Goal: Task Accomplishment & Management: Complete application form

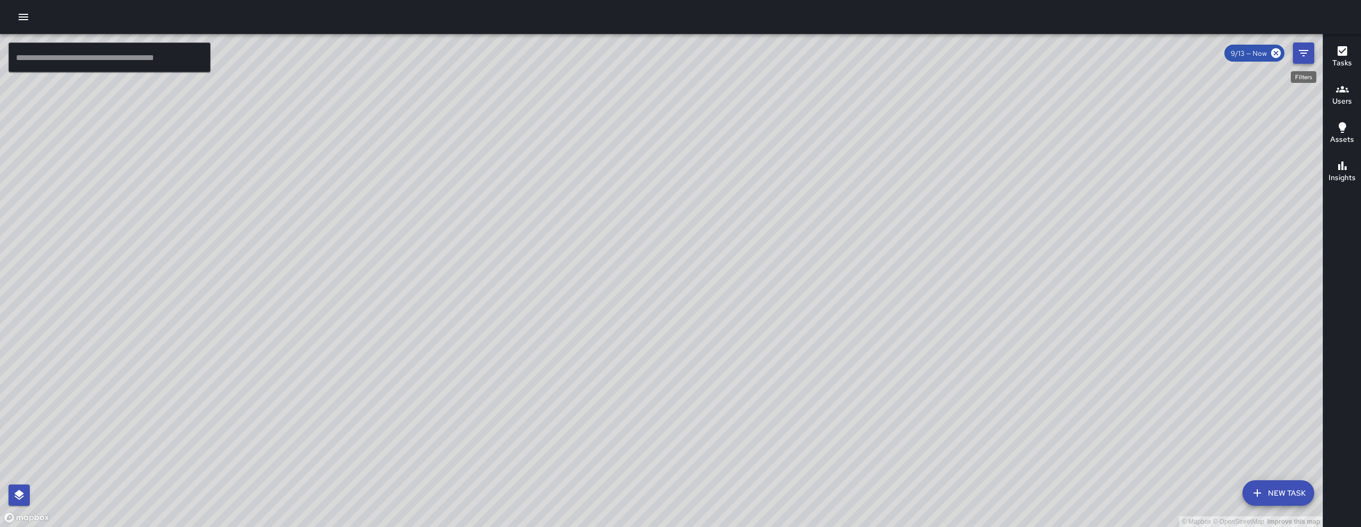
click at [1301, 50] on icon "Filters" at bounding box center [1304, 53] width 10 height 6
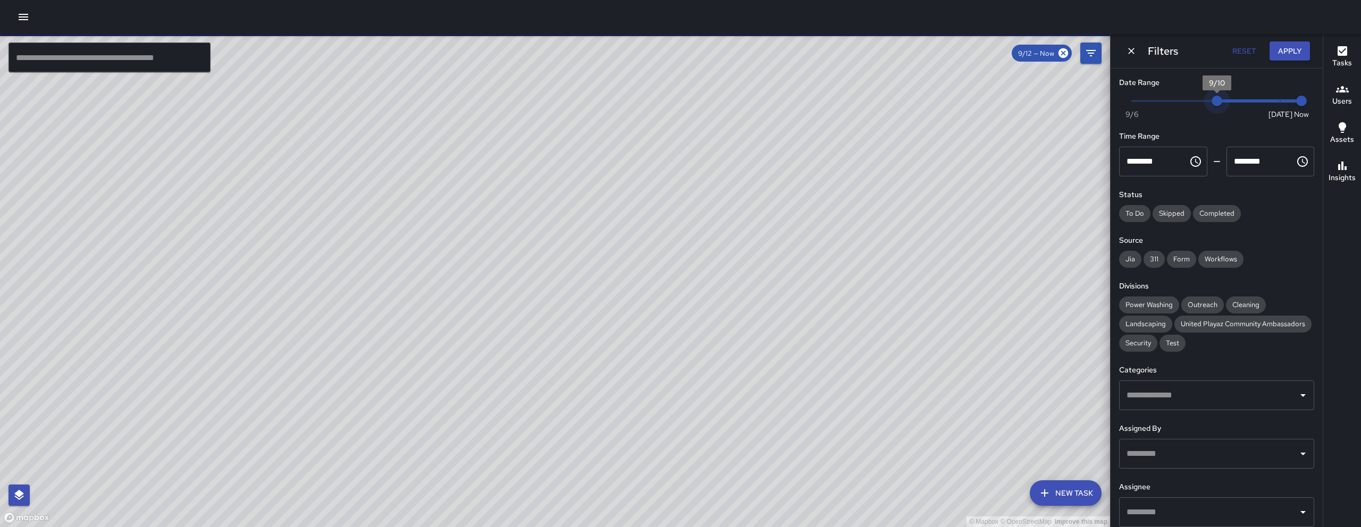
drag, startPoint x: 1272, startPoint y: 102, endPoint x: 1218, endPoint y: 100, distance: 53.2
click at [1218, 100] on span "9/10" at bounding box center [1216, 101] width 11 height 11
click at [1218, 99] on span "9/10" at bounding box center [1216, 101] width 11 height 11
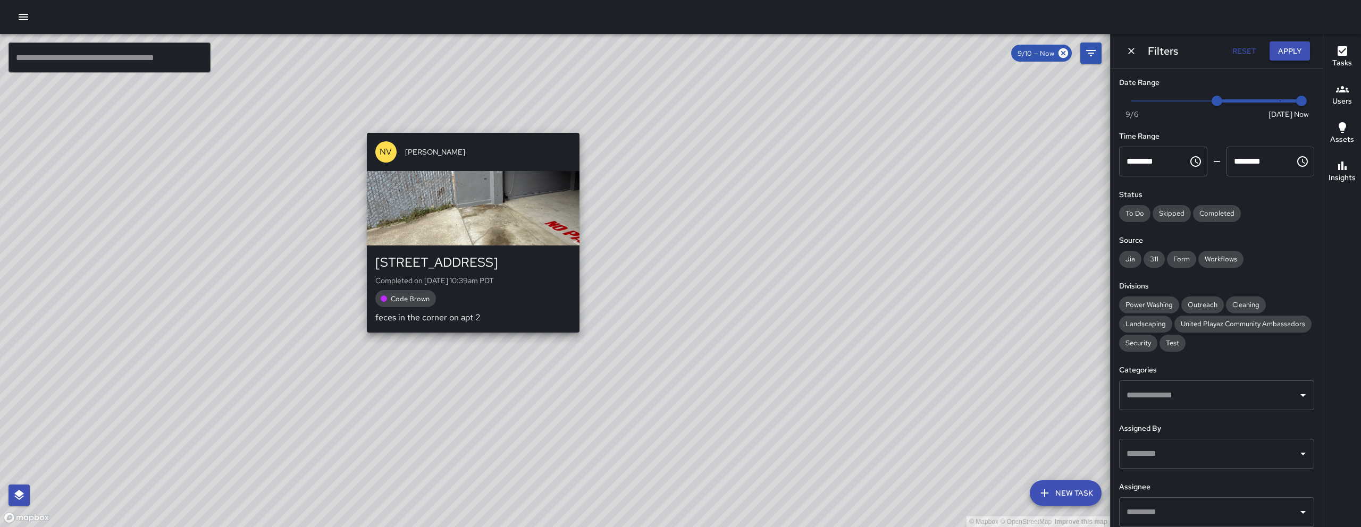
click at [464, 338] on div "© Mapbox © OpenStreetMap Improve this map NV Nicolas Vega 15 Grace Street Compl…" at bounding box center [555, 280] width 1110 height 493
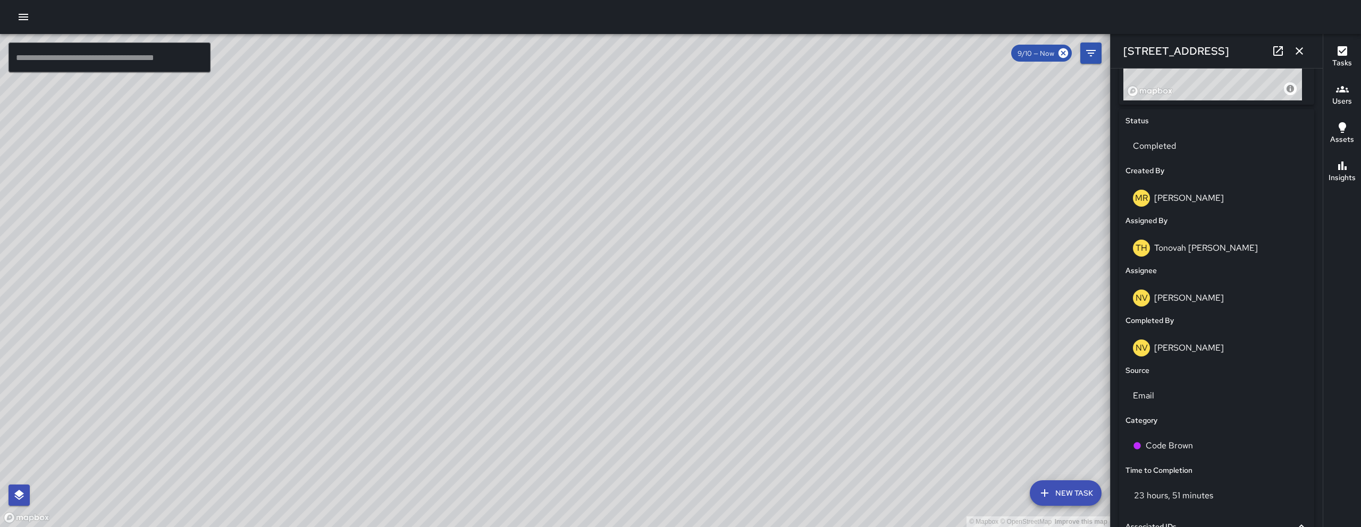
scroll to position [529, 0]
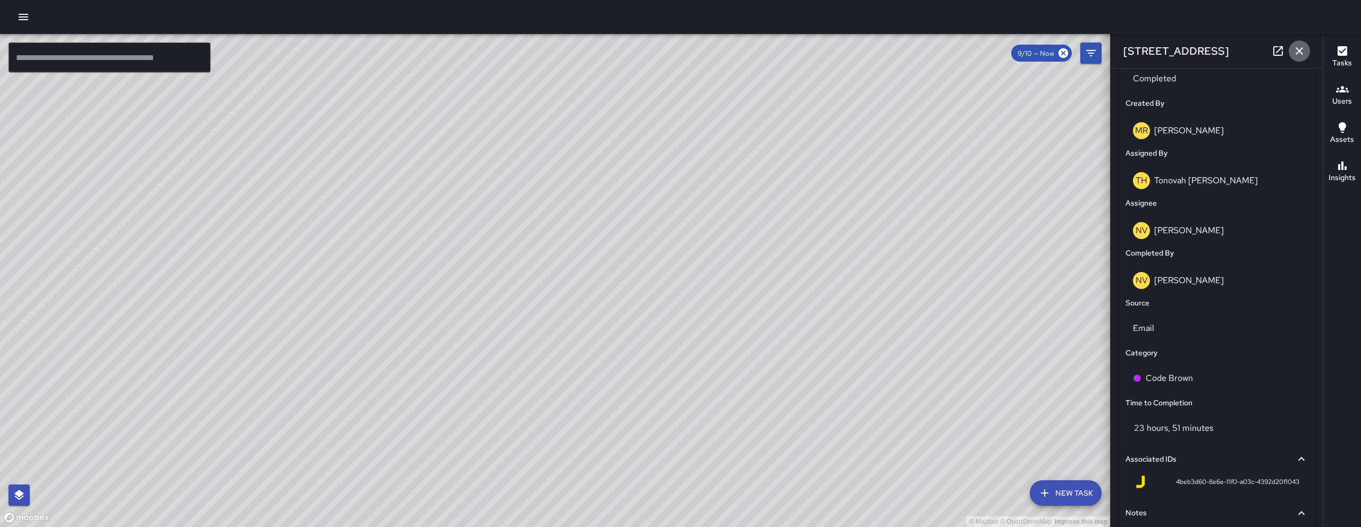
click at [1294, 49] on icon "button" at bounding box center [1299, 51] width 13 height 13
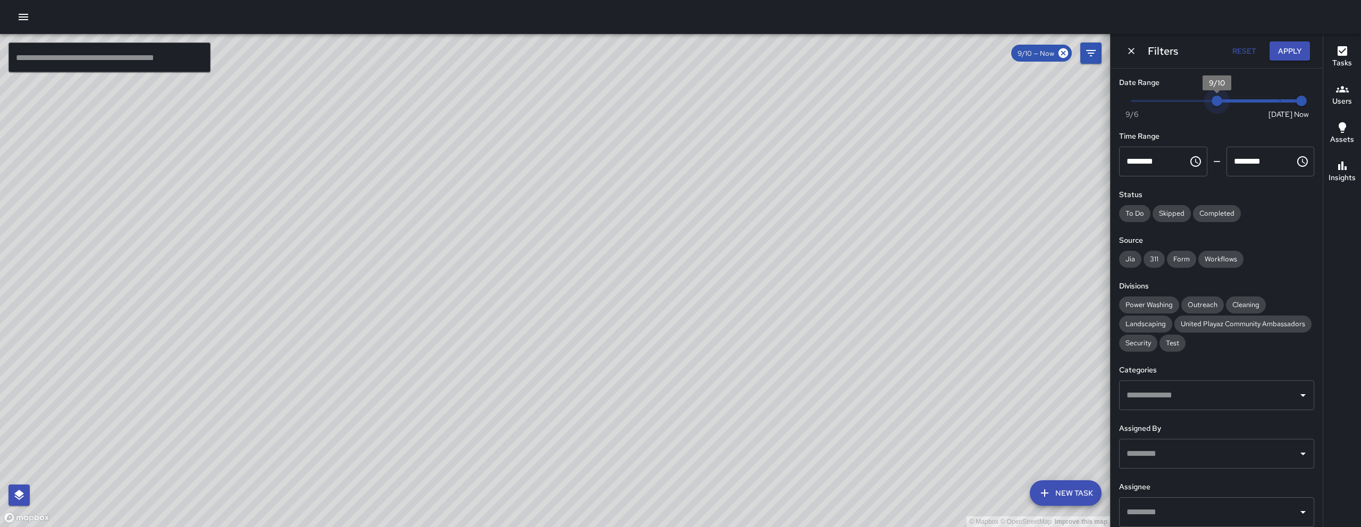
type input "*"
drag, startPoint x: 1208, startPoint y: 108, endPoint x: 1198, endPoint y: 102, distance: 11.7
click at [1198, 102] on span "9/9" at bounding box center [1195, 101] width 11 height 11
drag, startPoint x: 789, startPoint y: 323, endPoint x: 693, endPoint y: 350, distance: 99.8
click at [701, 346] on div "© Mapbox © OpenStreetMap Improve this map EK Erin Kametani Supervisor Tasks 57 …" at bounding box center [555, 280] width 1110 height 493
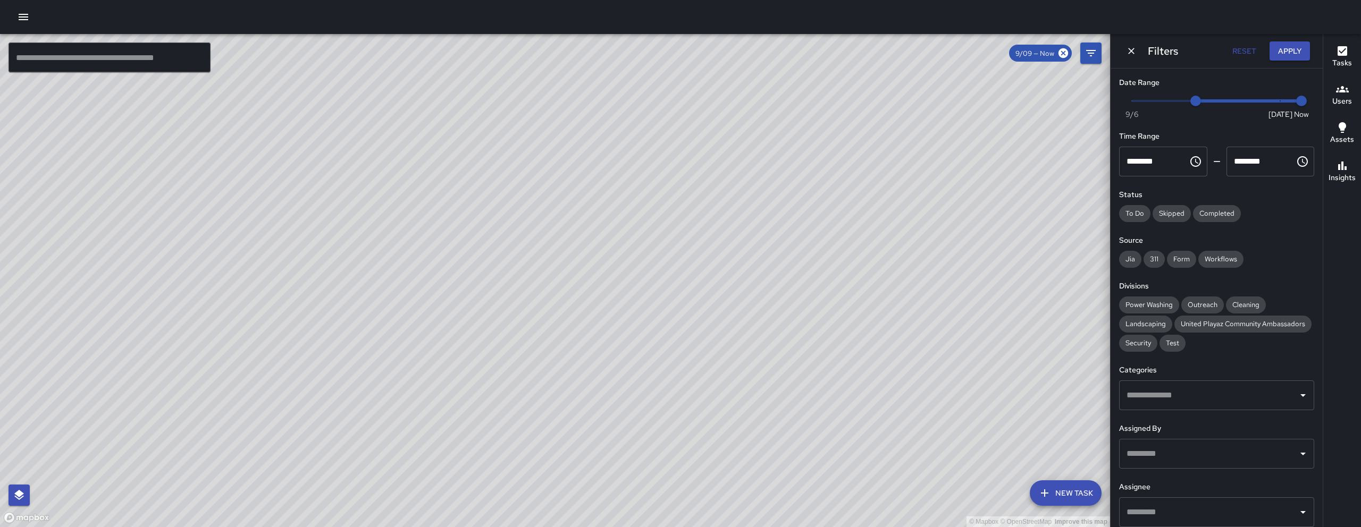
drag, startPoint x: 892, startPoint y: 326, endPoint x: 568, endPoint y: 422, distance: 338.1
click at [570, 422] on div "© Mapbox © OpenStreetMap Improve this map" at bounding box center [555, 280] width 1110 height 493
click at [696, 92] on div "© Mapbox © OpenStreetMap Improve this map WB Woodrow Blake 246 Shipley Street C…" at bounding box center [555, 280] width 1110 height 493
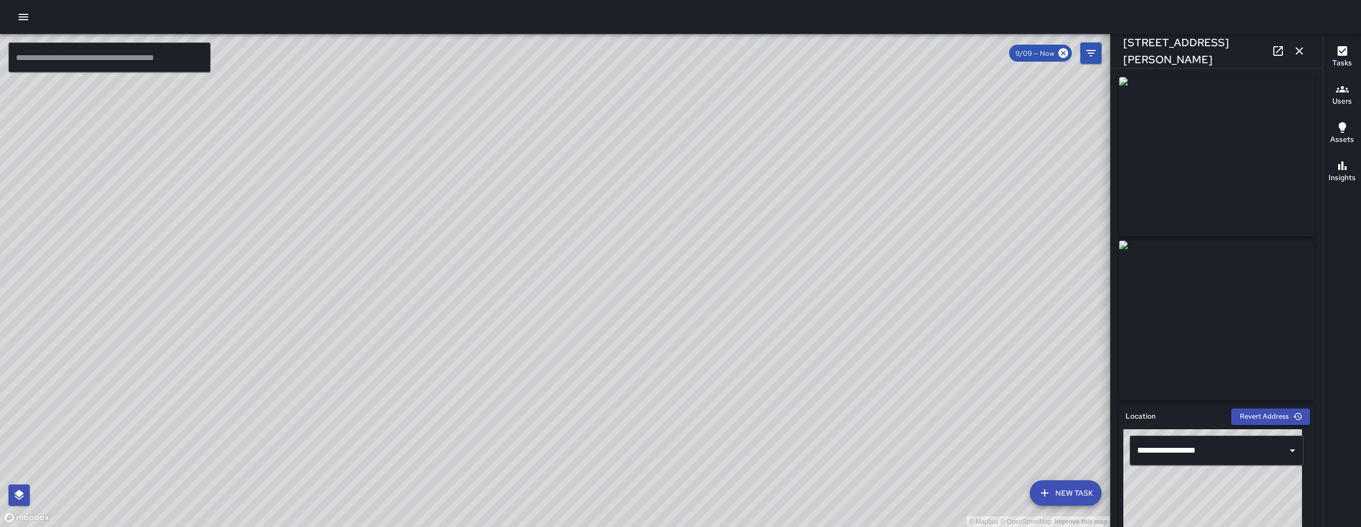
click at [1277, 60] on link at bounding box center [1277, 50] width 21 height 21
drag, startPoint x: 356, startPoint y: 451, endPoint x: 650, endPoint y: 304, distance: 328.1
click at [657, 298] on div "© Mapbox © OpenStreetMap Improve this map" at bounding box center [555, 280] width 1110 height 493
drag, startPoint x: 149, startPoint y: 513, endPoint x: 445, endPoint y: 377, distance: 325.6
click at [445, 377] on div "© Mapbox © OpenStreetMap Improve this map" at bounding box center [555, 280] width 1110 height 493
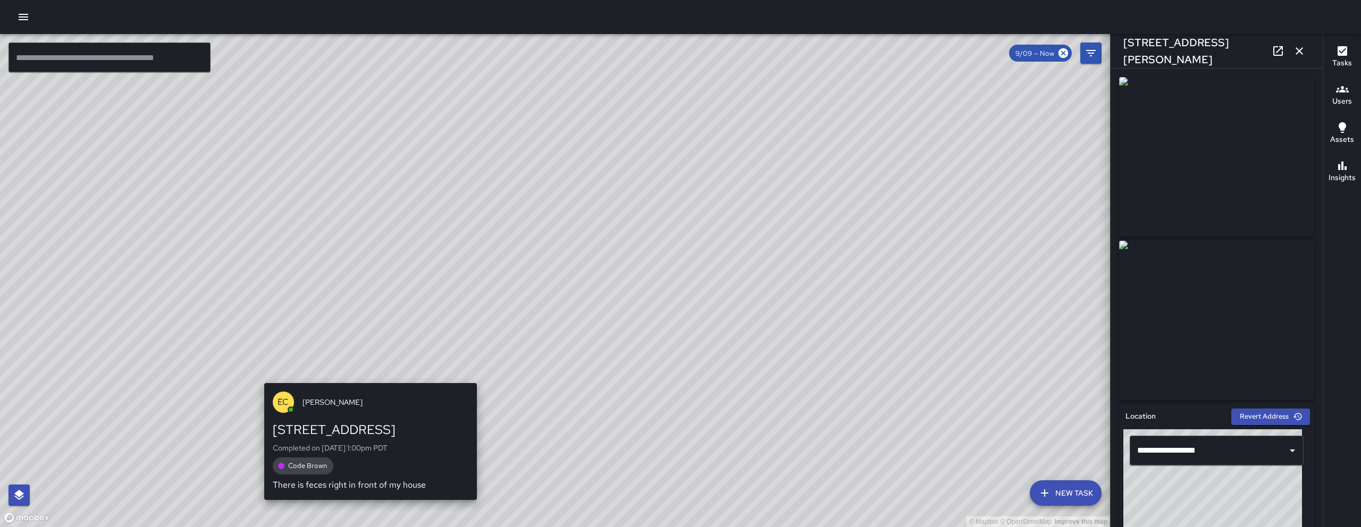
click at [368, 379] on div "EC Enrique Cervantes 61 Grace Street Completed on 9/10/2025, 1:00pm PDT Code Br…" at bounding box center [370, 441] width 221 height 125
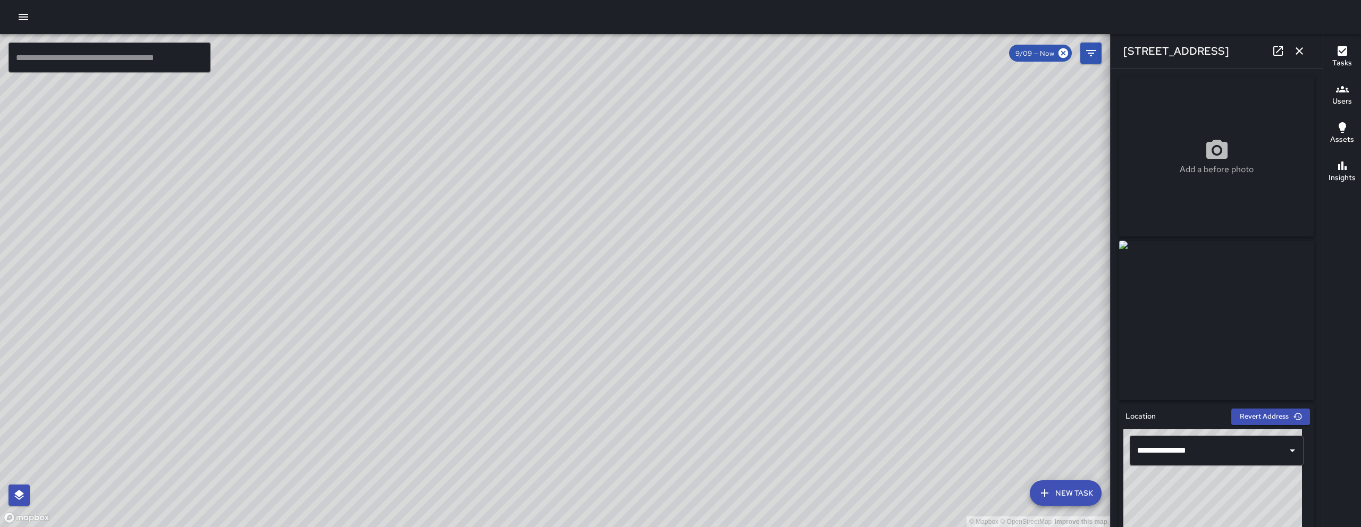
click at [1276, 55] on icon at bounding box center [1278, 51] width 10 height 10
drag, startPoint x: 375, startPoint y: 462, endPoint x: 552, endPoint y: 243, distance: 281.3
click at [551, 243] on div "© Mapbox © OpenStreetMap Improve this map" at bounding box center [555, 280] width 1110 height 493
drag, startPoint x: 561, startPoint y: 387, endPoint x: 516, endPoint y: 402, distance: 47.6
click at [516, 402] on div "© Mapbox © OpenStreetMap Improve this map" at bounding box center [555, 280] width 1110 height 493
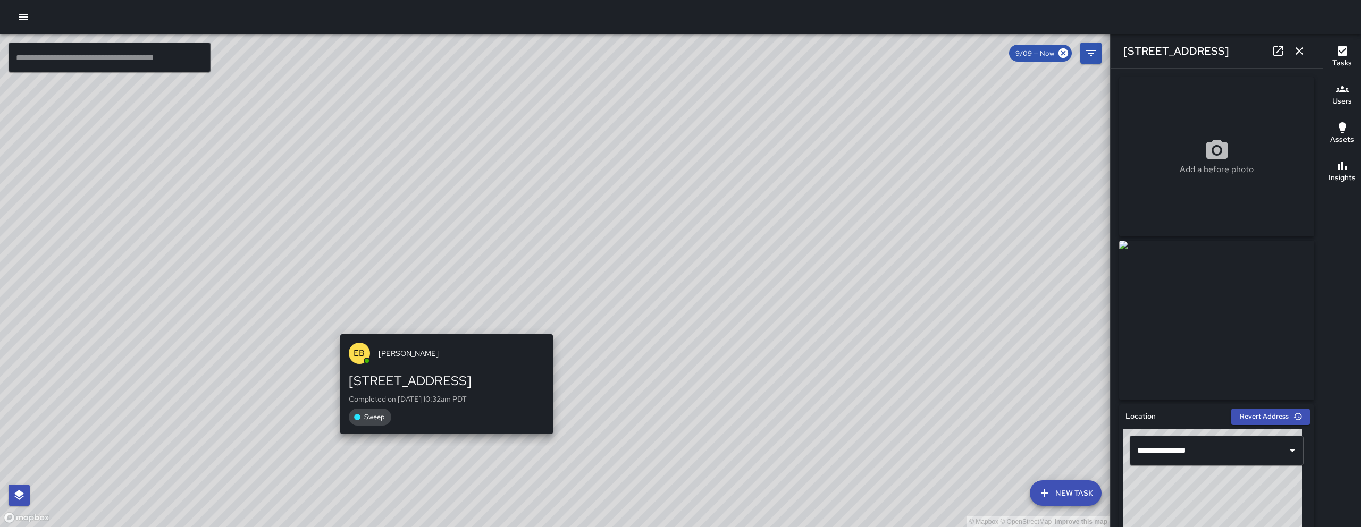
click at [444, 325] on div "© Mapbox © OpenStreetMap Improve this map EB Edwin Barillas 1022 Natoma Street …" at bounding box center [555, 280] width 1110 height 493
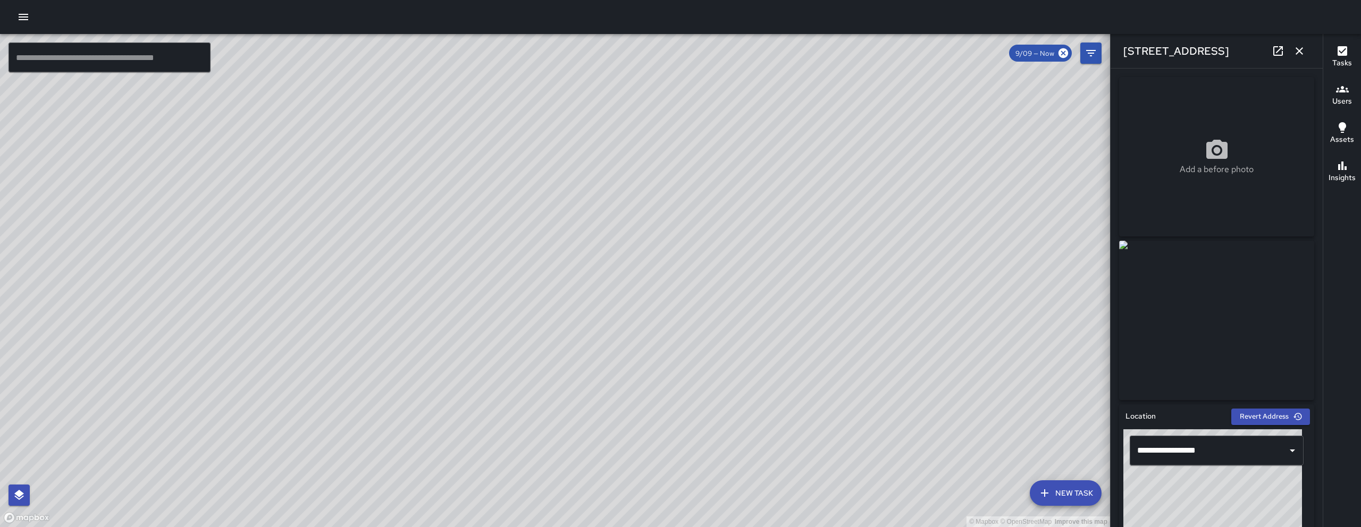
click at [573, 289] on div "© Mapbox © OpenStreetMap Improve this map EB Edwin Barillas 1022 Natoma Street …" at bounding box center [555, 280] width 1110 height 493
click at [1278, 49] on icon at bounding box center [1278, 51] width 13 height 13
drag, startPoint x: 796, startPoint y: 277, endPoint x: 759, endPoint y: 283, distance: 38.1
click at [759, 283] on div "© Mapbox © OpenStreetMap Improve this map" at bounding box center [555, 280] width 1110 height 493
drag, startPoint x: 876, startPoint y: 284, endPoint x: 596, endPoint y: 282, distance: 279.1
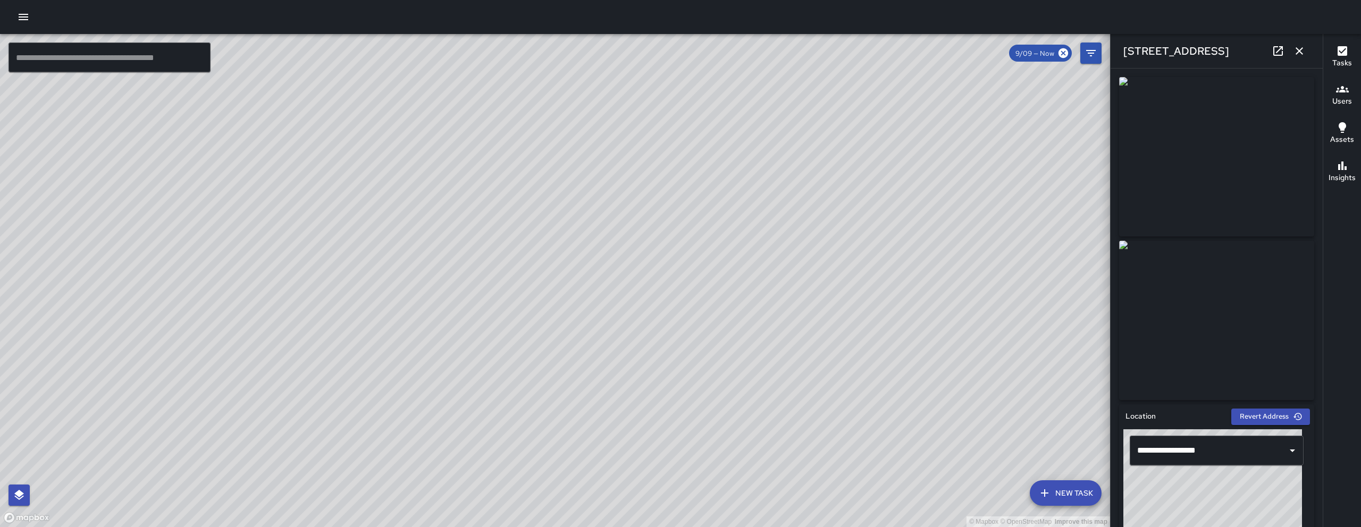
click at [567, 298] on div "© Mapbox © OpenStreetMap Improve this map" at bounding box center [555, 280] width 1110 height 493
drag, startPoint x: 830, startPoint y: 250, endPoint x: 574, endPoint y: 300, distance: 260.9
click at [574, 300] on div "© Mapbox © OpenStreetMap Improve this map" at bounding box center [555, 280] width 1110 height 493
drag, startPoint x: 680, startPoint y: 298, endPoint x: 609, endPoint y: 357, distance: 92.9
click at [600, 407] on div "© Mapbox © OpenStreetMap Improve this map" at bounding box center [555, 280] width 1110 height 493
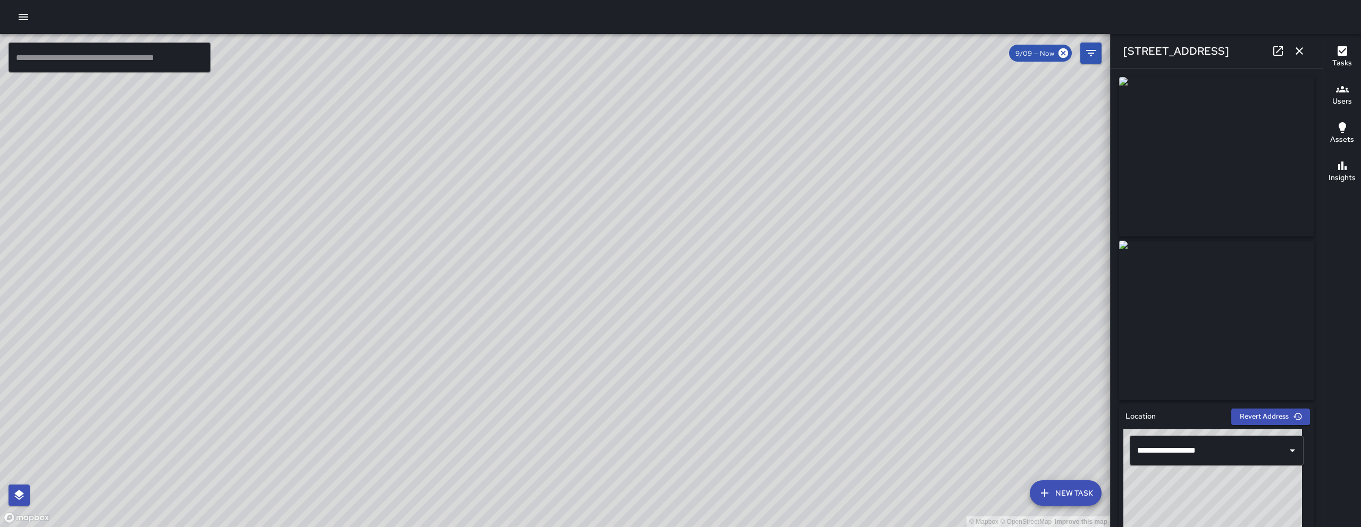
drag, startPoint x: 655, startPoint y: 322, endPoint x: 638, endPoint y: 445, distance: 125.0
click at [639, 453] on div "© Mapbox © OpenStreetMap Improve this map" at bounding box center [555, 280] width 1110 height 493
click at [639, 411] on div "© Mapbox © OpenStreetMap Improve this map" at bounding box center [555, 280] width 1110 height 493
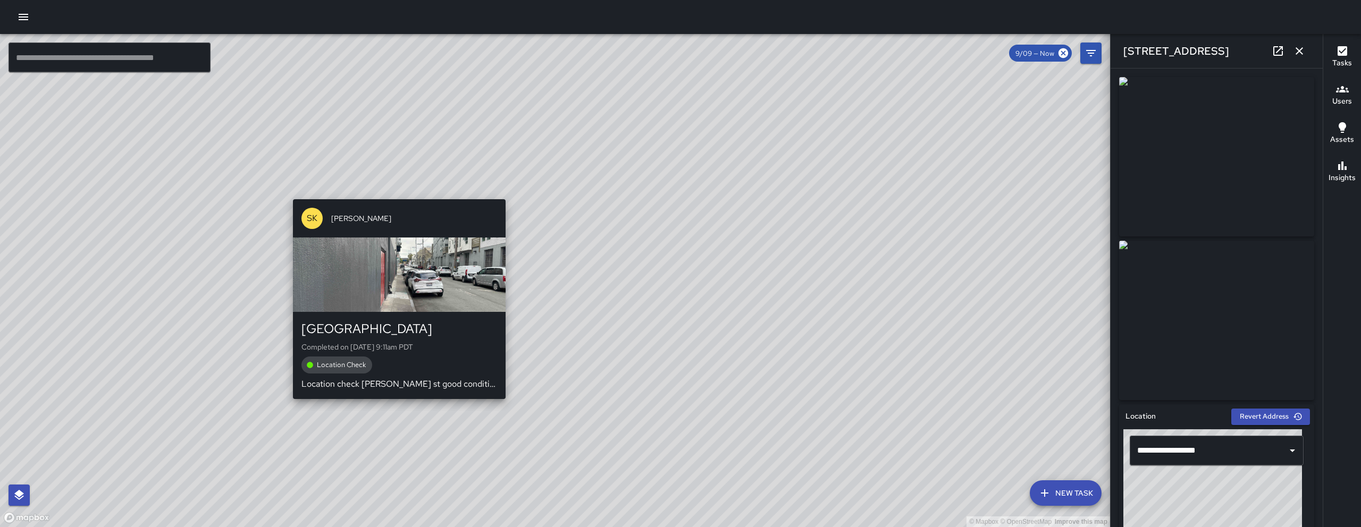
click at [390, 197] on div "SK SEAN KELLEY 1015 Folsom Street Completed on 9/11/2025, 9:11am PDT Location C…" at bounding box center [399, 299] width 221 height 208
type input "**********"
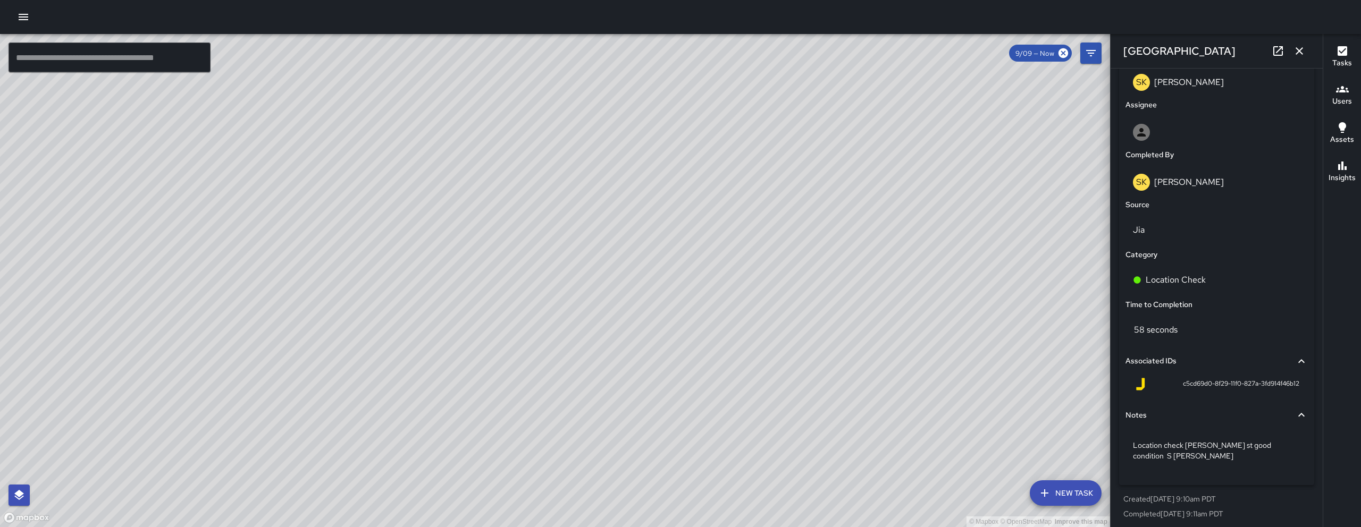
scroll to position [250, 0]
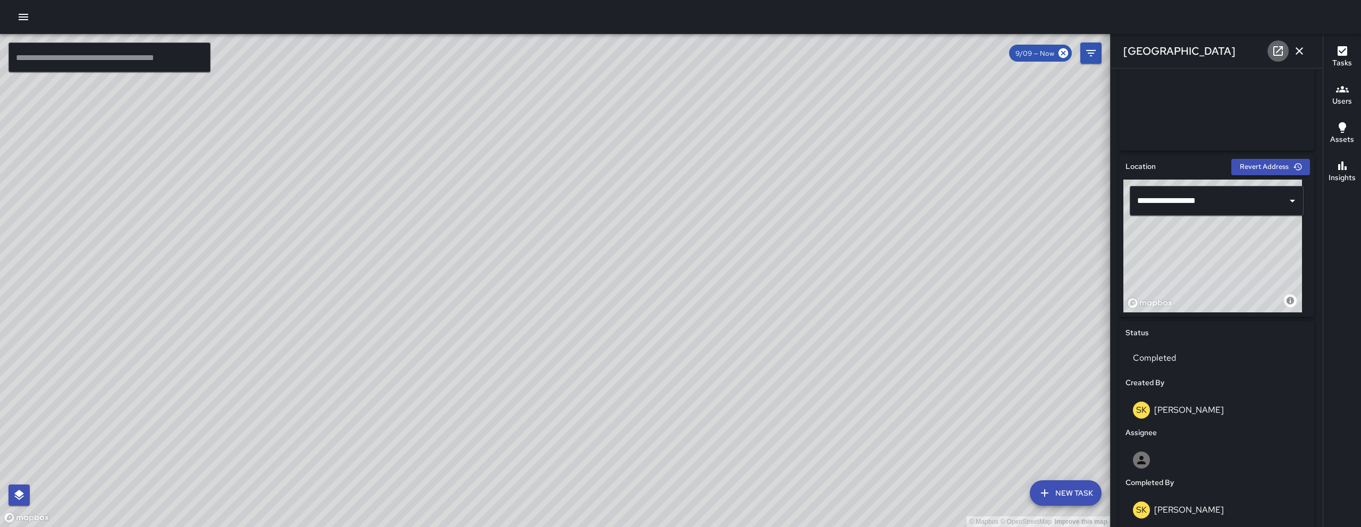
click at [1285, 49] on link at bounding box center [1277, 50] width 21 height 21
click at [1299, 48] on icon "button" at bounding box center [1299, 51] width 13 height 13
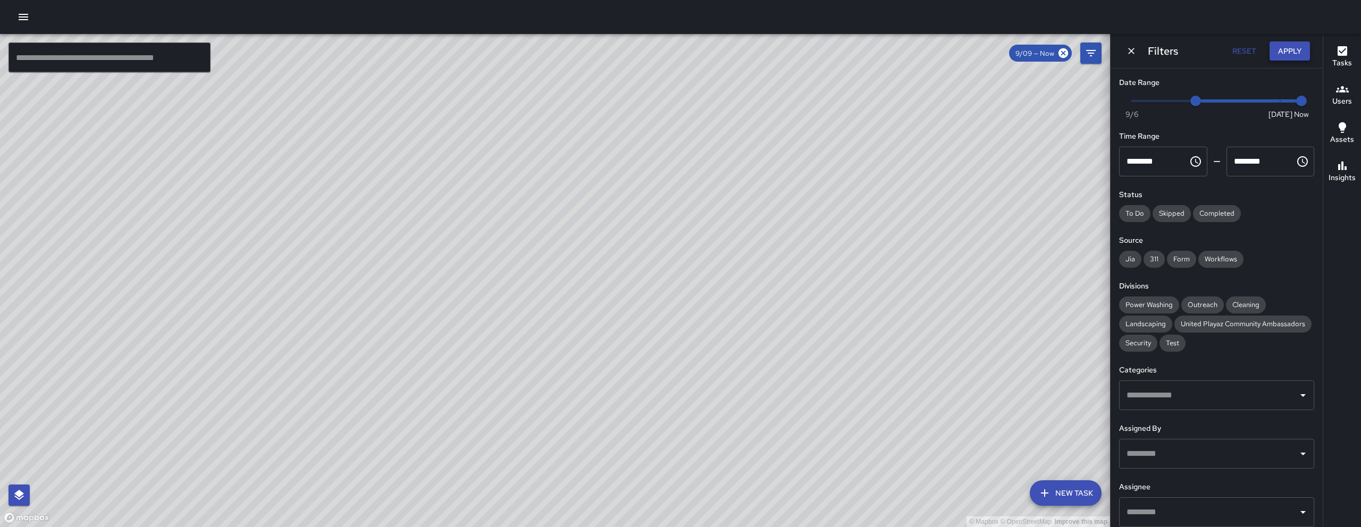
click at [1304, 53] on button "Apply" at bounding box center [1289, 51] width 40 height 20
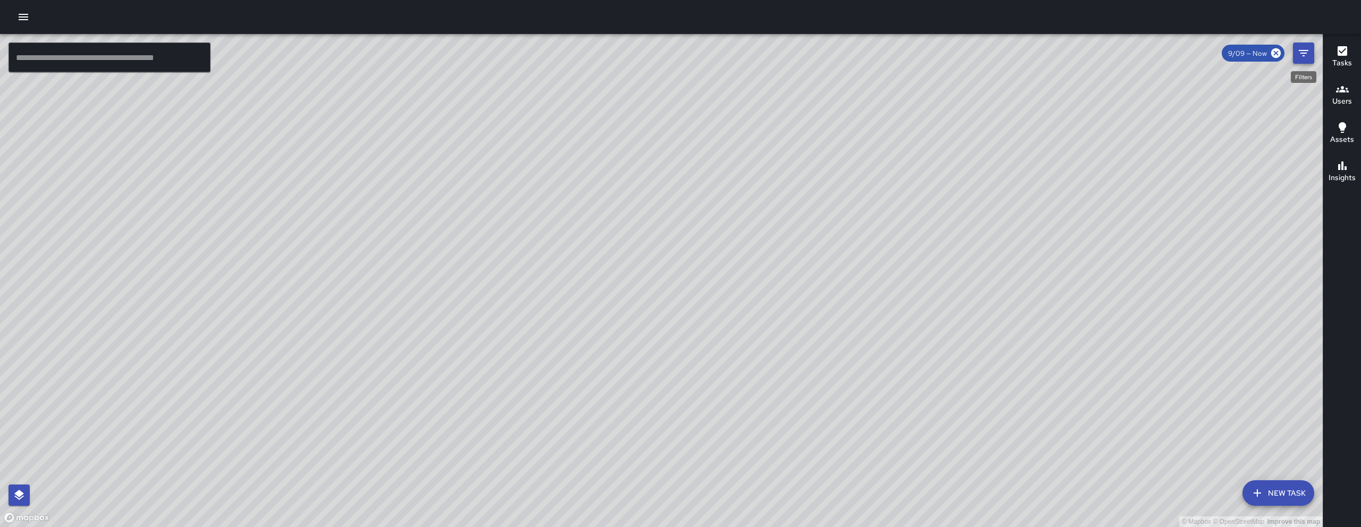
click at [1303, 51] on icon "Filters" at bounding box center [1304, 53] width 10 height 6
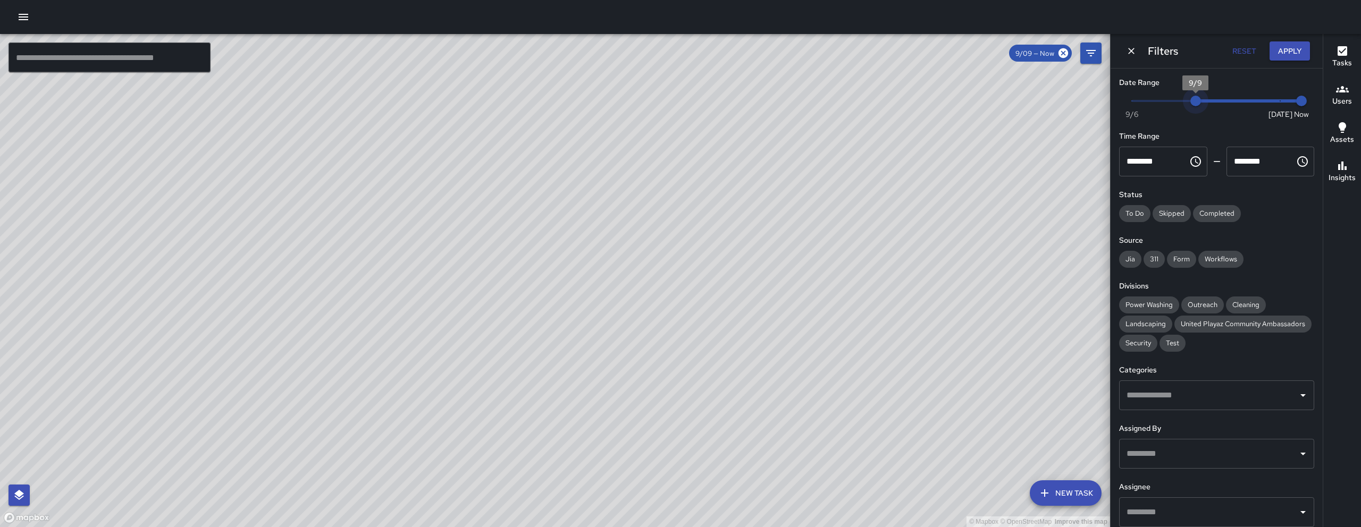
drag, startPoint x: 1187, startPoint y: 99, endPoint x: 1183, endPoint y: 103, distance: 6.0
click at [1190, 103] on span "9/9" at bounding box center [1195, 101] width 11 height 11
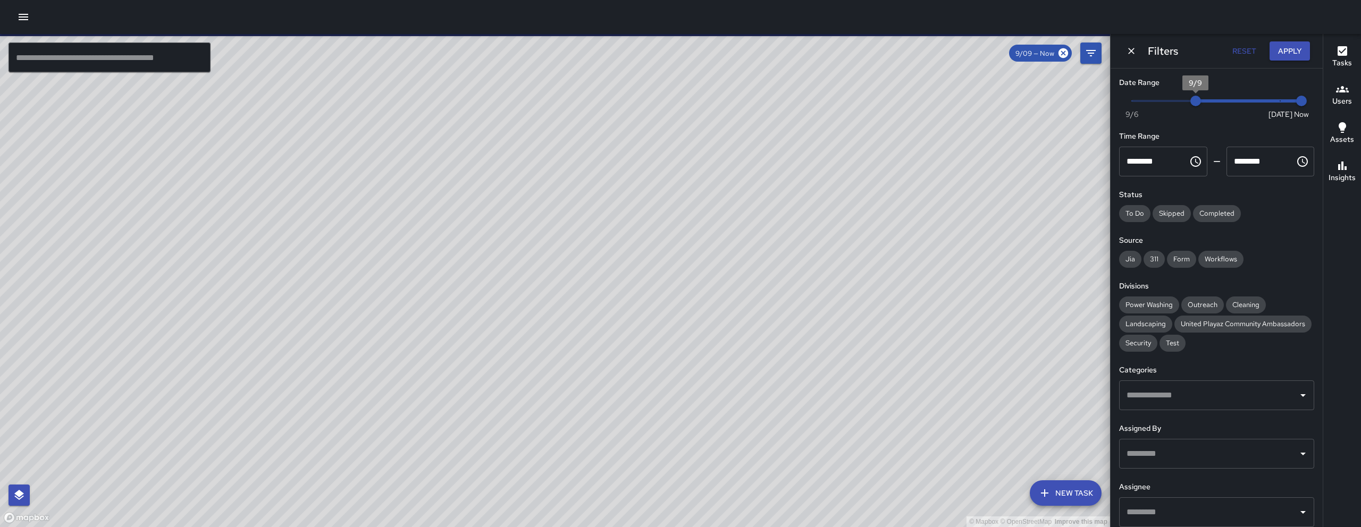
drag, startPoint x: 521, startPoint y: 323, endPoint x: 595, endPoint y: 271, distance: 90.8
click at [585, 276] on div "© Mapbox © OpenStreetMap Improve this map" at bounding box center [555, 280] width 1110 height 493
drag, startPoint x: 394, startPoint y: 407, endPoint x: 498, endPoint y: 322, distance: 134.4
click at [497, 322] on div "© Mapbox © OpenStreetMap Improve this map" at bounding box center [555, 280] width 1110 height 493
drag, startPoint x: 395, startPoint y: 419, endPoint x: 563, endPoint y: 262, distance: 229.8
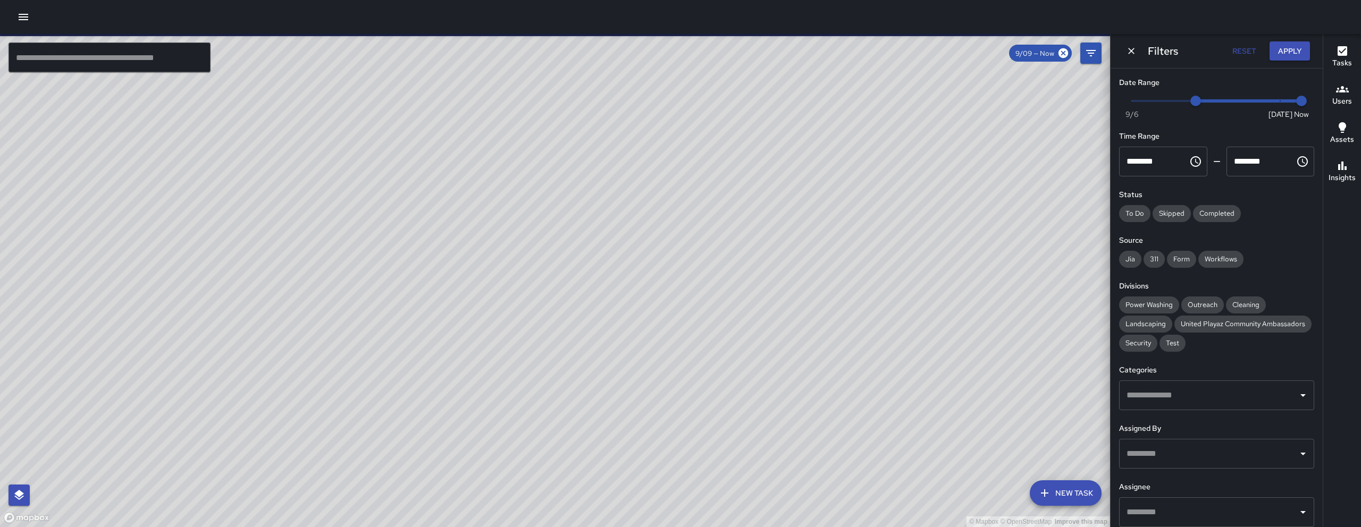
click at [563, 262] on div "© Mapbox © OpenStreetMap Improve this map" at bounding box center [555, 280] width 1110 height 493
drag, startPoint x: 410, startPoint y: 409, endPoint x: 539, endPoint y: 307, distance: 164.2
click at [556, 280] on div "© Mapbox © OpenStreetMap Improve this map" at bounding box center [555, 280] width 1110 height 493
drag, startPoint x: 458, startPoint y: 381, endPoint x: 526, endPoint y: 349, distance: 75.1
click at [571, 272] on div "© Mapbox © OpenStreetMap Improve this map" at bounding box center [555, 280] width 1110 height 493
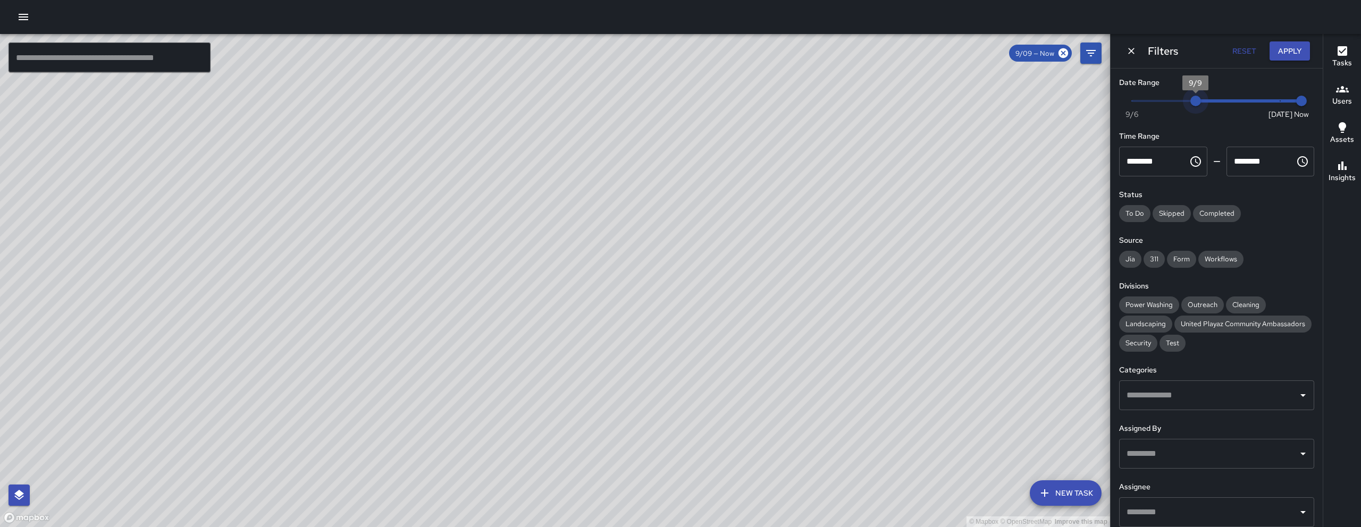
type input "*"
drag, startPoint x: 1198, startPoint y: 98, endPoint x: 1242, endPoint y: 104, distance: 44.6
click at [1242, 104] on span "9/11" at bounding box center [1237, 101] width 11 height 11
click at [1120, 55] on div "Filters Reset Apply" at bounding box center [1216, 51] width 212 height 34
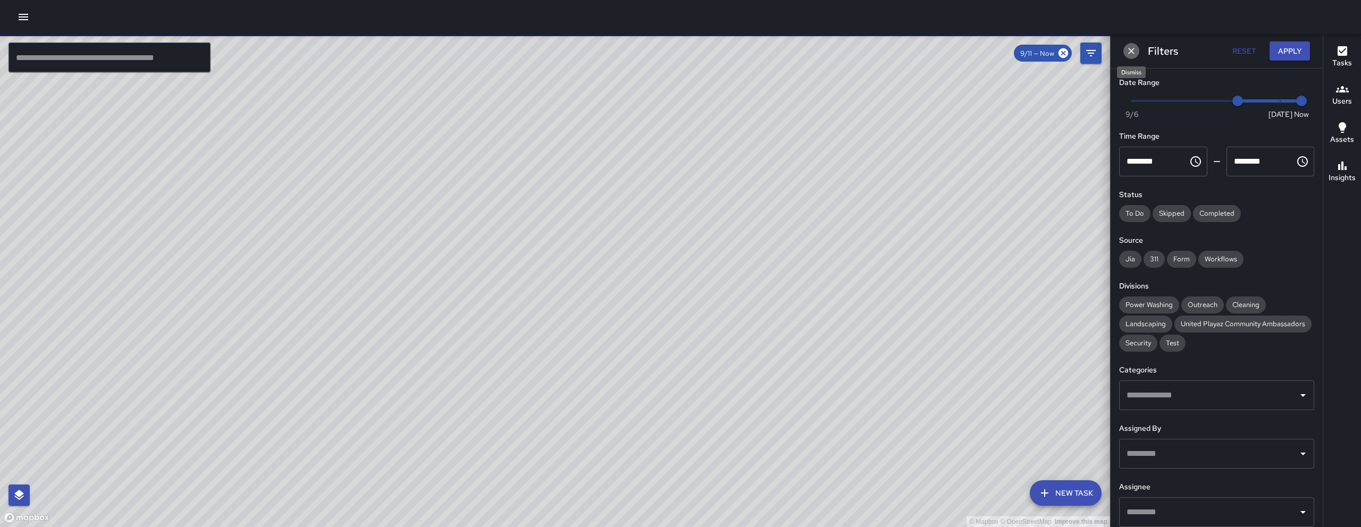
click at [1132, 52] on icon "Dismiss" at bounding box center [1131, 51] width 11 height 11
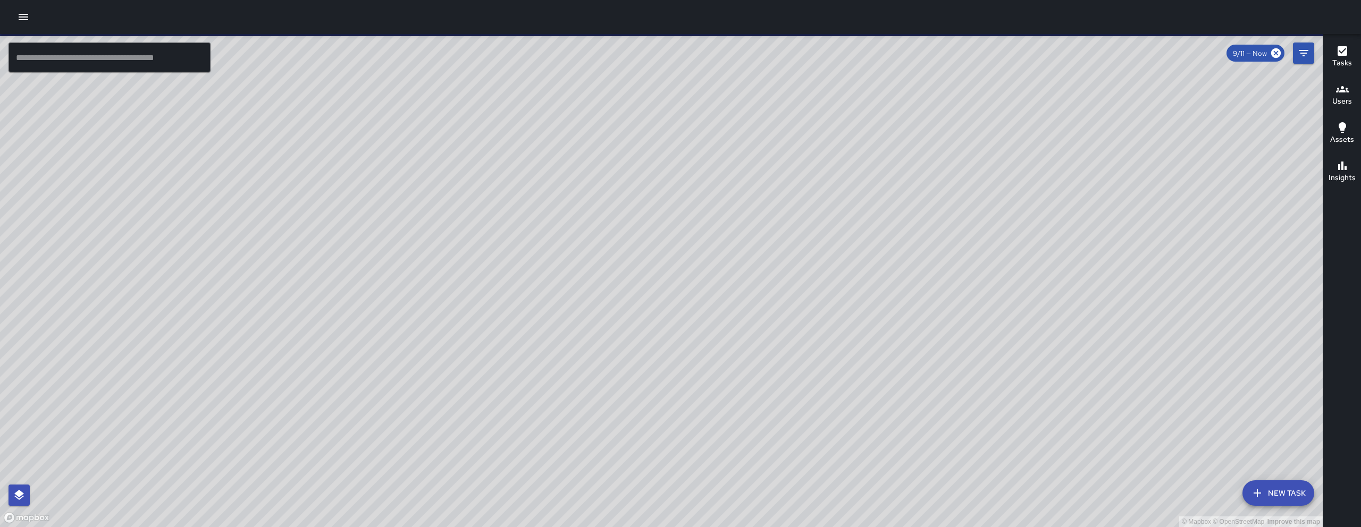
click at [137, 59] on input "text" at bounding box center [110, 58] width 202 height 30
paste input "**********"
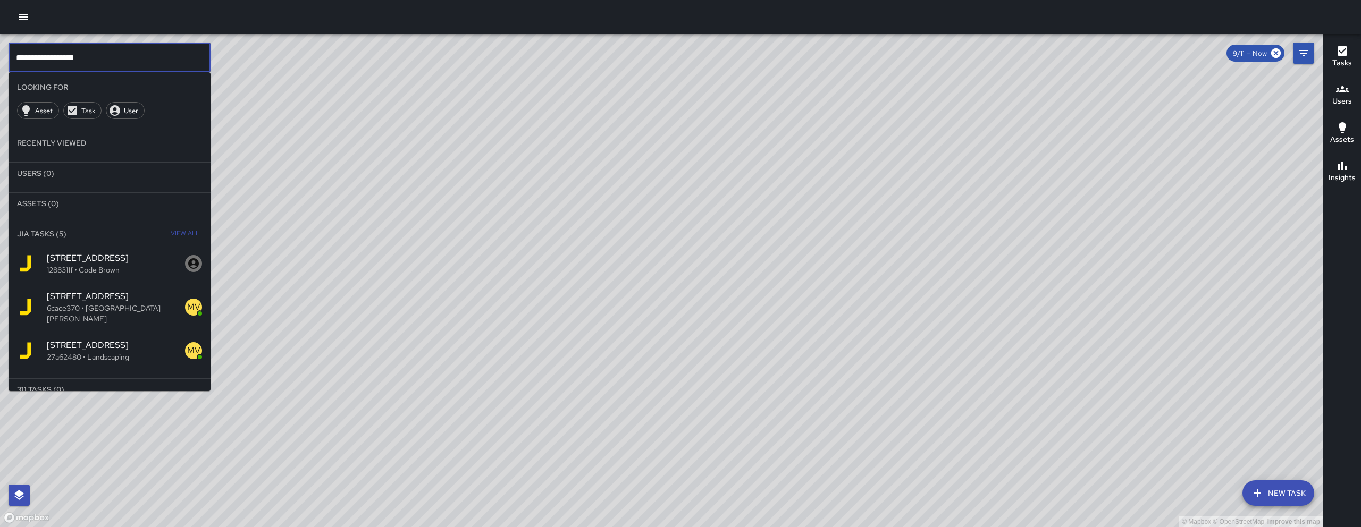
type input "**********"
click at [116, 260] on span "1516 Folsom Street" at bounding box center [116, 258] width 138 height 13
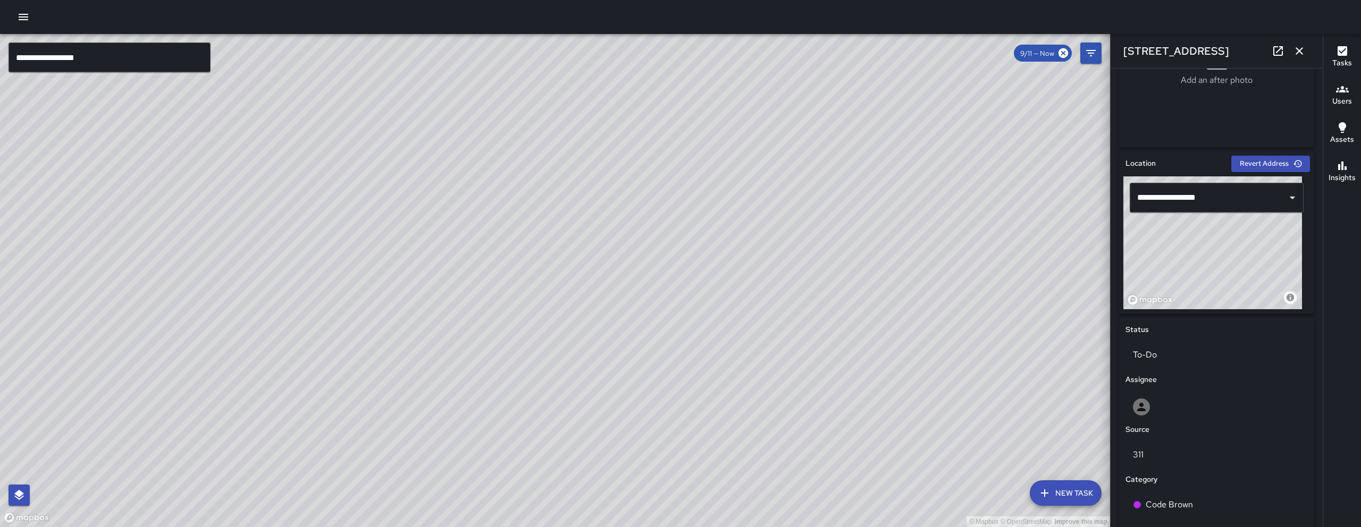
scroll to position [439, 0]
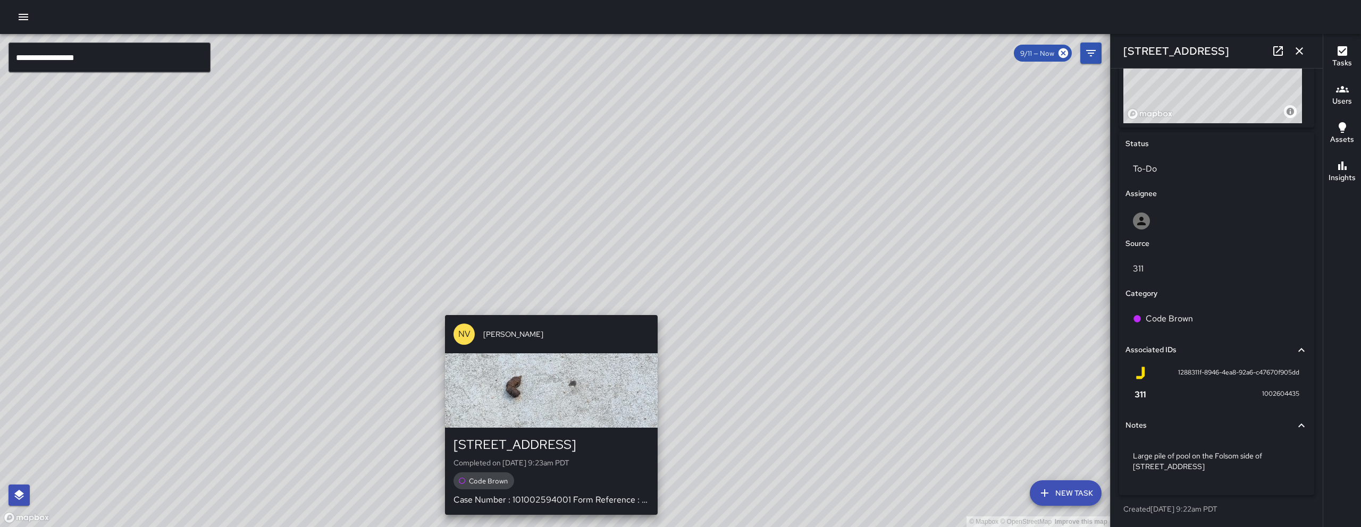
click at [544, 313] on div "NV Nicolas Vega 1516 Folsom Street Completed on 9/11/2025, 9:23am PDT Code Brow…" at bounding box center [551, 415] width 221 height 208
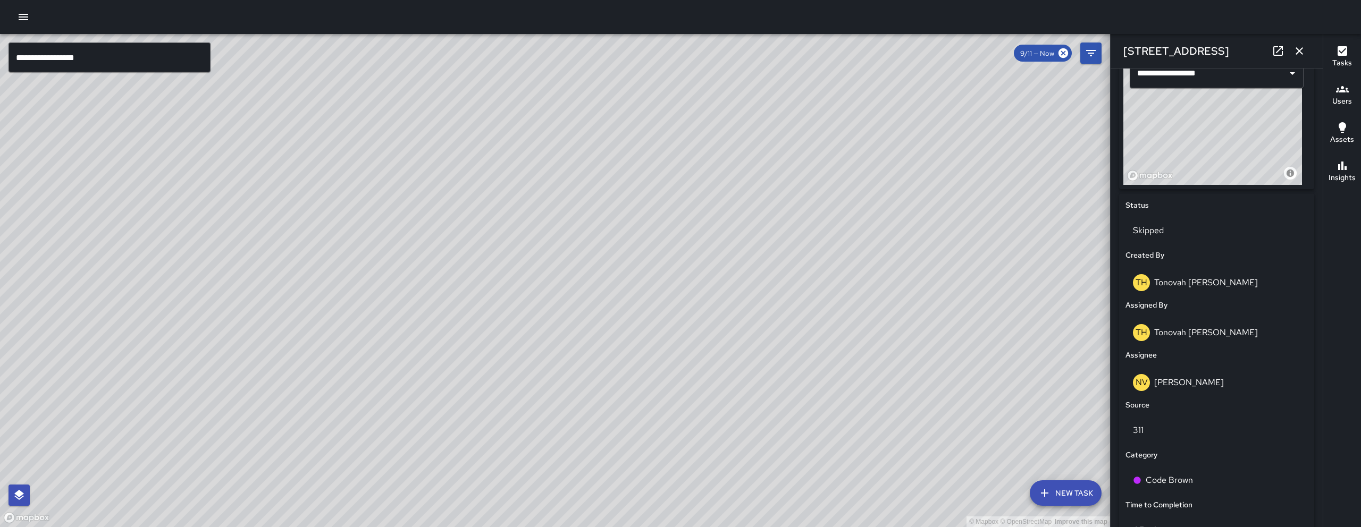
scroll to position [377, 0]
click at [865, 363] on div "© Mapbox © OpenStreetMap Improve this map Unassigned 1401 Folsom Street Created…" at bounding box center [555, 280] width 1110 height 493
drag, startPoint x: 892, startPoint y: 334, endPoint x: 799, endPoint y: 372, distance: 99.7
click at [771, 411] on div "© Mapbox © OpenStreetMap Improve this map" at bounding box center [555, 280] width 1110 height 493
click at [1304, 52] on icon "button" at bounding box center [1299, 51] width 13 height 13
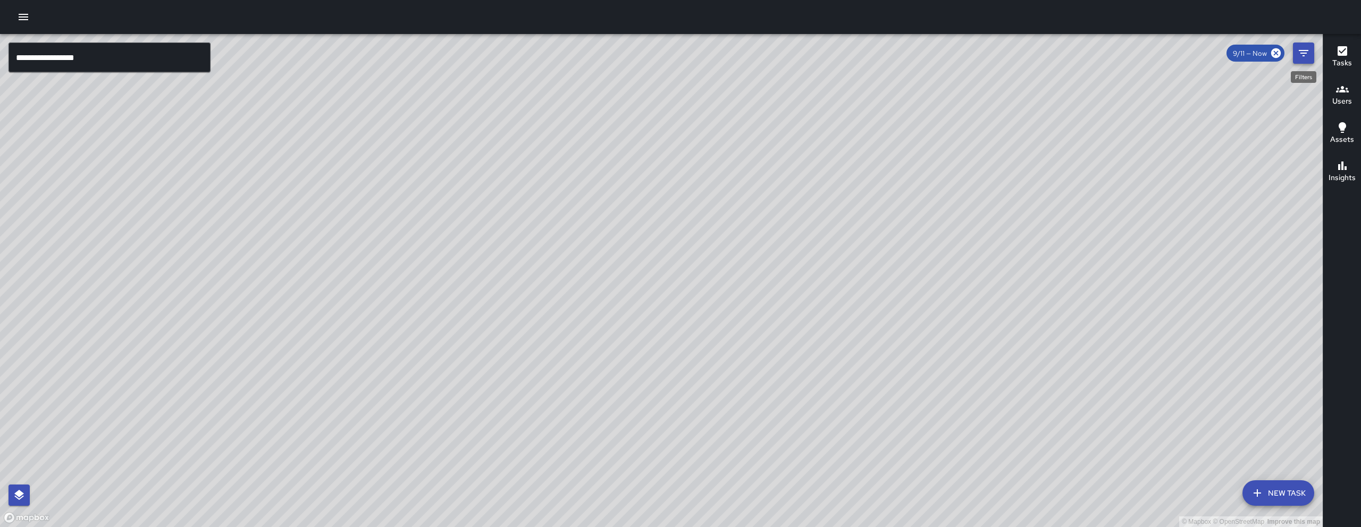
click at [1304, 53] on icon "Filters" at bounding box center [1304, 53] width 10 height 6
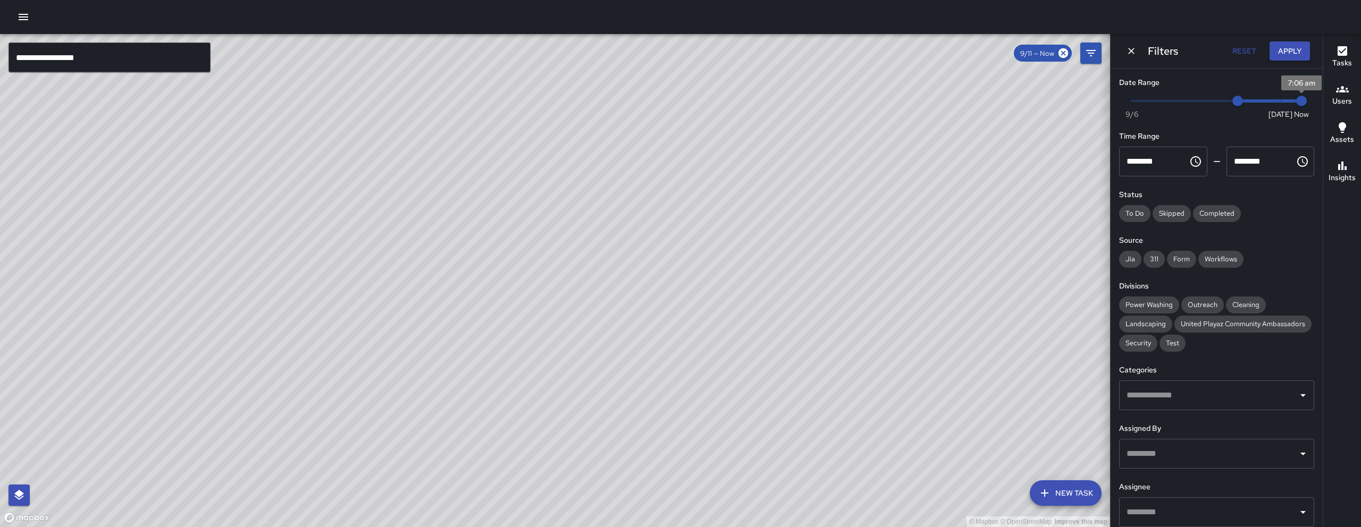
type input "*"
drag, startPoint x: 1286, startPoint y: 100, endPoint x: 1233, endPoint y: 100, distance: 53.7
click at [1233, 100] on span "Now Today 9/6 9/11 9/12" at bounding box center [1217, 101] width 170 height 16
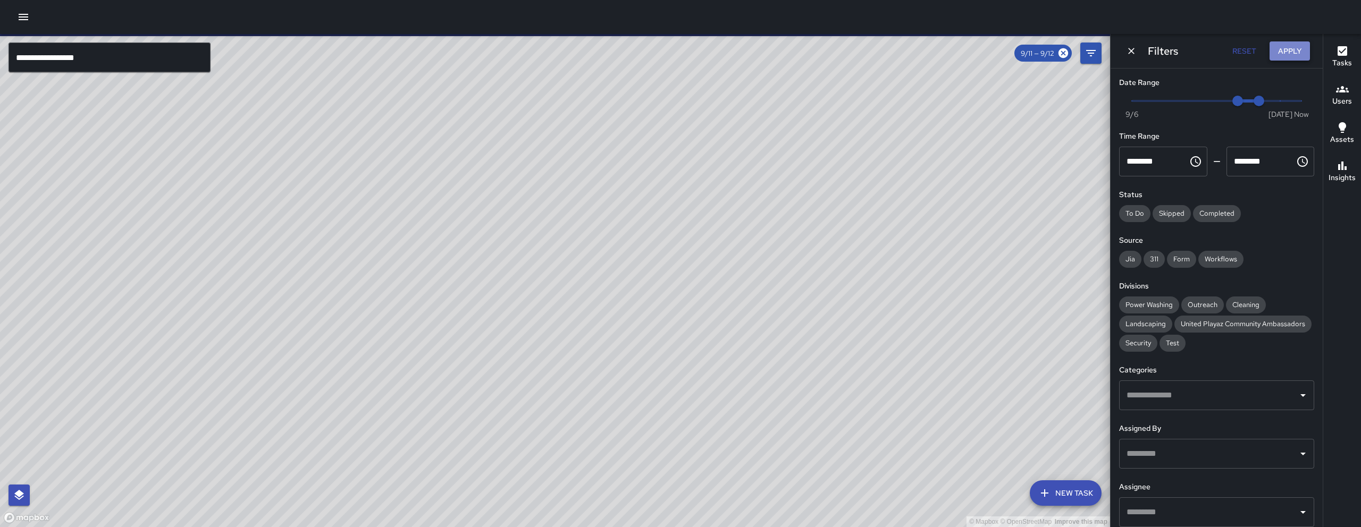
click at [1300, 59] on button "Apply" at bounding box center [1289, 51] width 40 height 20
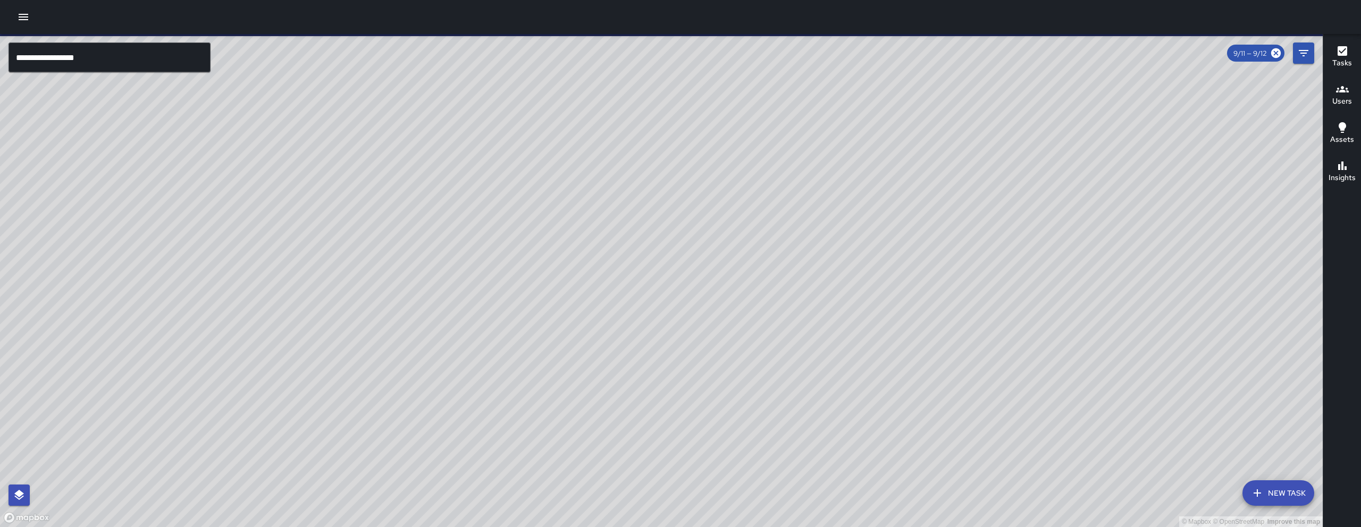
drag, startPoint x: 822, startPoint y: 401, endPoint x: 759, endPoint y: 335, distance: 91.4
click at [759, 335] on div "© Mapbox © OpenStreetMap Improve this map" at bounding box center [661, 280] width 1323 height 493
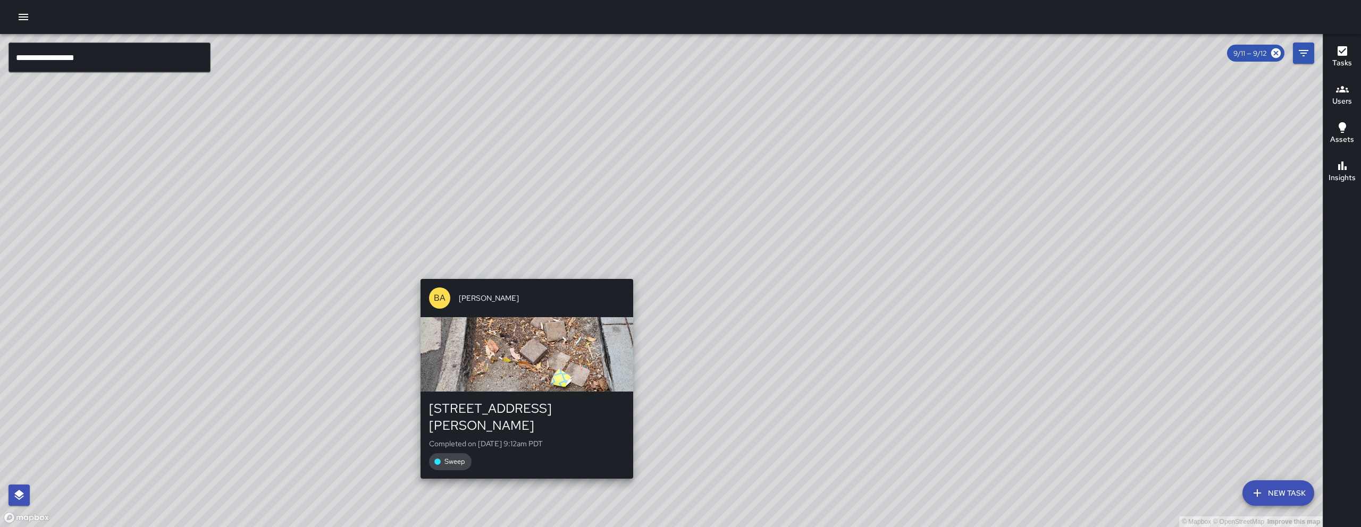
click at [523, 276] on div "BA Bryan Alexander 25a Moss Street Completed on 9/12/2025, 9:12am PDT Sweep" at bounding box center [526, 379] width 221 height 208
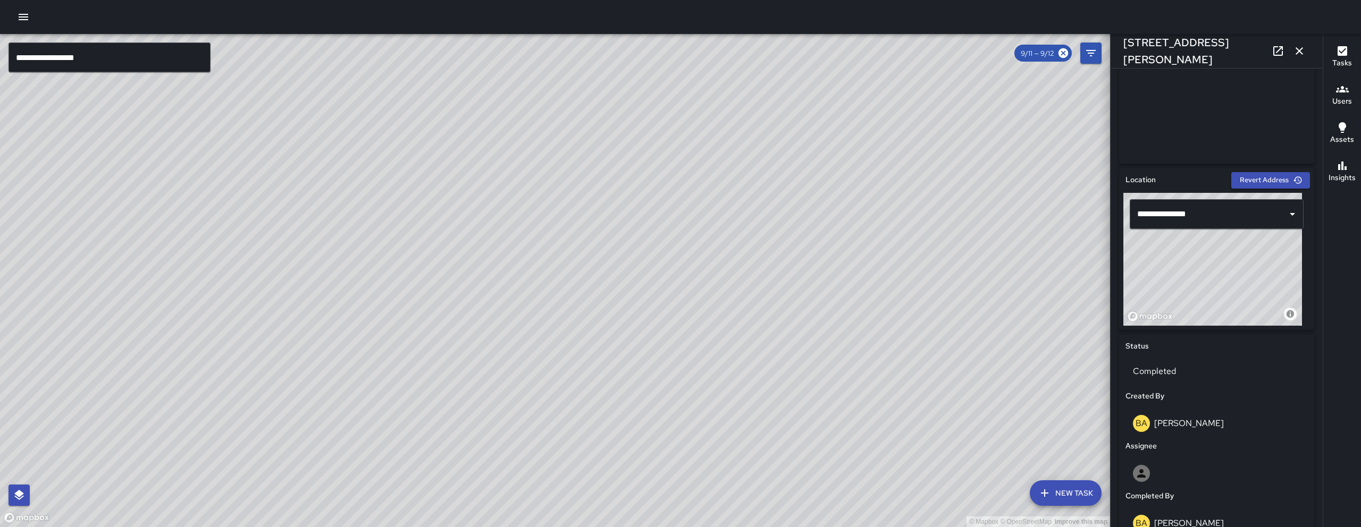
scroll to position [301, 0]
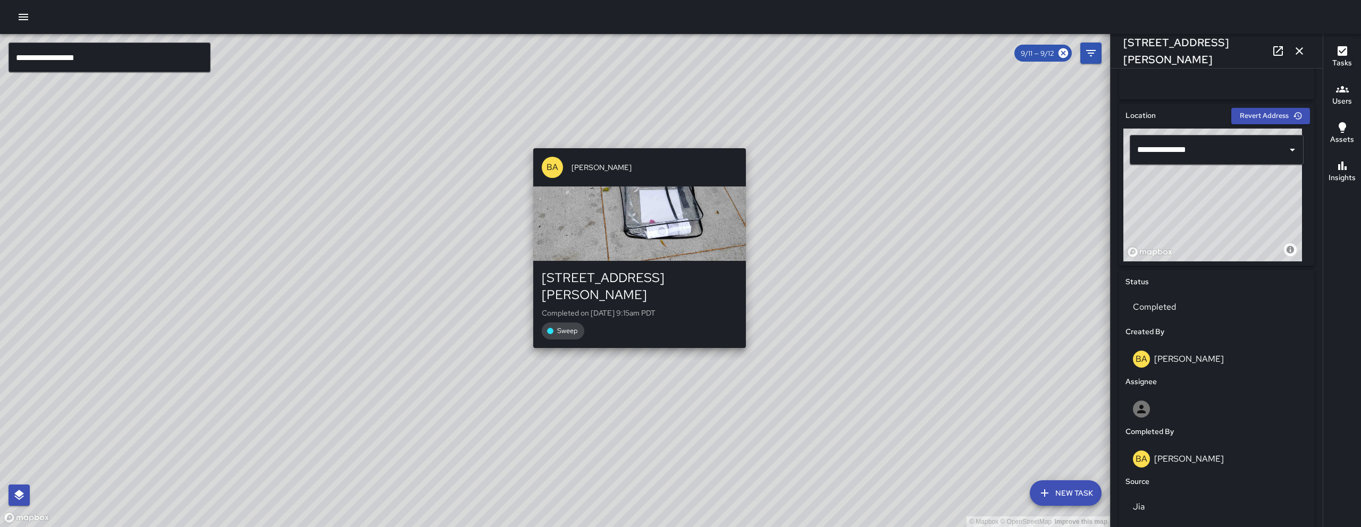
click at [630, 329] on div "49 Moss Street Completed on 9/12/2025, 9:15am PDT Sweep" at bounding box center [639, 304] width 213 height 87
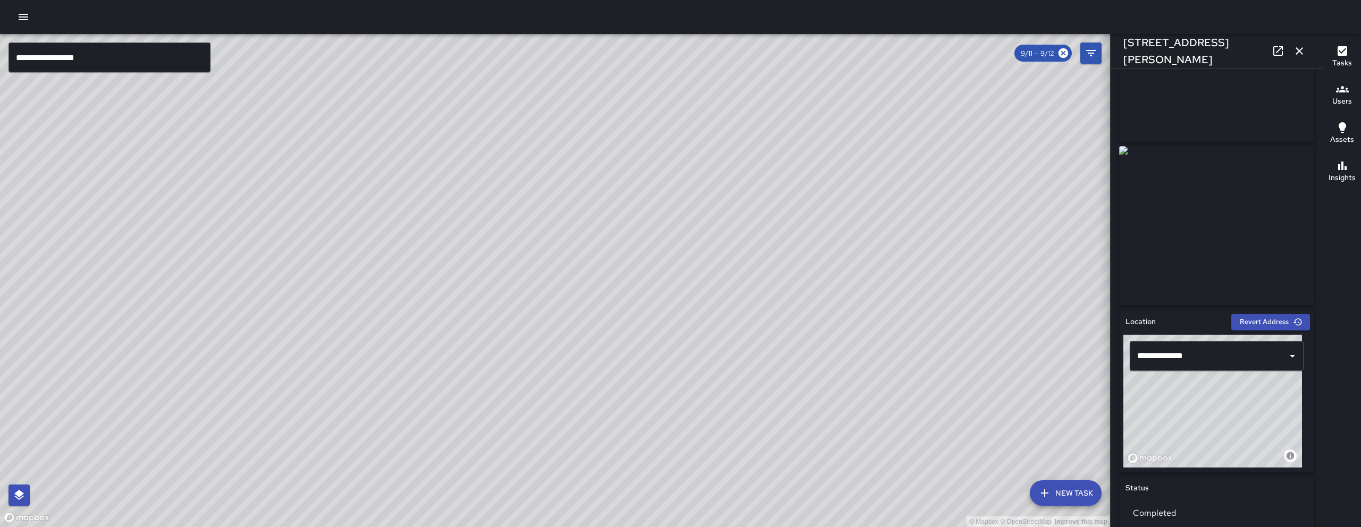
scroll to position [226, 0]
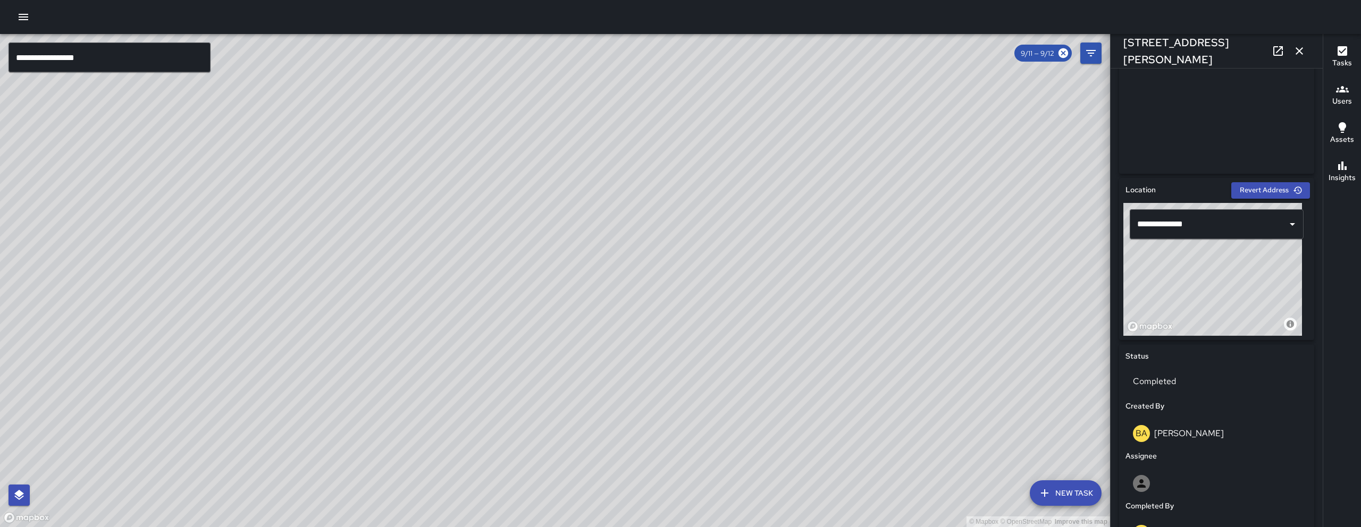
drag, startPoint x: 515, startPoint y: 317, endPoint x: 834, endPoint y: 396, distance: 328.5
click at [805, 382] on div "© Mapbox © OpenStreetMap Improve this map" at bounding box center [555, 280] width 1110 height 493
click at [474, 242] on div "© Mapbox © OpenStreetMap Improve this map BA Bryan Alexander 56 Moss Street Com…" at bounding box center [555, 280] width 1110 height 493
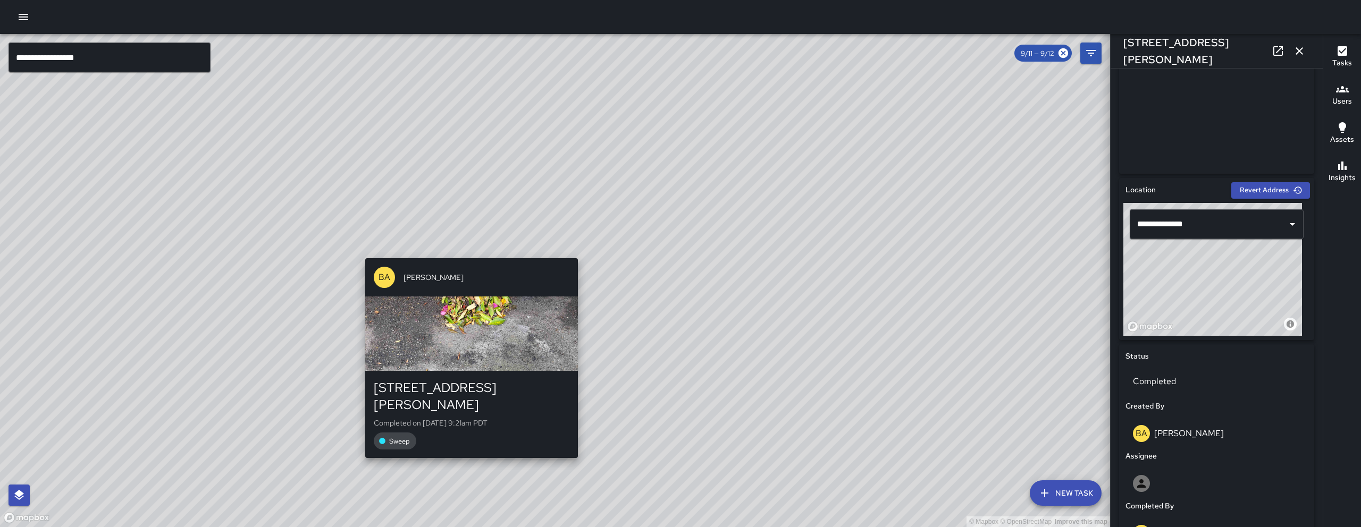
type input "**********"
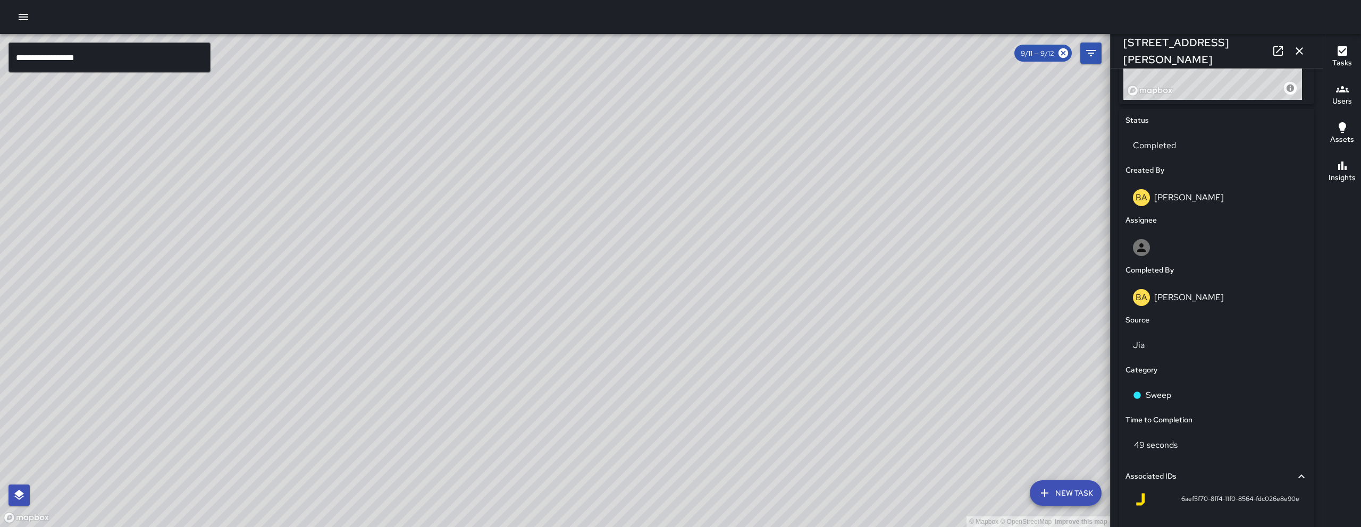
scroll to position [572, 0]
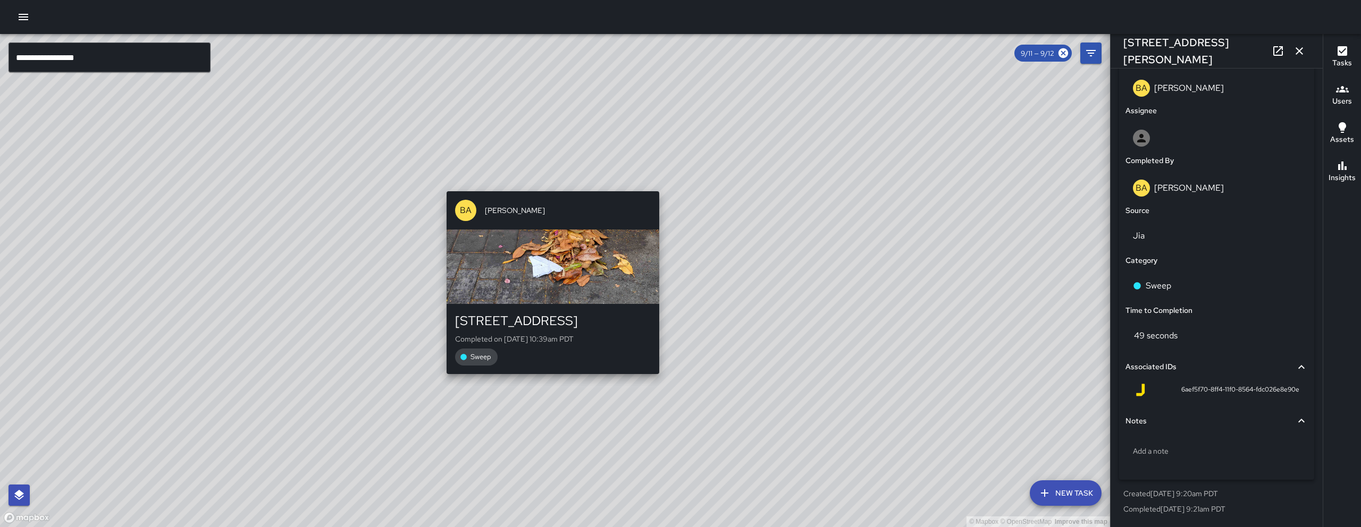
click at [560, 378] on div "BA Bryan Alexander 1074 Folsom Street Completed on 9/12/2025, 10:39am PDT Sweep" at bounding box center [552, 282] width 221 height 191
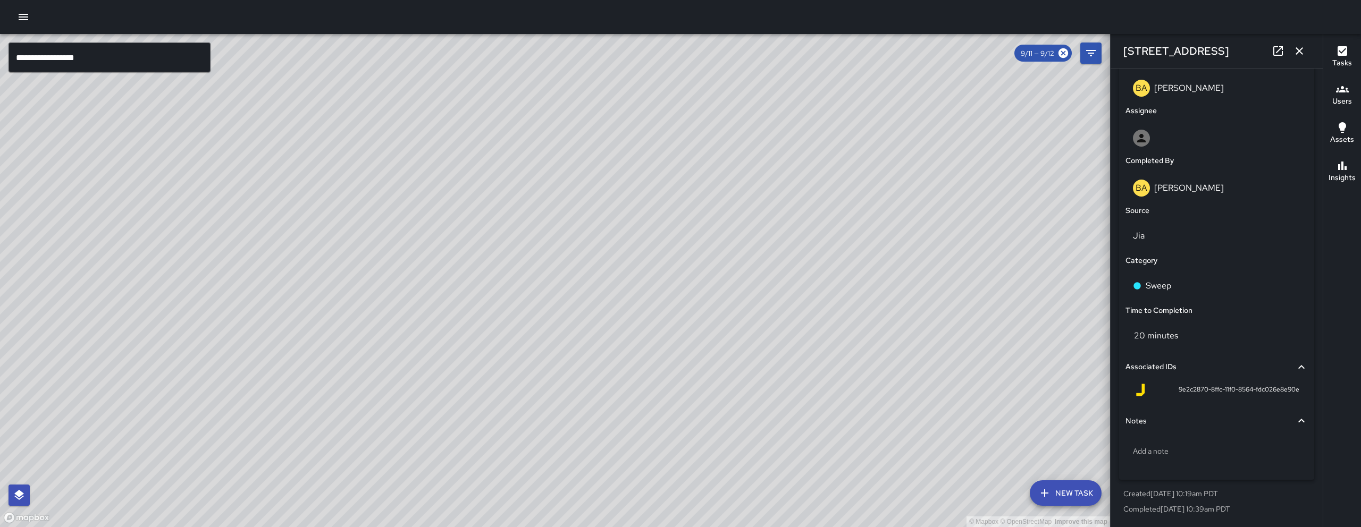
click at [602, 228] on div "© Mapbox © OpenStreetMap Improve this map BA Bryan Alexander 1074 Folsom Street…" at bounding box center [555, 280] width 1110 height 493
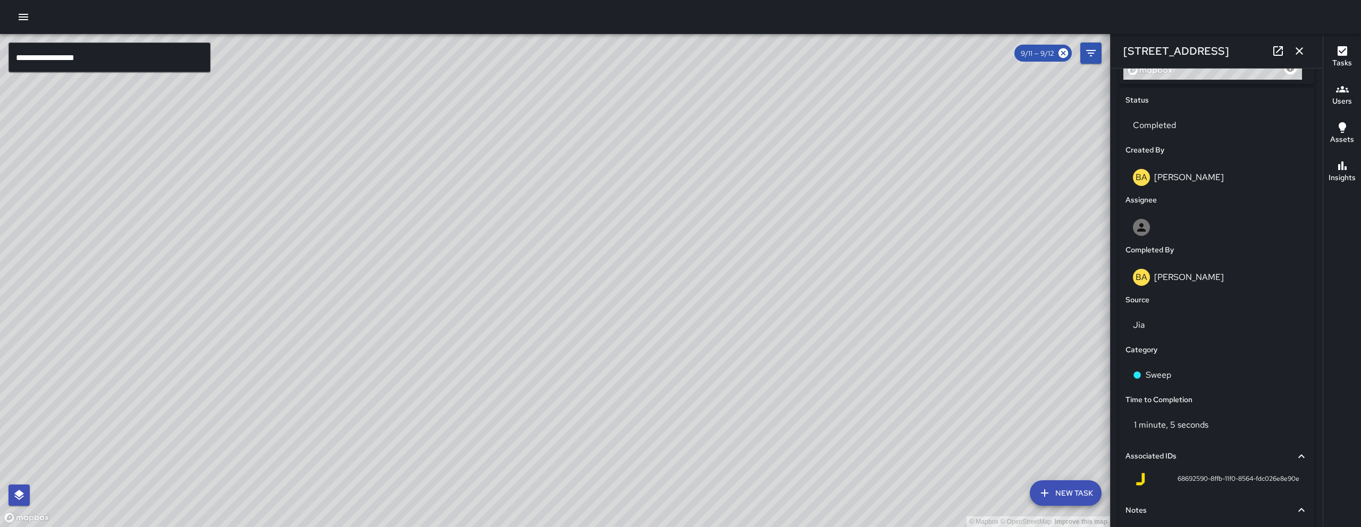
scroll to position [457, 0]
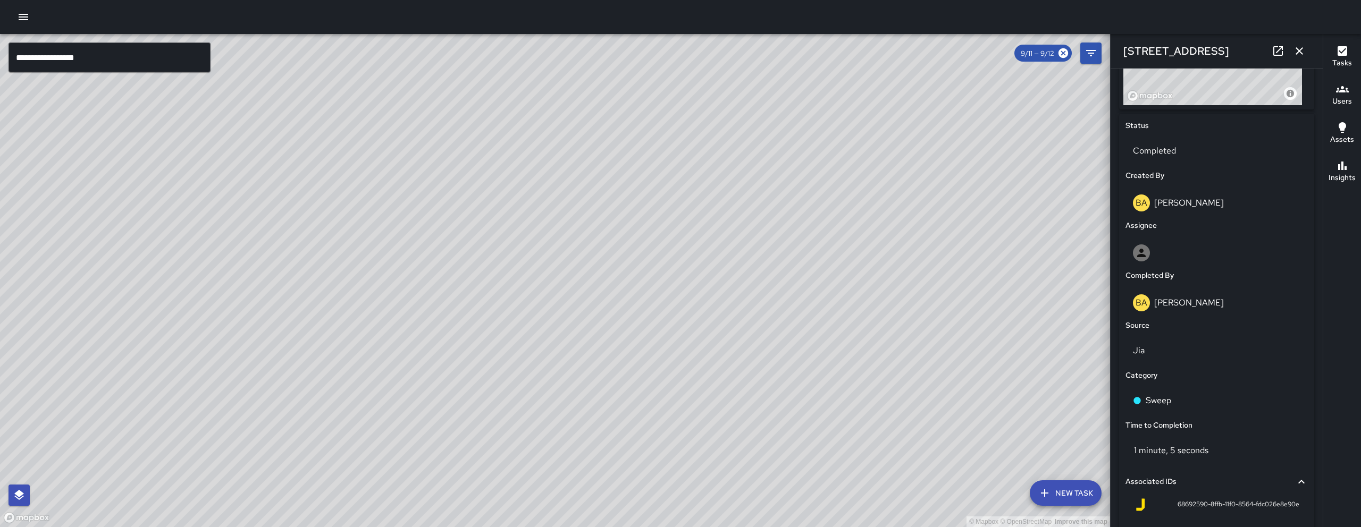
click at [557, 304] on div "© Mapbox © OpenStreetMap Improve this map" at bounding box center [555, 280] width 1110 height 493
click at [543, 280] on div "© Mapbox © OpenStreetMap Improve this map BA Bryan Alexander 1074 Folsom Street…" at bounding box center [555, 280] width 1110 height 493
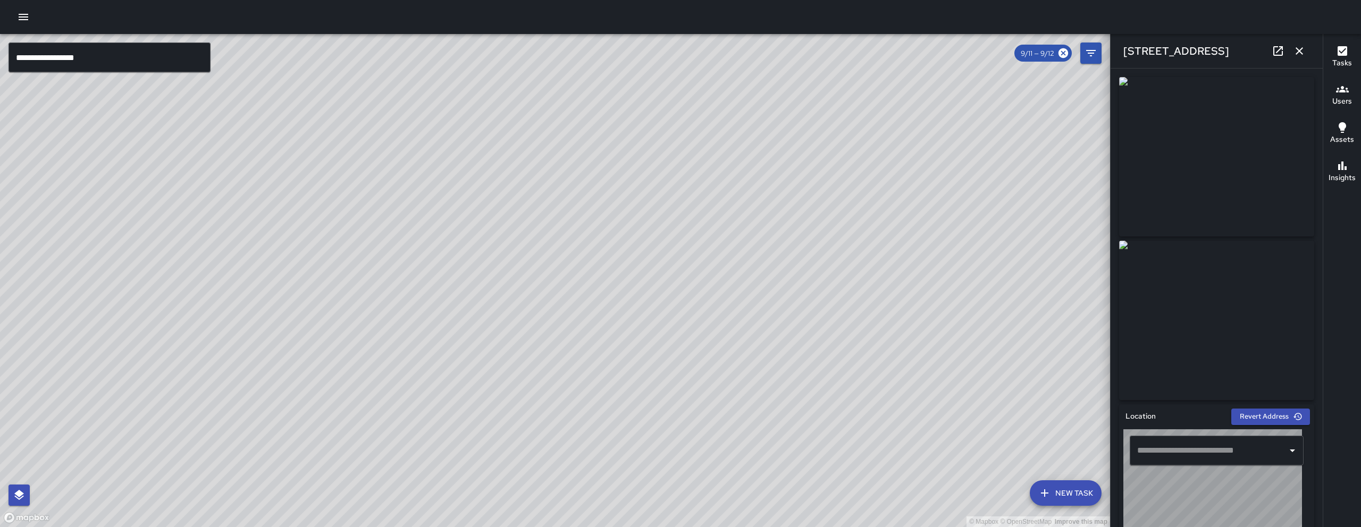
type input "**********"
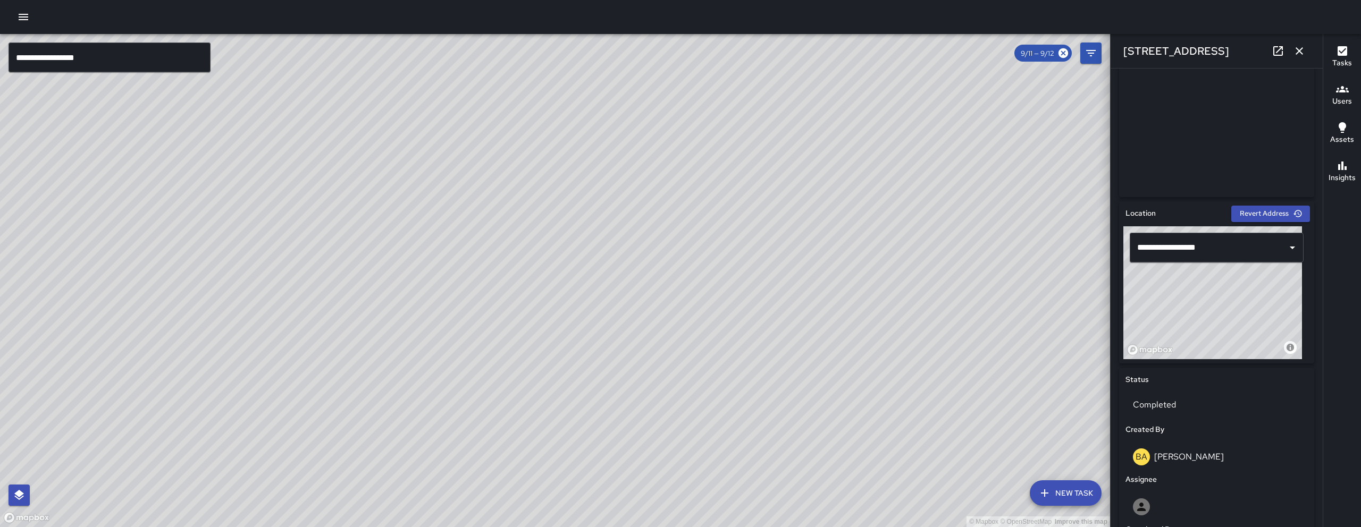
scroll to position [213, 0]
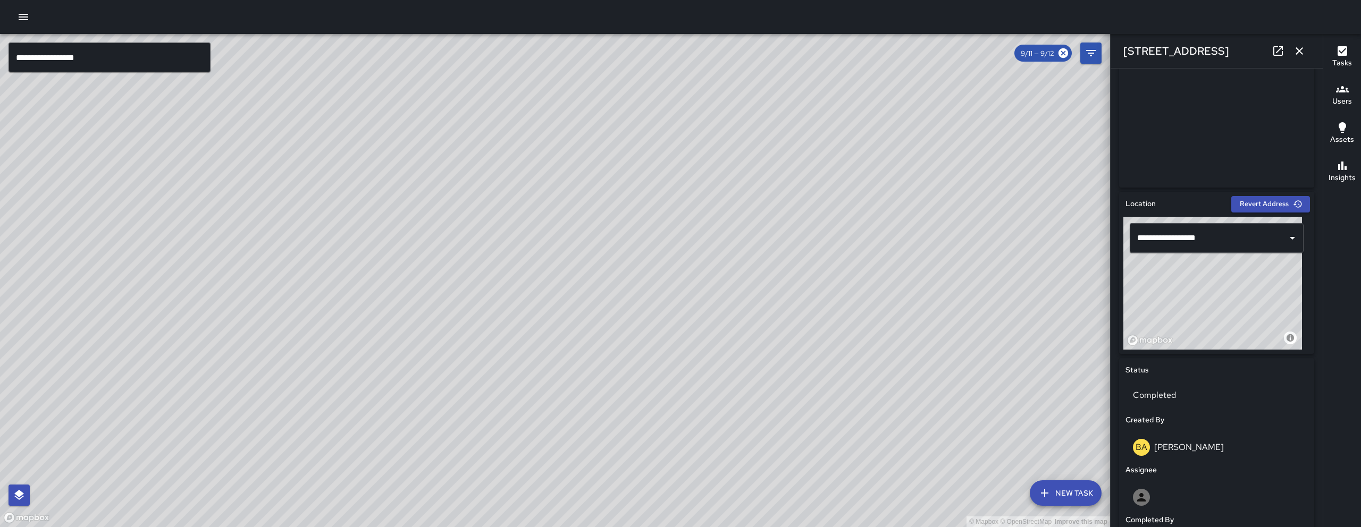
click at [518, 324] on div "© Mapbox © OpenStreetMap Improve this map" at bounding box center [555, 280] width 1110 height 493
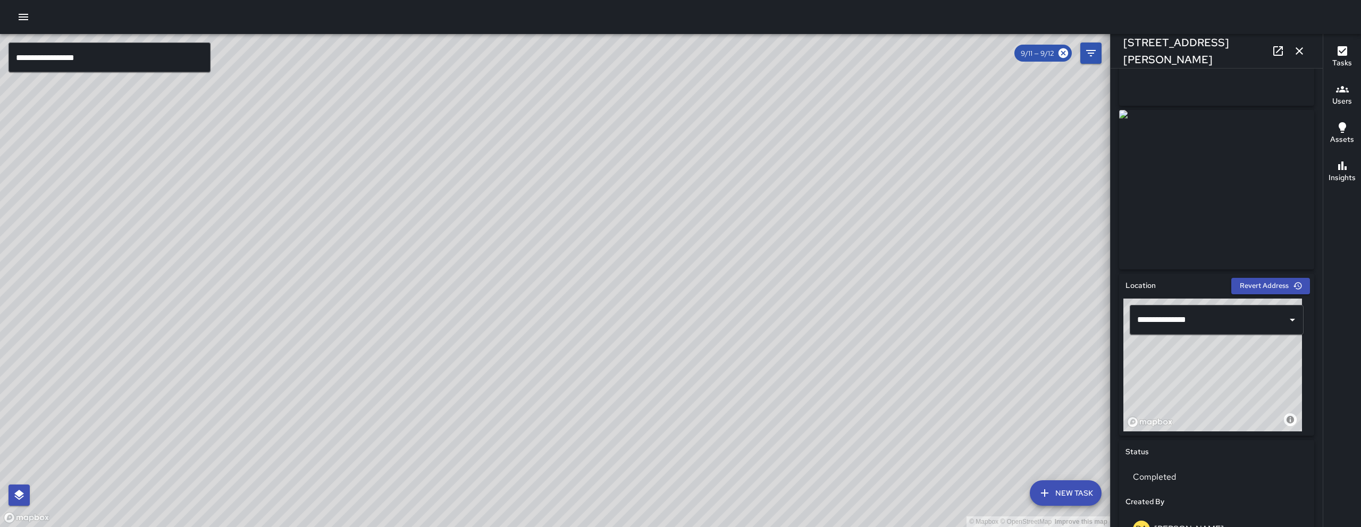
scroll to position [354, 0]
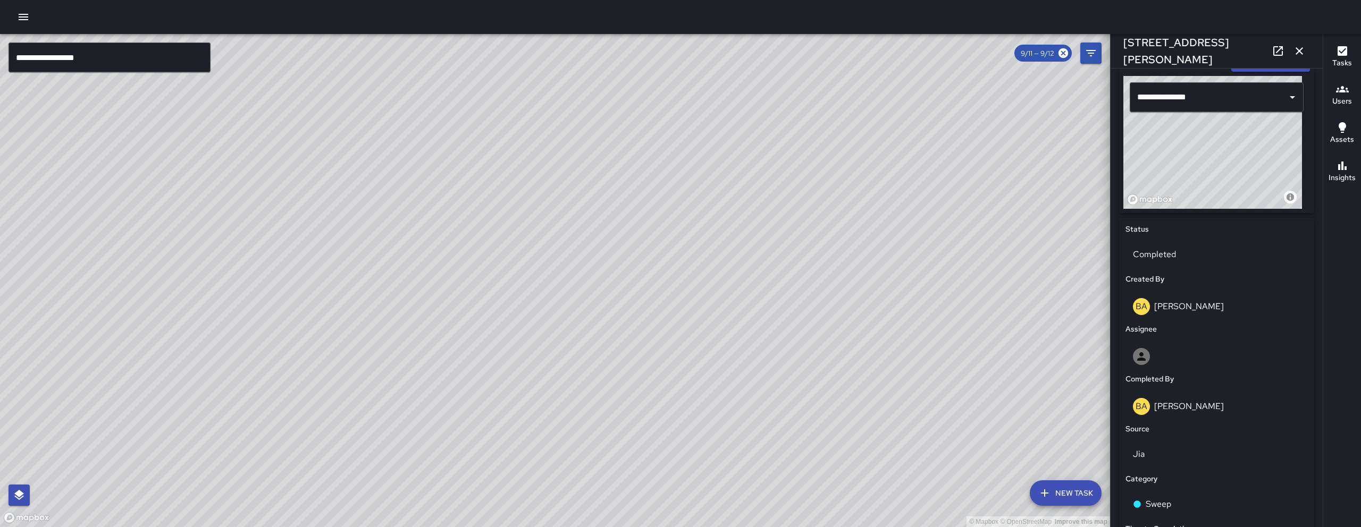
click at [595, 345] on div "© Mapbox © OpenStreetMap Improve this map BA Bryan Alexander 72a Moss Street Co…" at bounding box center [555, 280] width 1110 height 493
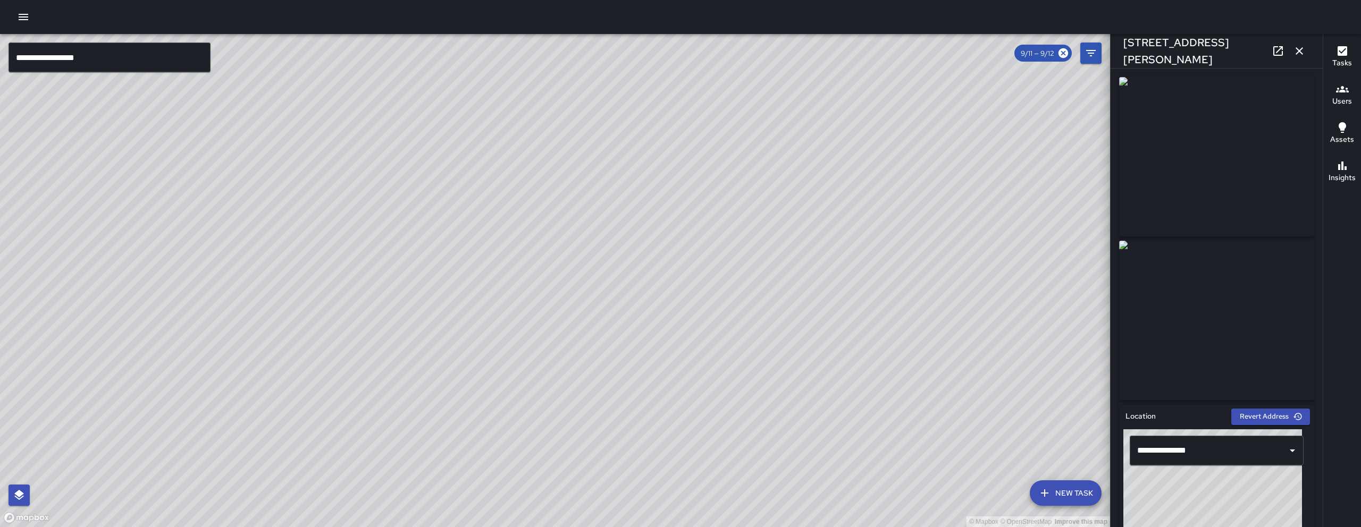
click at [584, 219] on div "© Mapbox © OpenStreetMap Improve this map BA Bryan Alexander 72a Moss Street Co…" at bounding box center [555, 280] width 1110 height 493
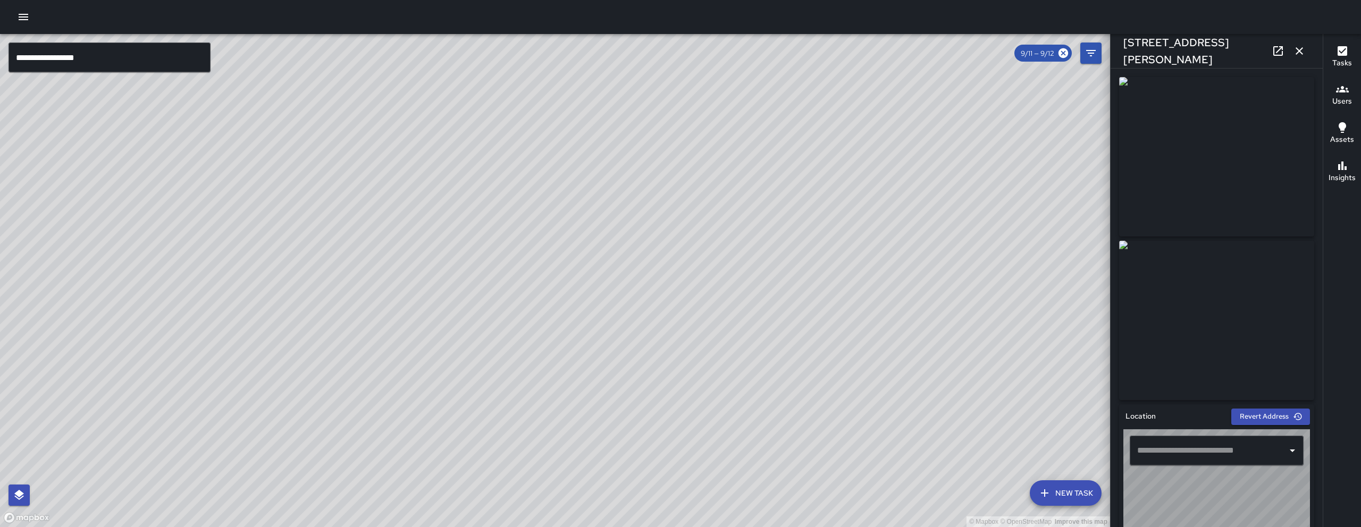
type input "**********"
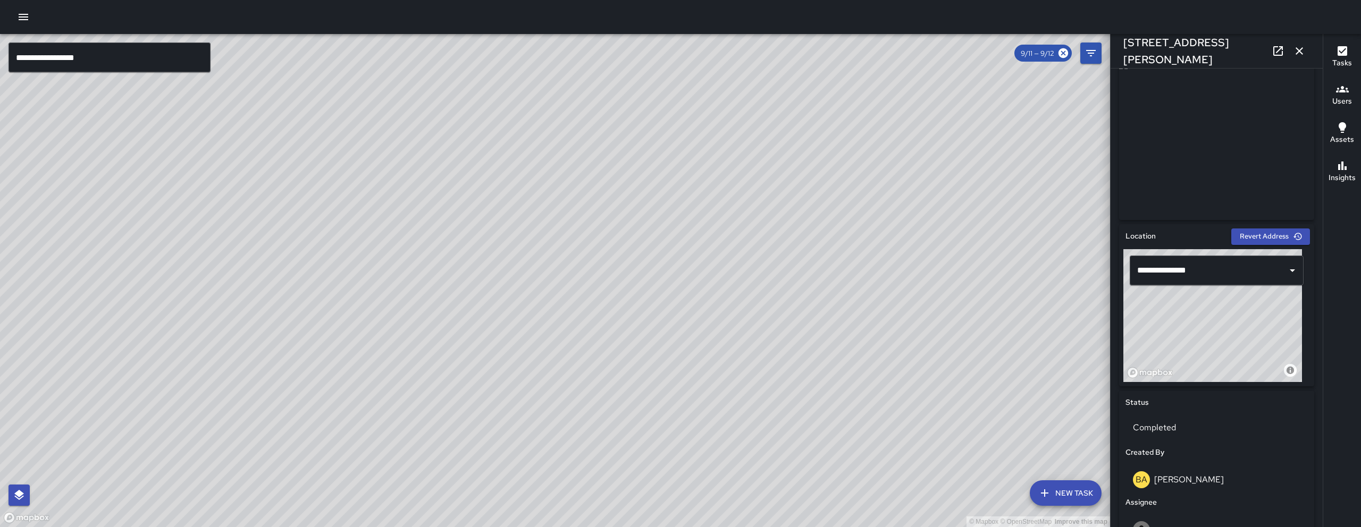
scroll to position [195, 0]
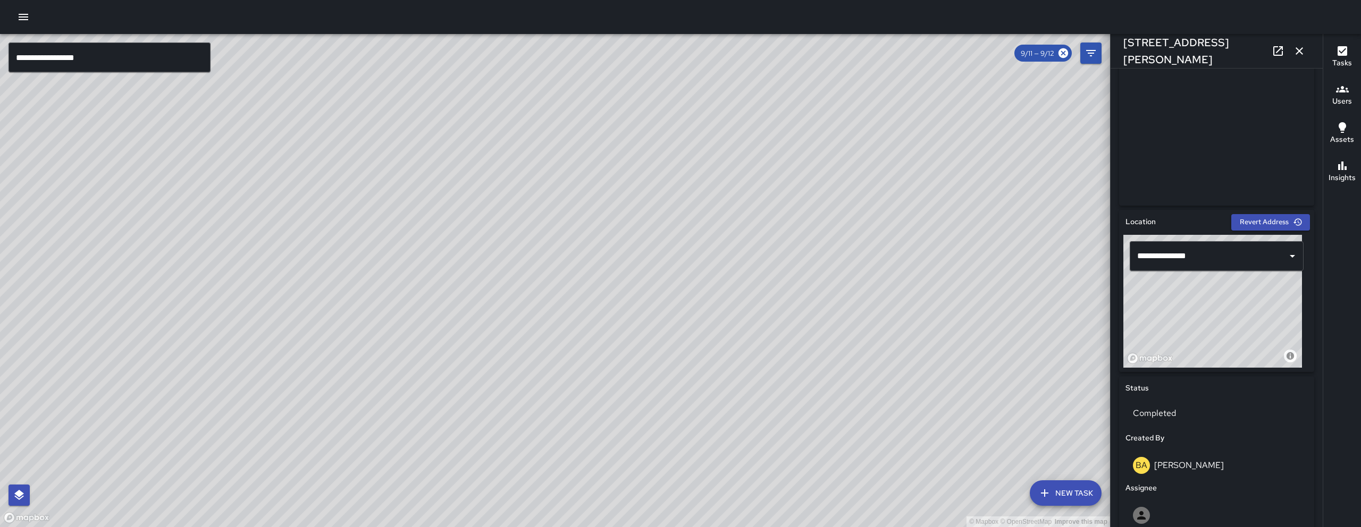
click at [645, 237] on div "© Mapbox © OpenStreetMap Improve this map BA Bryan Alexander 67 Moss Street Com…" at bounding box center [555, 280] width 1110 height 493
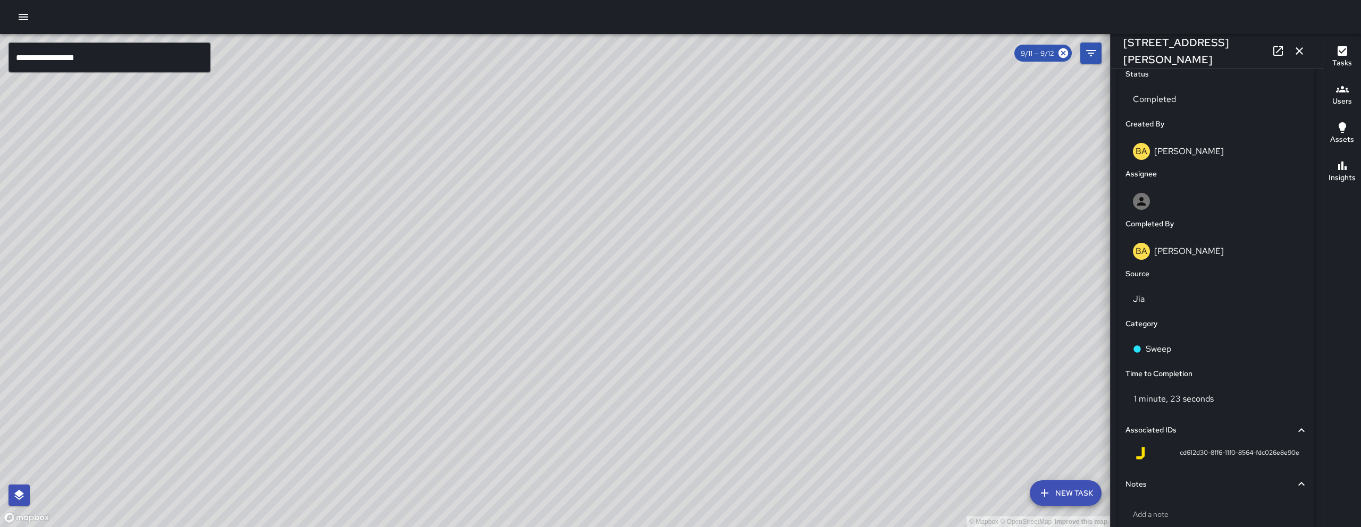
scroll to position [511, 0]
click at [976, 406] on div "© Mapbox © OpenStreetMap Improve this map" at bounding box center [555, 280] width 1110 height 493
click at [975, 405] on div "© Mapbox © OpenStreetMap Improve this map BA Bryan Alexander 71 Moss Street Com…" at bounding box center [555, 280] width 1110 height 493
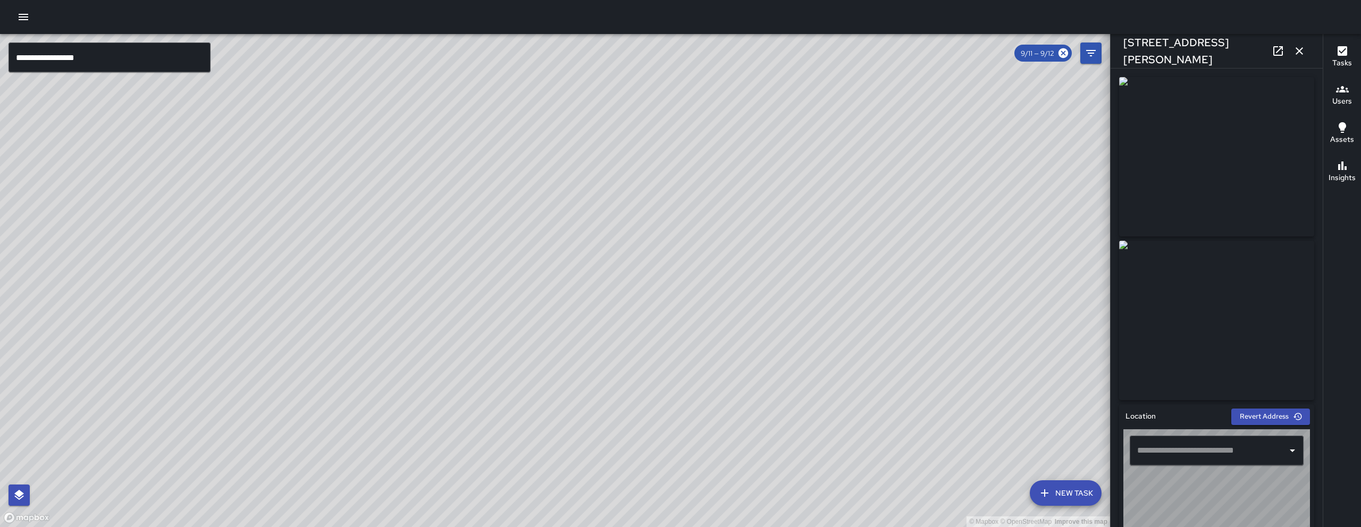
type input "**********"
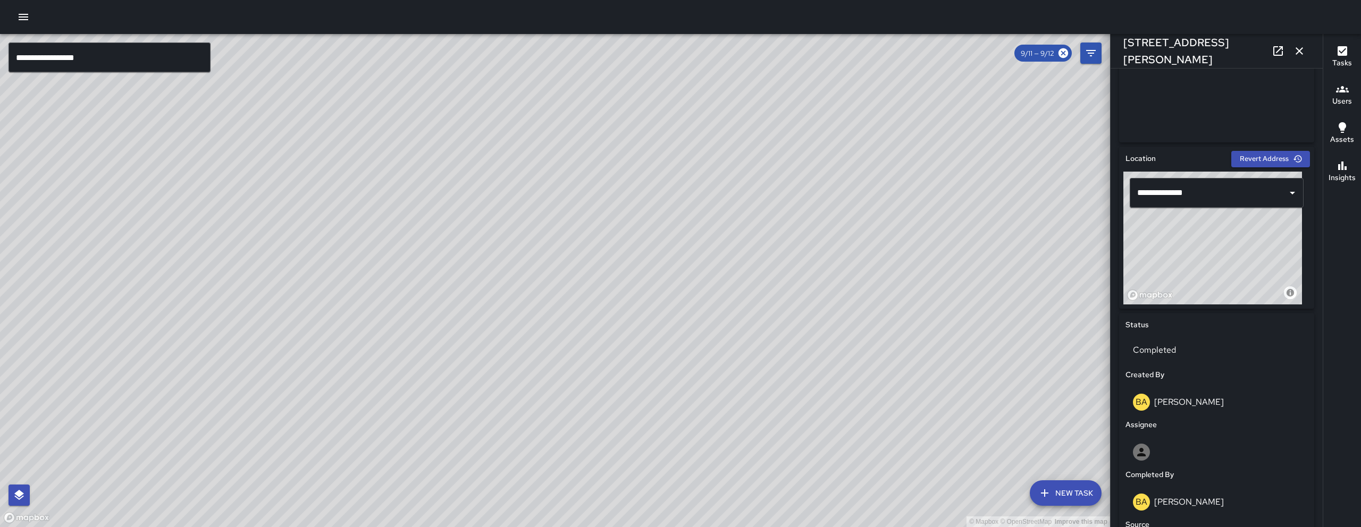
scroll to position [572, 0]
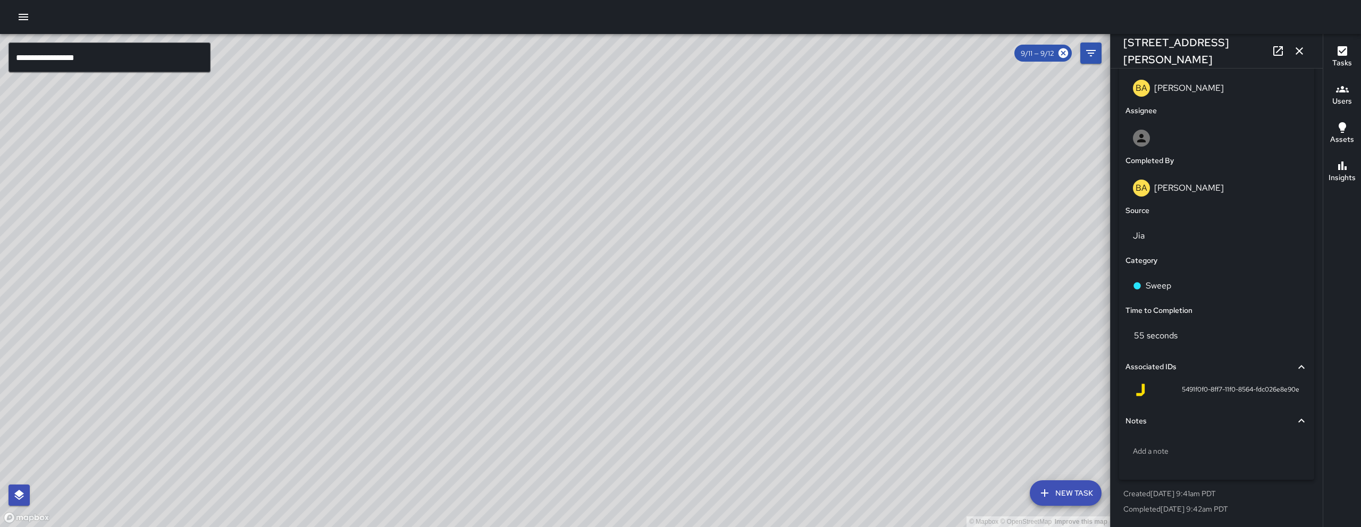
drag, startPoint x: 528, startPoint y: 310, endPoint x: 510, endPoint y: 423, distance: 113.7
click at [512, 450] on div "© Mapbox © OpenStreetMap Improve this map" at bounding box center [555, 280] width 1110 height 493
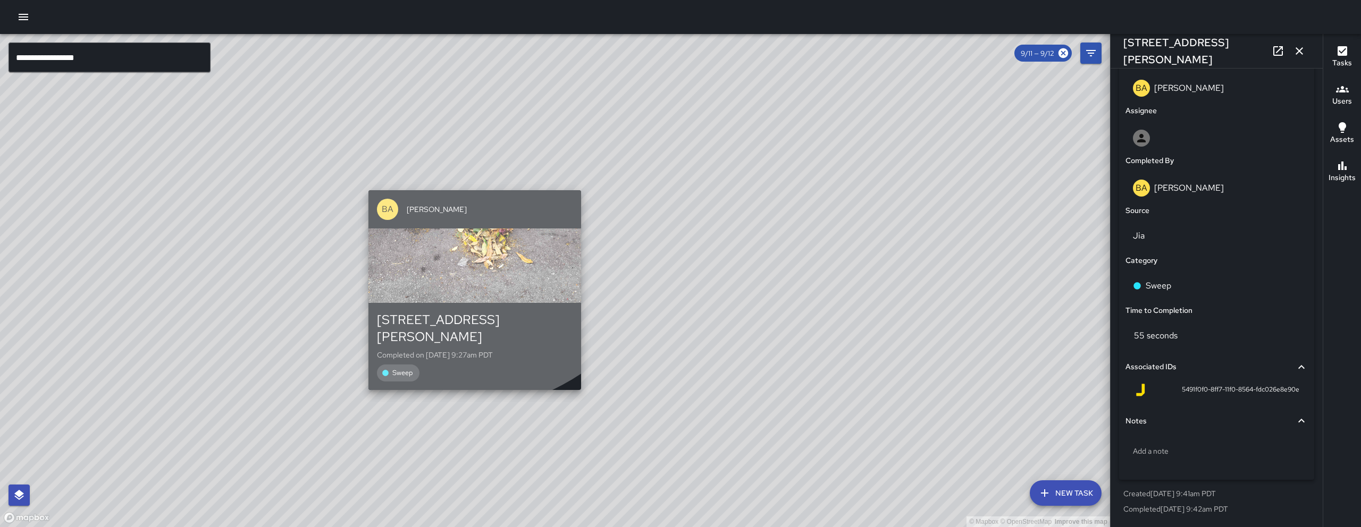
click at [459, 192] on div "BA Bryan Alexander" at bounding box center [474, 209] width 213 height 38
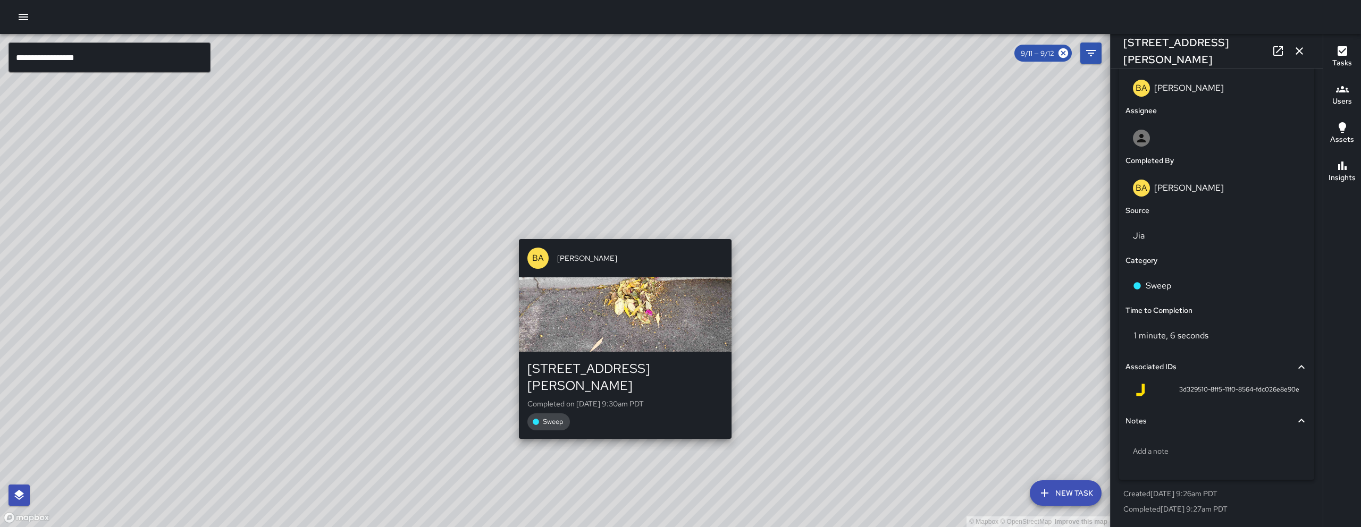
click at [646, 235] on div "BA Bryan Alexander 64 Moss Street Completed on 9/12/2025, 9:30am PDT Sweep" at bounding box center [625, 339] width 221 height 208
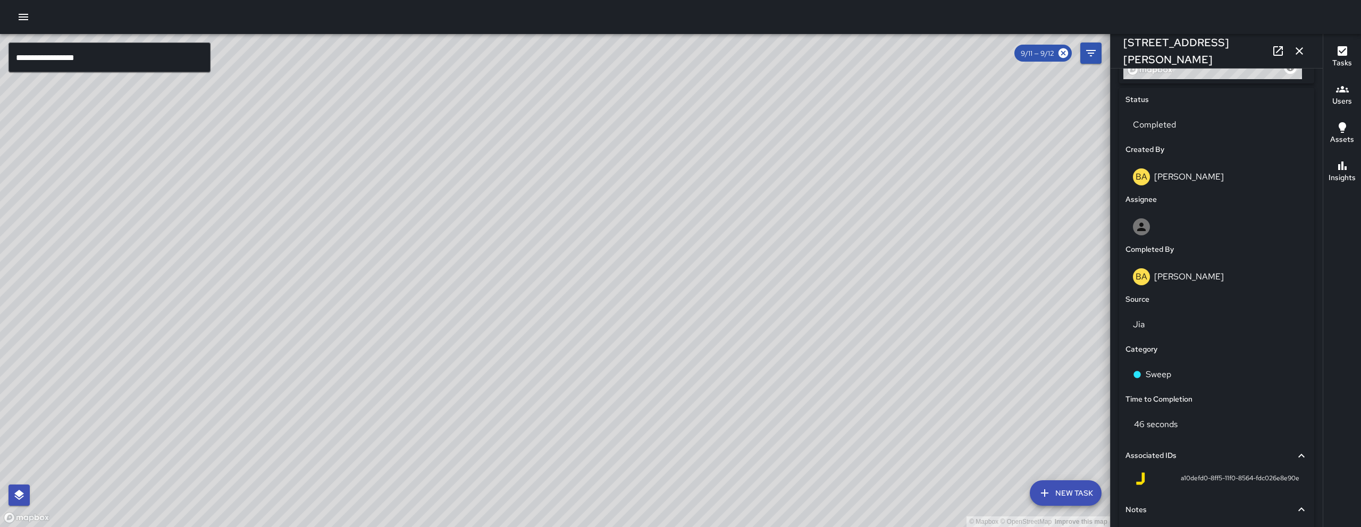
scroll to position [495, 0]
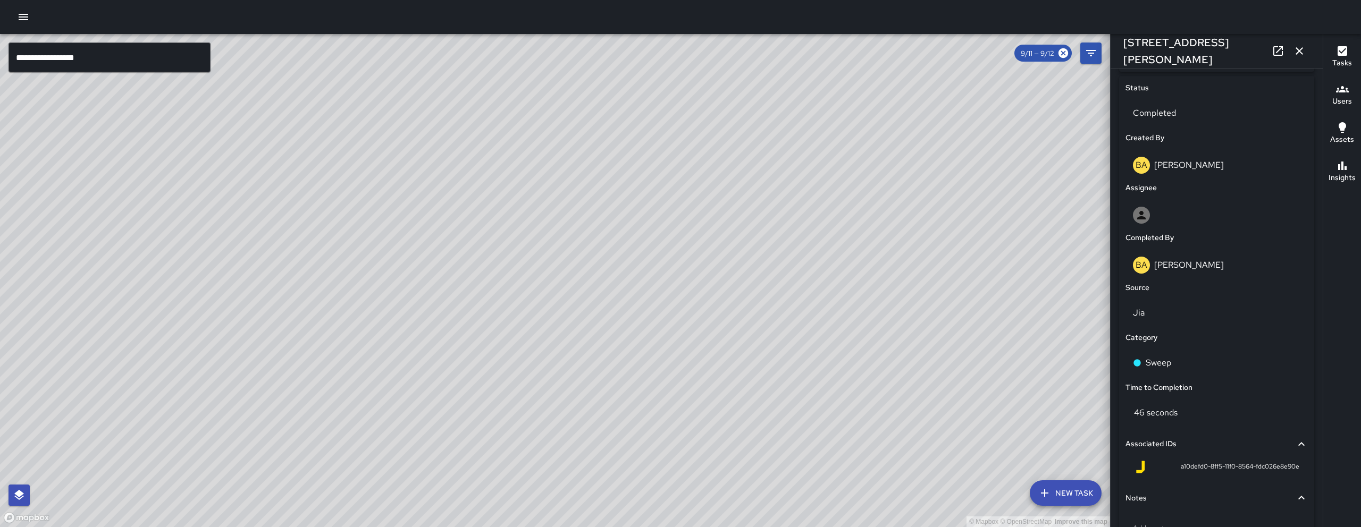
click at [680, 274] on div "© Mapbox © OpenStreetMap Improve this map BA Bryan Alexander 59 Moss Street Com…" at bounding box center [555, 280] width 1110 height 493
click at [392, 273] on div "© Mapbox © OpenStreetMap Improve this map BA Bryan Alexander 49 Moss Street Com…" at bounding box center [555, 280] width 1110 height 493
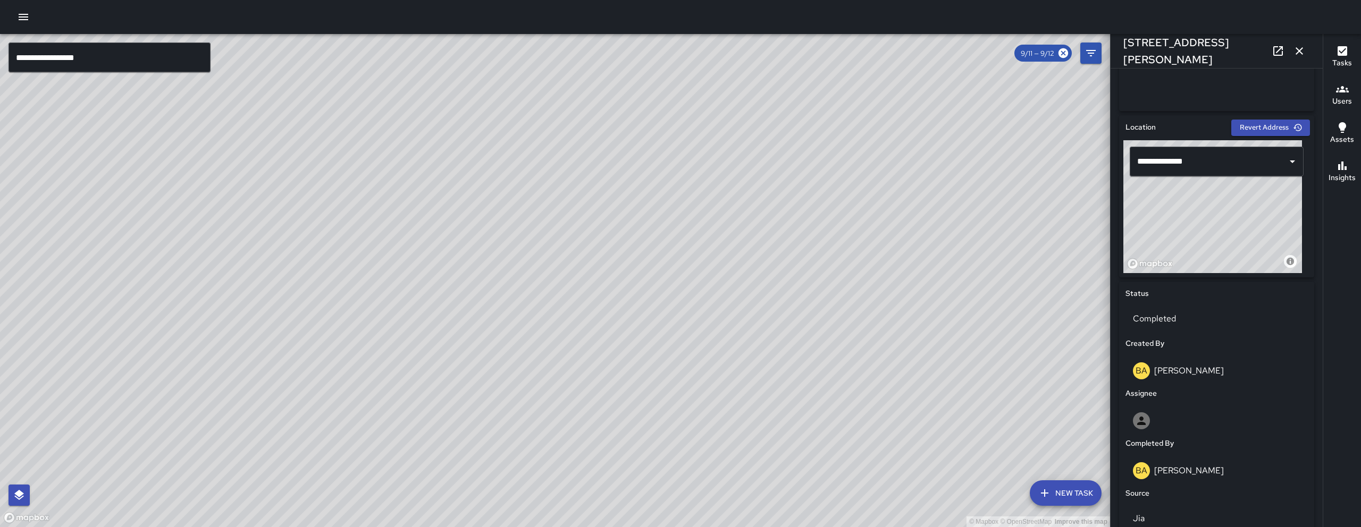
scroll to position [529, 0]
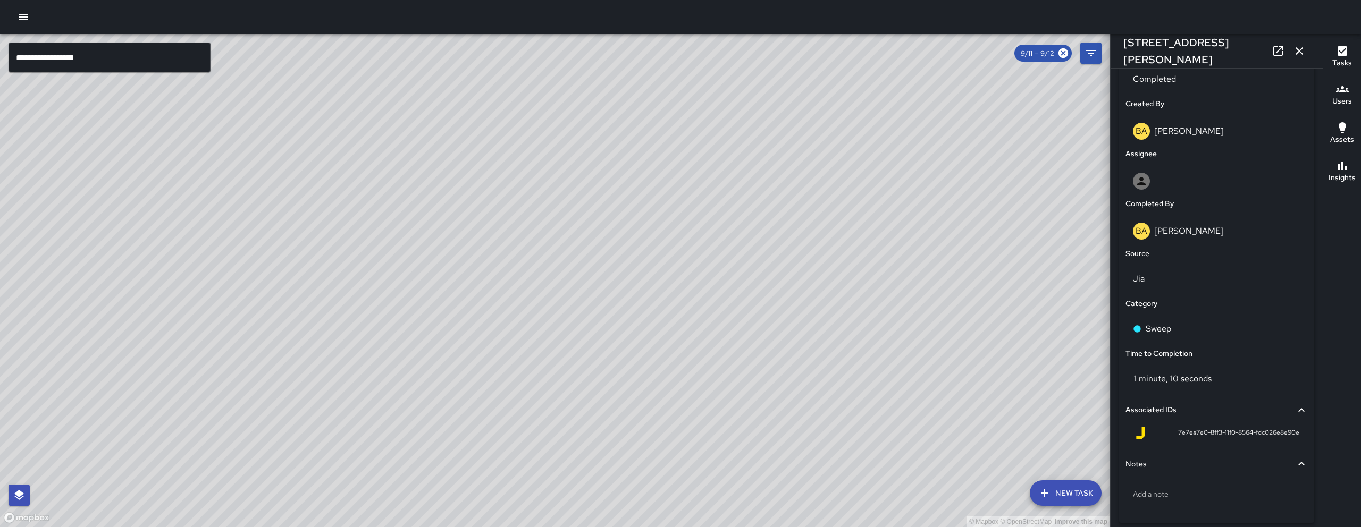
click at [524, 461] on div "© Mapbox © OpenStreetMap Improve this map BA Bryan Alexander 38 Moss Street Cre…" at bounding box center [555, 280] width 1110 height 493
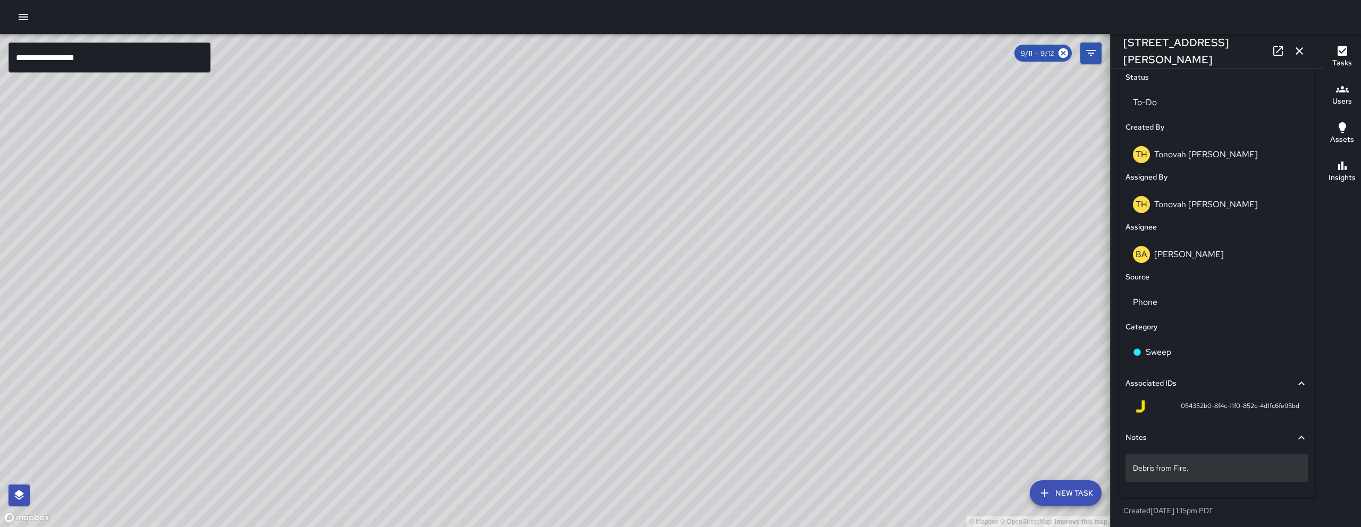
scroll to position [505, 0]
drag, startPoint x: 1199, startPoint y: 476, endPoint x: 1133, endPoint y: 472, distance: 66.6
click at [1133, 472] on div "Debris from Fire." at bounding box center [1216, 469] width 182 height 28
drag, startPoint x: 1206, startPoint y: 471, endPoint x: 1124, endPoint y: 469, distance: 81.3
click at [1124, 469] on div "**********" at bounding box center [1216, 459] width 187 height 70
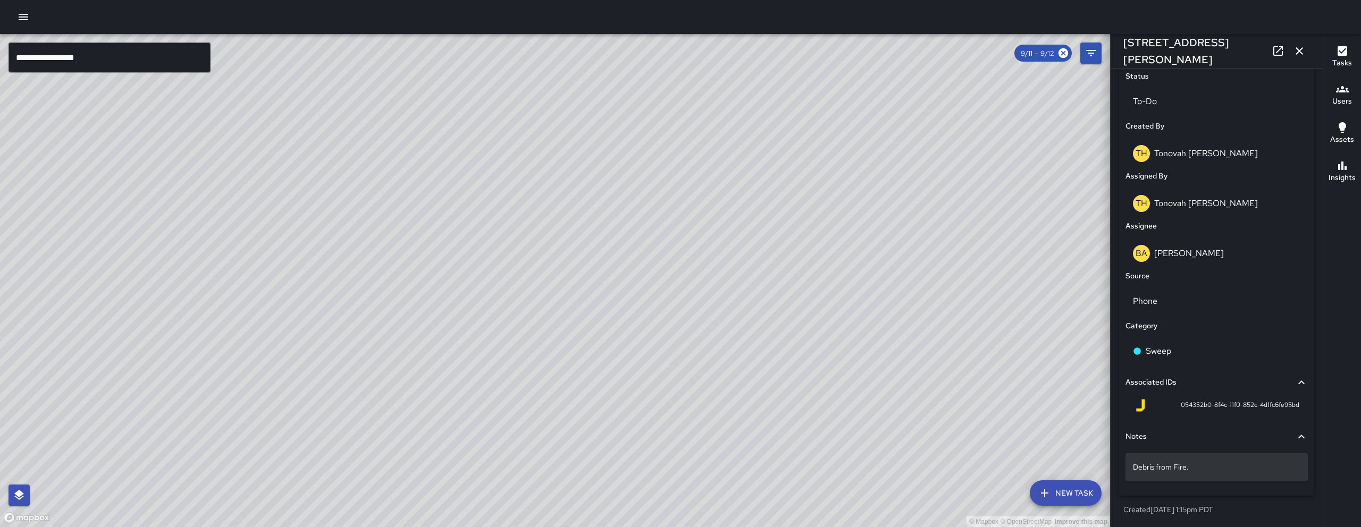
scroll to position [507, 0]
drag, startPoint x: 165, startPoint y: 59, endPoint x: 153, endPoint y: 51, distance: 14.2
click at [164, 58] on input "**********" at bounding box center [110, 58] width 202 height 30
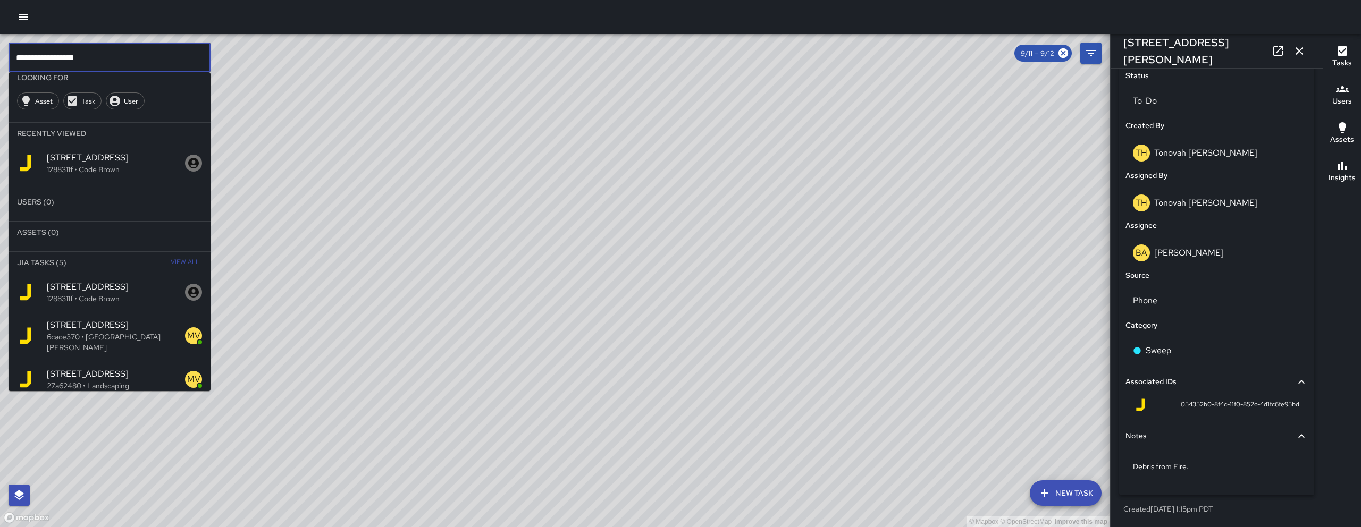
scroll to position [41, 0]
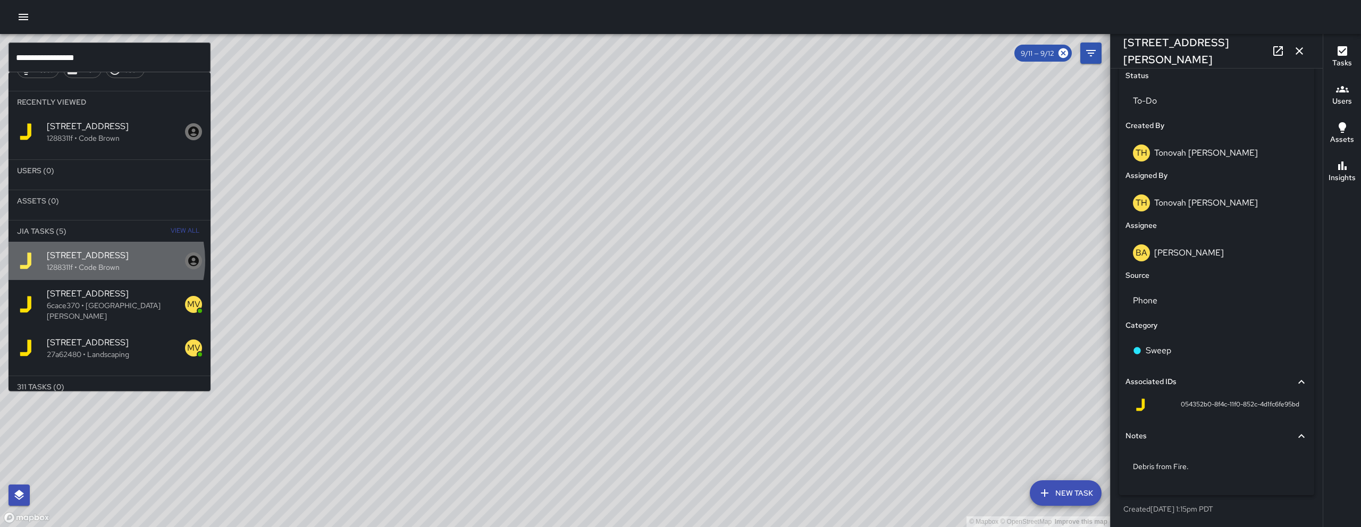
click at [103, 261] on span "1516 Folsom Street" at bounding box center [116, 255] width 138 height 13
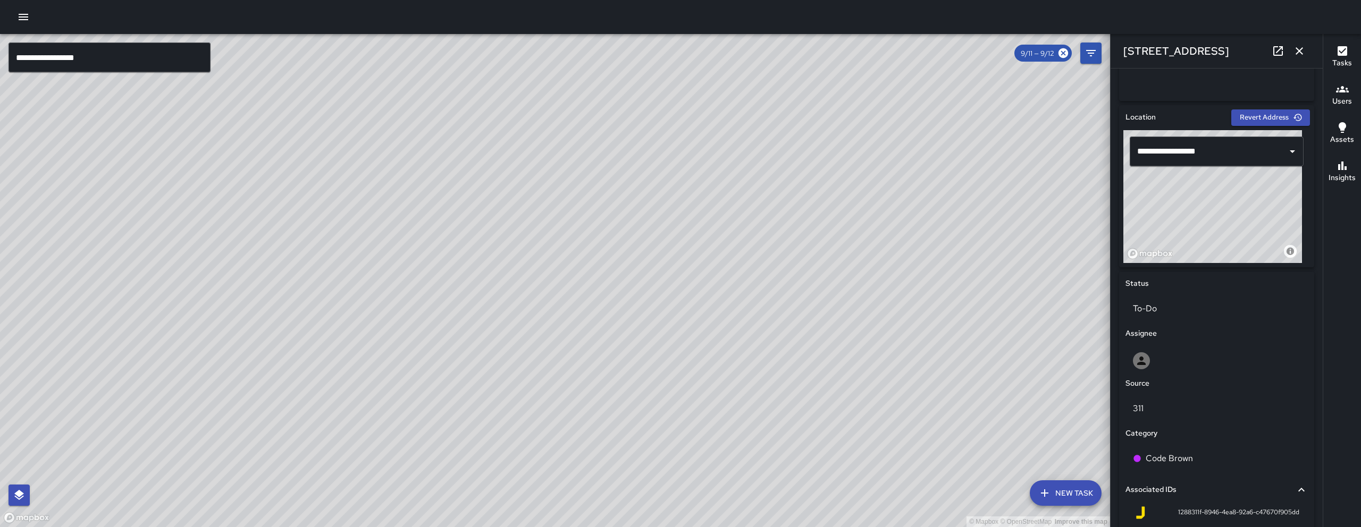
scroll to position [331, 0]
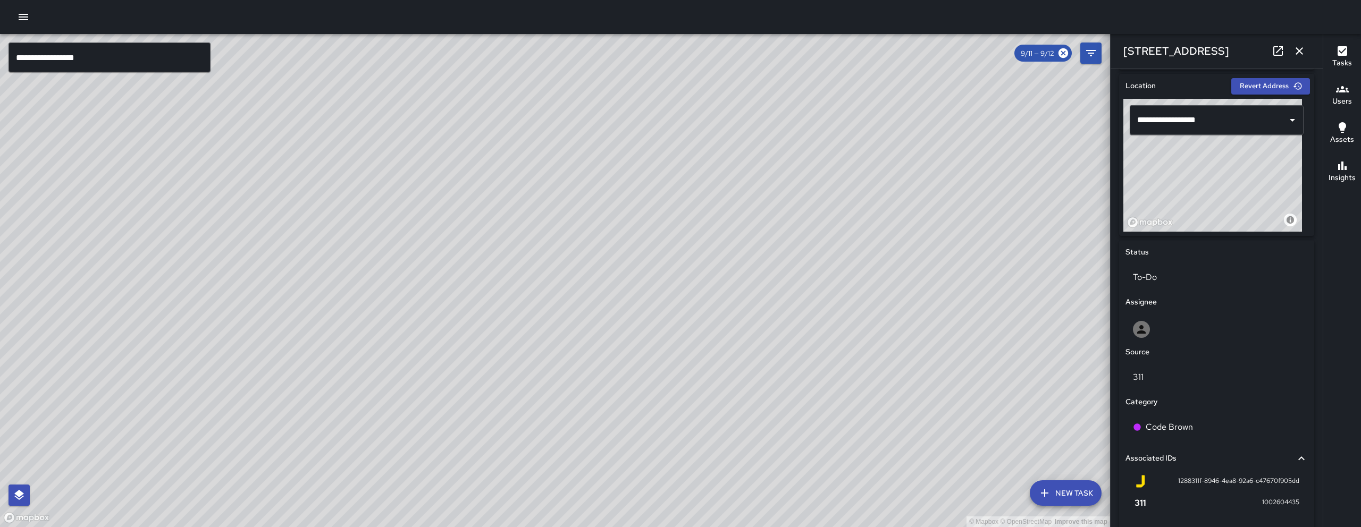
click at [456, 315] on div "© Mapbox © OpenStreetMap Improve this map NV Nicolas Vega 1516 Folsom Street Co…" at bounding box center [555, 280] width 1110 height 493
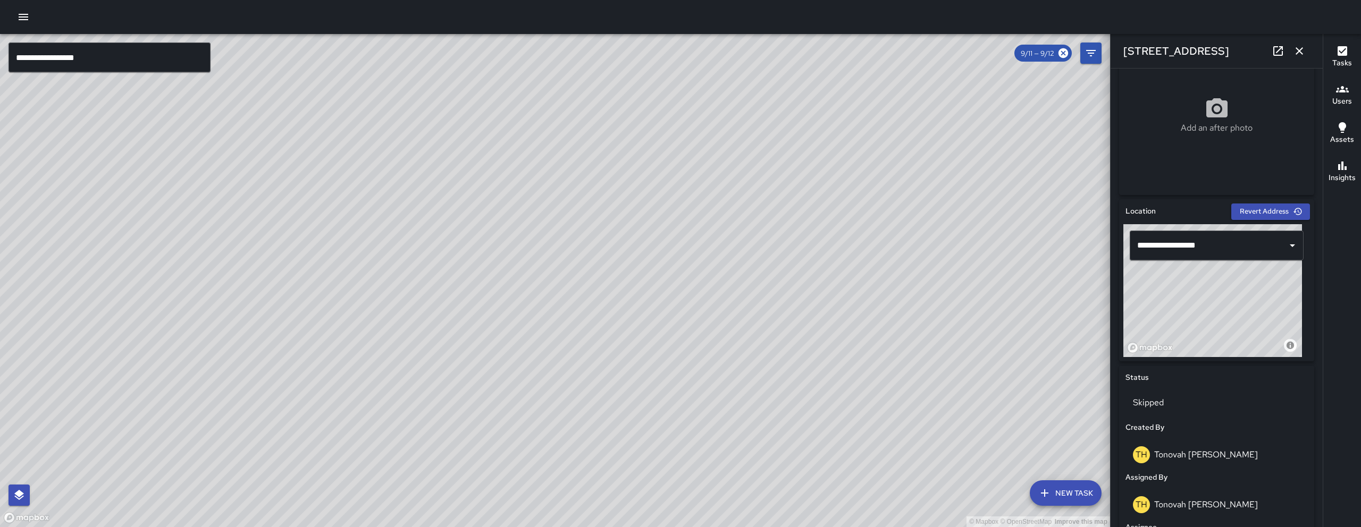
scroll to position [583, 0]
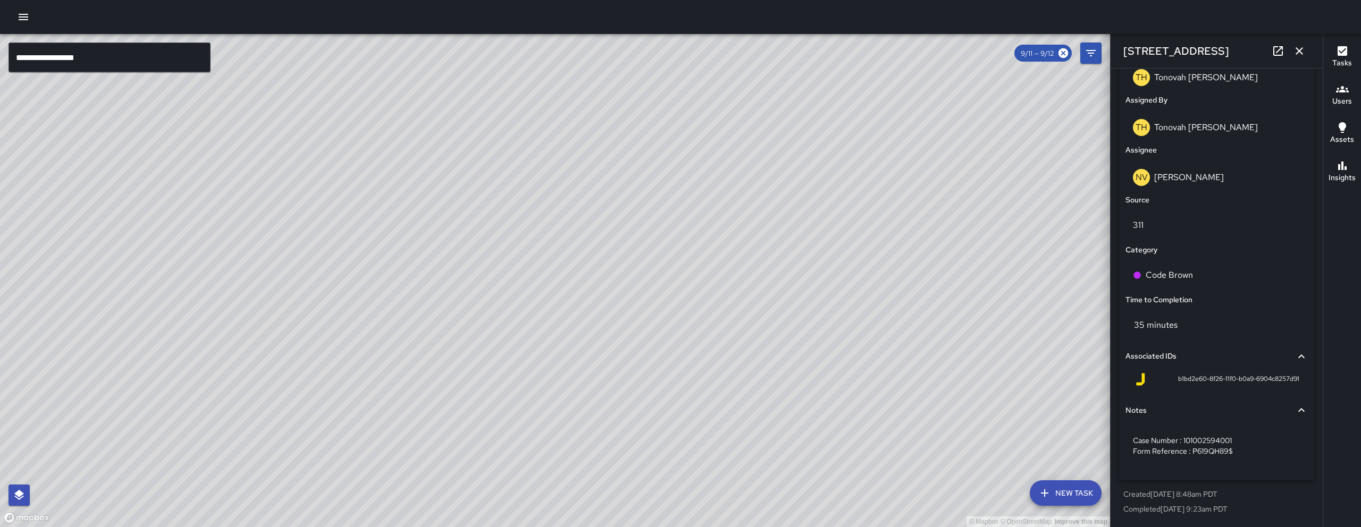
click at [595, 277] on div "© Mapbox © OpenStreetMap Improve this map Unassigned 1516 Folsom Street Complet…" at bounding box center [555, 280] width 1110 height 493
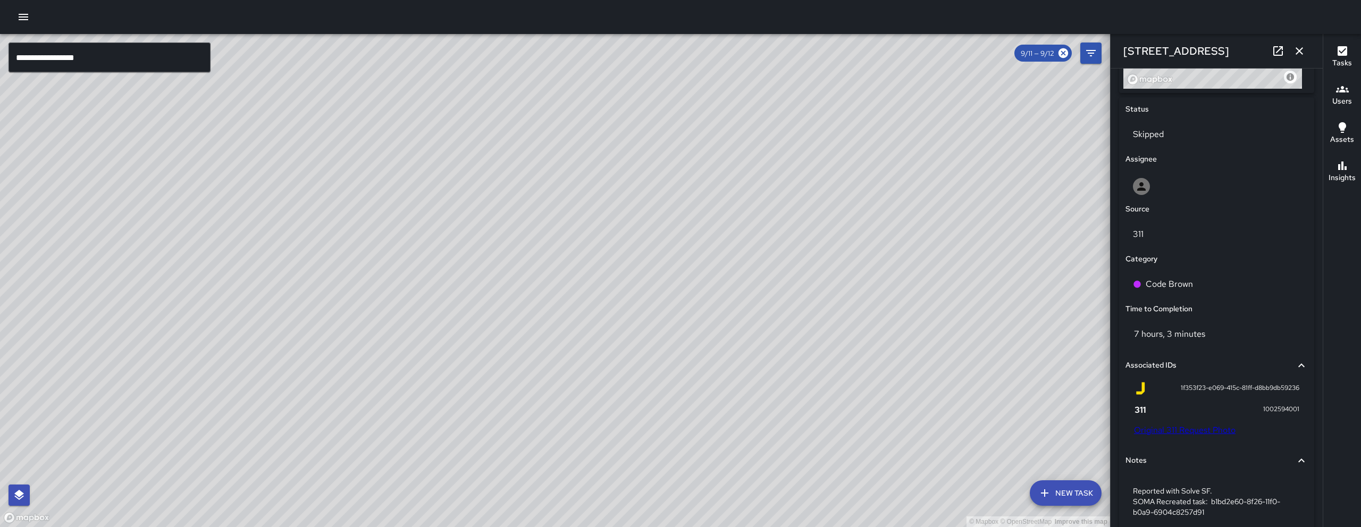
scroll to position [473, 0]
click at [591, 183] on div "© Mapbox © OpenStreetMap Improve this map MV Maclis Velasquez 1516 Folsom Stree…" at bounding box center [555, 280] width 1110 height 493
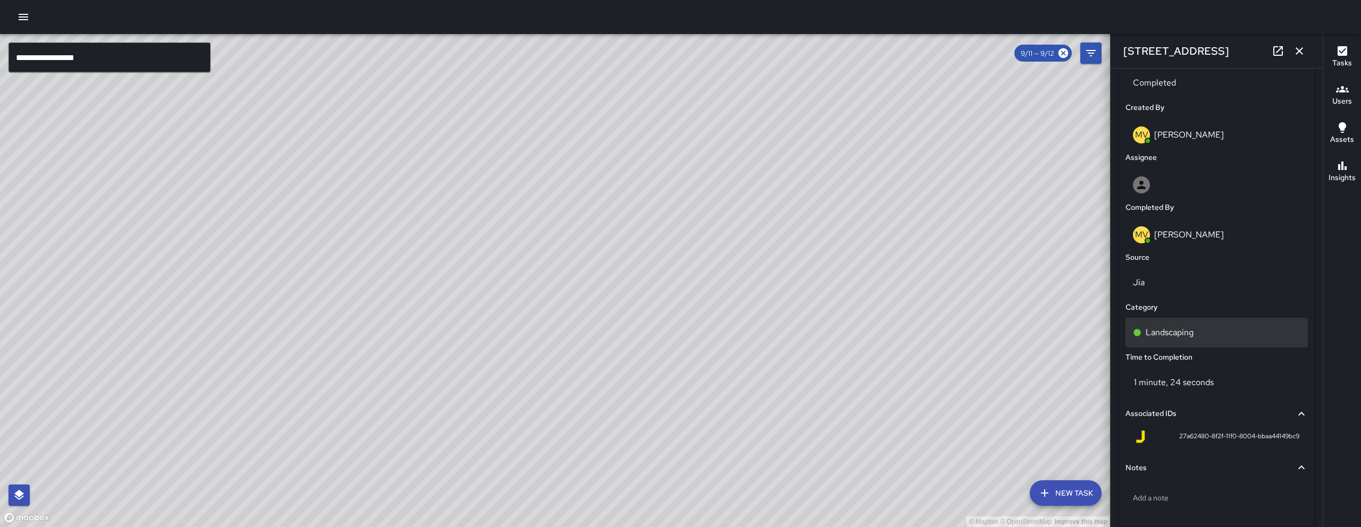
scroll to position [572, 0]
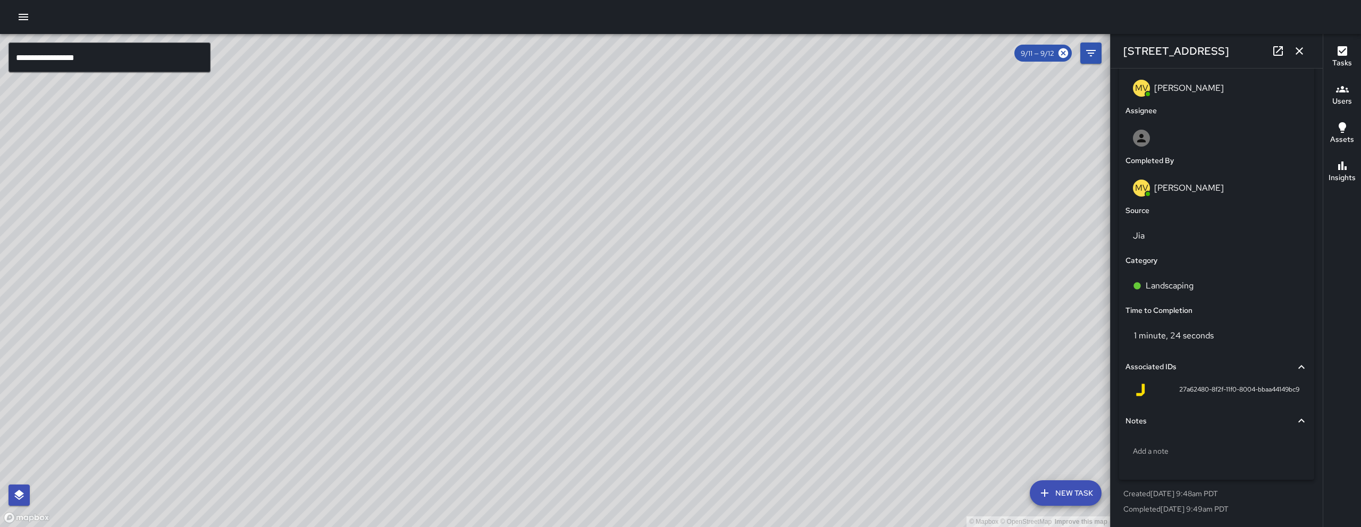
drag, startPoint x: 481, startPoint y: 272, endPoint x: 639, endPoint y: 499, distance: 276.5
click at [659, 527] on div "© Mapbox © OpenStreetMap Improve this map" at bounding box center [555, 280] width 1110 height 493
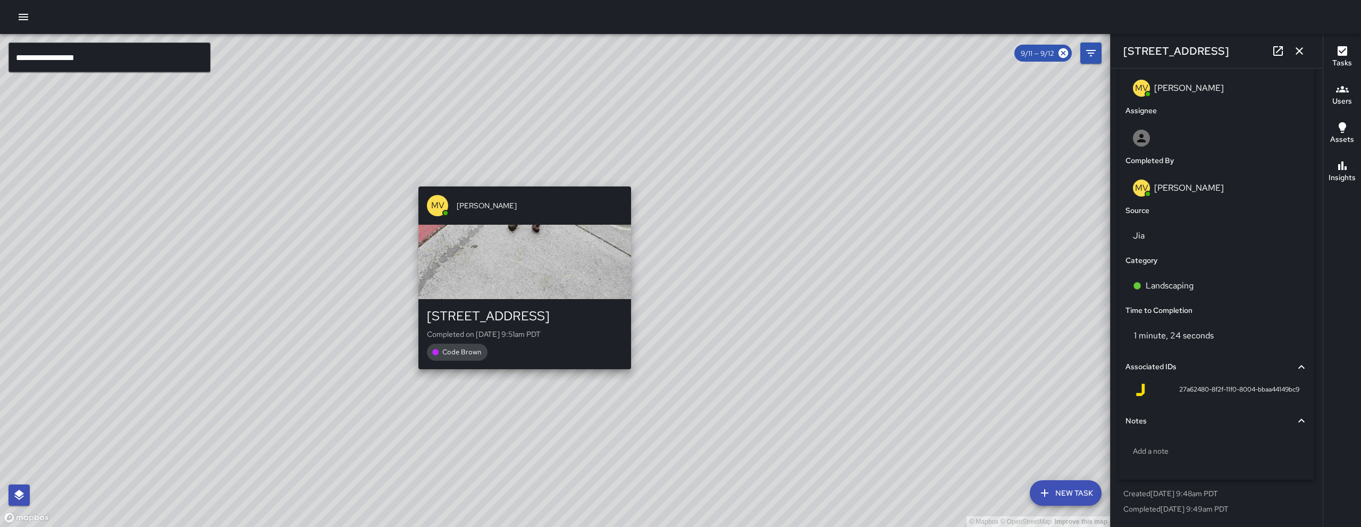
click at [489, 373] on div "MV Maclis Velasquez 1501 Folsom Street Completed on 9/11/2025, 9:51am PDT Code …" at bounding box center [524, 277] width 221 height 191
type input "**********"
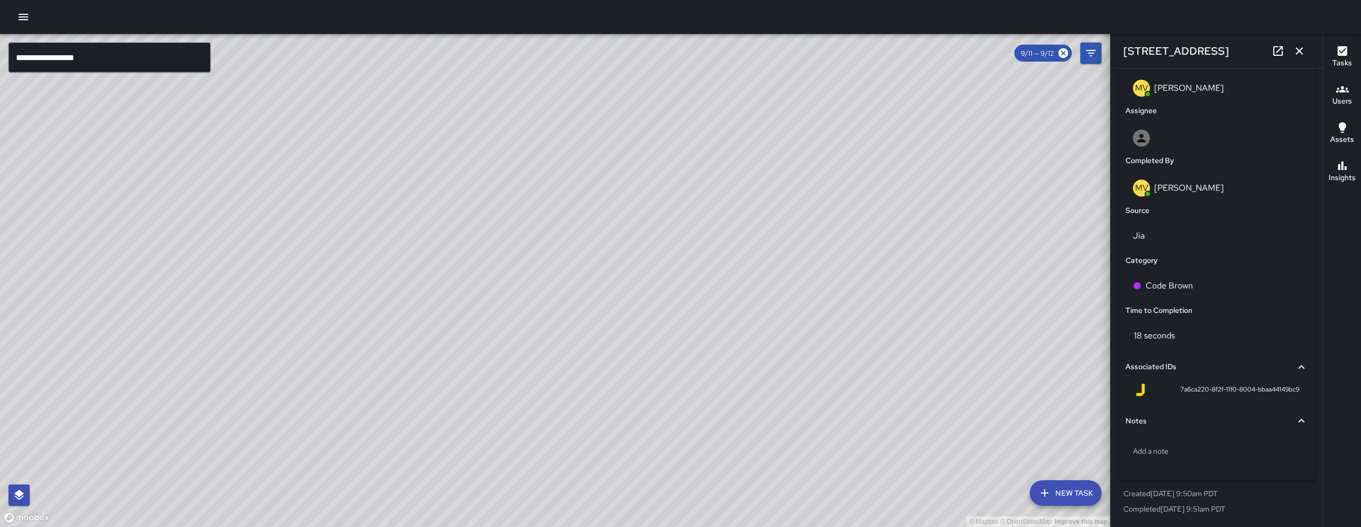
scroll to position [378, 0]
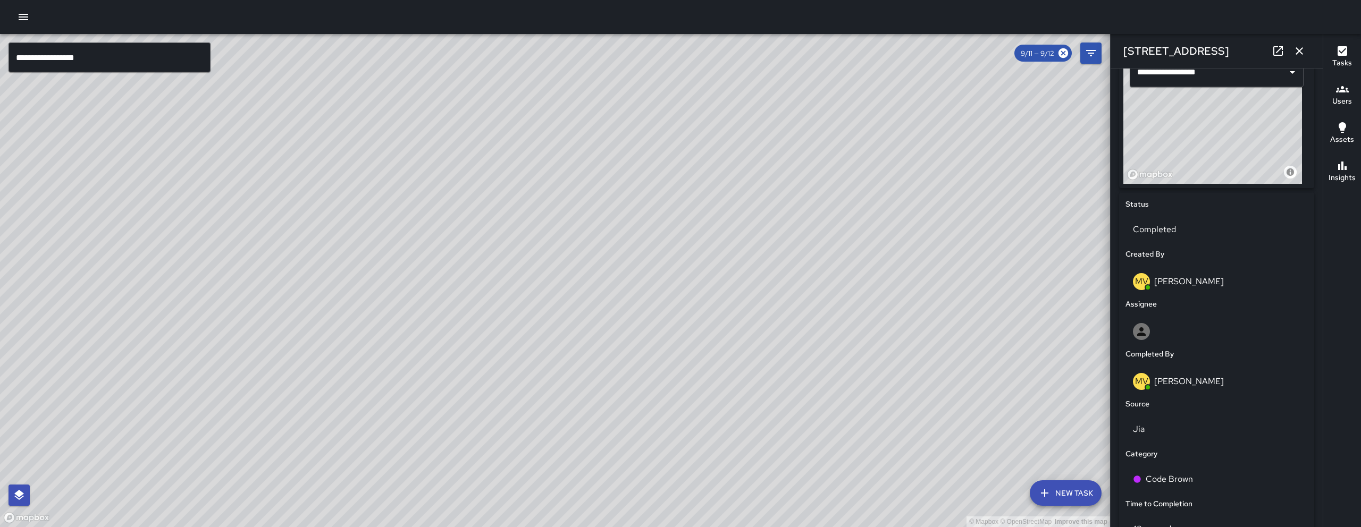
click at [508, 187] on div "© Mapbox © OpenStreetMap Improve this map" at bounding box center [555, 280] width 1110 height 493
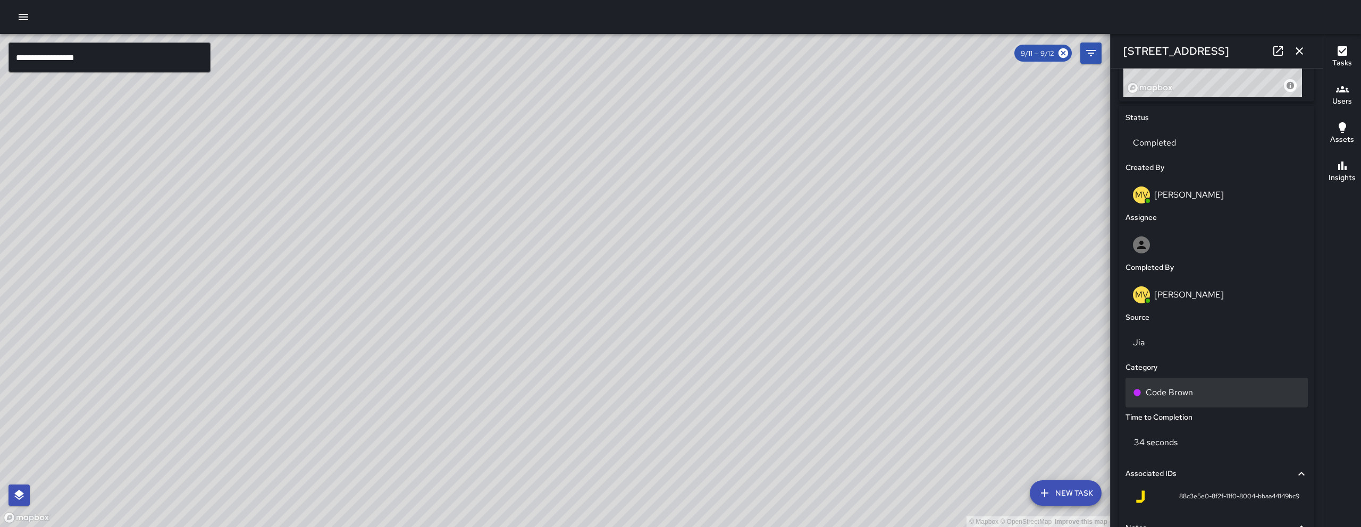
scroll to position [481, 0]
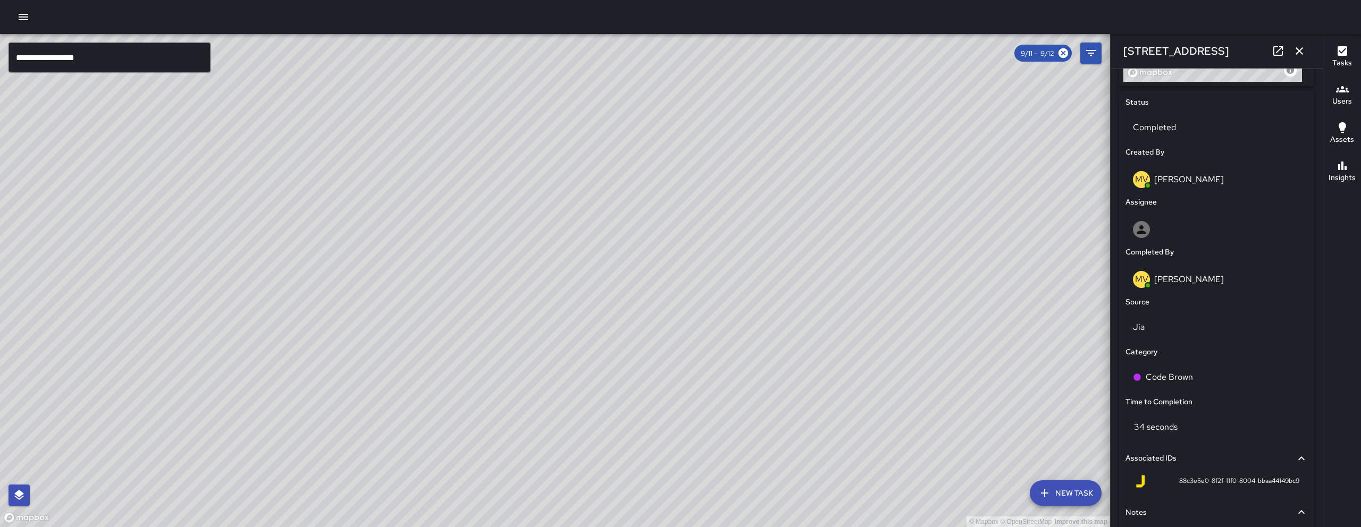
drag, startPoint x: 570, startPoint y: 394, endPoint x: 598, endPoint y: 397, distance: 27.8
click at [598, 396] on div "© Mapbox © OpenStreetMap Improve this map" at bounding box center [555, 280] width 1110 height 493
drag, startPoint x: 592, startPoint y: 345, endPoint x: 519, endPoint y: 275, distance: 100.8
click at [519, 276] on div "© Mapbox © OpenStreetMap Improve this map" at bounding box center [555, 280] width 1110 height 493
drag, startPoint x: 508, startPoint y: 215, endPoint x: 403, endPoint y: 357, distance: 176.4
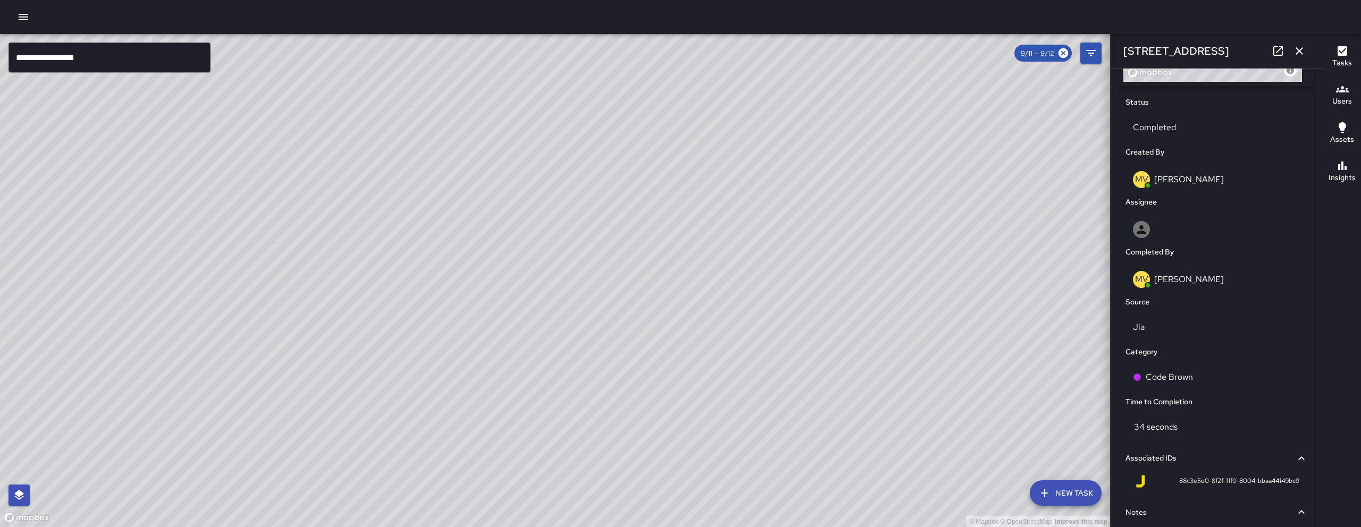
click at [403, 357] on div "© Mapbox © OpenStreetMap Improve this map" at bounding box center [555, 280] width 1110 height 493
drag, startPoint x: 569, startPoint y: 331, endPoint x: 624, endPoint y: 415, distance: 100.6
click at [624, 415] on div "© Mapbox © OpenStreetMap Improve this map" at bounding box center [555, 280] width 1110 height 493
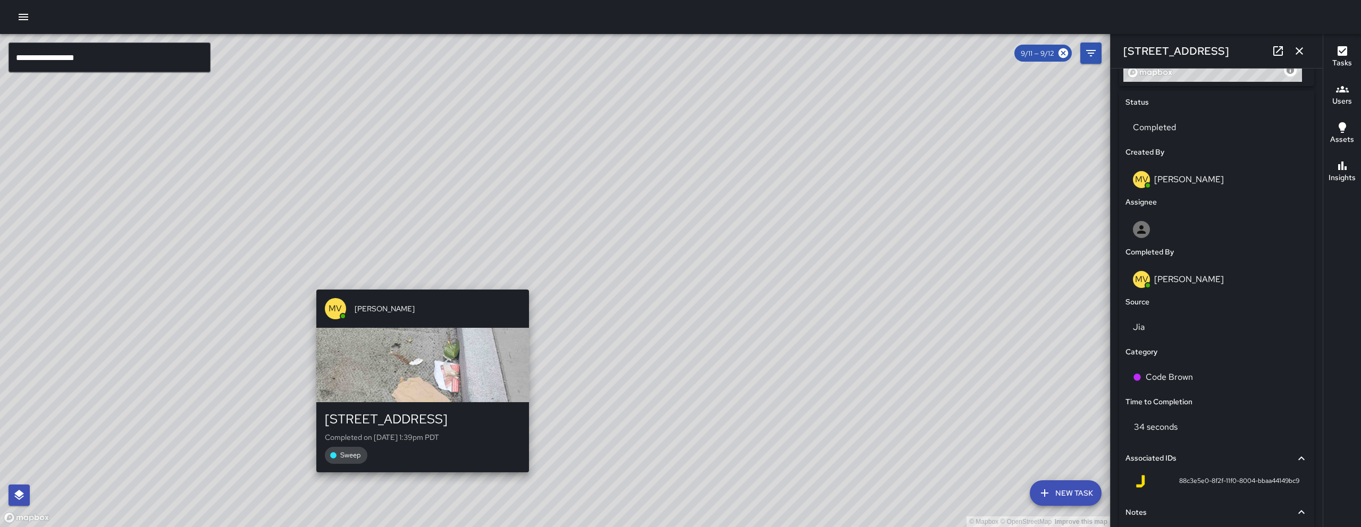
click at [407, 273] on div "© Mapbox © OpenStreetMap Improve this map MV Maclis Velasquez 1435 Folsom Stree…" at bounding box center [555, 280] width 1110 height 493
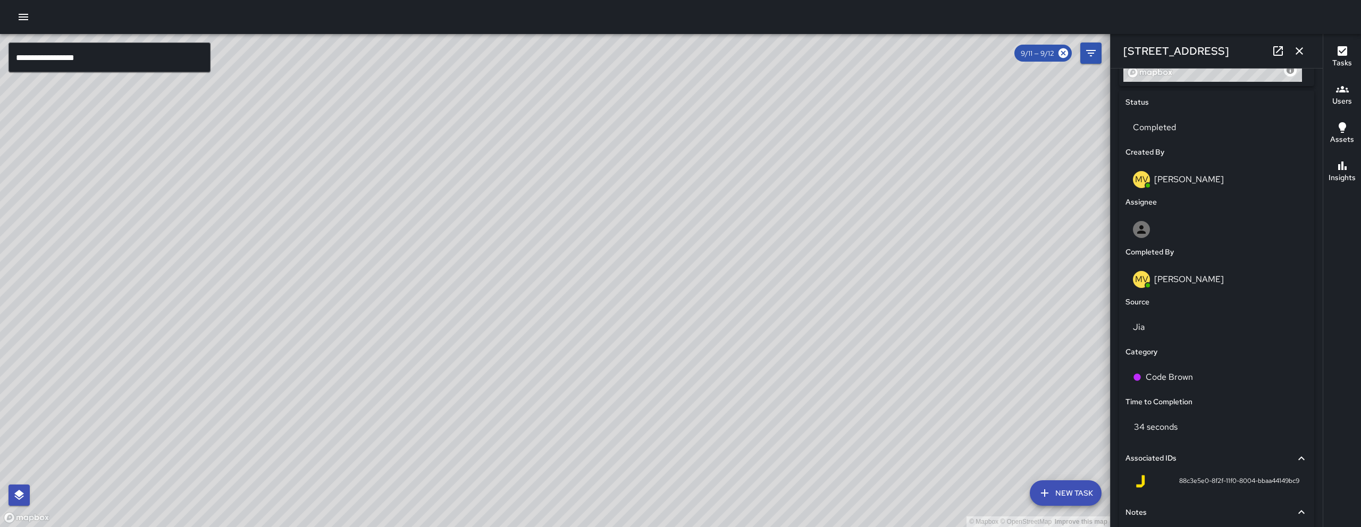
click at [434, 298] on div "© Mapbox © OpenStreetMap Improve this map MV Maclis Velasquez 1435 Folsom Stree…" at bounding box center [555, 280] width 1110 height 493
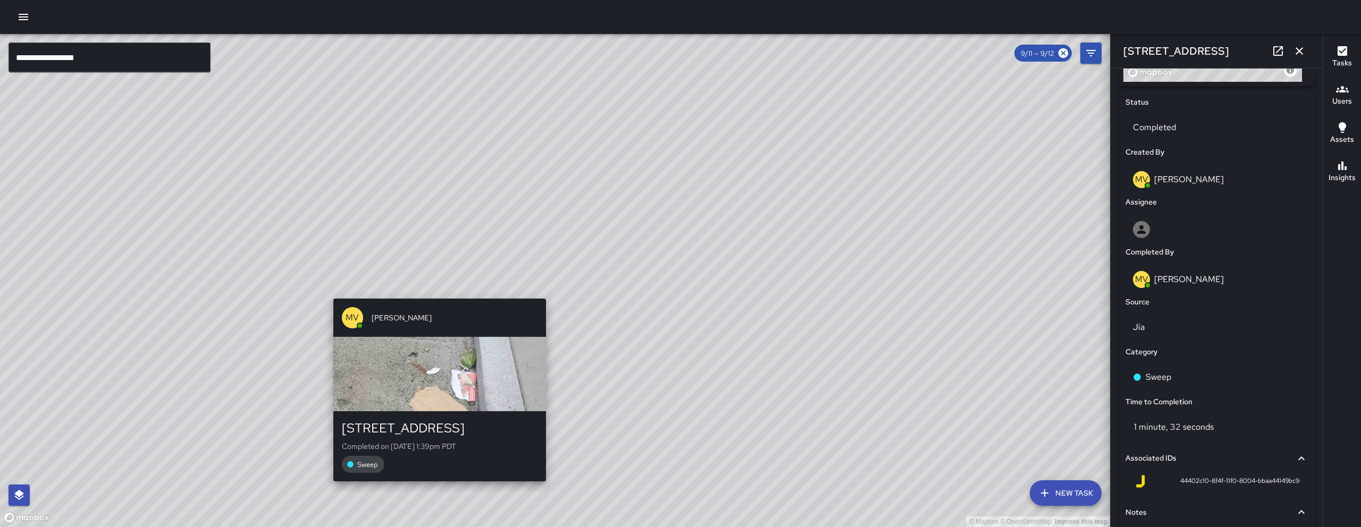
type input "**********"
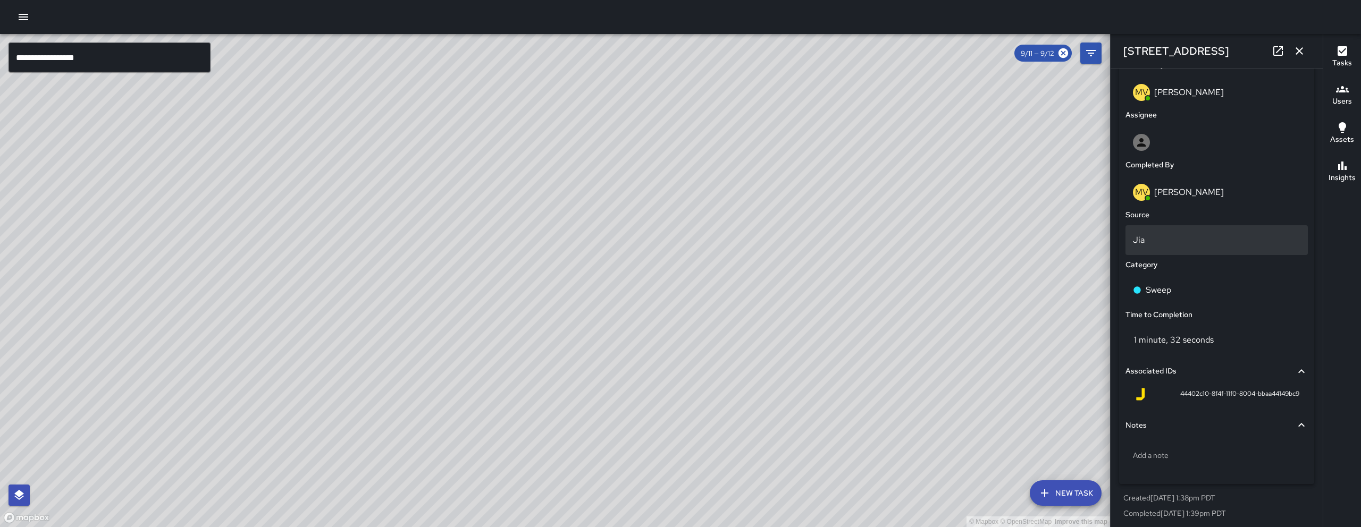
scroll to position [572, 0]
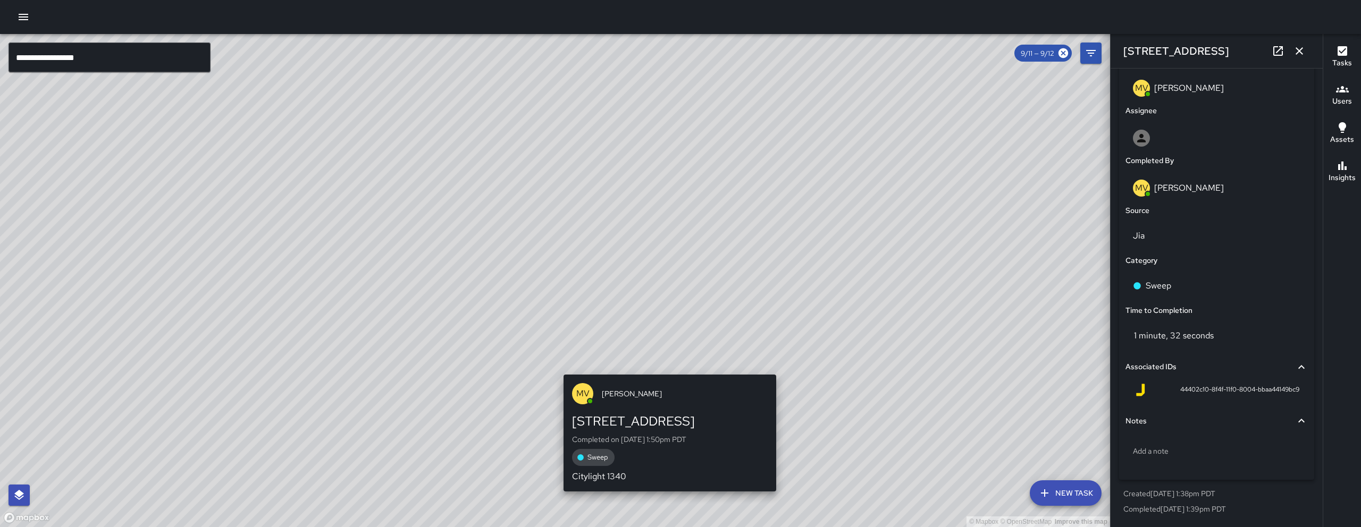
click at [659, 367] on div "© Mapbox © OpenStreetMap Improve this map MV Maclis Velasquez 40 Juniper Street…" at bounding box center [555, 280] width 1110 height 493
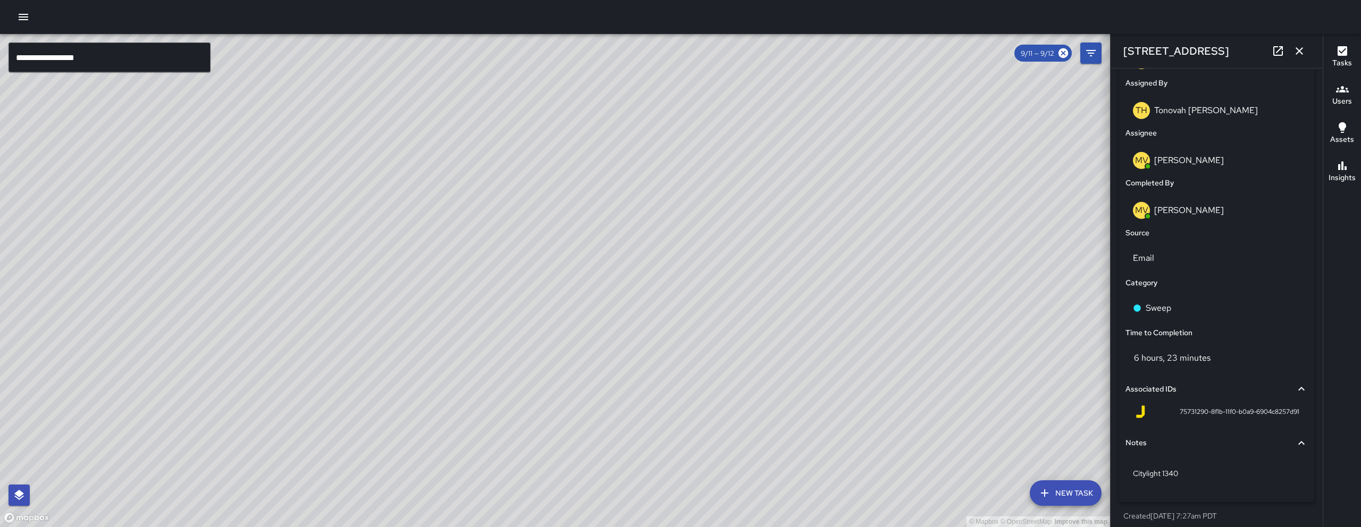
scroll to position [621, 0]
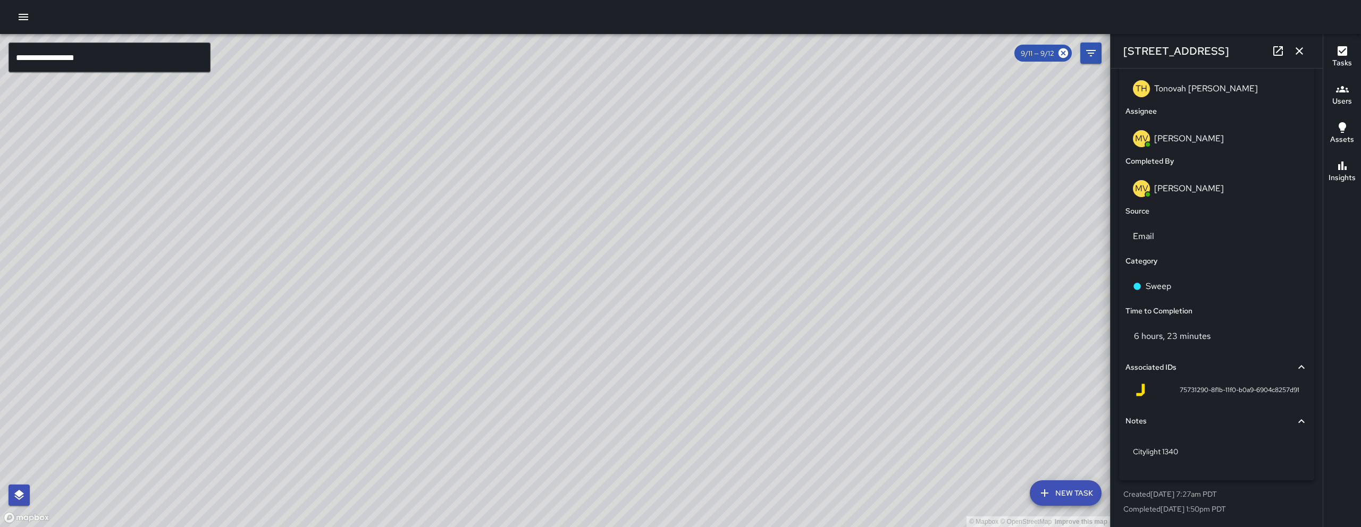
click at [513, 214] on div "© Mapbox © OpenStreetMap Improve this map" at bounding box center [555, 280] width 1110 height 493
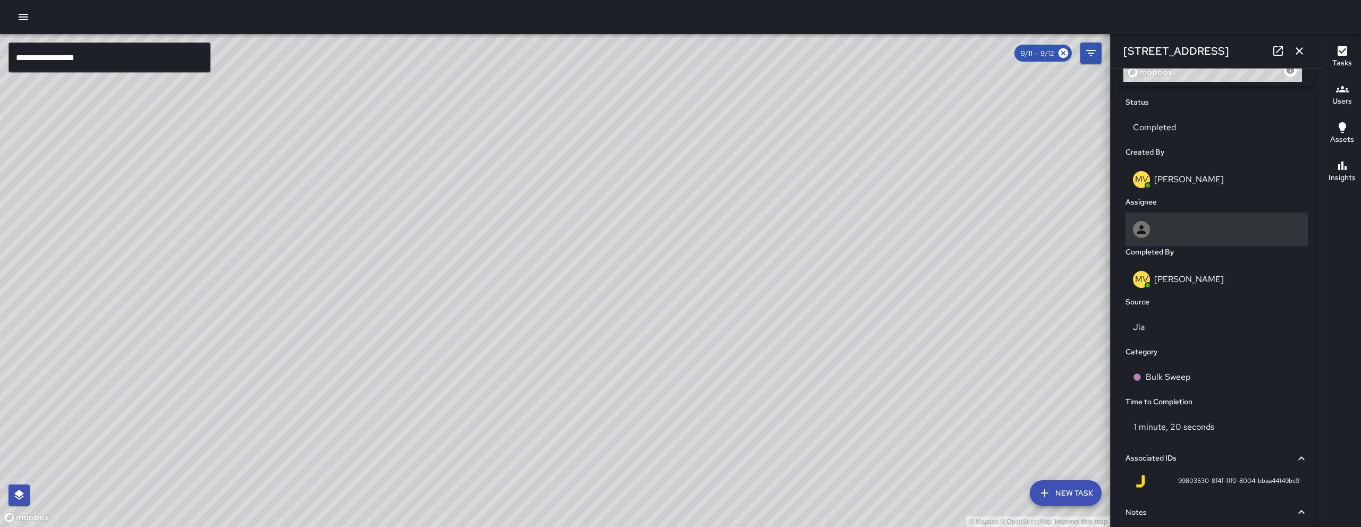
scroll to position [482, 0]
click at [548, 317] on div "© Mapbox © OpenStreetMap Improve this map MV Maclis Velasquez 1455 Folsom Stree…" at bounding box center [555, 280] width 1110 height 493
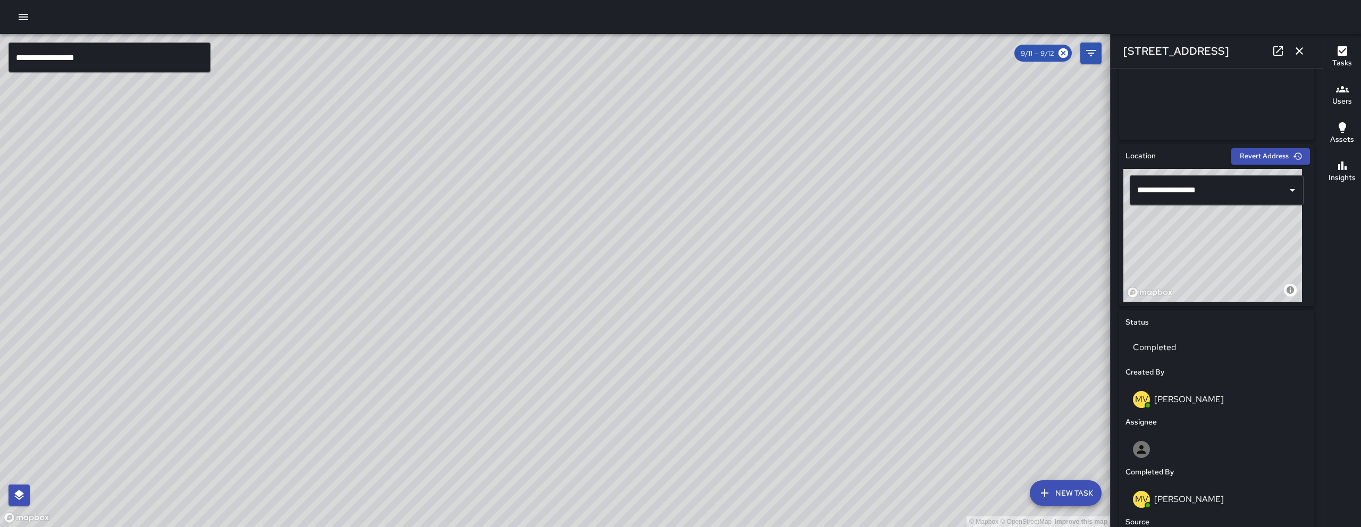
scroll to position [0, 0]
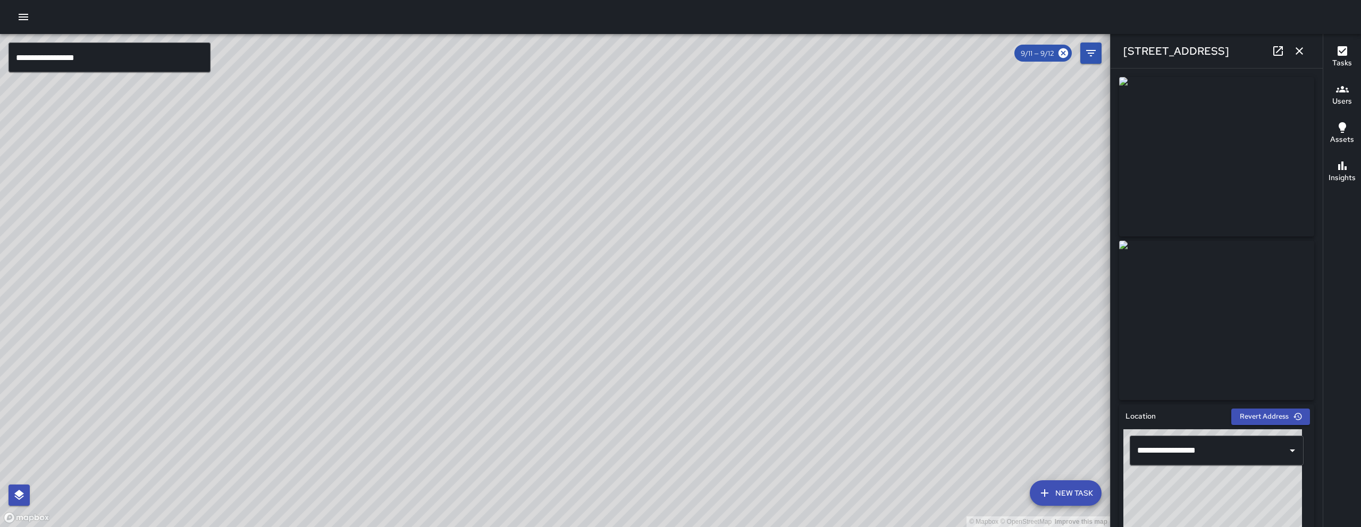
click at [559, 257] on div "© Mapbox © OpenStreetMap Improve this map MV Maclis Velasquez 1435 Folsom Stree…" at bounding box center [555, 280] width 1110 height 493
type input "**********"
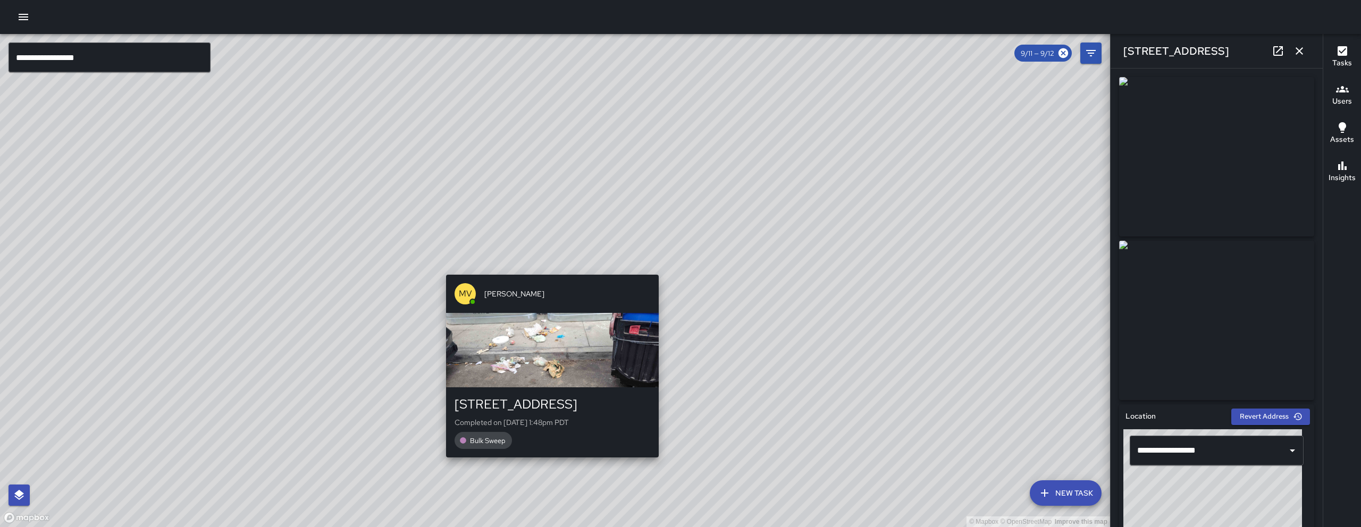
click at [545, 271] on div "MV Maclis Velasquez 1435 Folsom Street Completed on 9/11/2025, 1:48pm PDT Bulk …" at bounding box center [552, 366] width 221 height 191
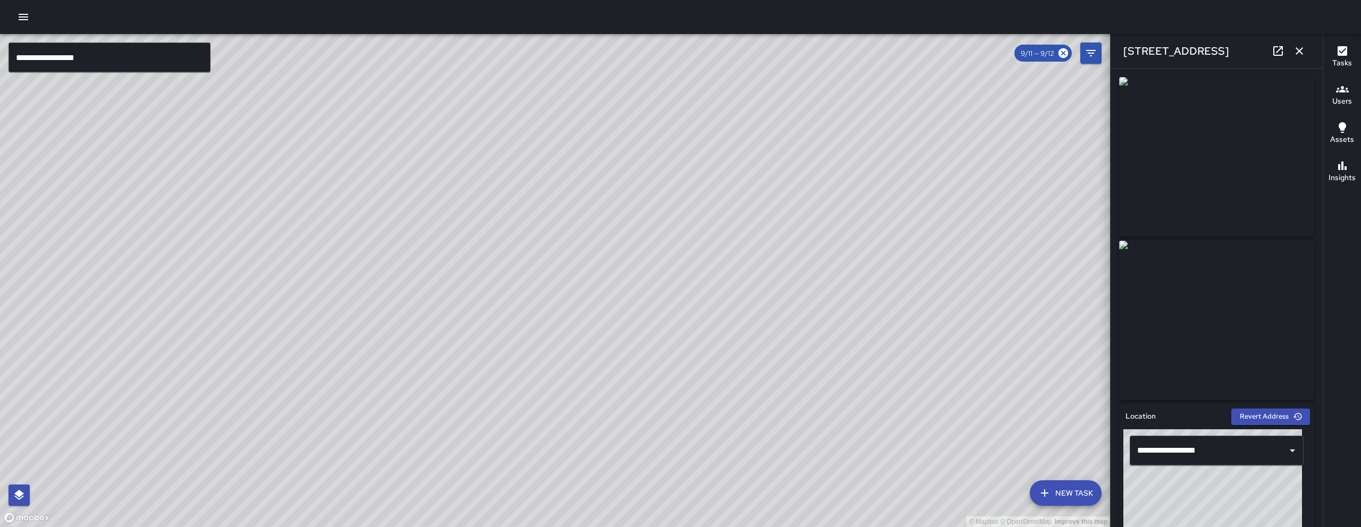
click at [618, 362] on div "© Mapbox © OpenStreetMap Improve this map MV Maclis Velasquez 40 Juniper Street…" at bounding box center [555, 280] width 1110 height 493
type input "**********"
click at [1302, 53] on icon "button" at bounding box center [1298, 50] width 7 height 7
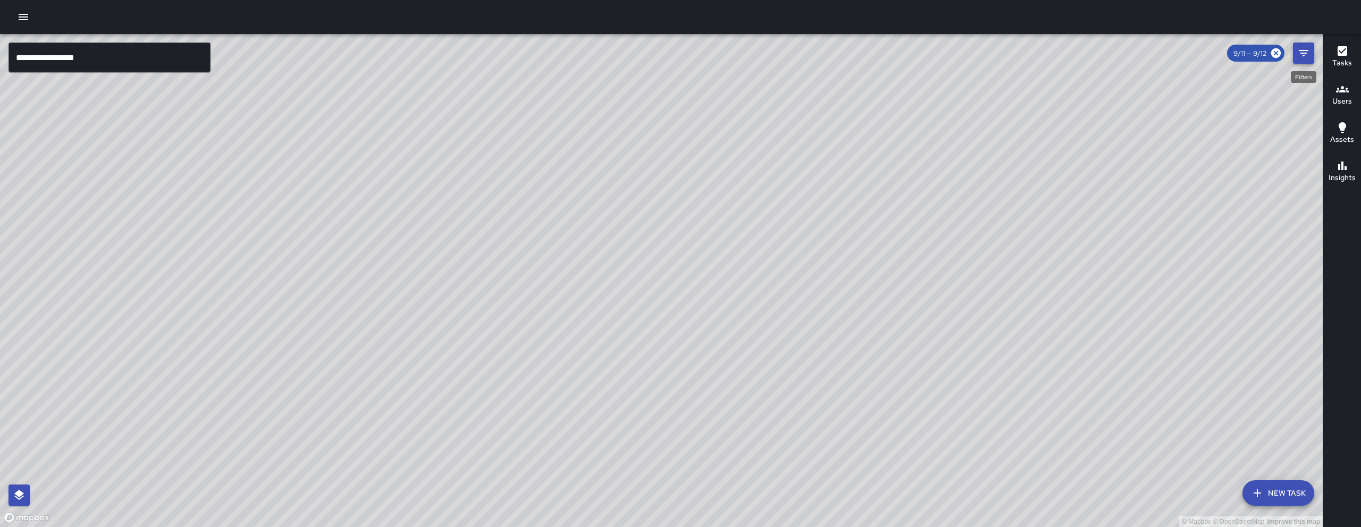
click at [1302, 54] on icon "Filters" at bounding box center [1303, 53] width 13 height 13
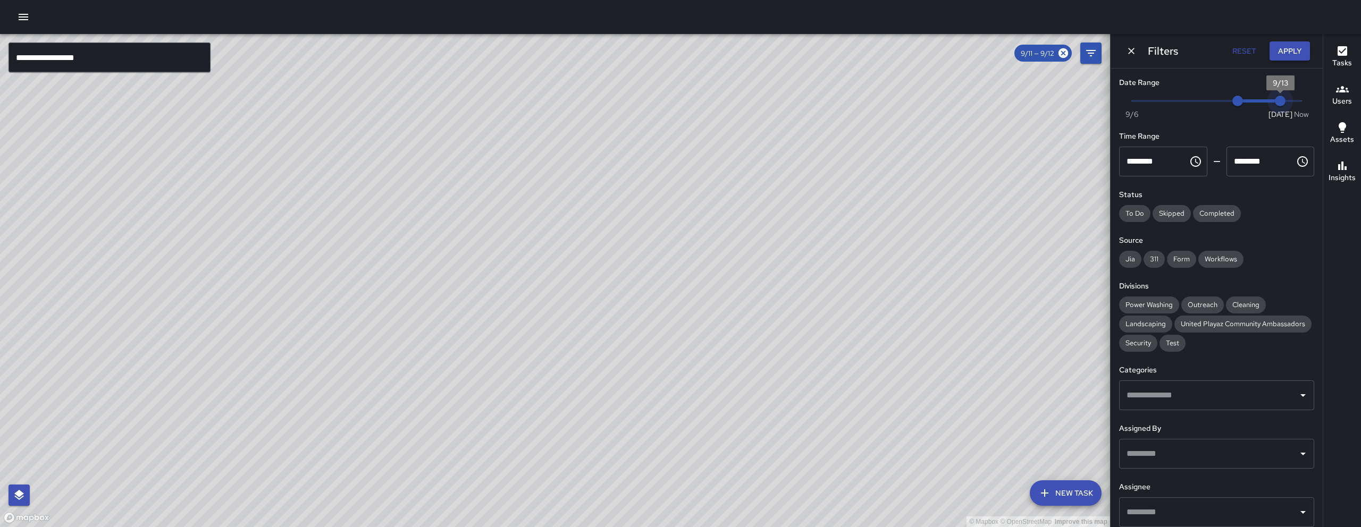
type input "*"
drag, startPoint x: 1276, startPoint y: 100, endPoint x: 1281, endPoint y: 104, distance: 5.7
click at [1285, 98] on span "9/13" at bounding box center [1280, 101] width 11 height 11
drag, startPoint x: 1233, startPoint y: 98, endPoint x: 1303, endPoint y: 103, distance: 69.8
click at [1303, 103] on div "Now Today 9/6 9/11 7:15 am" at bounding box center [1216, 107] width 195 height 29
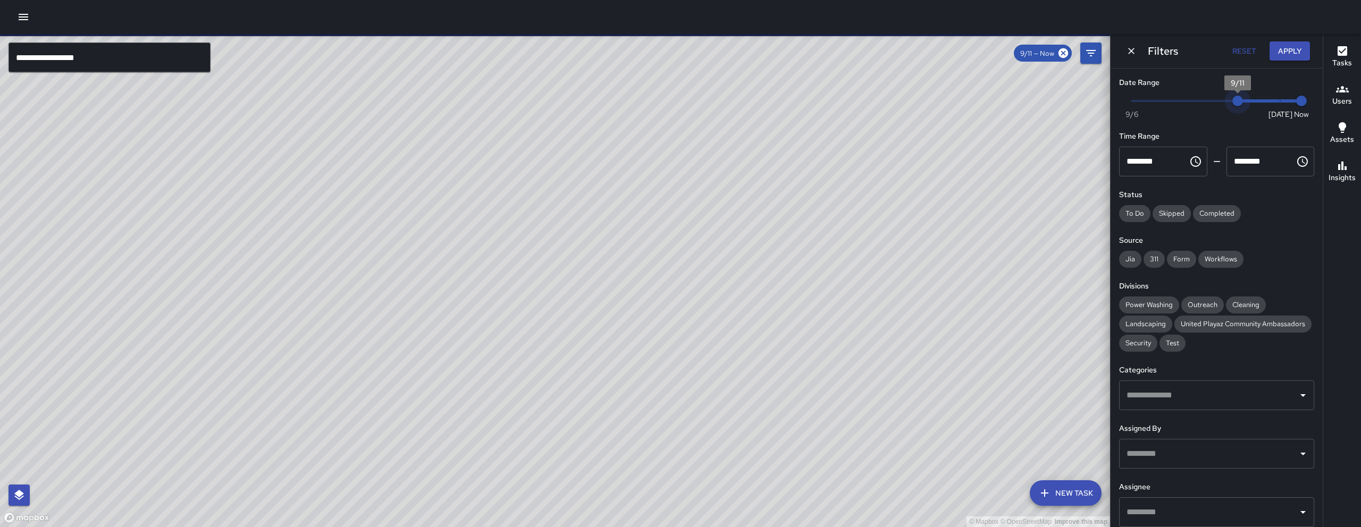
type input "*"
drag, startPoint x: 1268, startPoint y: 100, endPoint x: 1220, endPoint y: 103, distance: 48.4
click at [1220, 103] on span "9/10" at bounding box center [1216, 101] width 11 height 11
click at [1288, 48] on button "Apply" at bounding box center [1289, 51] width 40 height 20
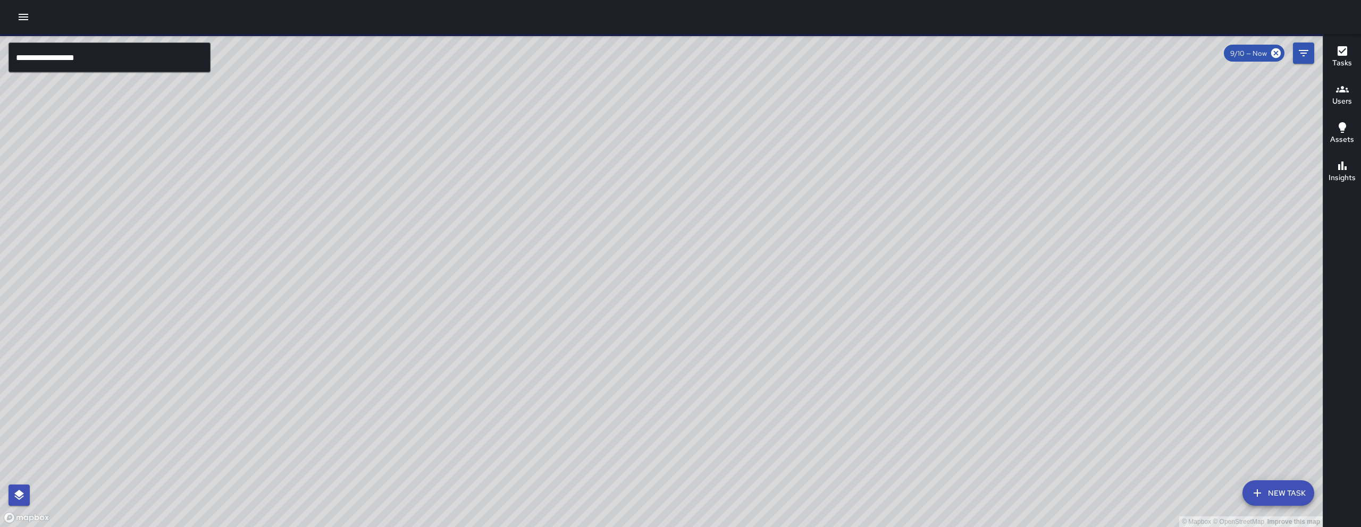
click at [113, 68] on input "**********" at bounding box center [110, 58] width 202 height 30
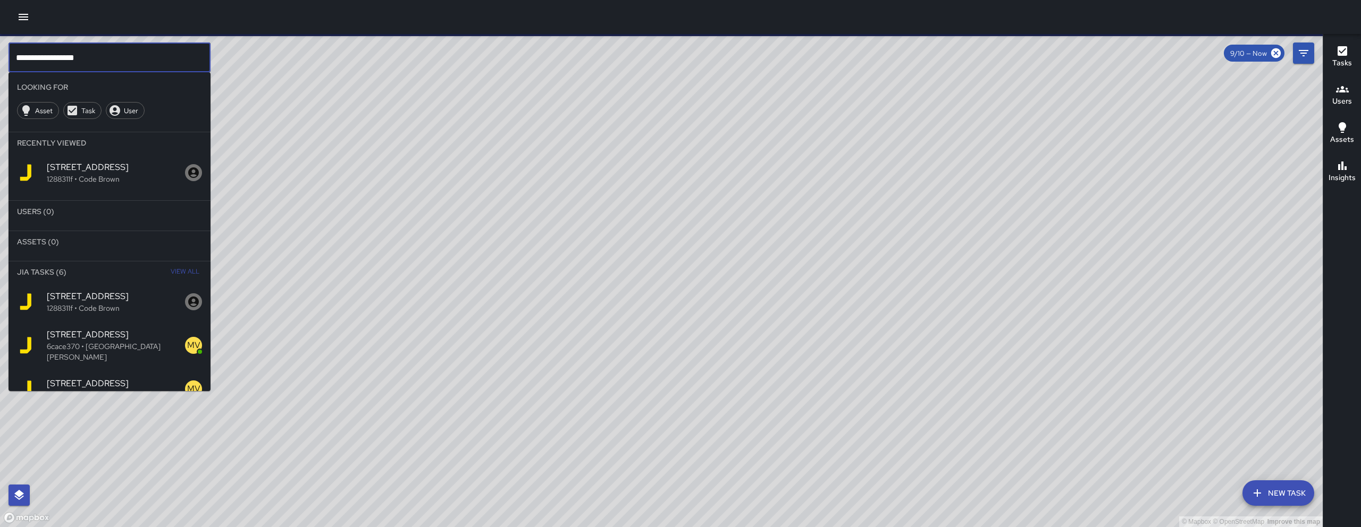
click at [113, 68] on input "**********" at bounding box center [110, 58] width 202 height 30
click at [112, 68] on input "**********" at bounding box center [110, 58] width 202 height 30
paste input "text"
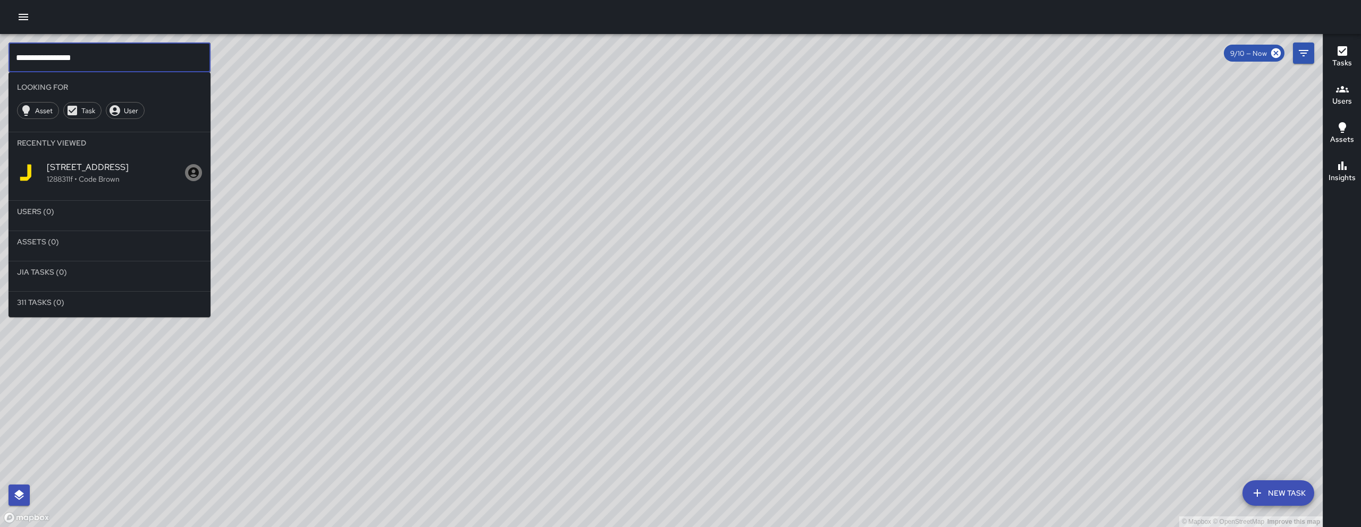
type input "**********"
drag, startPoint x: 687, startPoint y: 346, endPoint x: 655, endPoint y: 385, distance: 50.2
click at [633, 449] on div "© Mapbox © OpenStreetMap Improve this map" at bounding box center [661, 280] width 1323 height 493
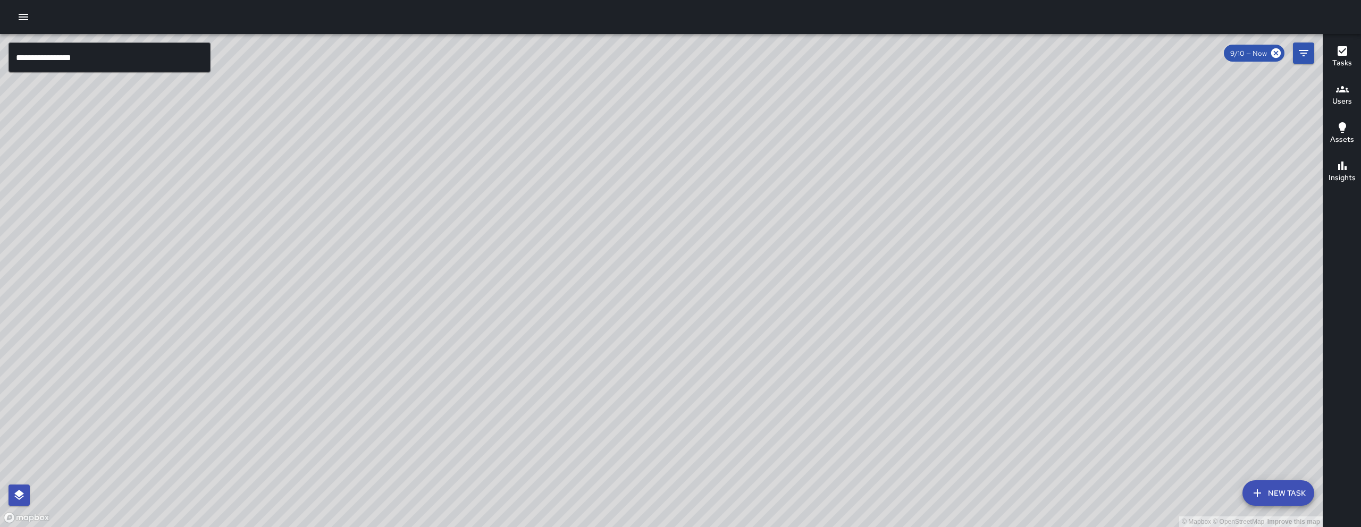
drag, startPoint x: 707, startPoint y: 333, endPoint x: 642, endPoint y: 443, distance: 127.3
click at [641, 453] on div "© Mapbox © OpenStreetMap Improve this map" at bounding box center [661, 280] width 1323 height 493
drag, startPoint x: 638, startPoint y: 402, endPoint x: 625, endPoint y: 414, distance: 18.1
click at [625, 414] on div "© Mapbox © OpenStreetMap Improve this map" at bounding box center [661, 280] width 1323 height 493
click at [593, 311] on div "© Mapbox © OpenStreetMap Improve this map" at bounding box center [661, 280] width 1323 height 493
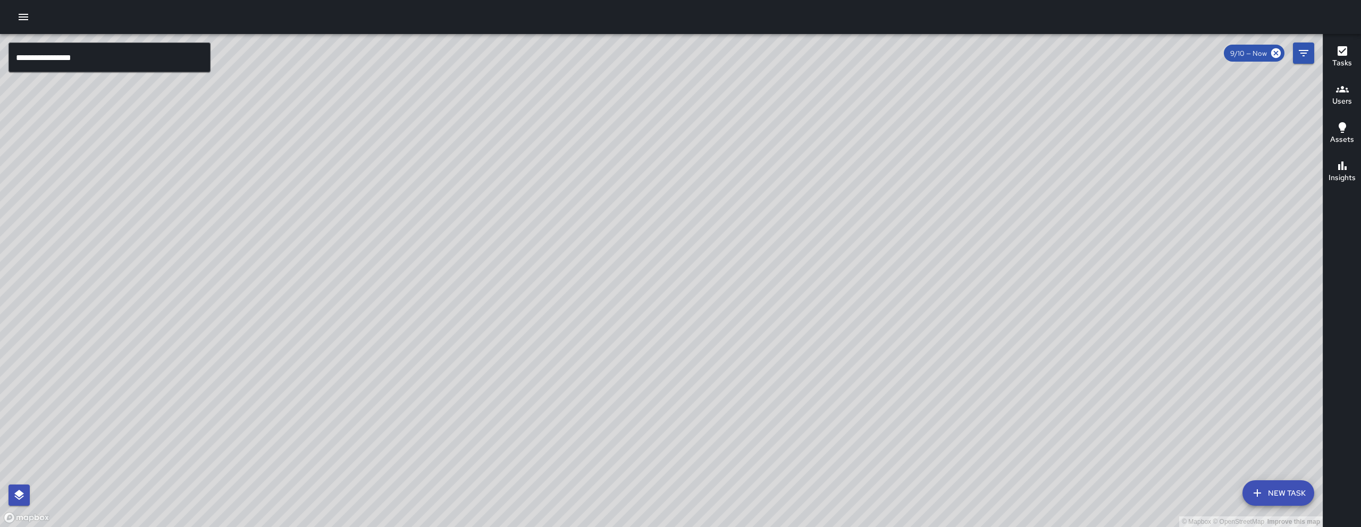
drag, startPoint x: 578, startPoint y: 317, endPoint x: 578, endPoint y: 339, distance: 22.3
click at [578, 339] on div "© Mapbox © OpenStreetMap Improve this map" at bounding box center [661, 280] width 1323 height 493
click at [1298, 56] on icon "Filters" at bounding box center [1303, 53] width 13 height 13
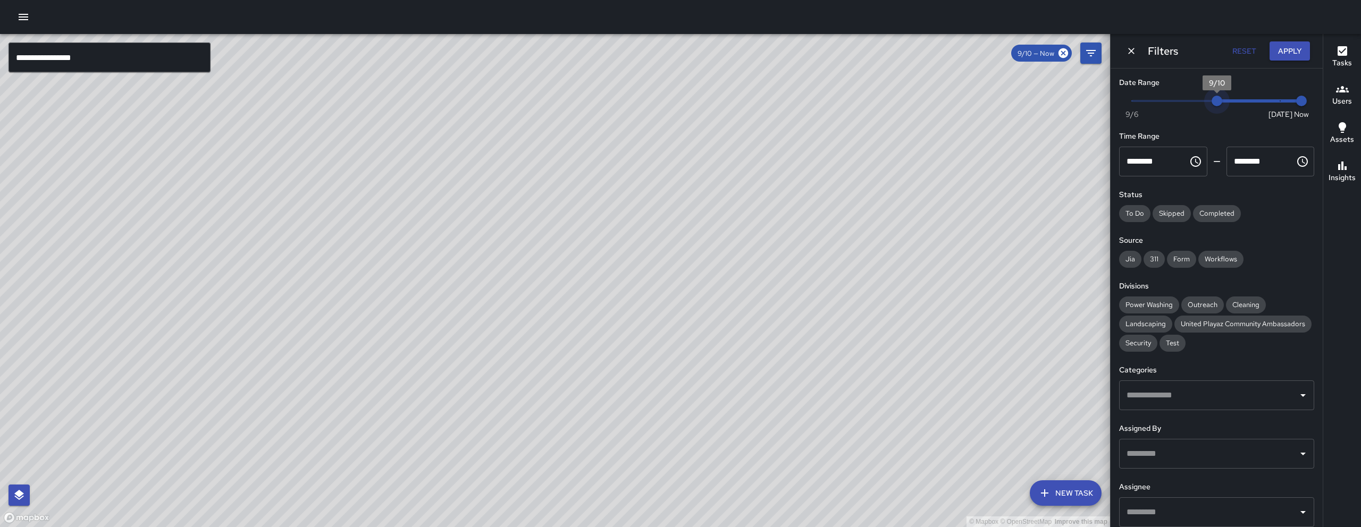
drag, startPoint x: 1214, startPoint y: 104, endPoint x: 1300, endPoint y: 103, distance: 86.1
click at [1300, 104] on div "Now Today 9/6 9/10 7:16 am" at bounding box center [1216, 107] width 195 height 29
drag, startPoint x: 1275, startPoint y: 100, endPoint x: 1238, endPoint y: 103, distance: 37.3
click at [1238, 103] on span "9/11" at bounding box center [1237, 101] width 11 height 11
drag, startPoint x: 1243, startPoint y: 103, endPoint x: 1311, endPoint y: 101, distance: 68.1
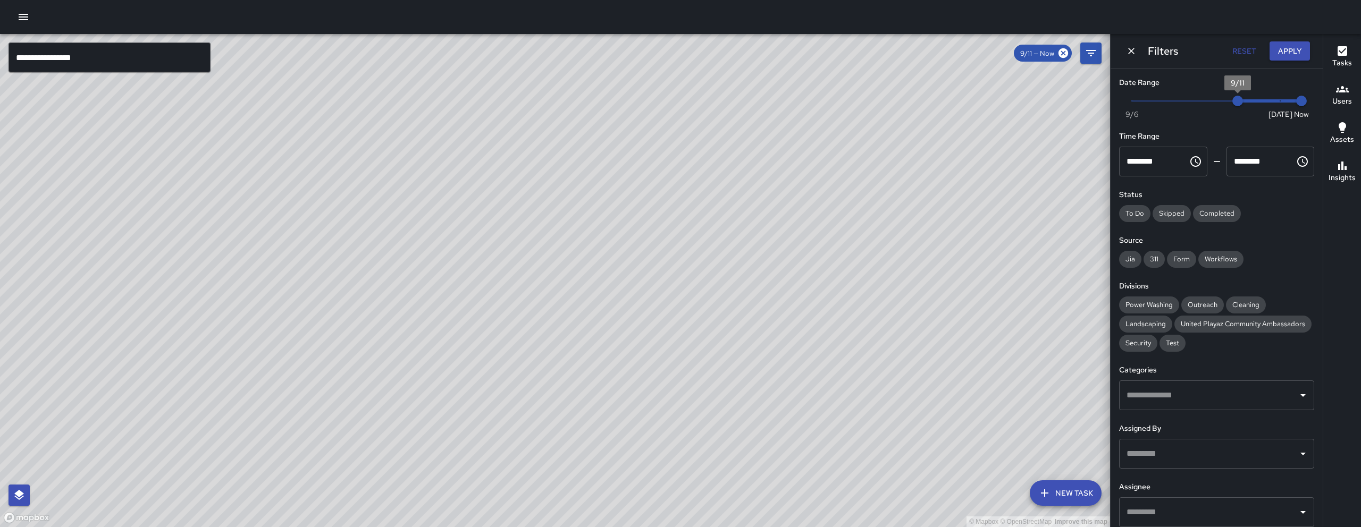
click at [1311, 101] on div "Date Range Now Today 9/6 9/11 7:20 am Time Range ******** ​ ******** ​ Status T…" at bounding box center [1216, 298] width 212 height 459
drag, startPoint x: 1272, startPoint y: 99, endPoint x: 1226, endPoint y: 101, distance: 45.7
click at [1232, 101] on span "9/11" at bounding box center [1237, 101] width 11 height 11
click at [1142, 53] on div "Filters Reset Apply" at bounding box center [1216, 51] width 212 height 34
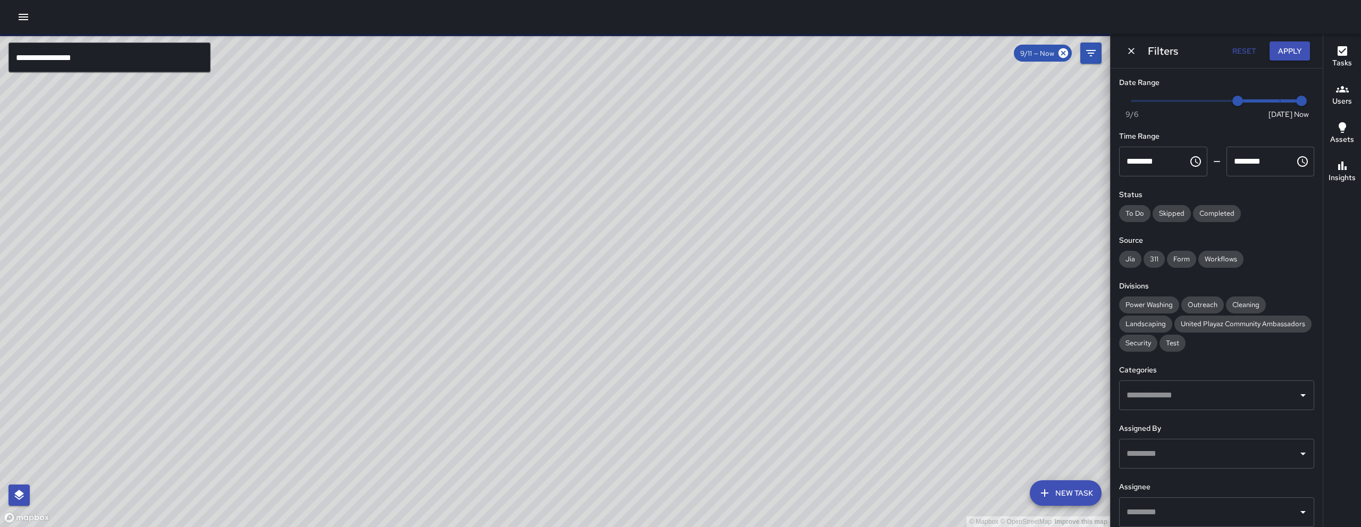
click at [1135, 49] on icon "Dismiss" at bounding box center [1131, 51] width 11 height 11
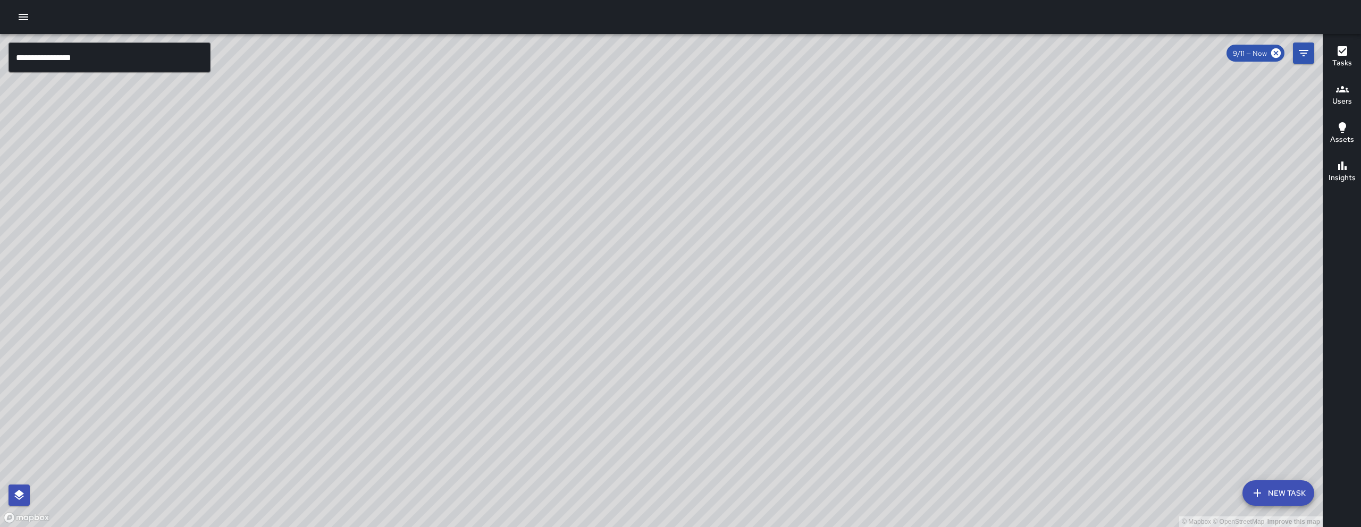
drag, startPoint x: 570, startPoint y: 410, endPoint x: 671, endPoint y: 294, distance: 154.5
click at [671, 294] on div "© Mapbox © OpenStreetMap Improve this map" at bounding box center [661, 280] width 1323 height 493
drag, startPoint x: 821, startPoint y: 398, endPoint x: 663, endPoint y: 395, distance: 157.9
click at [666, 398] on div "© Mapbox © OpenStreetMap Improve this map" at bounding box center [661, 280] width 1323 height 493
drag, startPoint x: 1316, startPoint y: 54, endPoint x: 1307, endPoint y: 56, distance: 8.8
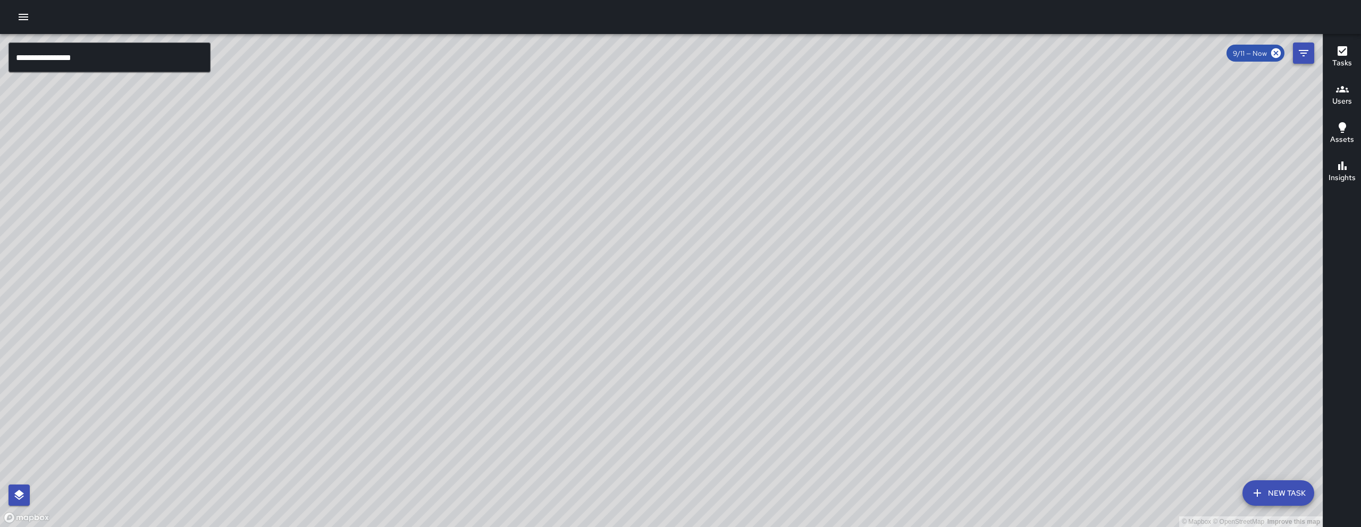
click at [1315, 53] on div "© Mapbox © OpenStreetMap Improve this map" at bounding box center [661, 280] width 1323 height 493
click at [1307, 56] on icon "Filters" at bounding box center [1303, 53] width 13 height 13
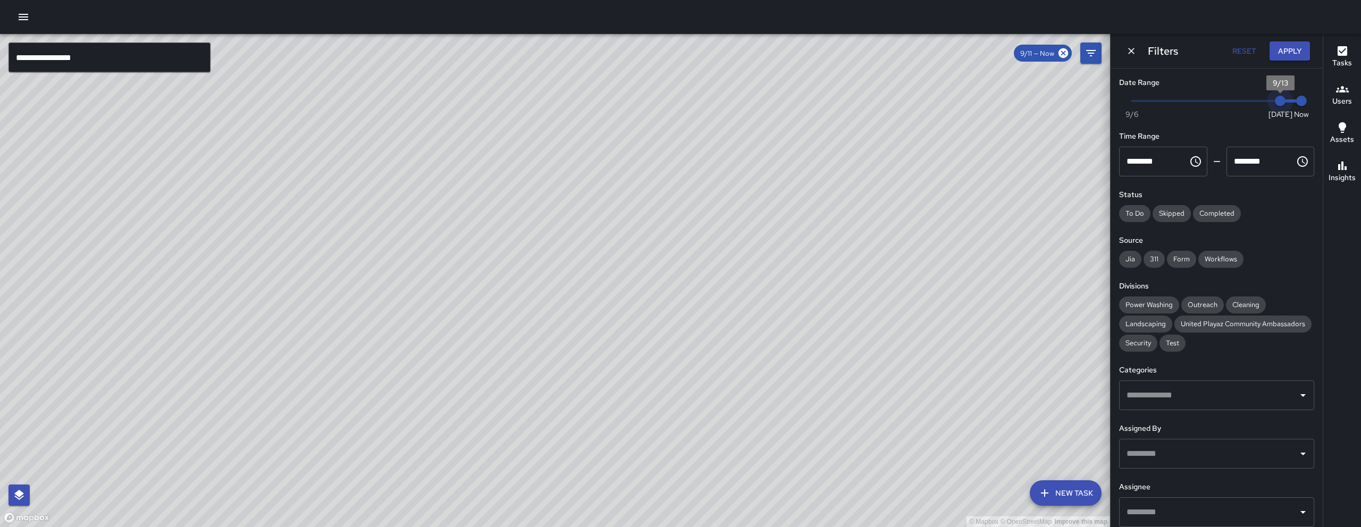
drag, startPoint x: 1236, startPoint y: 102, endPoint x: 1303, endPoint y: 104, distance: 67.0
click at [1302, 104] on div "Now Today 9/6 9/13 7:25 am" at bounding box center [1216, 107] width 195 height 29
click at [1126, 53] on icon "Dismiss" at bounding box center [1131, 51] width 11 height 11
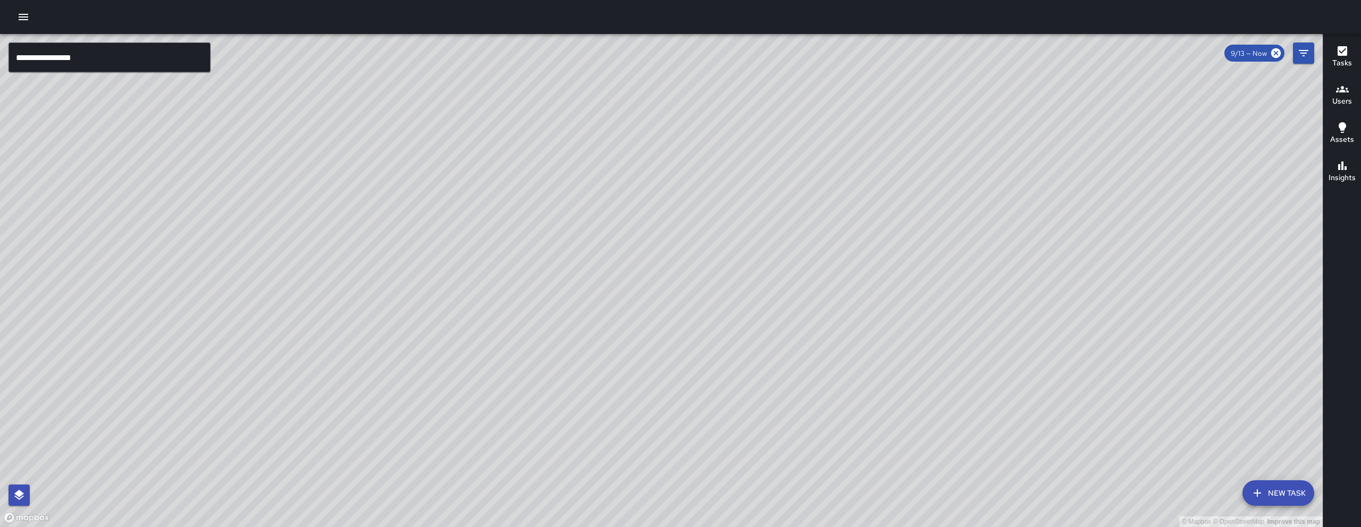
drag, startPoint x: 912, startPoint y: 214, endPoint x: 857, endPoint y: 270, distance: 77.8
click at [785, 355] on div "© Mapbox © OpenStreetMap Improve this map" at bounding box center [661, 280] width 1323 height 493
click at [1301, 51] on icon "Filters" at bounding box center [1303, 53] width 13 height 13
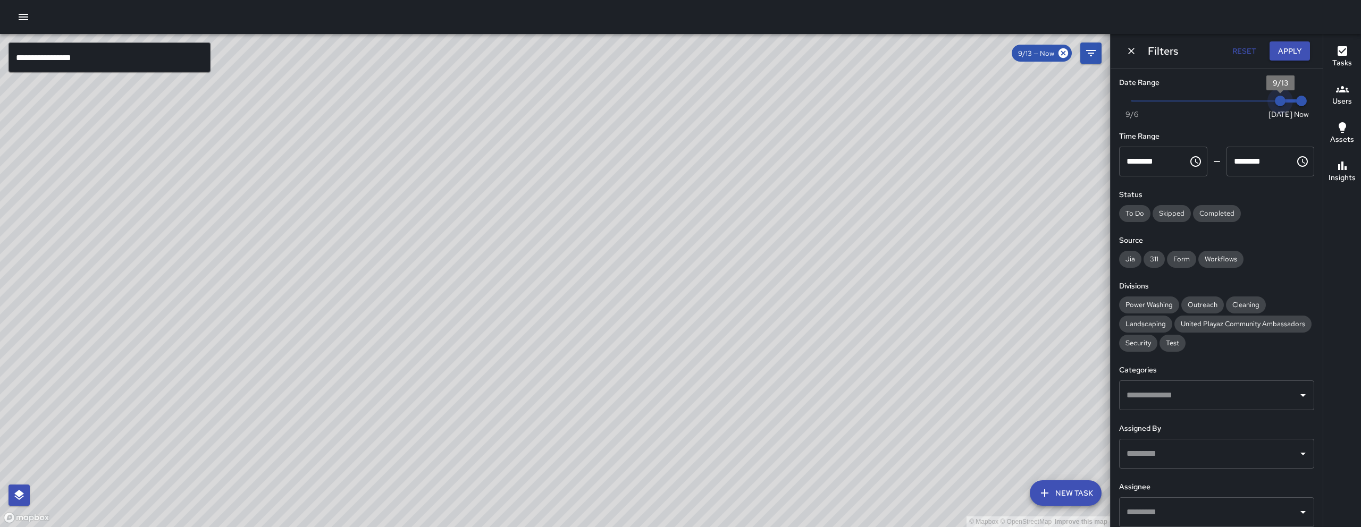
drag, startPoint x: 1272, startPoint y: 104, endPoint x: 1263, endPoint y: 104, distance: 9.0
click at [1275, 104] on span "9/13" at bounding box center [1280, 101] width 11 height 11
type input "*"
drag, startPoint x: 1263, startPoint y: 105, endPoint x: 1249, endPoint y: 105, distance: 13.8
click at [1253, 105] on span "9/12" at bounding box center [1258, 101] width 11 height 11
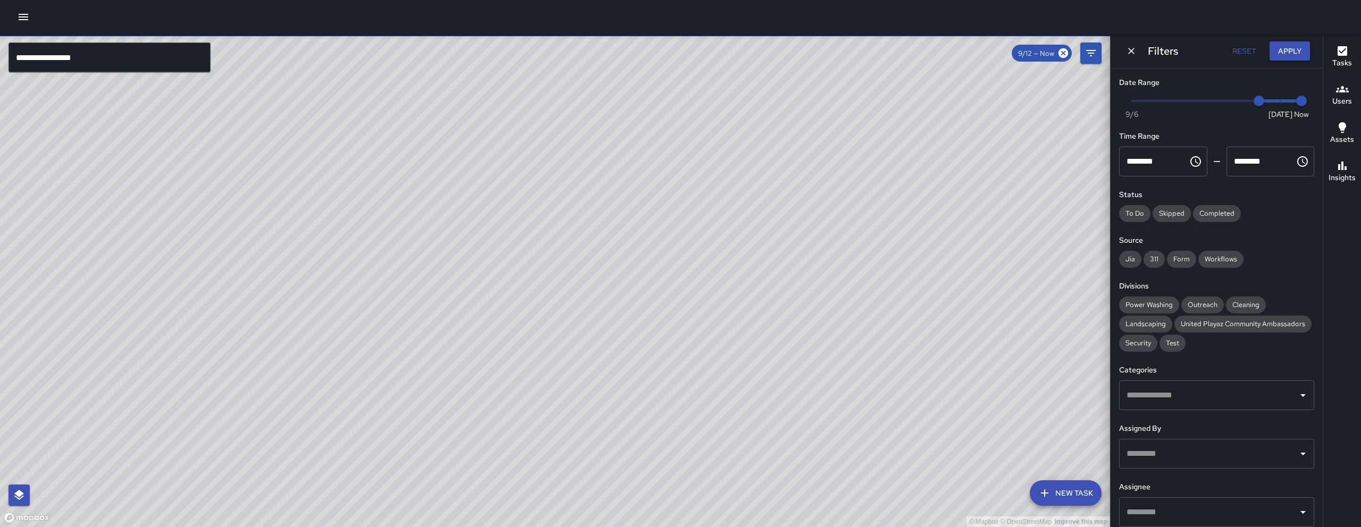
drag, startPoint x: 566, startPoint y: 344, endPoint x: 551, endPoint y: 375, distance: 34.2
click at [553, 371] on div "© Mapbox © OpenStreetMap Improve this map" at bounding box center [555, 280] width 1110 height 493
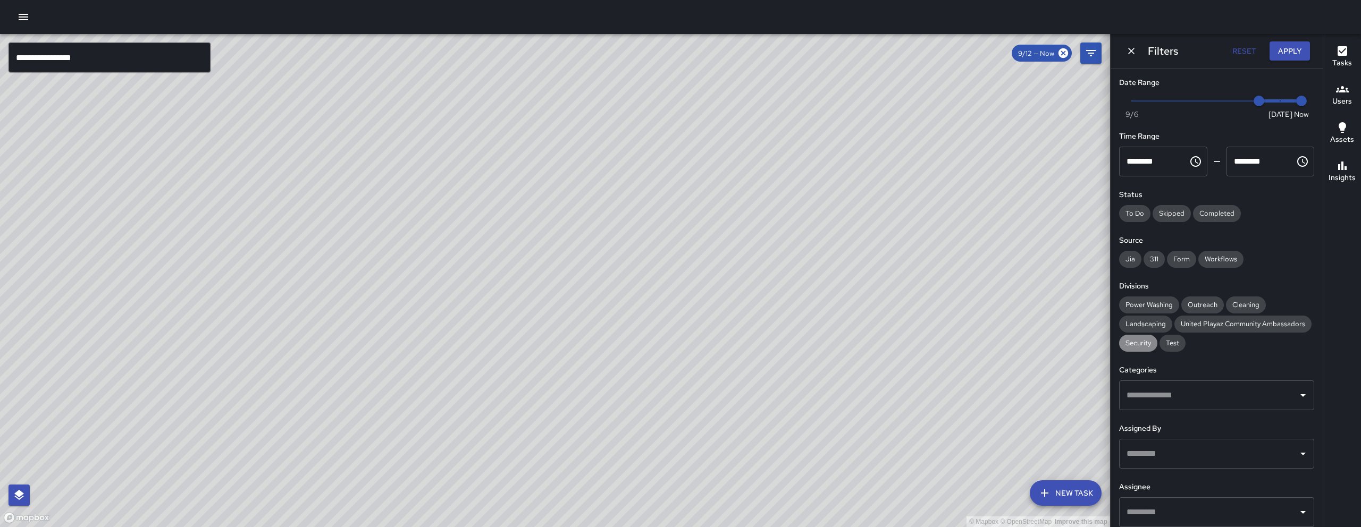
click at [1157, 350] on div "Security" at bounding box center [1138, 343] width 38 height 17
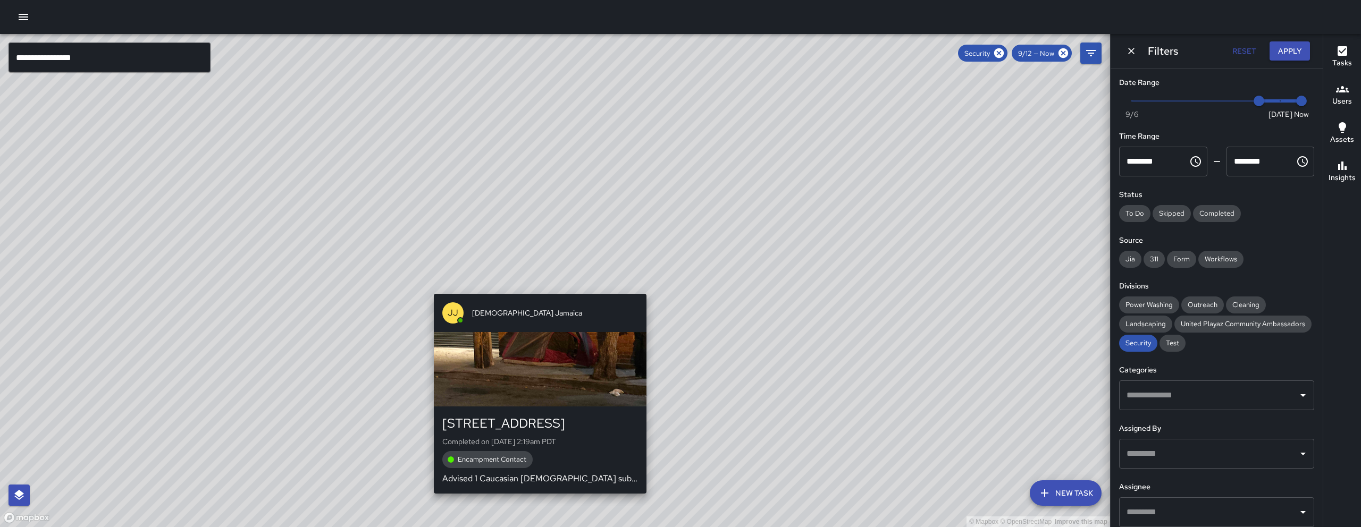
click at [538, 286] on div "© Mapbox © OpenStreetMap Improve this map JJ Jesus Jamaica 735 Tehama Street Co…" at bounding box center [555, 280] width 1110 height 493
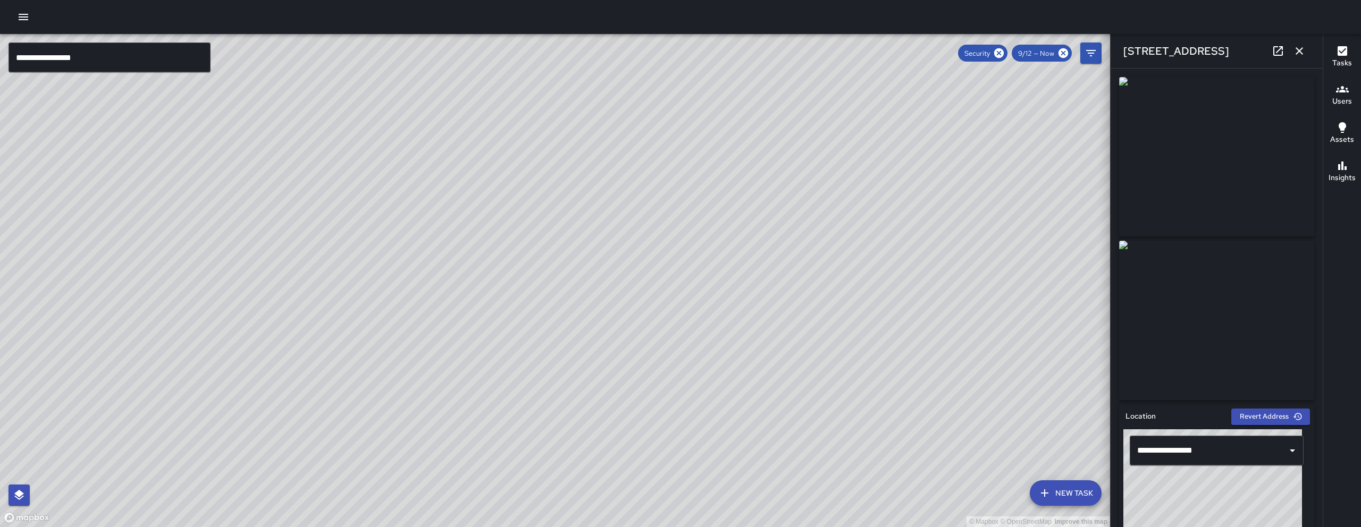
click at [532, 287] on div "© Mapbox © OpenStreetMap Improve this map JJ Jesus Jamaica 720 Tehama Street Co…" at bounding box center [555, 280] width 1110 height 493
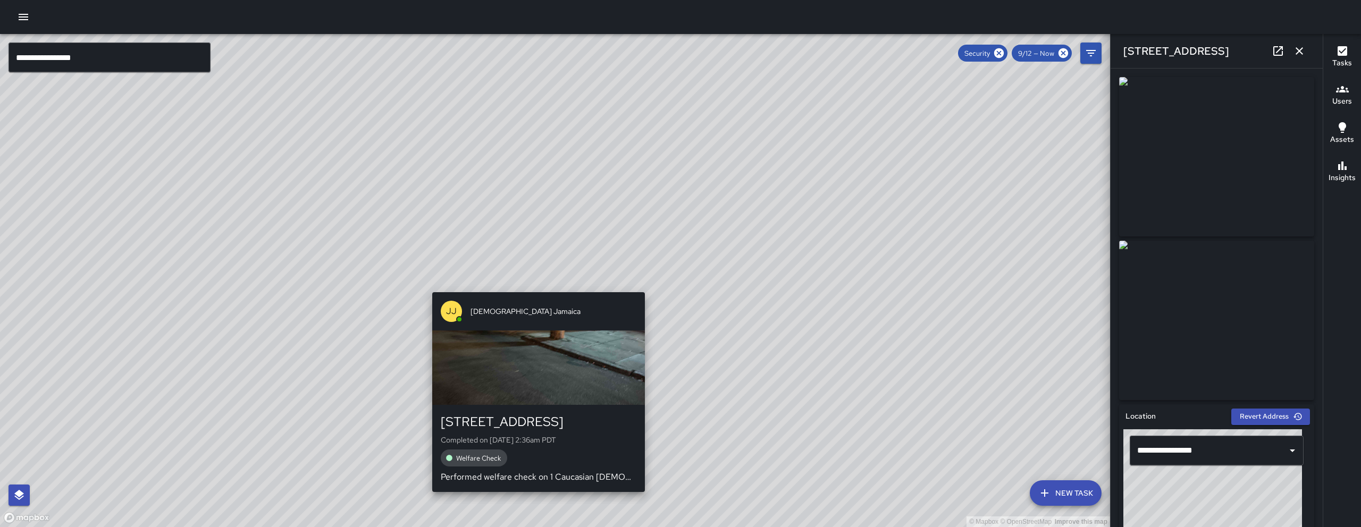
type input "**********"
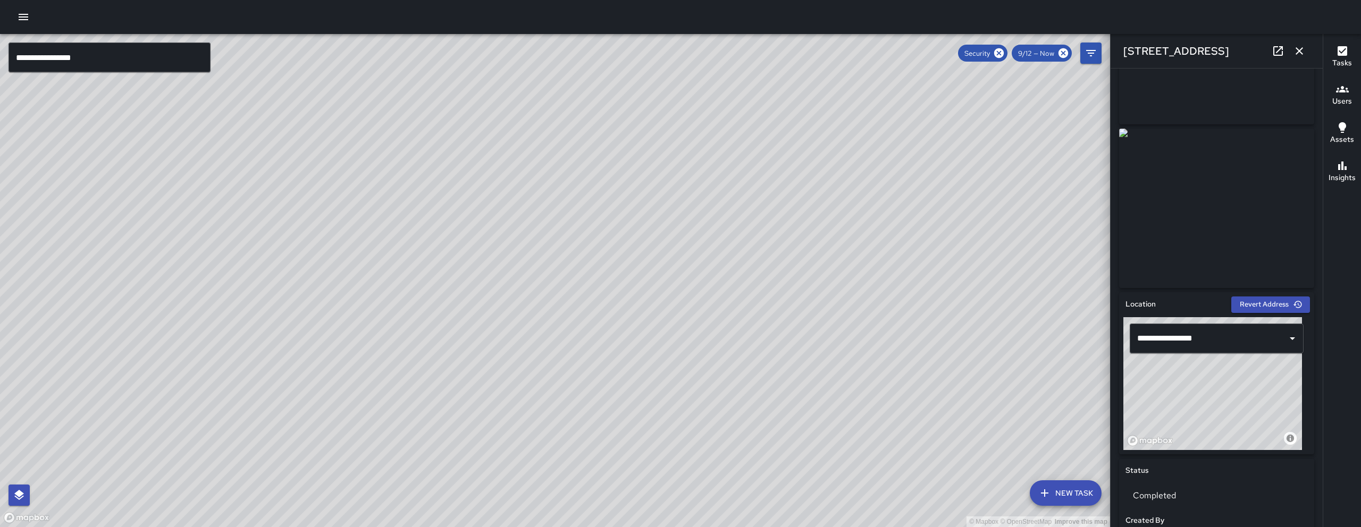
scroll to position [119, 0]
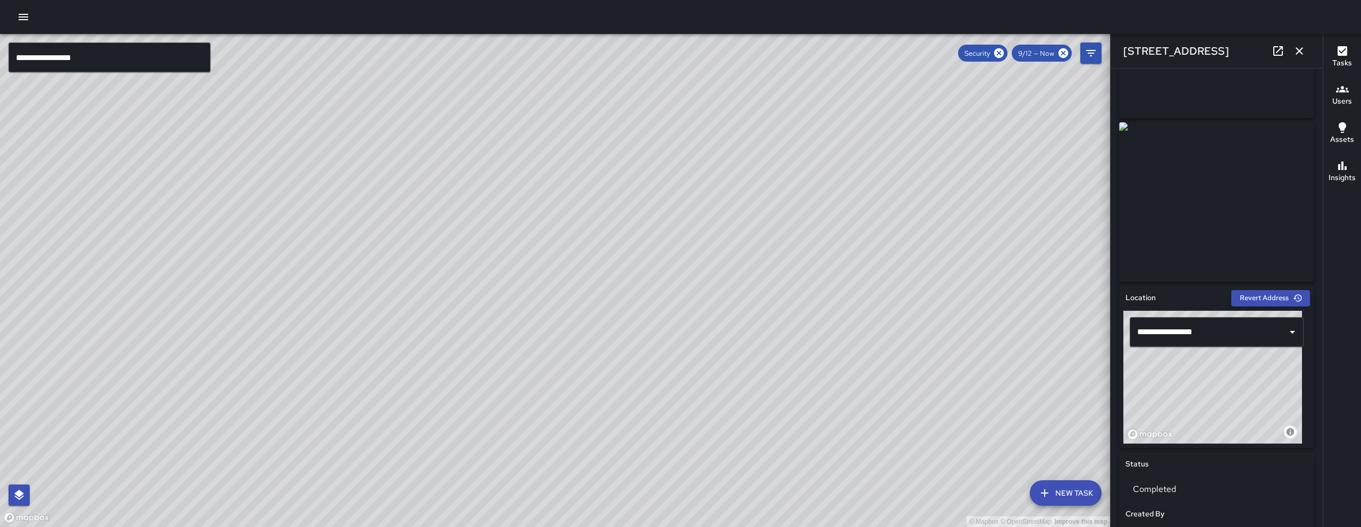
click at [1295, 53] on icon "button" at bounding box center [1299, 51] width 13 height 13
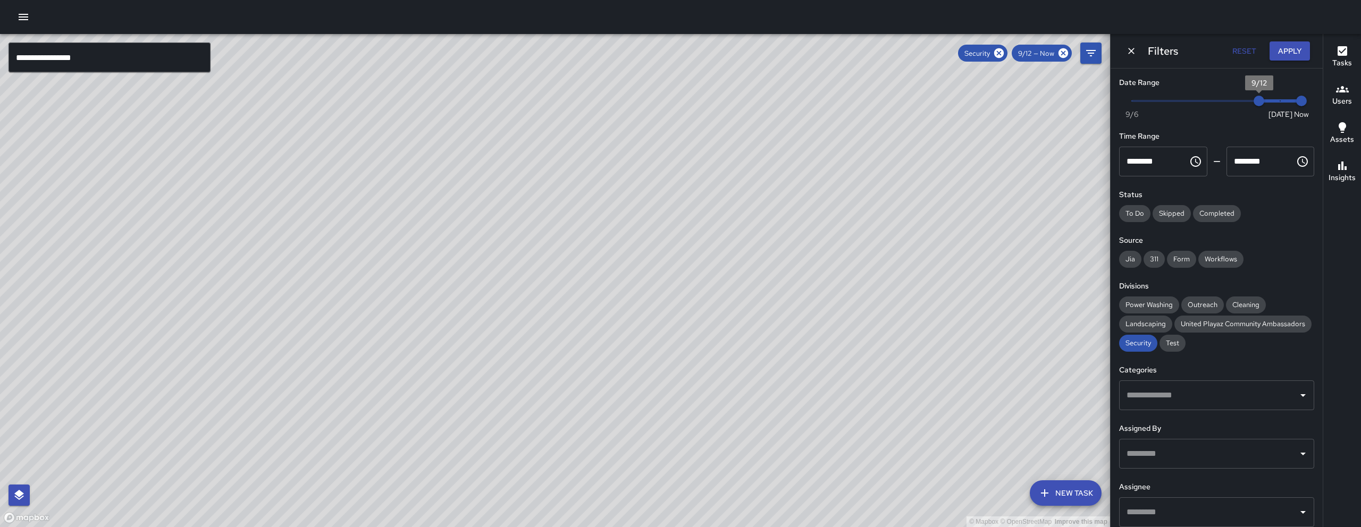
type input "*"
drag, startPoint x: 1250, startPoint y: 100, endPoint x: 1273, endPoint y: 100, distance: 22.3
click at [1275, 101] on span "9/13" at bounding box center [1280, 101] width 11 height 11
click at [1127, 56] on button "Dismiss" at bounding box center [1131, 51] width 16 height 16
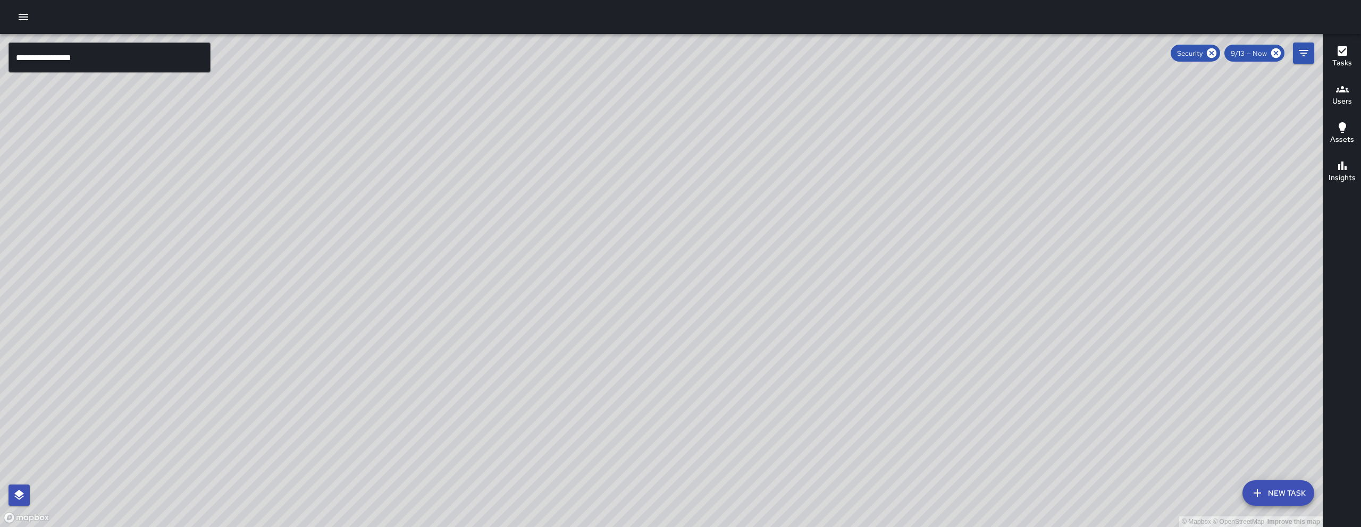
drag, startPoint x: 1126, startPoint y: 167, endPoint x: 1040, endPoint y: 45, distance: 149.9
click at [973, 116] on div "© Mapbox © OpenStreetMap Improve this map" at bounding box center [661, 280] width 1323 height 493
click at [1195, 64] on div "© Mapbox © OpenStreetMap Improve this map" at bounding box center [661, 280] width 1323 height 493
click at [1203, 57] on span "Security" at bounding box center [1190, 53] width 38 height 9
click at [1209, 55] on icon at bounding box center [1212, 53] width 10 height 10
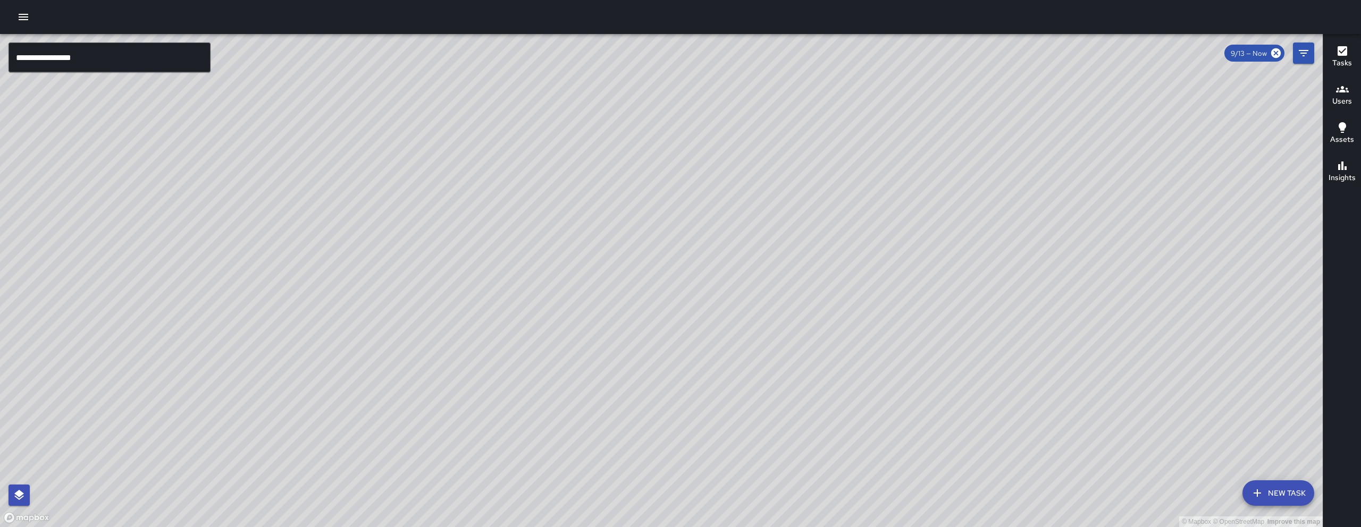
drag, startPoint x: 1192, startPoint y: 201, endPoint x: 1014, endPoint y: 195, distance: 177.7
click at [1014, 195] on div "© Mapbox © OpenStreetMap Improve this map" at bounding box center [661, 280] width 1323 height 493
drag, startPoint x: 493, startPoint y: 230, endPoint x: 527, endPoint y: 276, distance: 57.4
click at [527, 276] on div "© Mapbox © OpenStreetMap Improve this map" at bounding box center [661, 280] width 1323 height 493
click at [1260, 487] on icon "button" at bounding box center [1257, 493] width 13 height 13
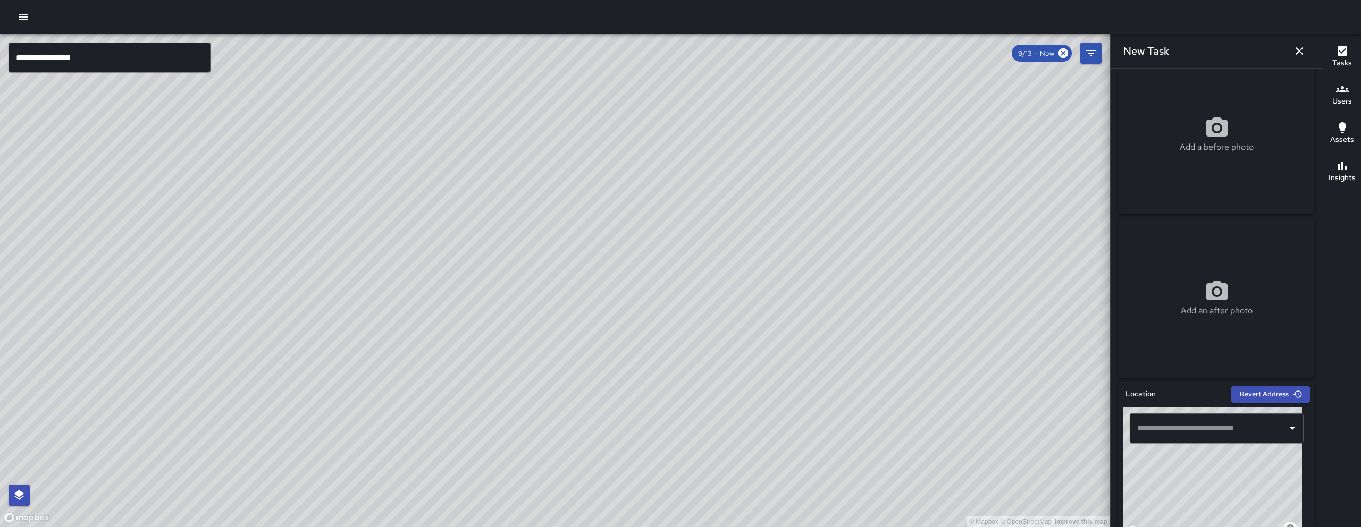
scroll to position [23, 0]
drag, startPoint x: 1178, startPoint y: 485, endPoint x: 1291, endPoint y: 475, distance: 113.1
click at [1289, 475] on div "© Mapbox © OpenStreetMap Improve this map" at bounding box center [1212, 473] width 179 height 133
click at [1291, 475] on div "© Mapbox © OpenStreetMap Improve this map" at bounding box center [1212, 473] width 179 height 133
drag, startPoint x: 1198, startPoint y: 498, endPoint x: 1287, endPoint y: 498, distance: 89.8
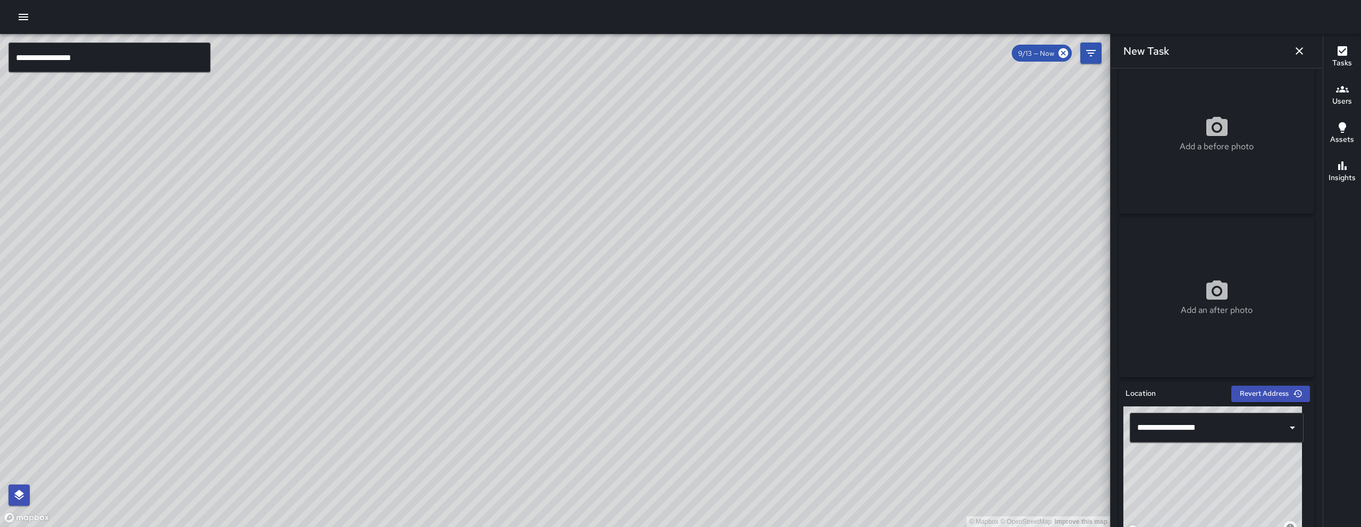
click at [1291, 498] on div "© Mapbox © OpenStreetMap Improve this map" at bounding box center [1212, 473] width 179 height 133
drag, startPoint x: 1162, startPoint y: 503, endPoint x: 1292, endPoint y: 527, distance: 132.4
click at [1292, 527] on div "© Mapbox © OpenStreetMap Improve this map" at bounding box center [1212, 473] width 179 height 133
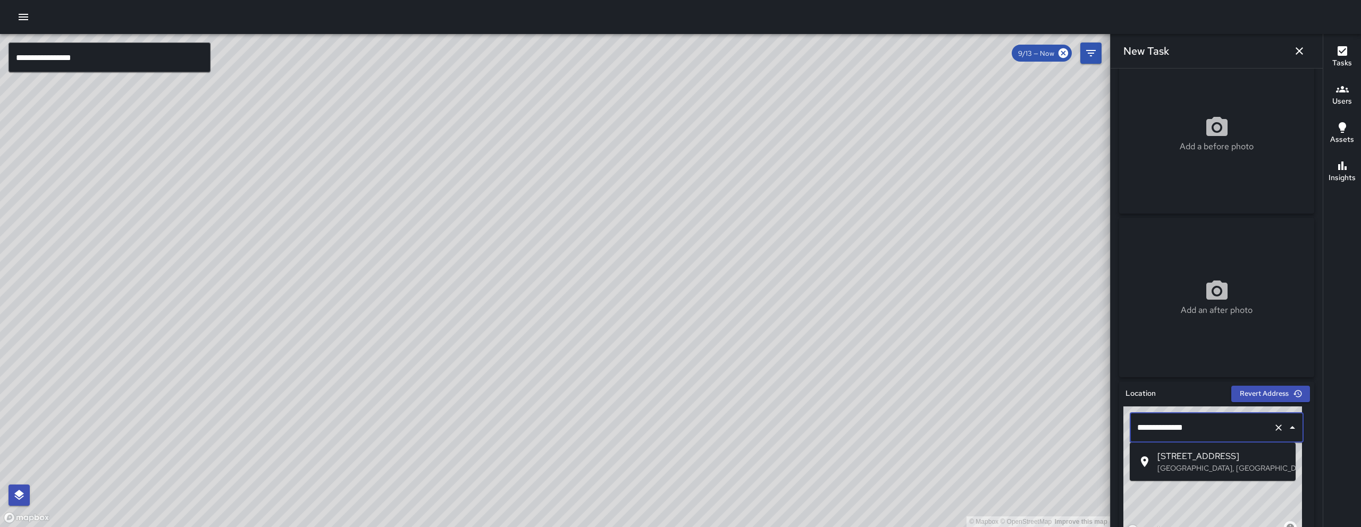
click at [1202, 461] on body "**********" at bounding box center [680, 263] width 1361 height 527
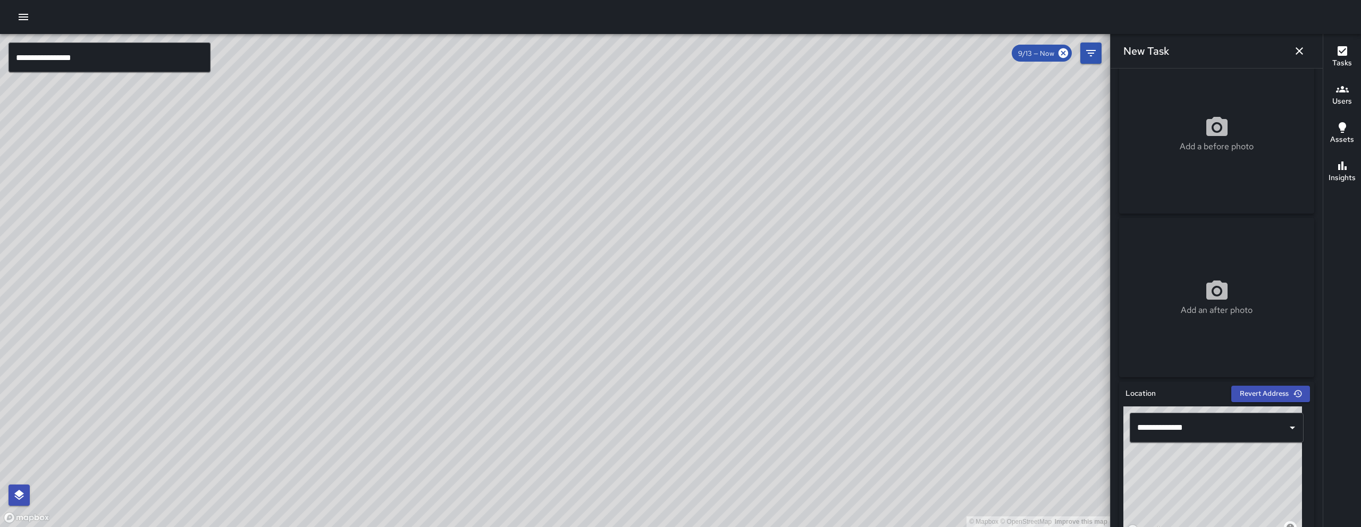
click at [1203, 500] on div "© Mapbox © OpenStreetMap Improve this map" at bounding box center [1212, 473] width 179 height 133
drag, startPoint x: 1211, startPoint y: 486, endPoint x: 1201, endPoint y: 519, distance: 34.6
click at [1205, 526] on div "© Mapbox © OpenStreetMap Improve this map" at bounding box center [1212, 473] width 179 height 133
drag, startPoint x: 1208, startPoint y: 506, endPoint x: 1242, endPoint y: 476, distance: 44.5
click at [1242, 476] on div "© Mapbox © OpenStreetMap Improve this map" at bounding box center [1212, 473] width 179 height 133
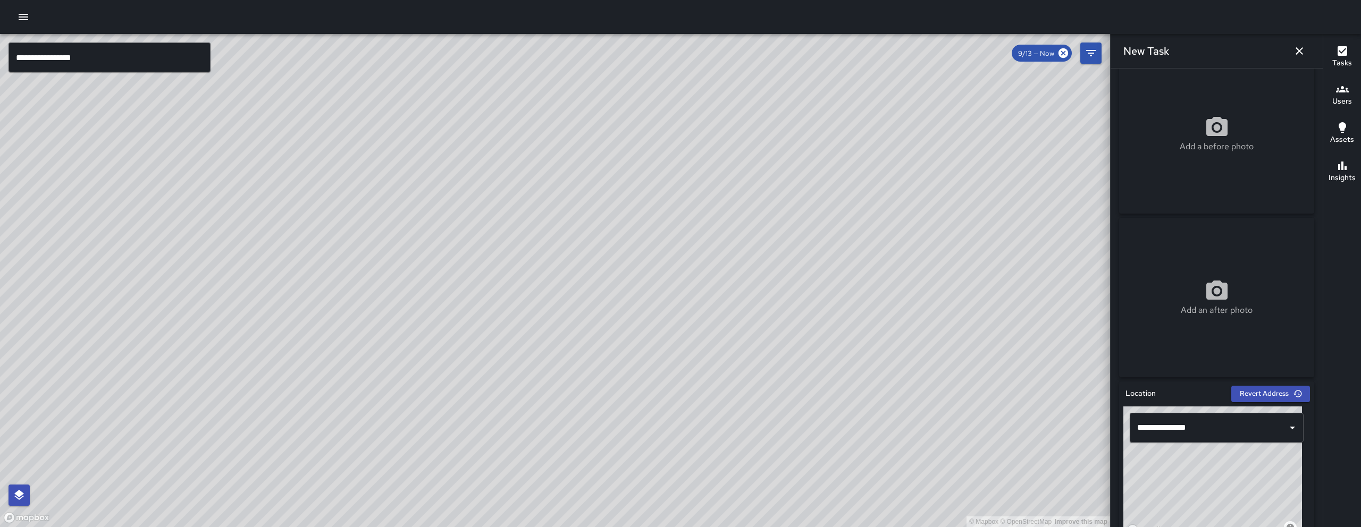
type input "**********"
drag, startPoint x: 1192, startPoint y: 493, endPoint x: 1236, endPoint y: 492, distance: 44.1
click at [1236, 492] on div "© Mapbox © OpenStreetMap Improve this map" at bounding box center [1212, 473] width 179 height 133
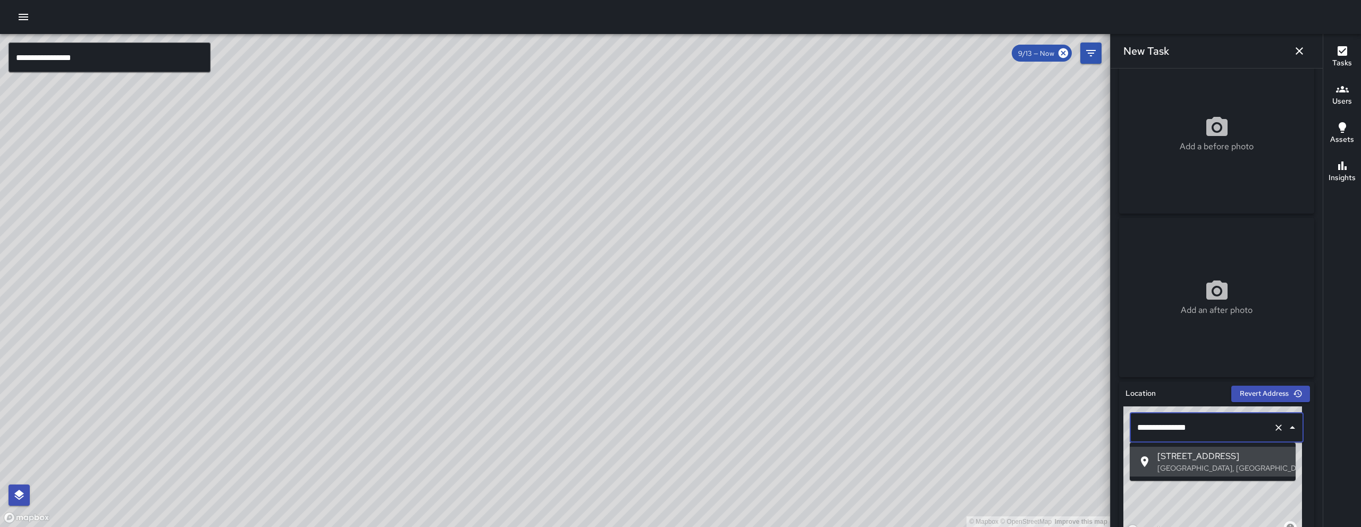
drag, startPoint x: 1215, startPoint y: 426, endPoint x: 1127, endPoint y: 426, distance: 87.2
click at [1127, 426] on div "**********" at bounding box center [1216, 428] width 187 height 43
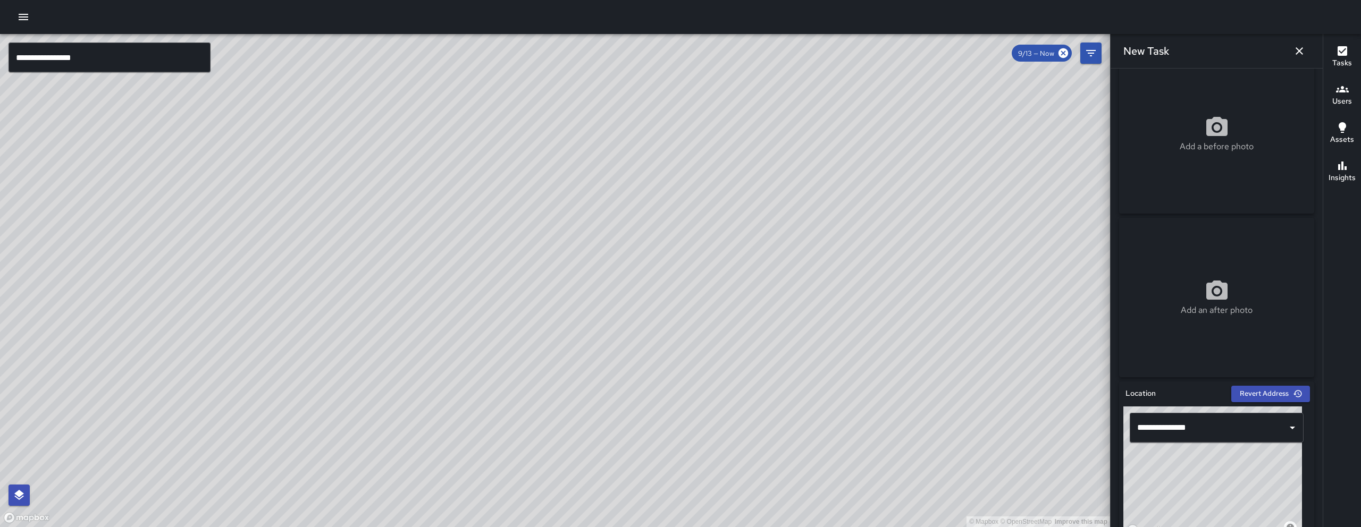
drag, startPoint x: 403, startPoint y: 391, endPoint x: 447, endPoint y: 390, distance: 43.6
click at [447, 391] on div "© Mapbox © OpenStreetMap Improve this map" at bounding box center [555, 280] width 1110 height 493
click at [1303, 48] on icon "button" at bounding box center [1299, 51] width 13 height 13
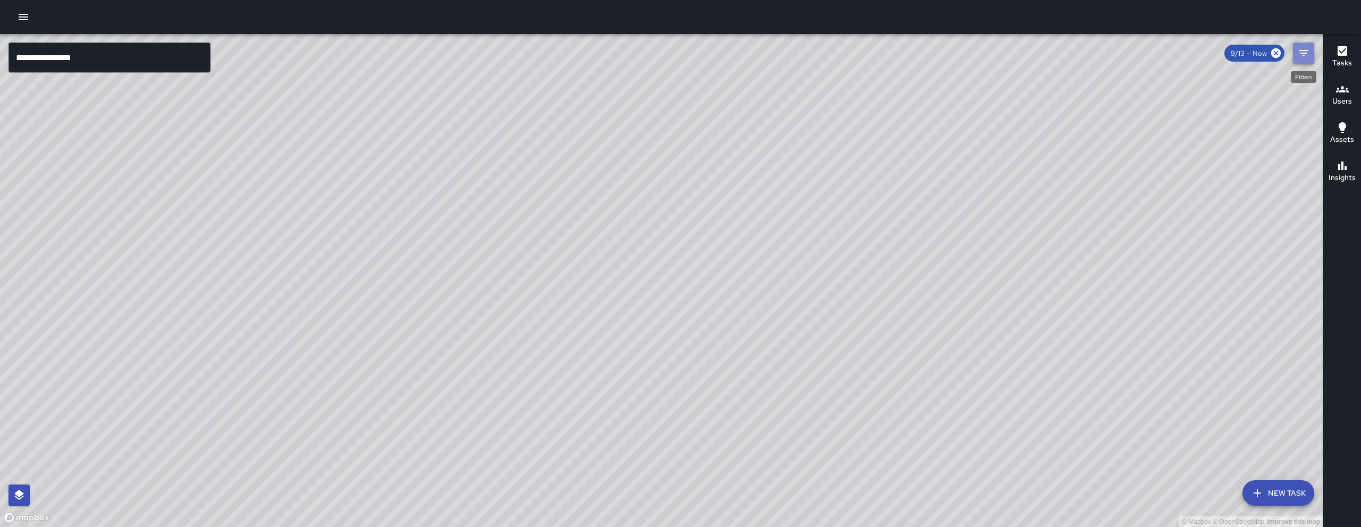
click at [1308, 52] on icon "Filters" at bounding box center [1303, 53] width 13 height 13
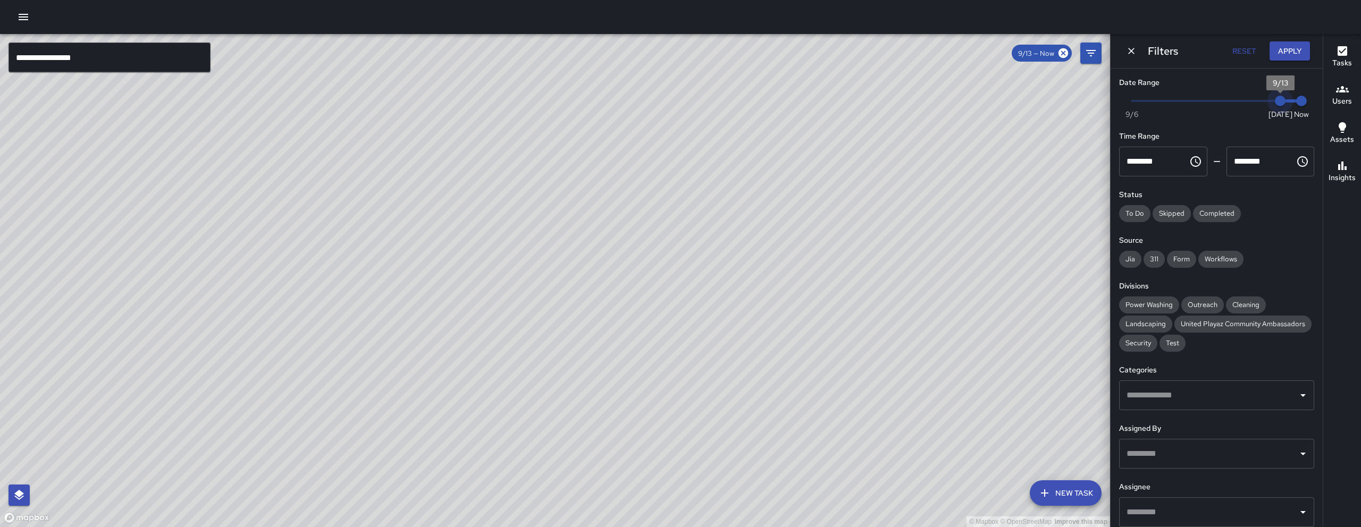
drag, startPoint x: 1273, startPoint y: 102, endPoint x: 1264, endPoint y: 98, distance: 10.3
click at [1275, 98] on span "9/13" at bounding box center [1280, 101] width 11 height 11
drag, startPoint x: 1270, startPoint y: 106, endPoint x: 1263, endPoint y: 106, distance: 6.9
click at [1275, 106] on span "9/13" at bounding box center [1280, 101] width 11 height 11
click at [1259, 104] on span "9/12" at bounding box center [1258, 101] width 11 height 11
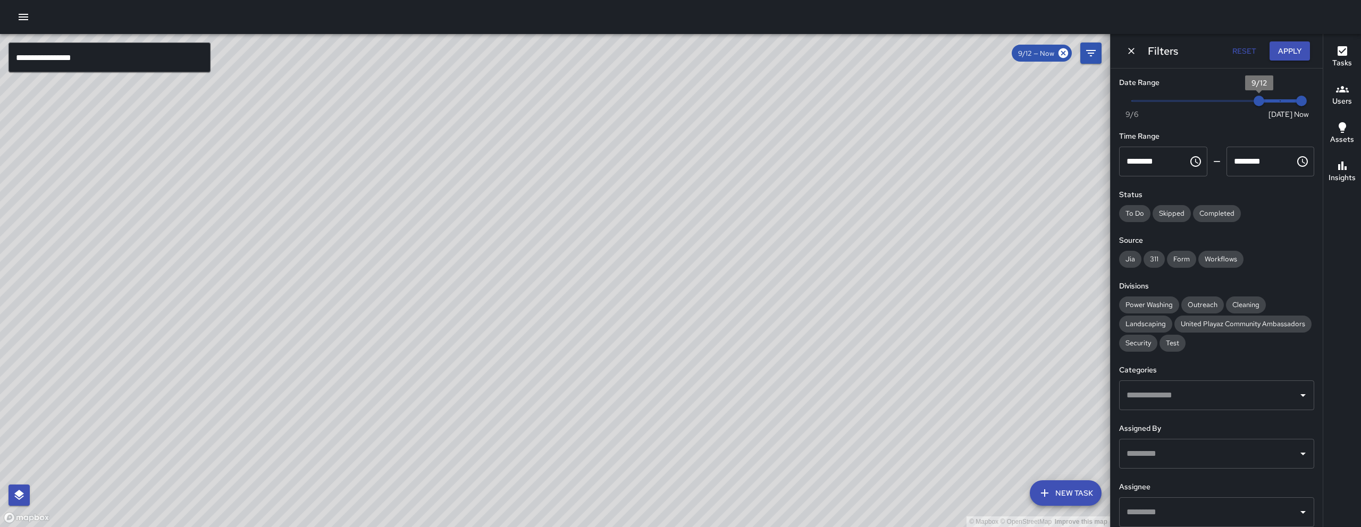
type input "*"
drag, startPoint x: 1263, startPoint y: 104, endPoint x: 1295, endPoint y: 98, distance: 32.9
click at [1295, 97] on div "Now Today 9/6 9/13 7:50 am" at bounding box center [1216, 107] width 195 height 29
click at [1131, 50] on icon "Dismiss" at bounding box center [1131, 51] width 11 height 11
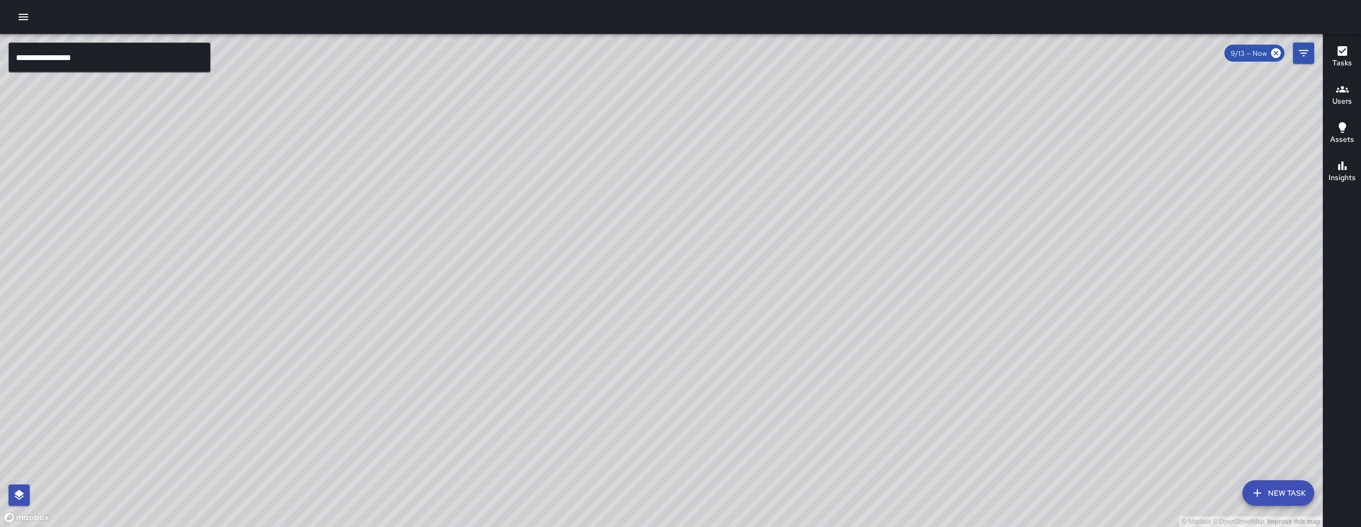
drag, startPoint x: 912, startPoint y: 241, endPoint x: 866, endPoint y: 270, distance: 54.4
click at [866, 270] on div "© Mapbox © OpenStreetMap Improve this map" at bounding box center [661, 280] width 1323 height 493
drag, startPoint x: 895, startPoint y: 201, endPoint x: 834, endPoint y: 265, distance: 88.7
click at [819, 335] on div "© Mapbox © OpenStreetMap Improve this map" at bounding box center [661, 280] width 1323 height 493
drag, startPoint x: 834, startPoint y: 276, endPoint x: 761, endPoint y: 354, distance: 106.1
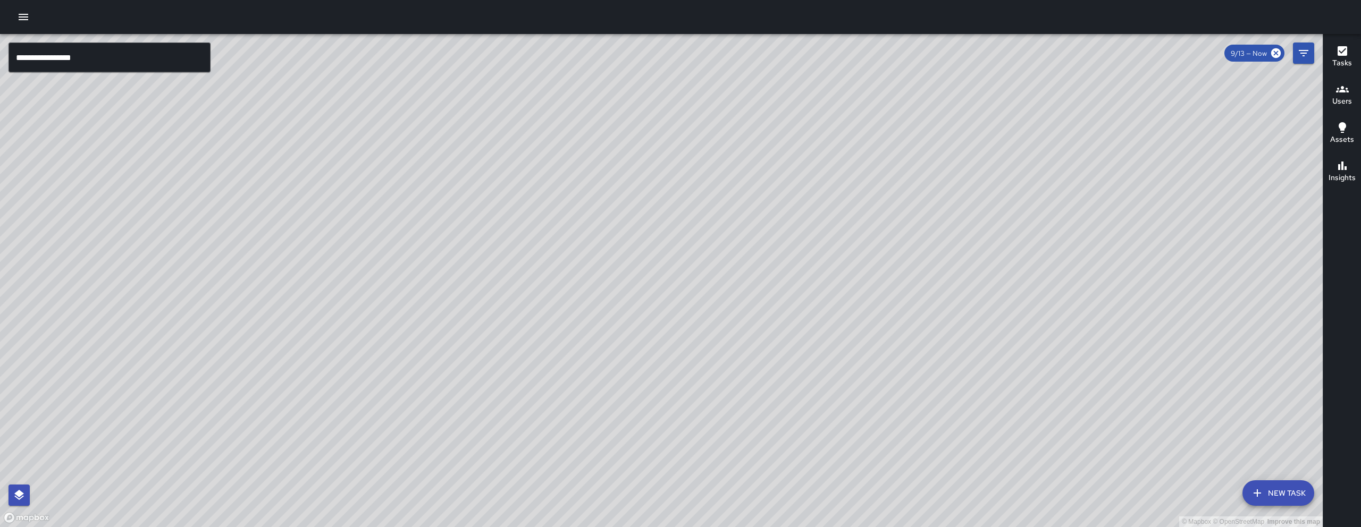
click at [761, 354] on div "© Mapbox © OpenStreetMap Improve this map" at bounding box center [661, 280] width 1323 height 493
drag, startPoint x: 732, startPoint y: 267, endPoint x: 624, endPoint y: 335, distance: 128.0
click at [651, 335] on div "© Mapbox © OpenStreetMap Improve this map" at bounding box center [661, 280] width 1323 height 493
click at [1252, 500] on button "New Task" at bounding box center [1278, 494] width 72 height 26
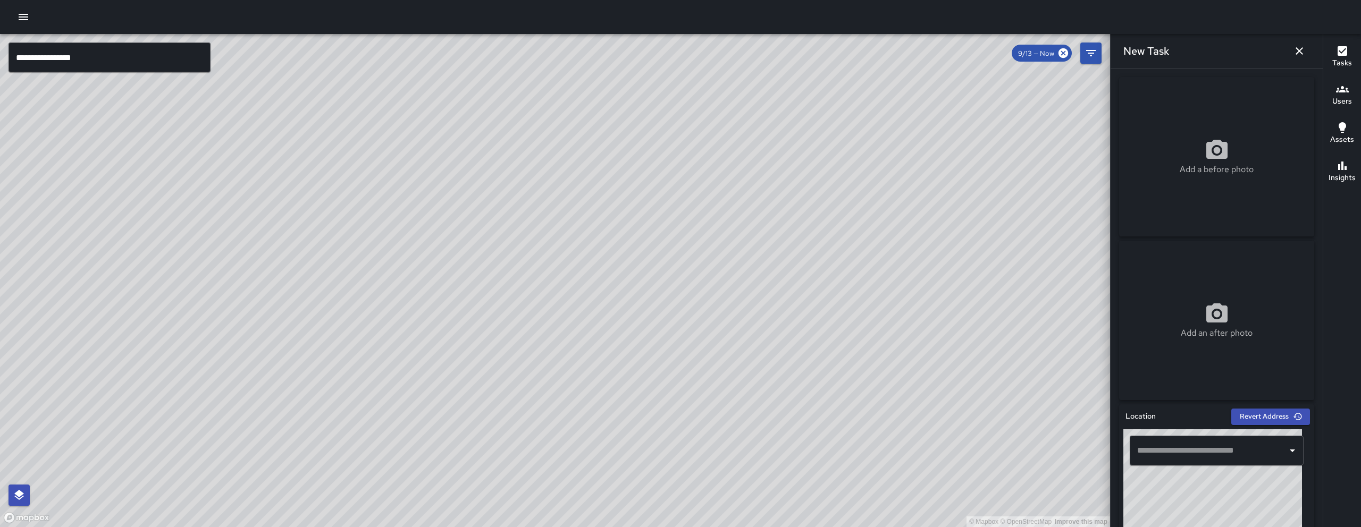
click at [1208, 450] on input "text" at bounding box center [1208, 451] width 148 height 20
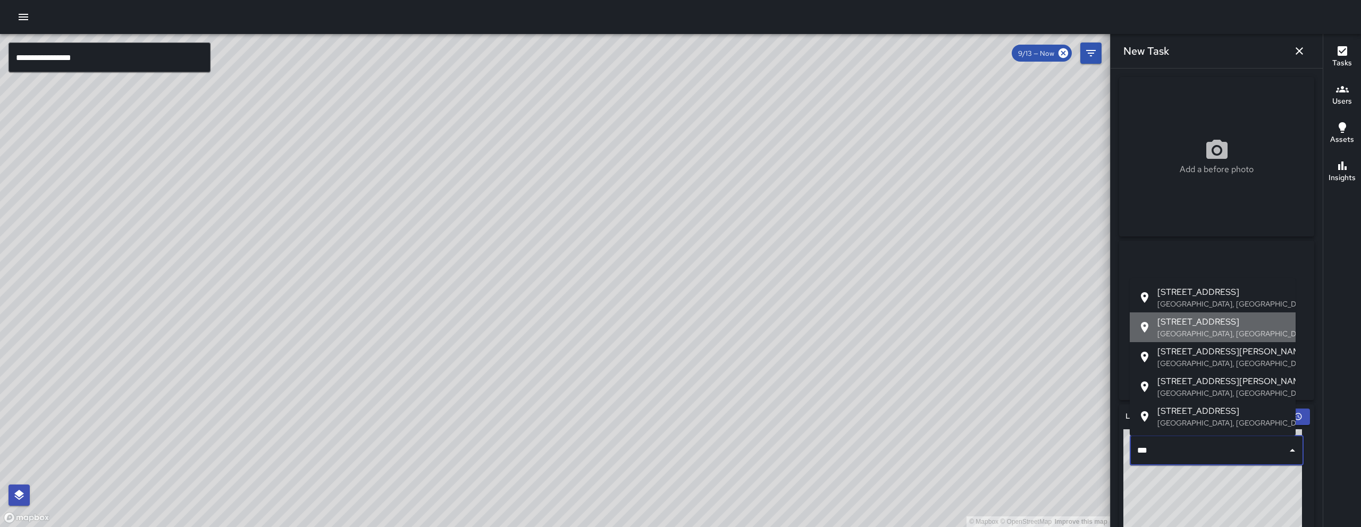
click at [1205, 316] on span "[STREET_ADDRESS]" at bounding box center [1222, 322] width 130 height 13
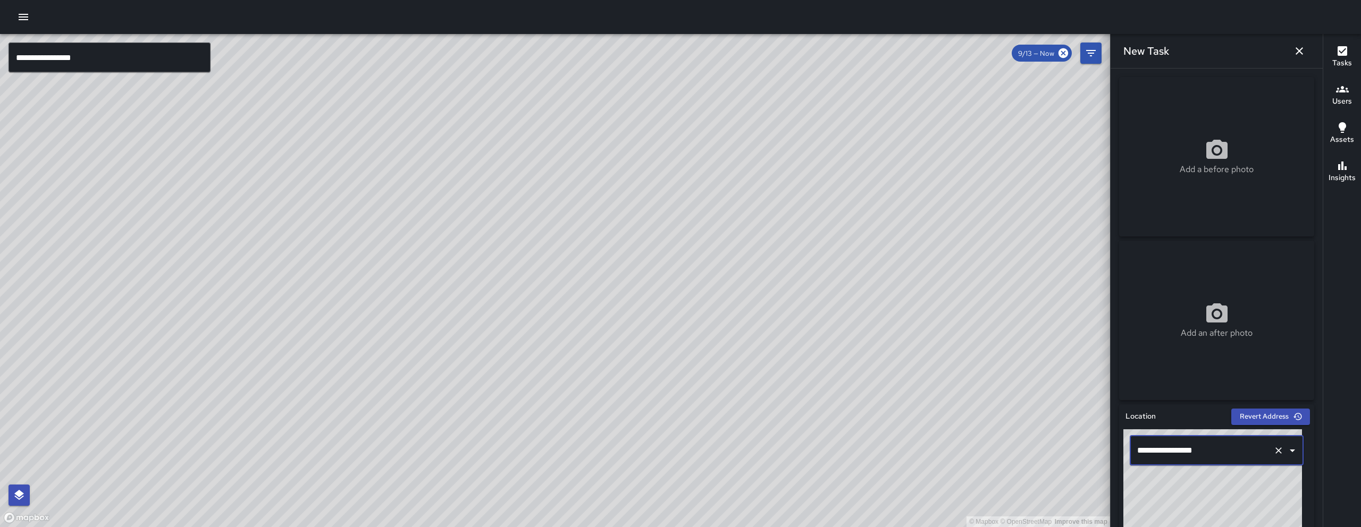
type input "**********"
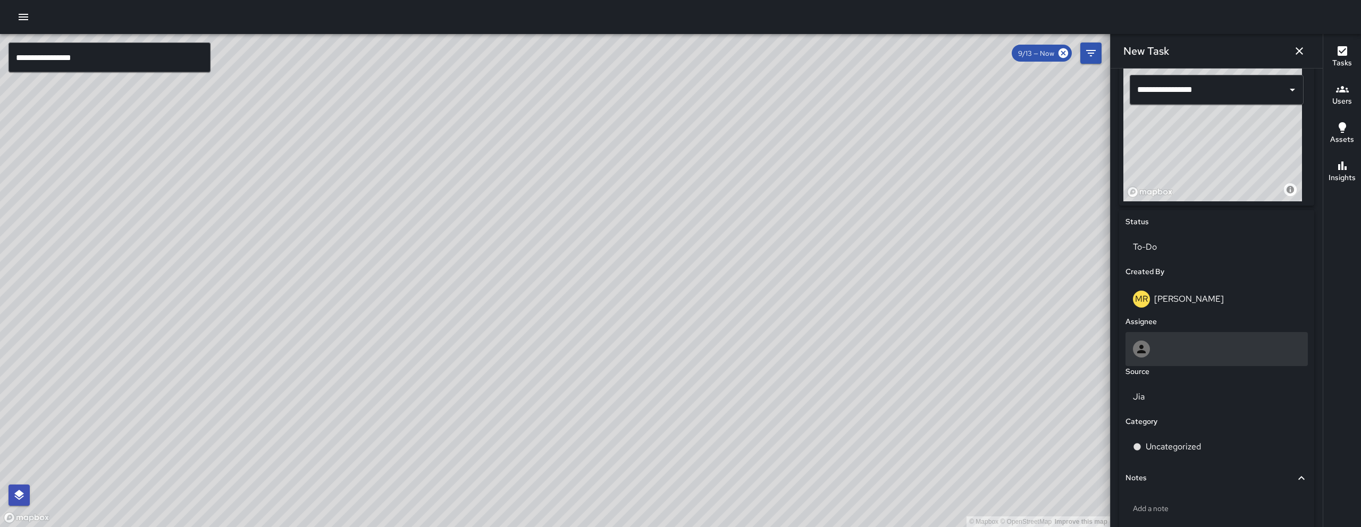
click at [1171, 341] on div at bounding box center [1216, 349] width 167 height 17
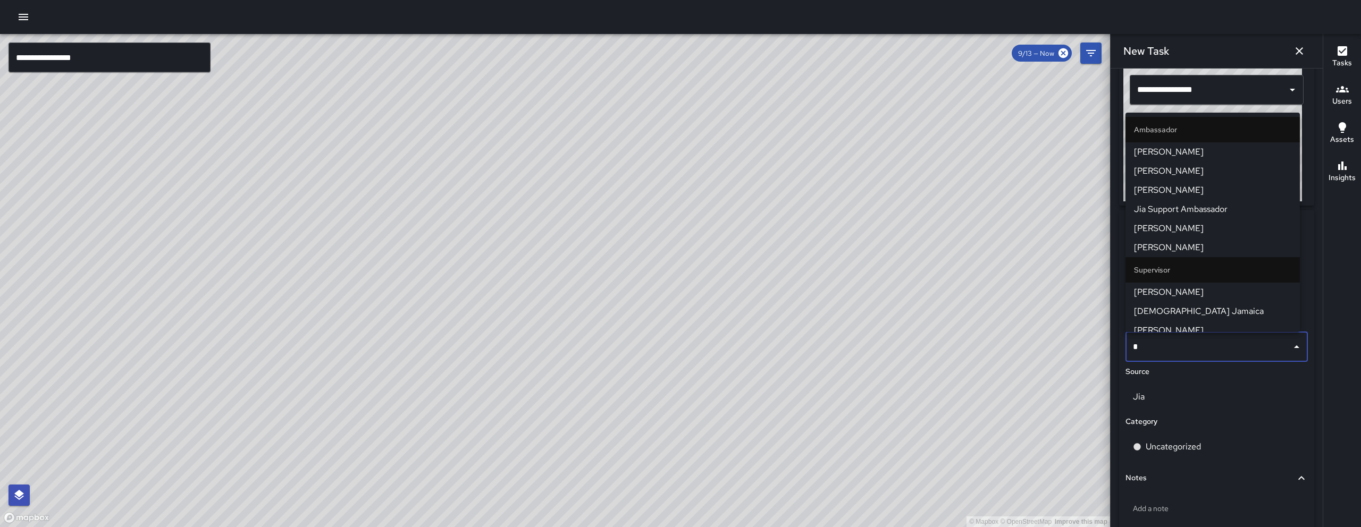
type input "**"
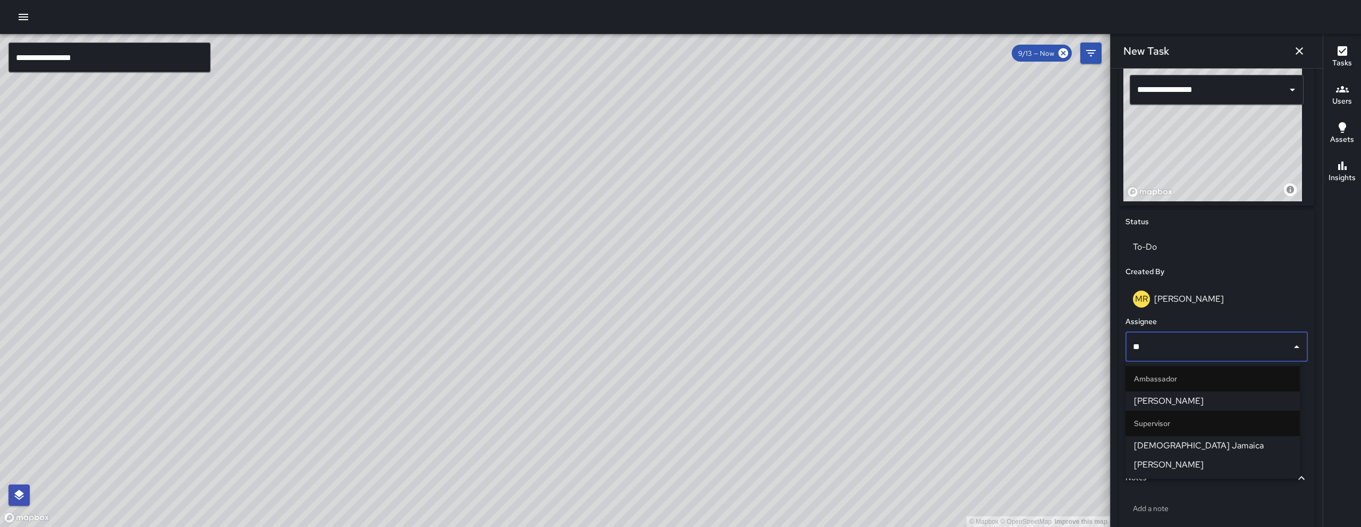
click at [1206, 450] on span "[DEMOGRAPHIC_DATA] Jamaica" at bounding box center [1212, 446] width 157 height 13
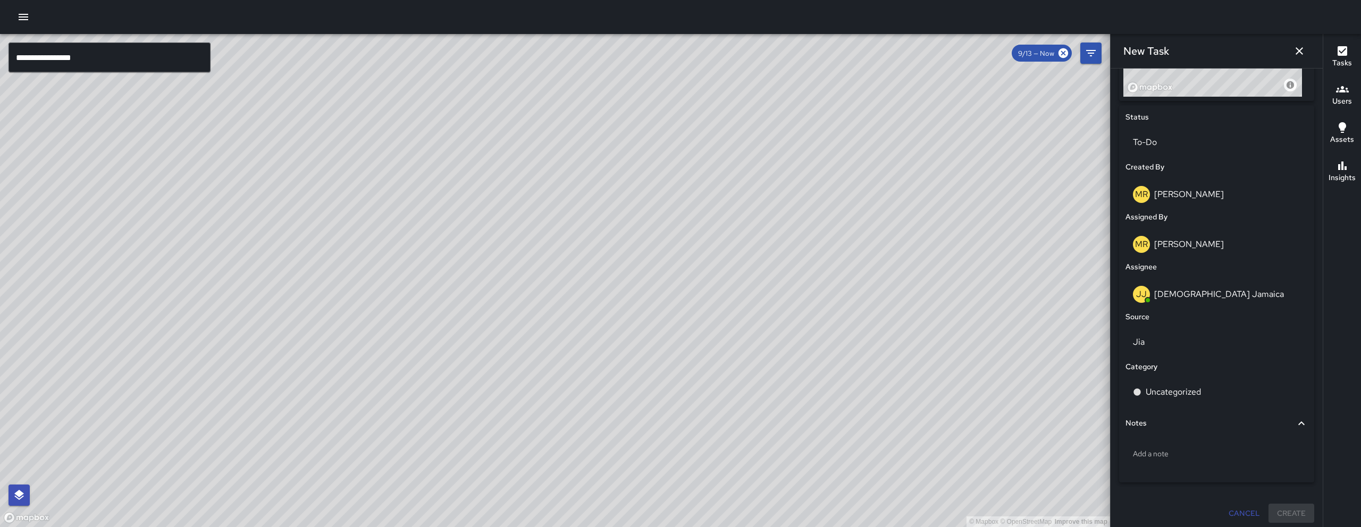
scroll to position [470, 0]
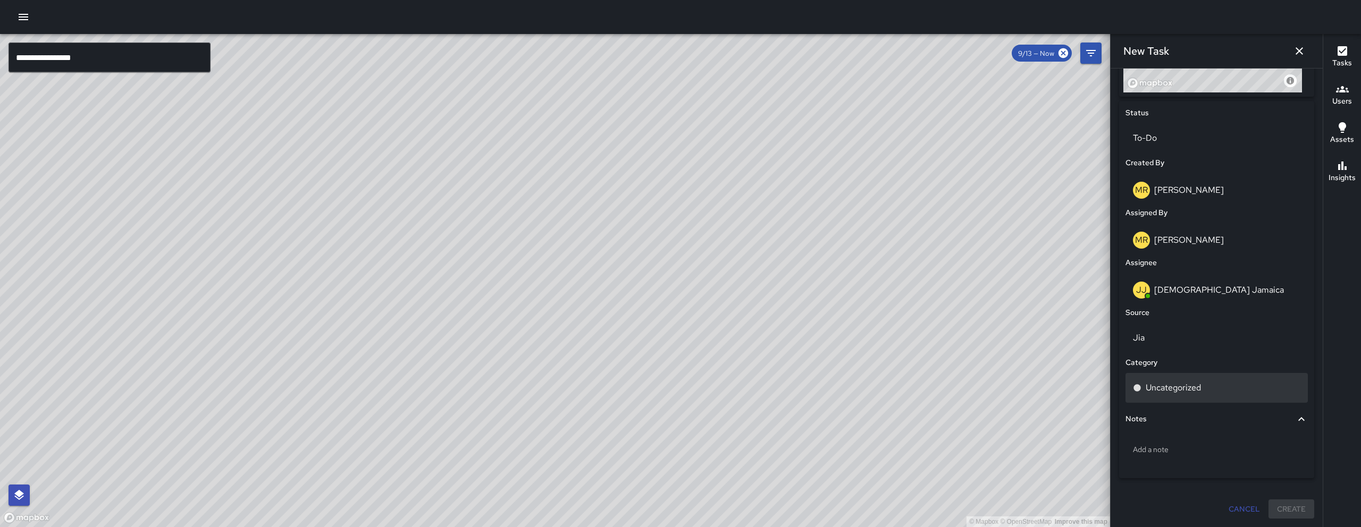
click at [1185, 398] on div "Uncategorized" at bounding box center [1216, 388] width 182 height 30
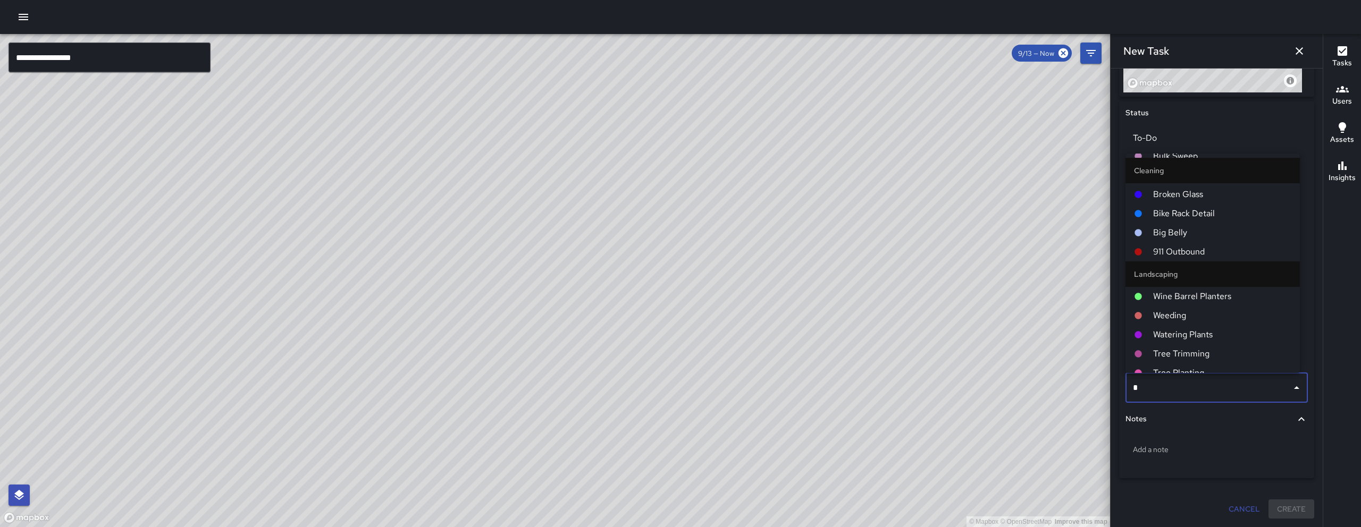
scroll to position [0, 0]
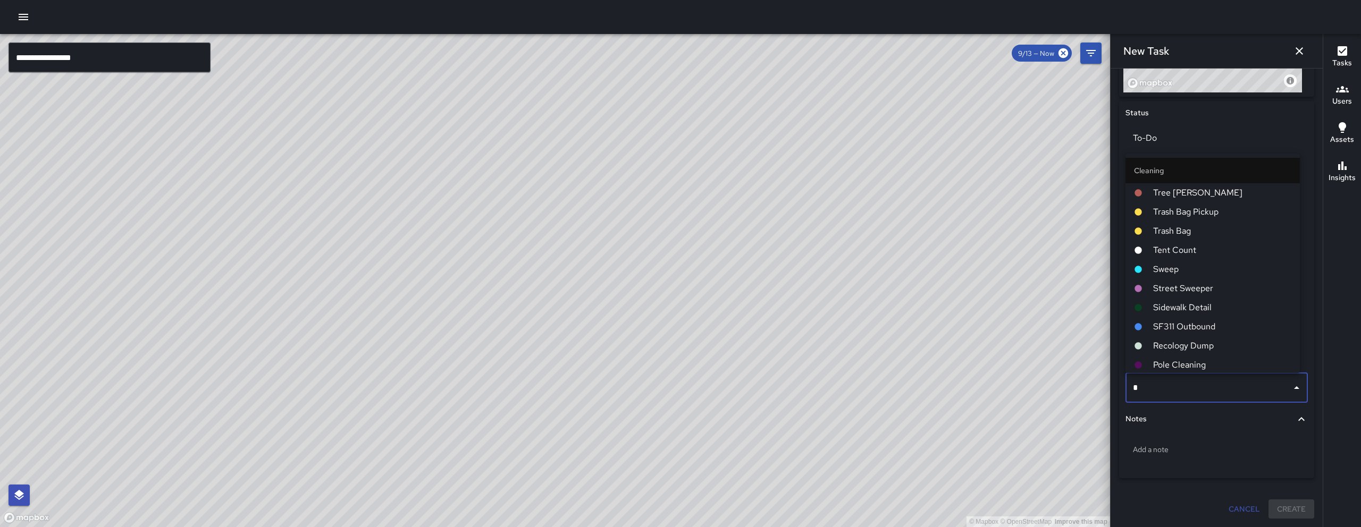
type input "**"
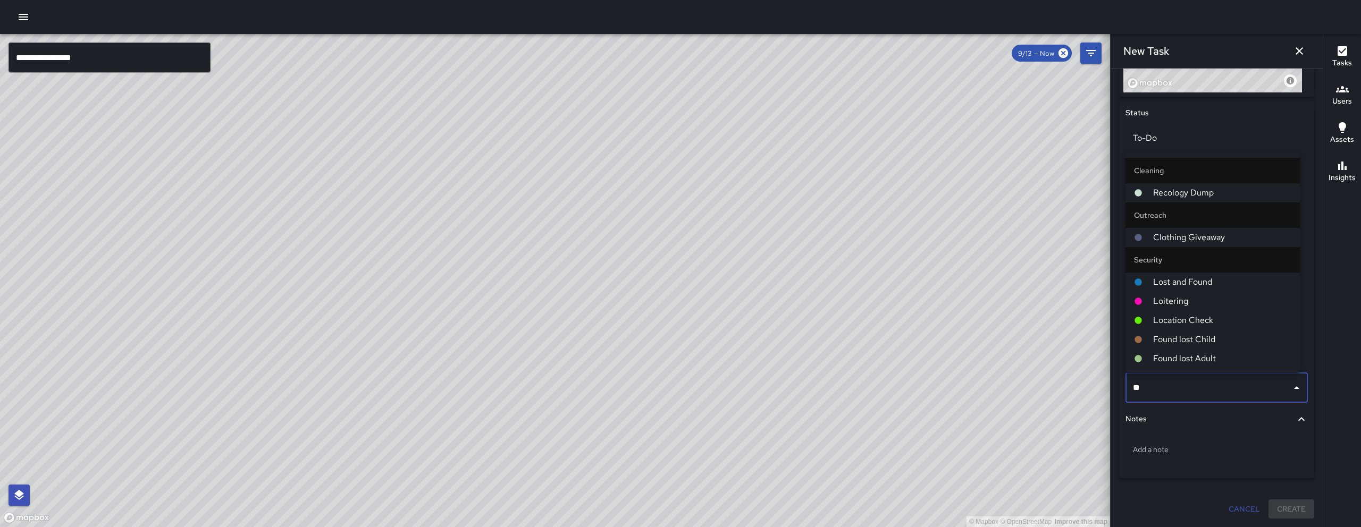
click at [1207, 316] on span "Location Check" at bounding box center [1222, 320] width 138 height 13
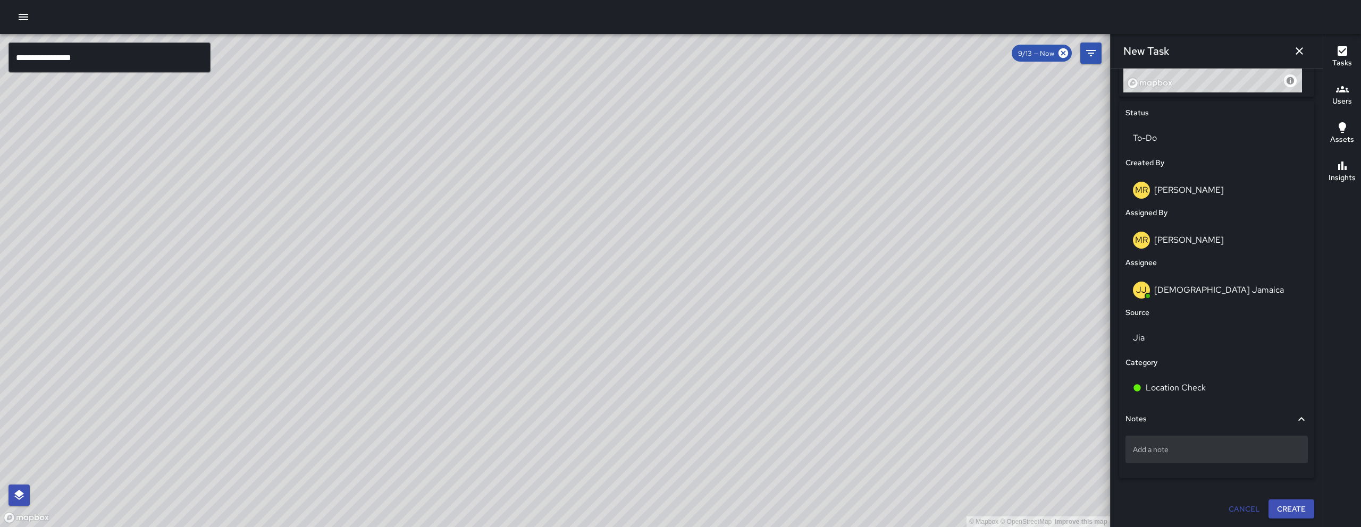
click at [1195, 459] on div "Add a note" at bounding box center [1216, 450] width 182 height 28
click at [1185, 447] on p "Add a note" at bounding box center [1216, 449] width 167 height 11
click at [1137, 451] on textarea "**********" at bounding box center [1212, 454] width 159 height 21
drag, startPoint x: 1134, startPoint y: 450, endPoint x: 1140, endPoint y: 449, distance: 5.9
click at [1134, 450] on textarea "**********" at bounding box center [1212, 454] width 159 height 21
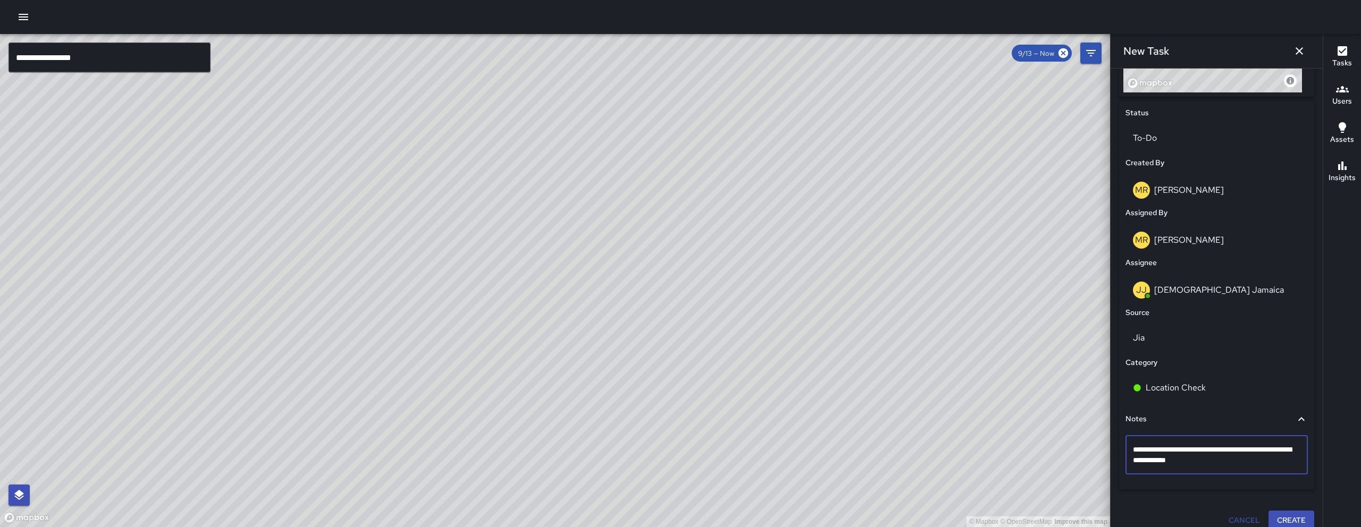
type textarea "**********"
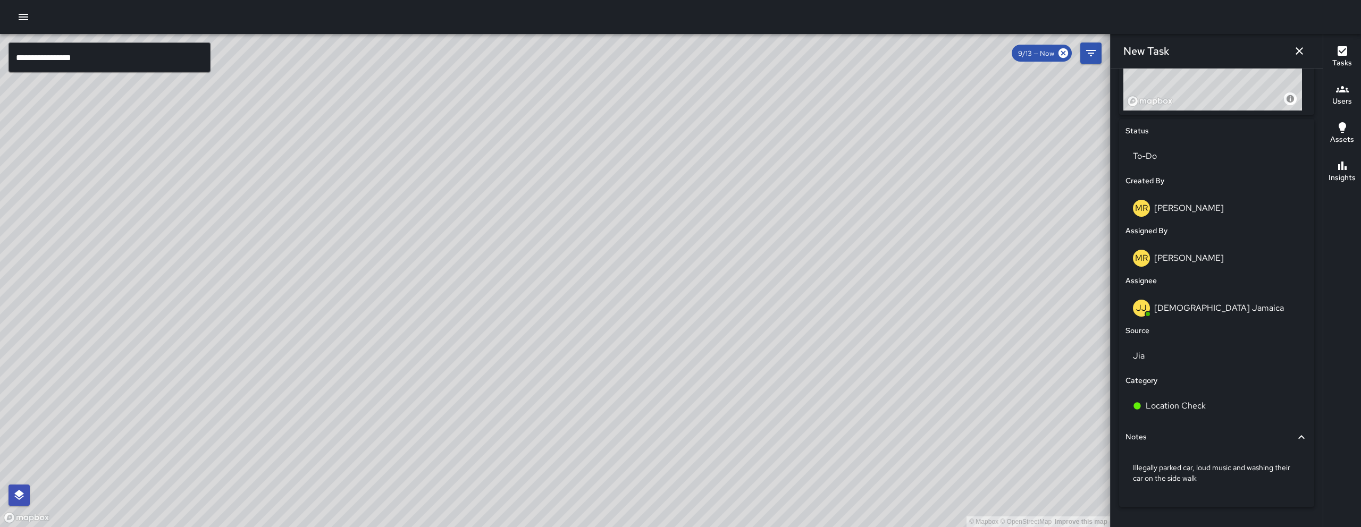
scroll to position [481, 0]
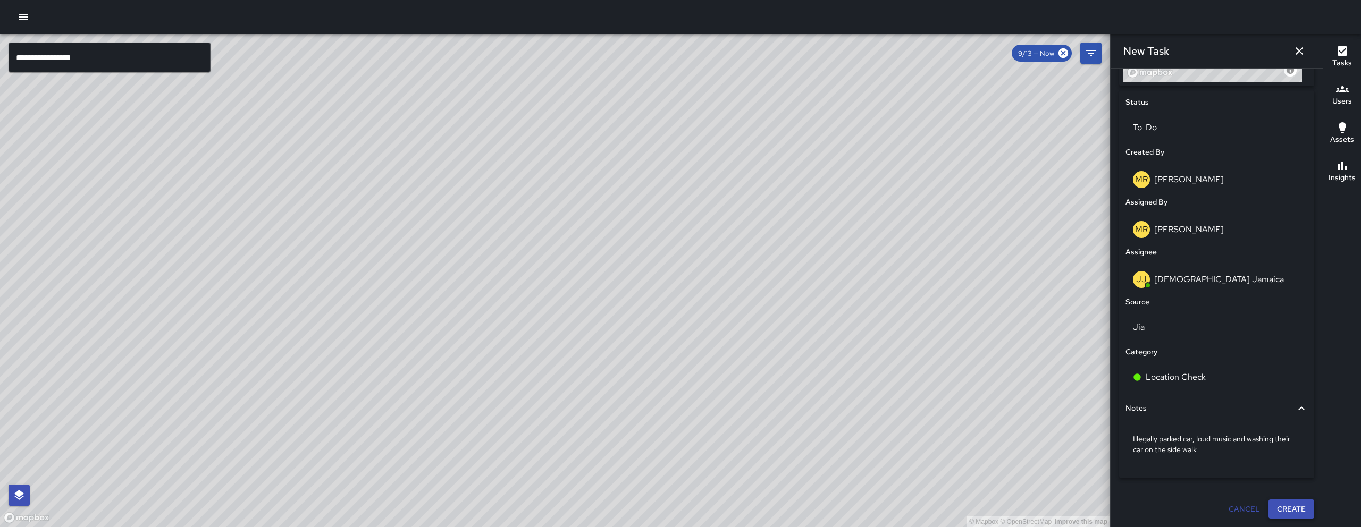
click at [1276, 511] on button "Create" at bounding box center [1291, 510] width 46 height 20
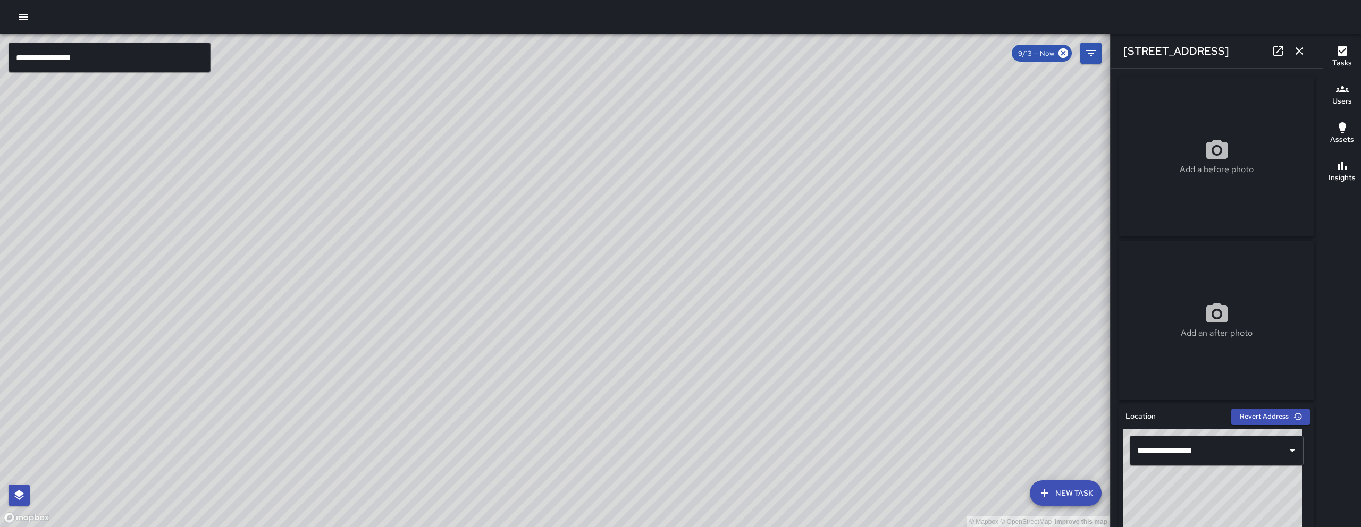
click at [1296, 49] on icon "button" at bounding box center [1299, 51] width 13 height 13
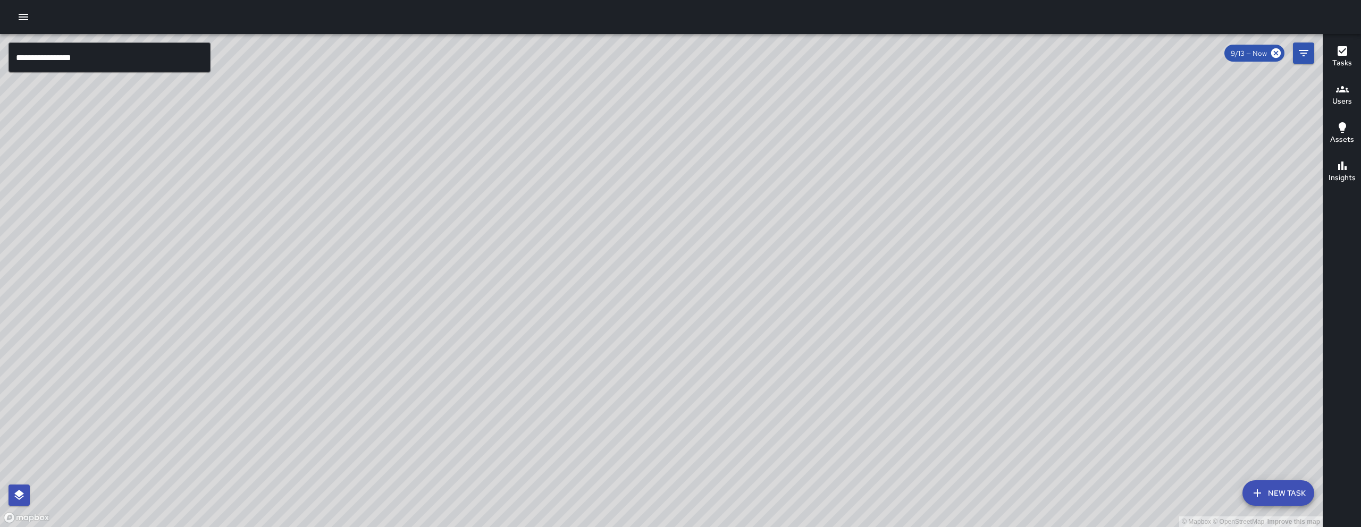
drag, startPoint x: 1283, startPoint y: 488, endPoint x: 1283, endPoint y: 475, distance: 12.8
click at [1283, 488] on button "New Task" at bounding box center [1278, 494] width 72 height 26
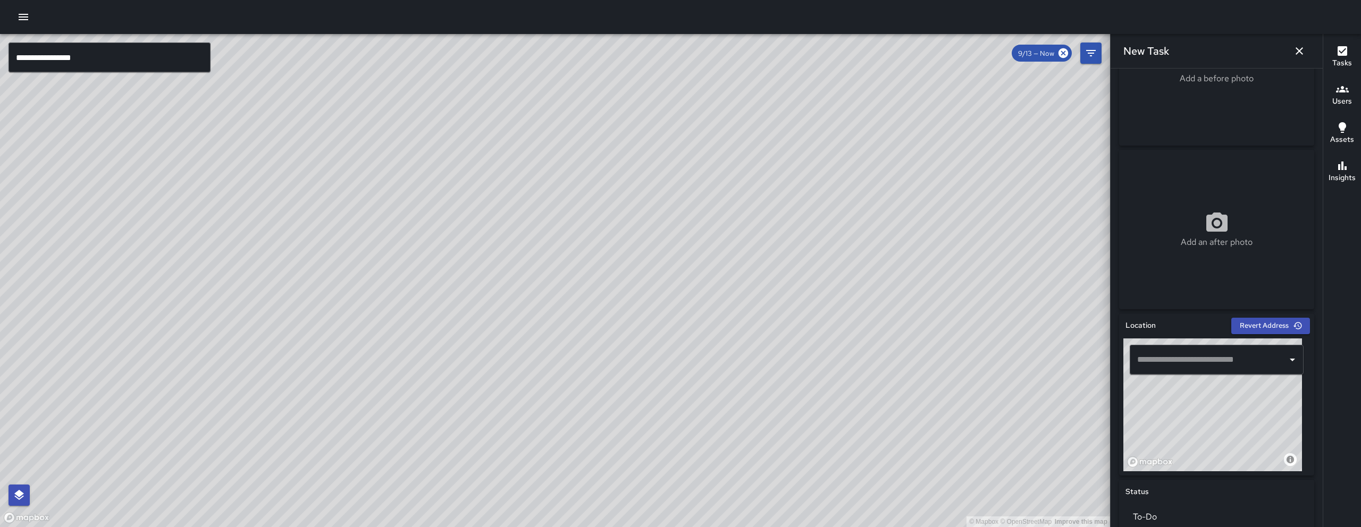
scroll to position [358, 0]
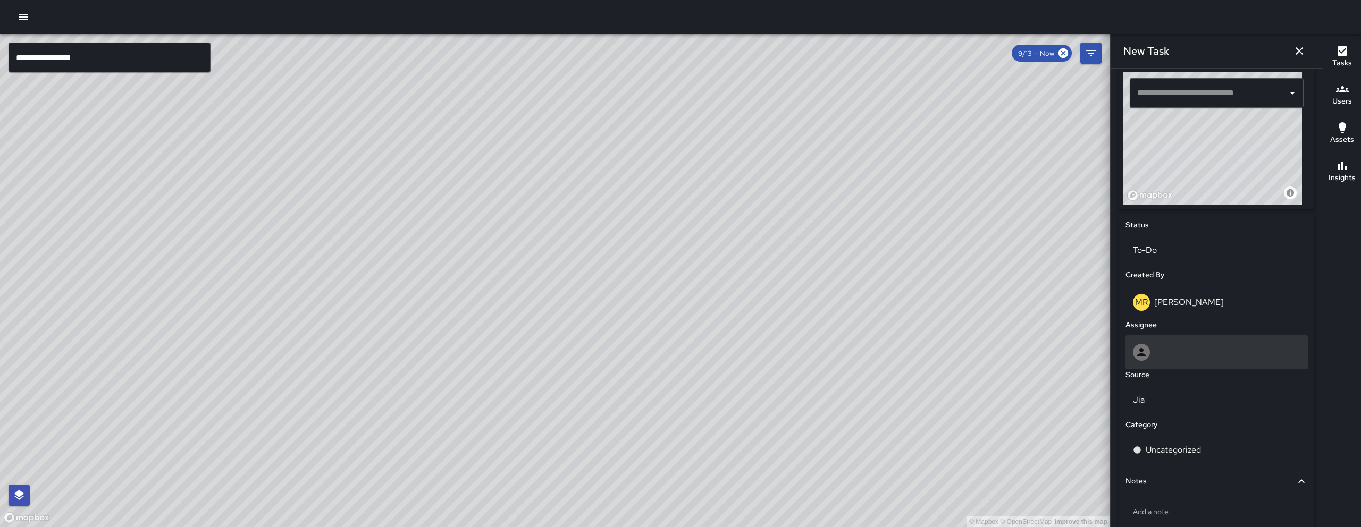
click at [1189, 364] on div at bounding box center [1216, 352] width 182 height 34
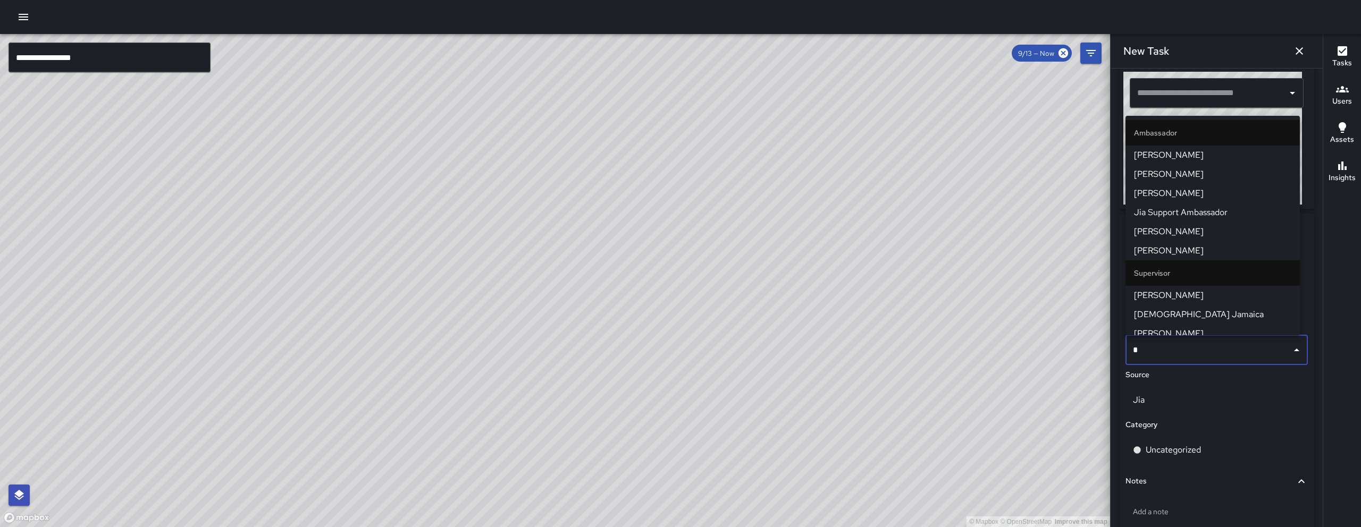
type input "**"
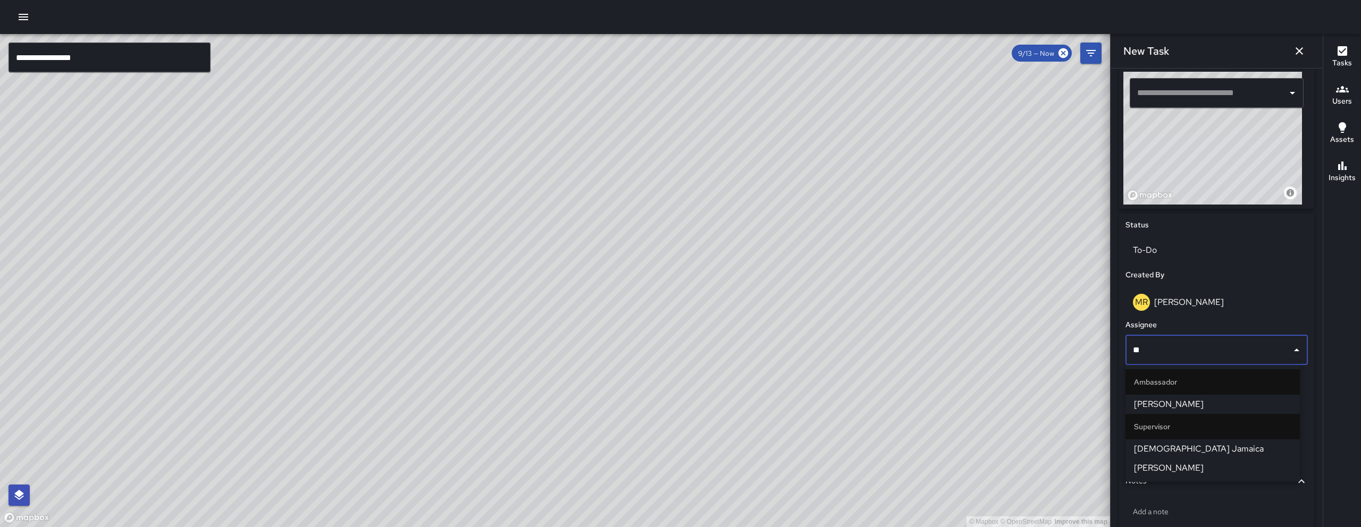
click at [1195, 450] on span "[DEMOGRAPHIC_DATA] Jamaica" at bounding box center [1212, 449] width 157 height 13
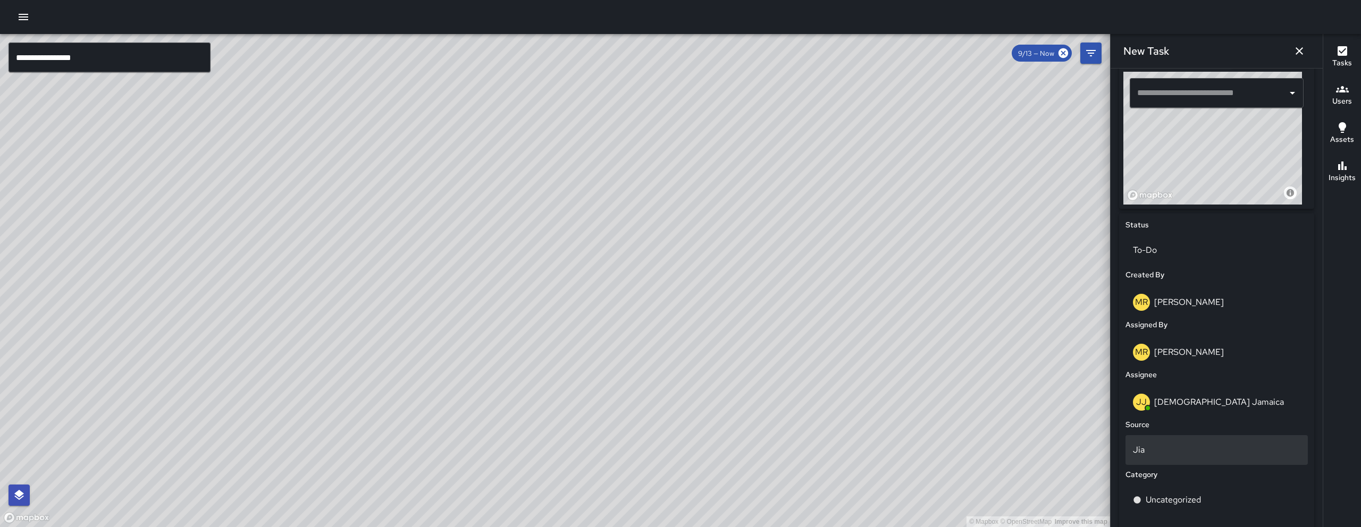
click at [1185, 447] on p "Jia" at bounding box center [1216, 450] width 167 height 13
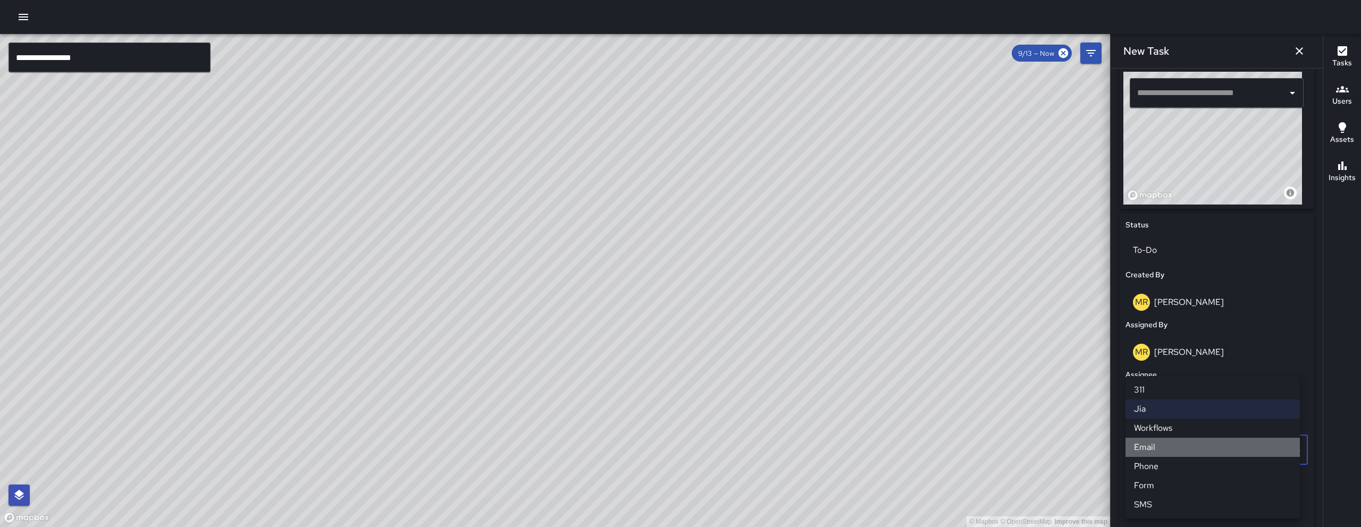
click at [1166, 449] on li "Email" at bounding box center [1212, 447] width 174 height 19
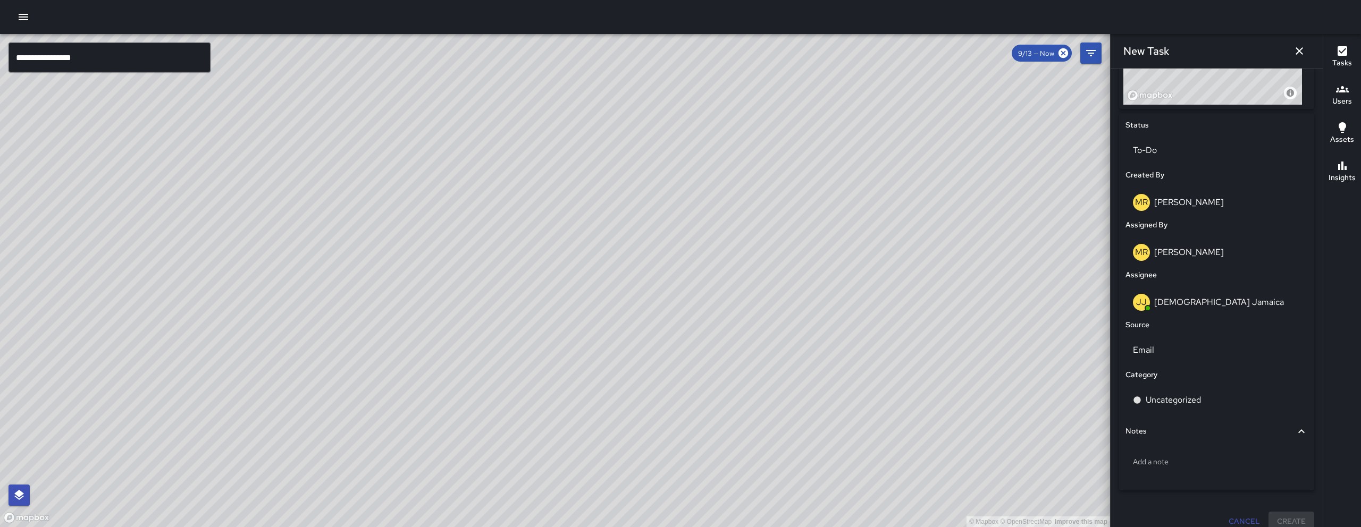
scroll to position [470, 0]
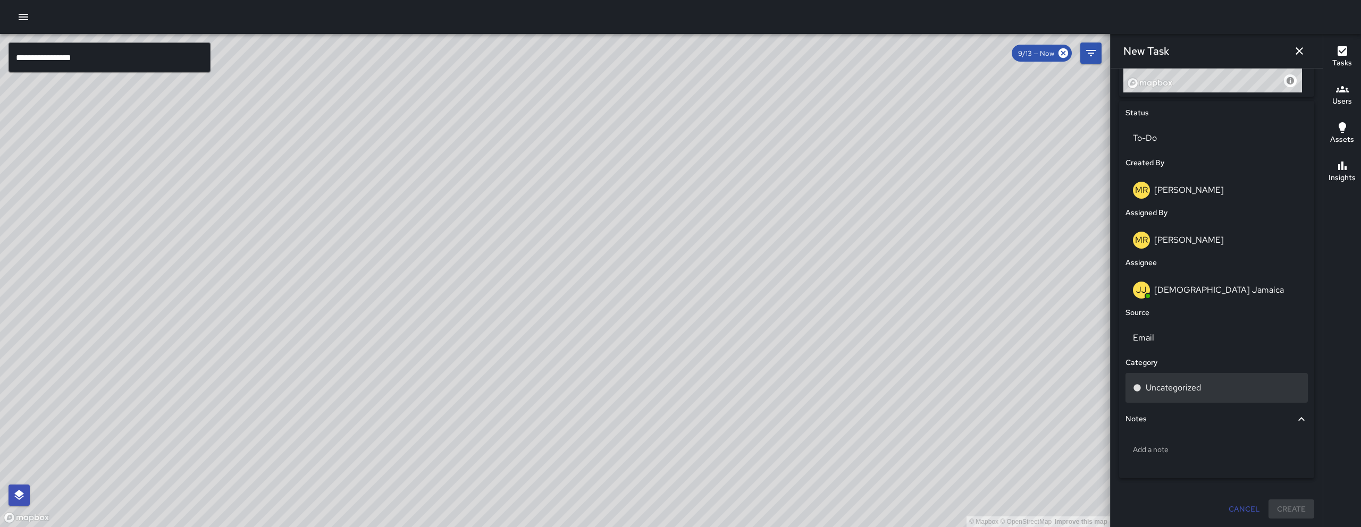
click at [1189, 398] on div "Uncategorized" at bounding box center [1216, 388] width 182 height 30
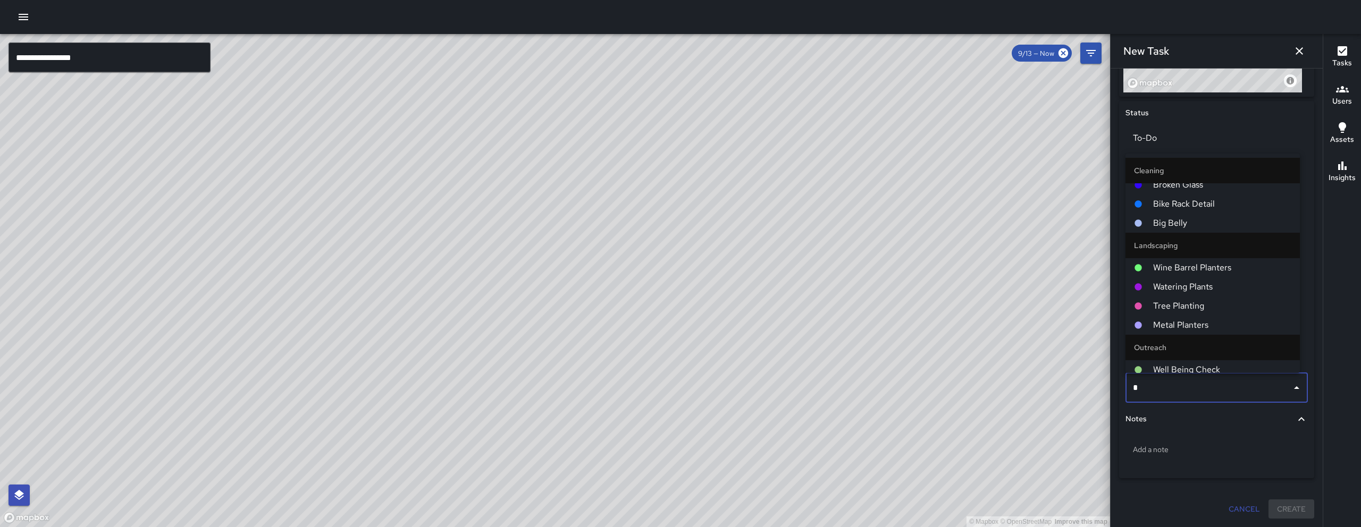
scroll to position [0, 0]
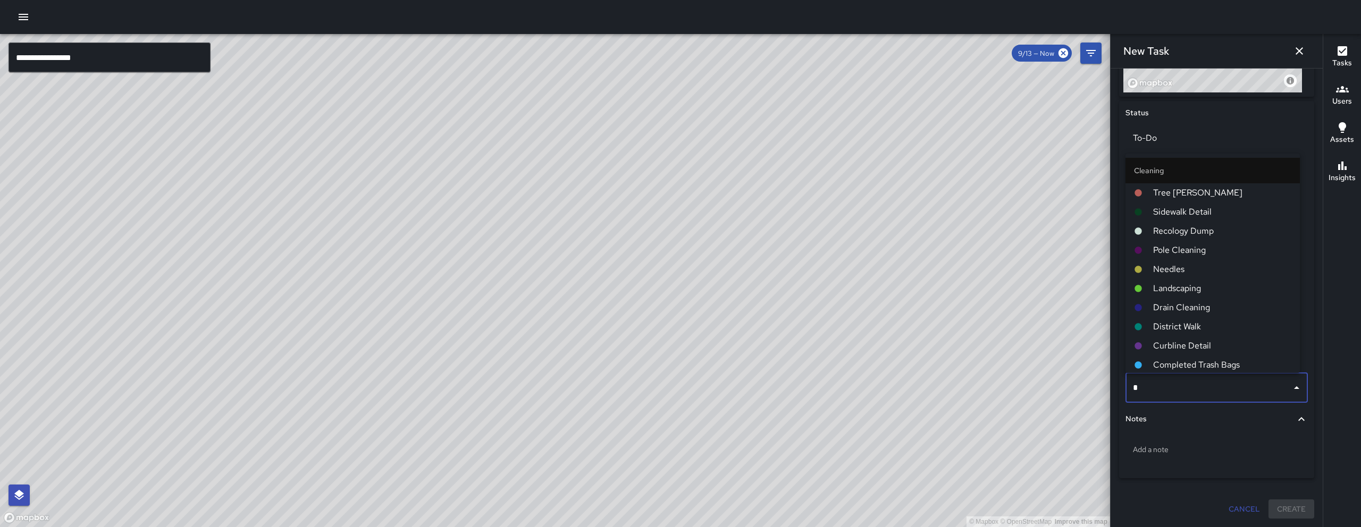
type input "**"
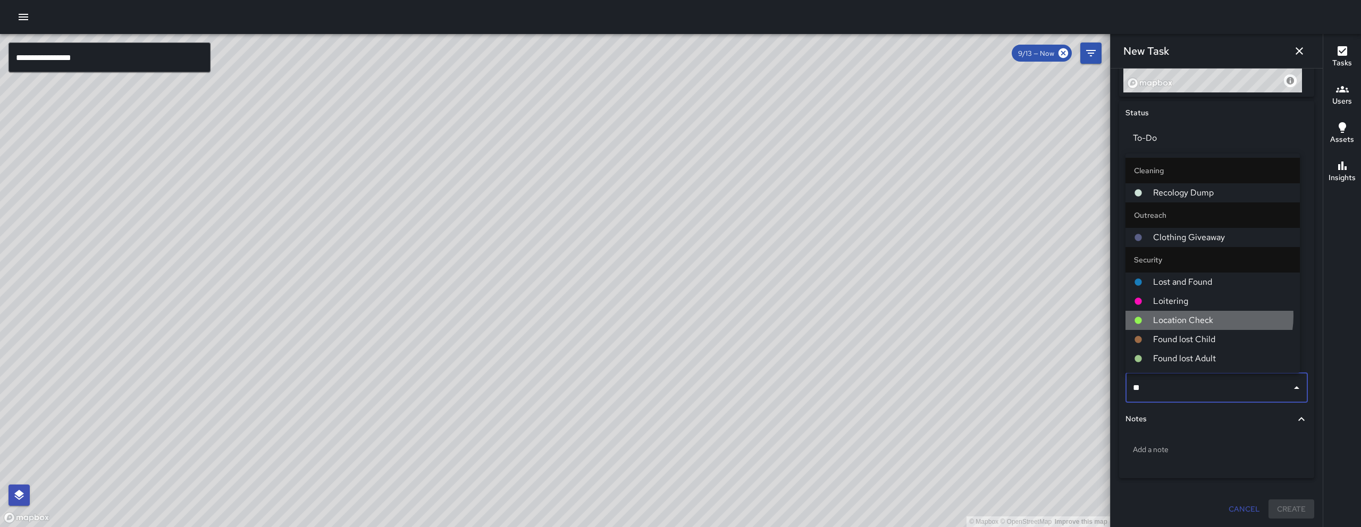
click at [1199, 316] on span "Location Check" at bounding box center [1222, 320] width 138 height 13
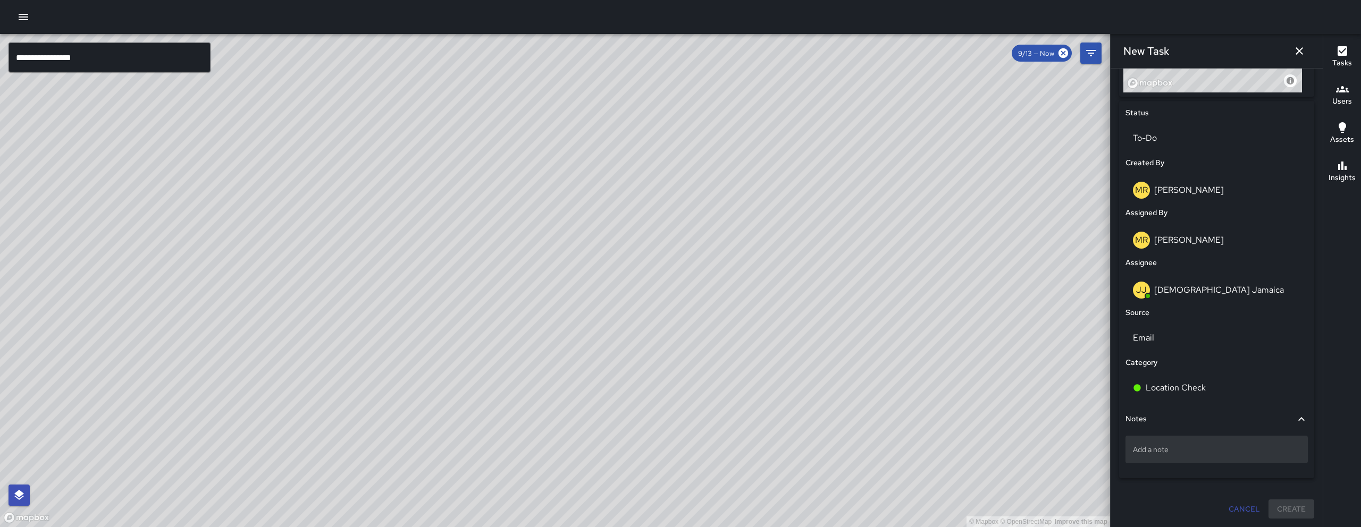
click at [1169, 456] on div "Add a note" at bounding box center [1216, 450] width 182 height 28
drag, startPoint x: 1169, startPoint y: 456, endPoint x: 1152, endPoint y: 447, distance: 18.8
click at [1179, 449] on p "Add a note" at bounding box center [1216, 449] width 167 height 11
type textarea "**********"
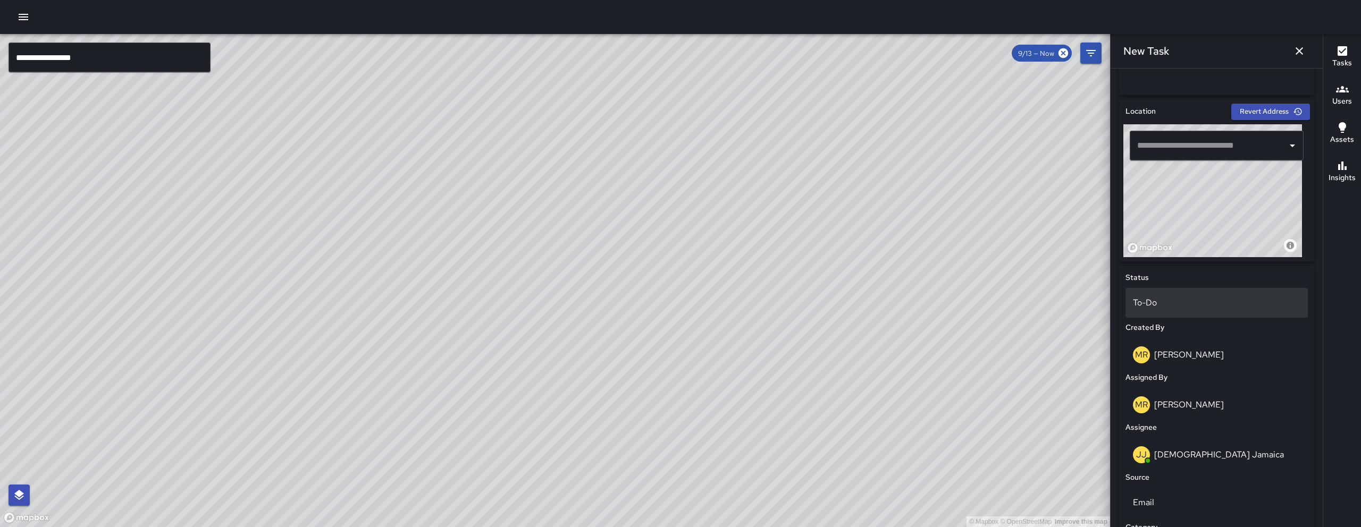
scroll to position [272, 0]
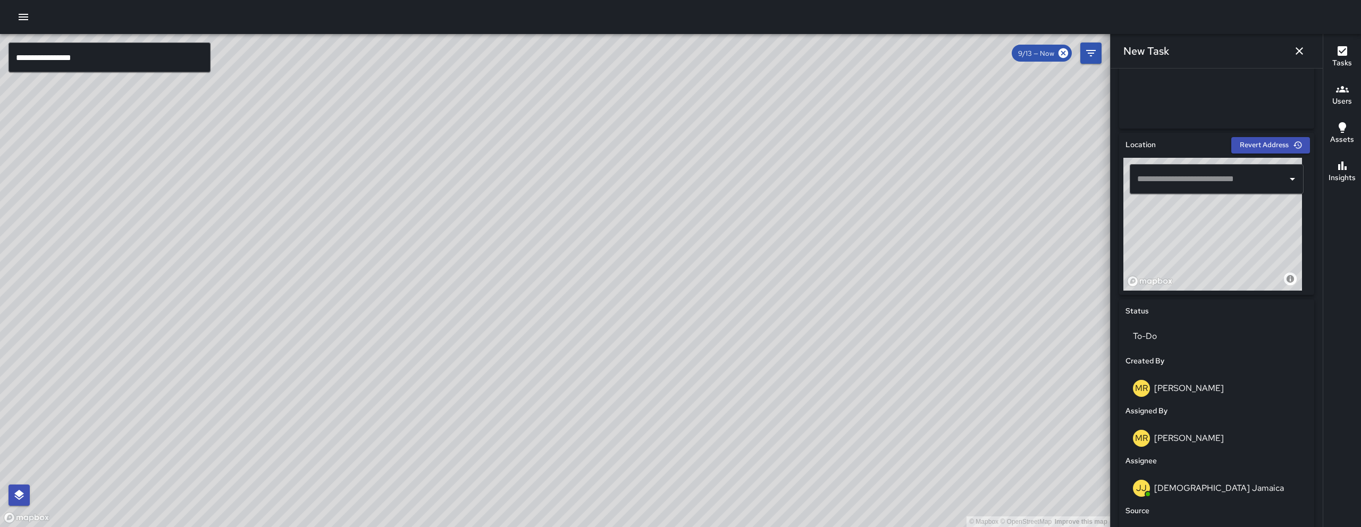
drag, startPoint x: 1186, startPoint y: 290, endPoint x: 1235, endPoint y: 276, distance: 50.7
click at [1239, 281] on div "© Mapbox © OpenStreetMap Improve this map" at bounding box center [1212, 224] width 179 height 133
drag, startPoint x: 1167, startPoint y: 257, endPoint x: 1202, endPoint y: 231, distance: 43.7
click at [1202, 231] on div "© Mapbox © OpenStreetMap Improve this map" at bounding box center [1212, 224] width 179 height 133
click at [1201, 226] on div "© Mapbox © OpenStreetMap Improve this map" at bounding box center [1212, 224] width 179 height 133
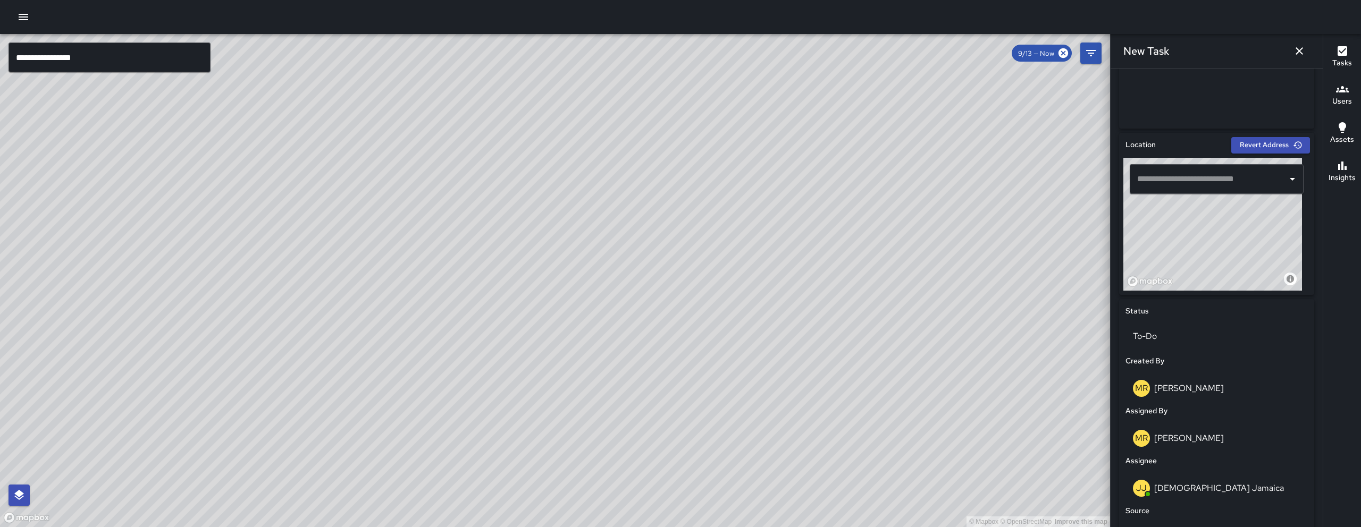
type input "**********"
drag, startPoint x: 1206, startPoint y: 245, endPoint x: 1218, endPoint y: 248, distance: 12.3
click at [1218, 248] on div "© Mapbox © OpenStreetMap Improve this map" at bounding box center [1212, 224] width 179 height 133
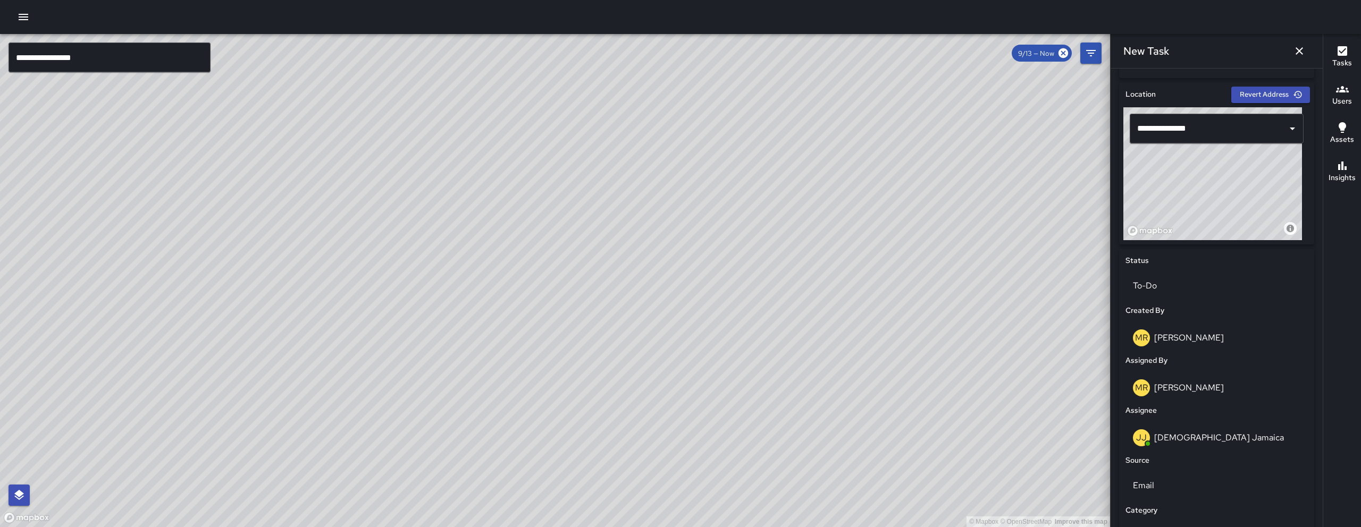
scroll to position [0, 0]
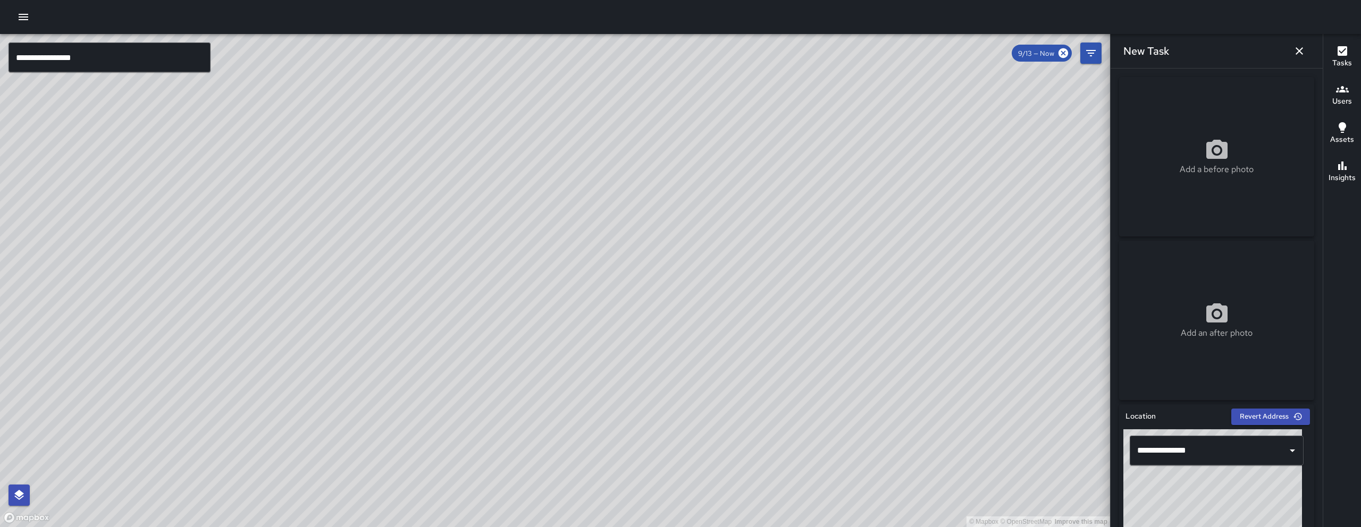
click at [1152, 176] on div "Add a before photo" at bounding box center [1216, 156] width 195 height 159
click at [1166, 164] on div "Add a before photo" at bounding box center [1216, 157] width 195 height 38
type input "**********"
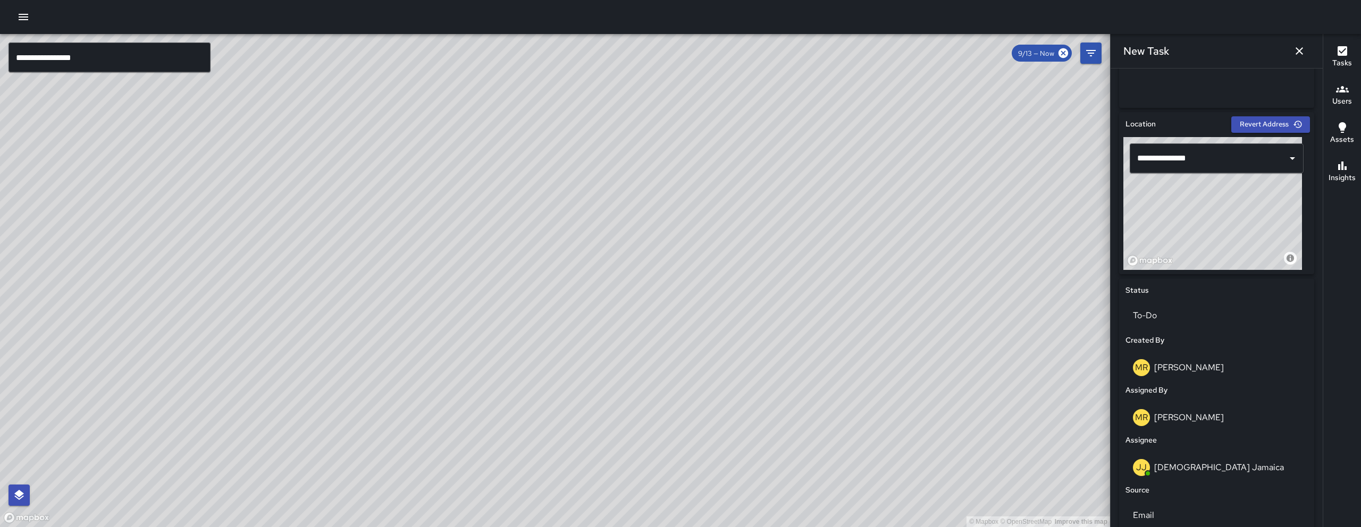
scroll to position [481, 0]
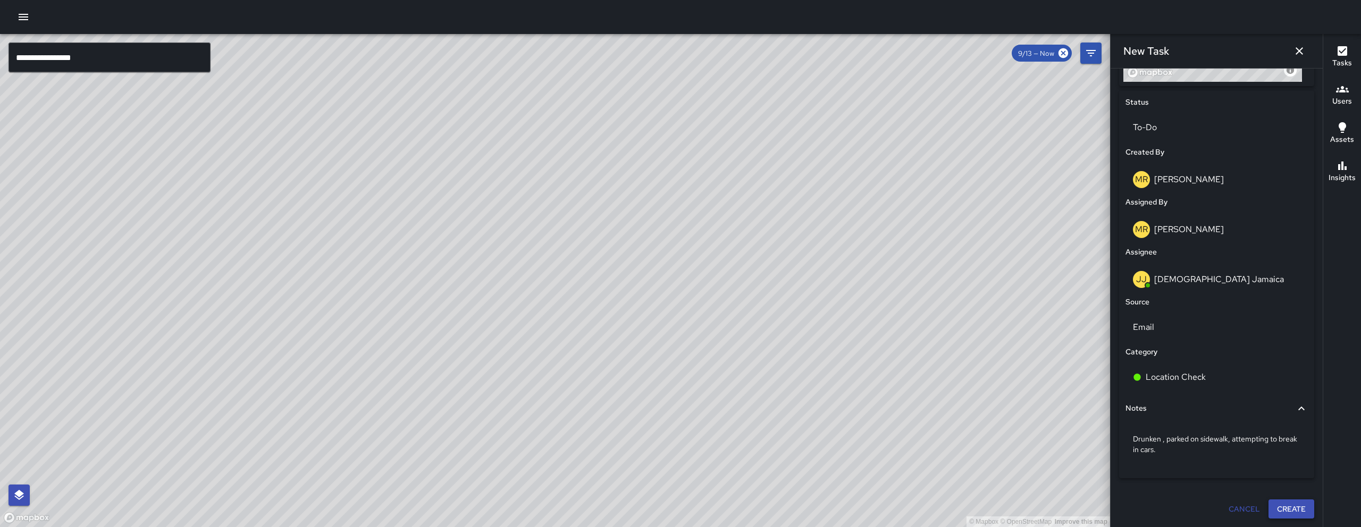
click at [1269, 515] on button "Create" at bounding box center [1291, 510] width 46 height 20
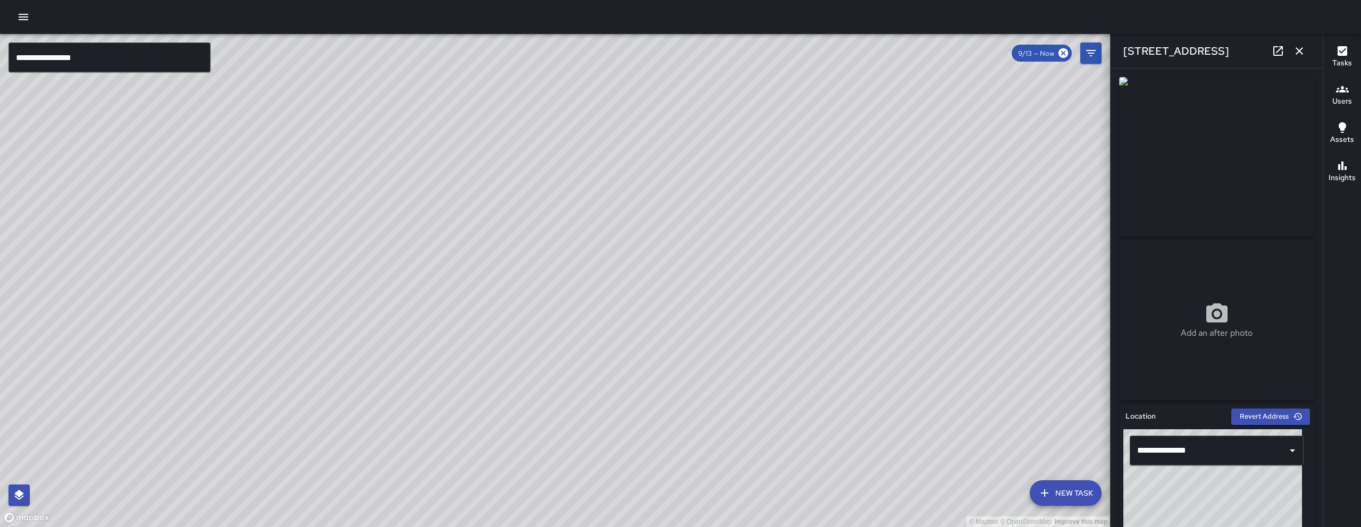
drag, startPoint x: 1002, startPoint y: 167, endPoint x: 817, endPoint y: 242, distance: 199.6
click at [817, 242] on div "© Mapbox © OpenStreetMap Improve this map" at bounding box center [555, 280] width 1110 height 493
click at [819, 258] on div "© Mapbox © OpenStreetMap Improve this map JJ Jesus Jamaica 761 Tehama Street Cr…" at bounding box center [555, 280] width 1110 height 493
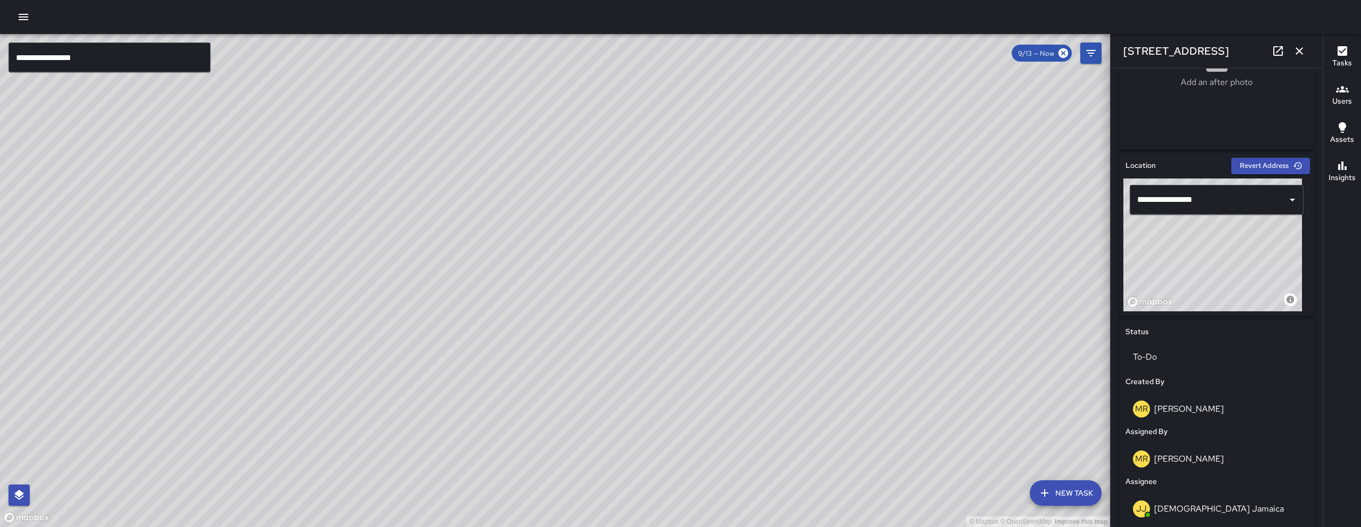
scroll to position [518, 0]
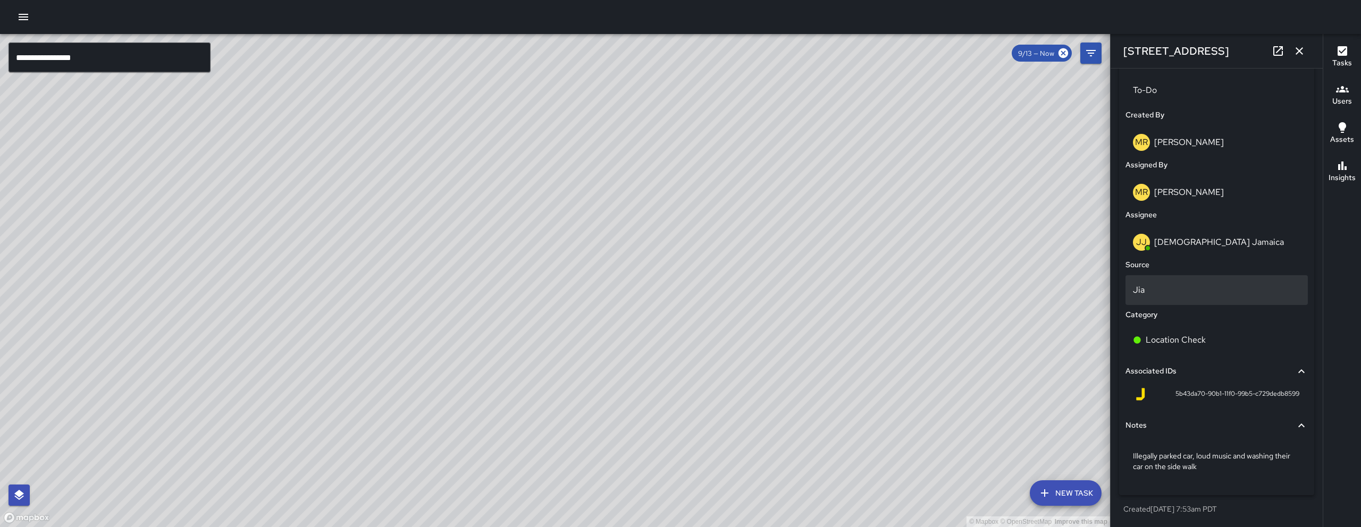
click at [1164, 282] on div "Jia" at bounding box center [1216, 290] width 182 height 30
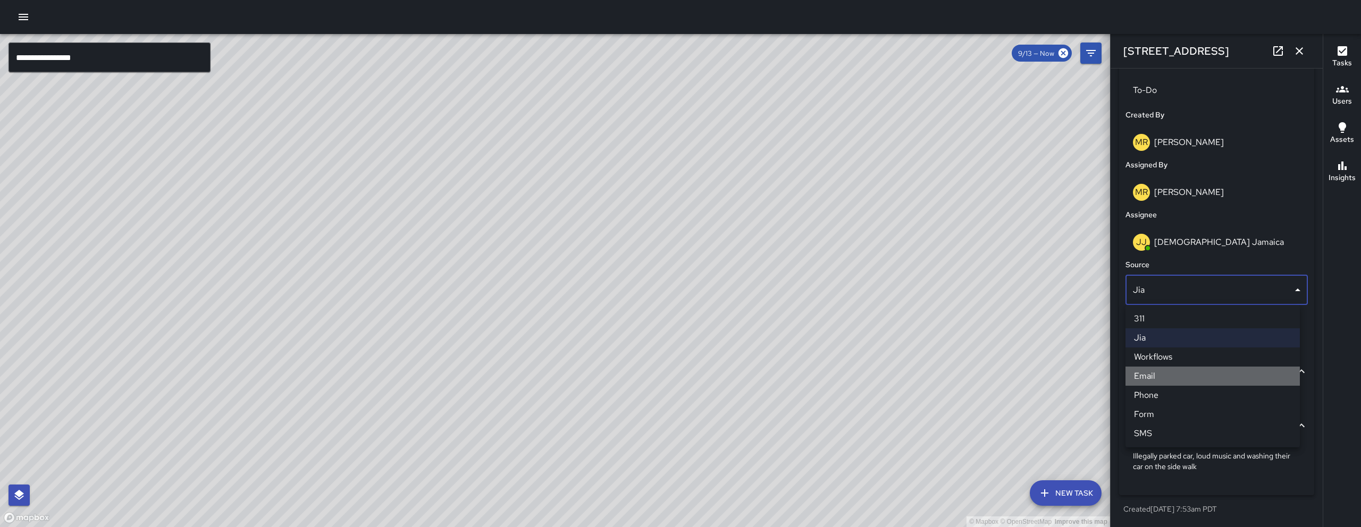
drag, startPoint x: 1168, startPoint y: 378, endPoint x: 1020, endPoint y: 373, distance: 147.9
click at [1168, 378] on li "Email" at bounding box center [1212, 376] width 174 height 19
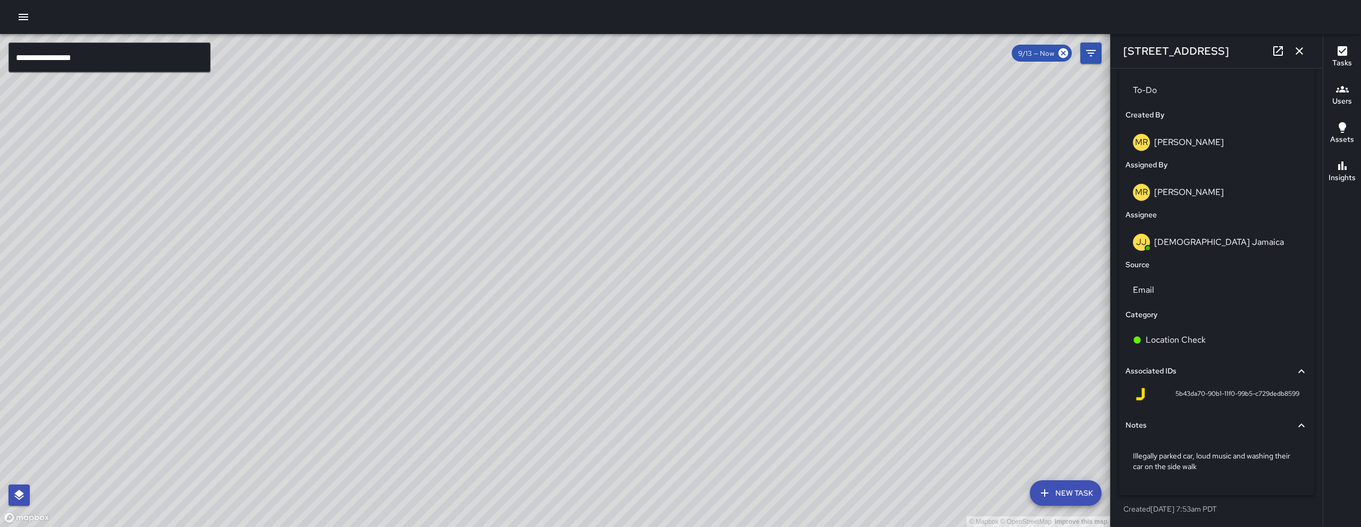
click at [989, 371] on div "© Mapbox © OpenStreetMap Improve this map" at bounding box center [555, 280] width 1110 height 493
click at [1304, 56] on icon "button" at bounding box center [1299, 51] width 13 height 13
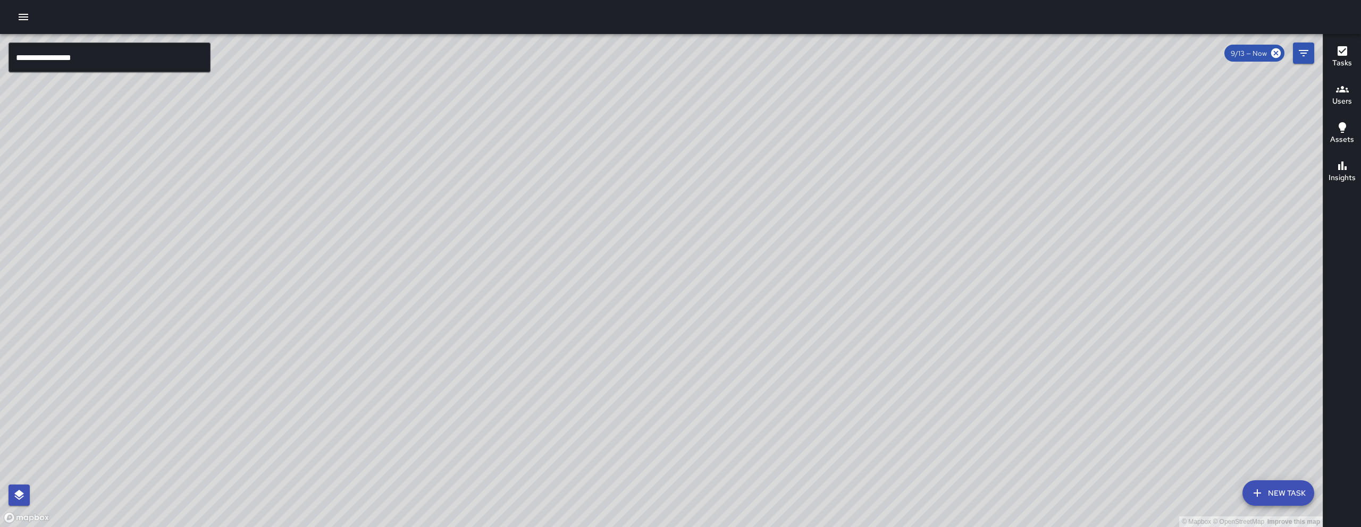
drag, startPoint x: 1151, startPoint y: 339, endPoint x: 900, endPoint y: 385, distance: 255.1
click at [900, 385] on div "© Mapbox © OpenStreetMap Improve this map" at bounding box center [661, 280] width 1323 height 493
drag, startPoint x: 882, startPoint y: 94, endPoint x: 663, endPoint y: 275, distance: 284.3
click at [770, 287] on div "© Mapbox © OpenStreetMap Improve this map" at bounding box center [661, 280] width 1323 height 493
drag, startPoint x: 611, startPoint y: 302, endPoint x: 656, endPoint y: 225, distance: 89.1
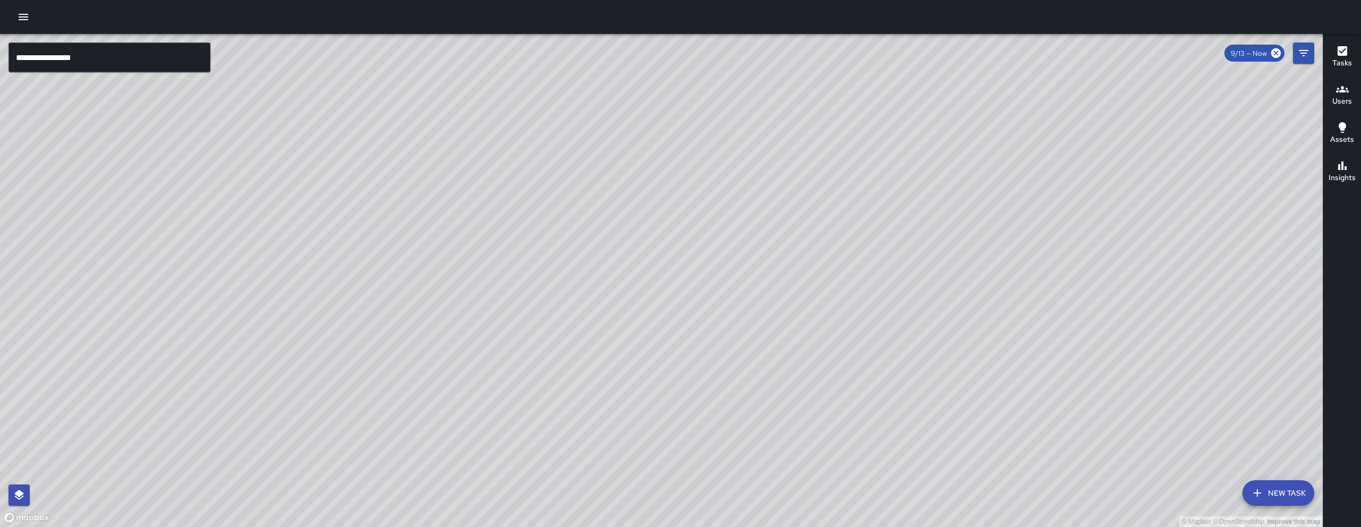
click at [579, 314] on div "© Mapbox © OpenStreetMap Improve this map" at bounding box center [661, 280] width 1323 height 493
click at [1307, 49] on icon "Filters" at bounding box center [1303, 53] width 13 height 13
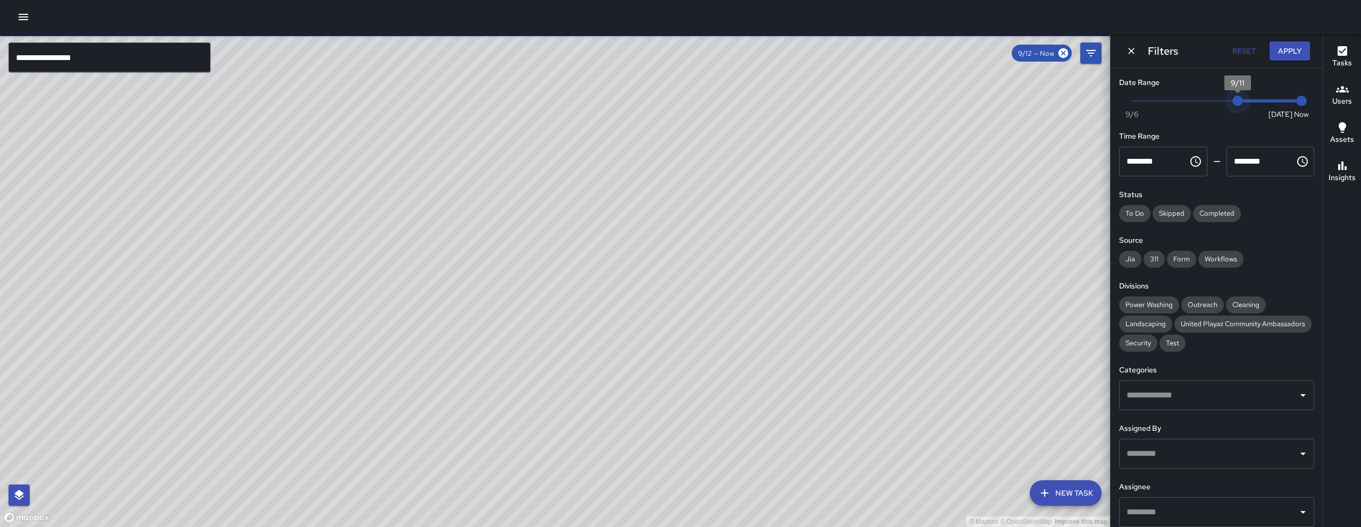
drag, startPoint x: 1266, startPoint y: 98, endPoint x: 1236, endPoint y: 95, distance: 29.9
click at [1236, 96] on span "9/11" at bounding box center [1237, 101] width 11 height 11
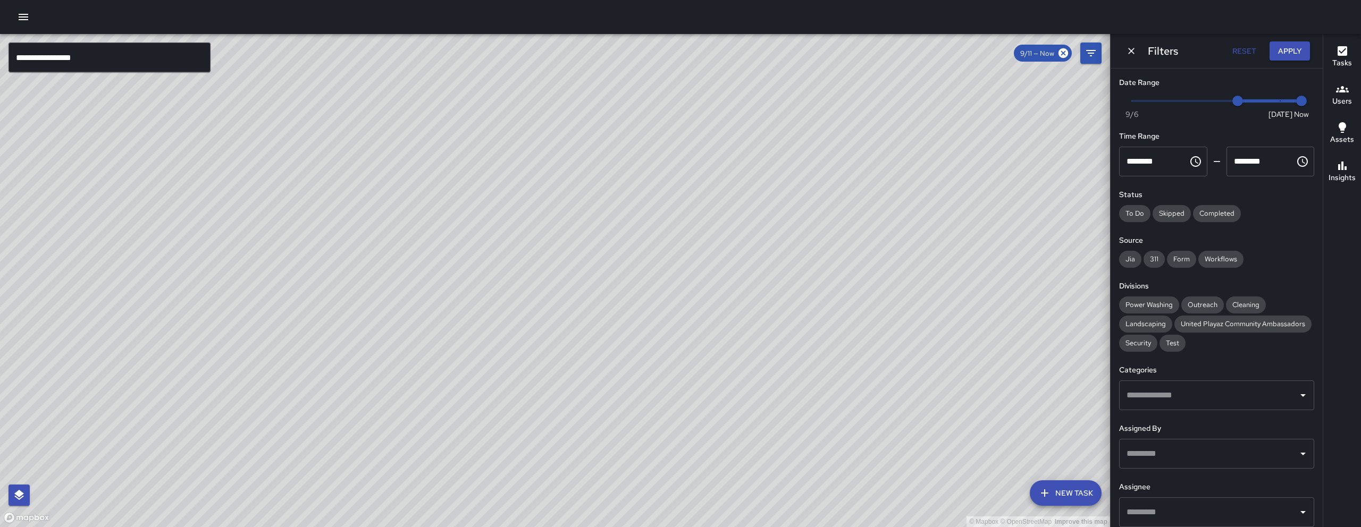
drag, startPoint x: 750, startPoint y: 290, endPoint x: 910, endPoint y: 270, distance: 161.8
click at [748, 290] on div "© Mapbox © OpenStreetMap Improve this map BF Brenda Flores 1053 Howard Street C…" at bounding box center [555, 280] width 1110 height 493
drag, startPoint x: 904, startPoint y: 280, endPoint x: 738, endPoint y: 284, distance: 165.9
click at [745, 284] on div "© Mapbox © OpenStreetMap Improve this map" at bounding box center [555, 280] width 1110 height 493
type input "*"
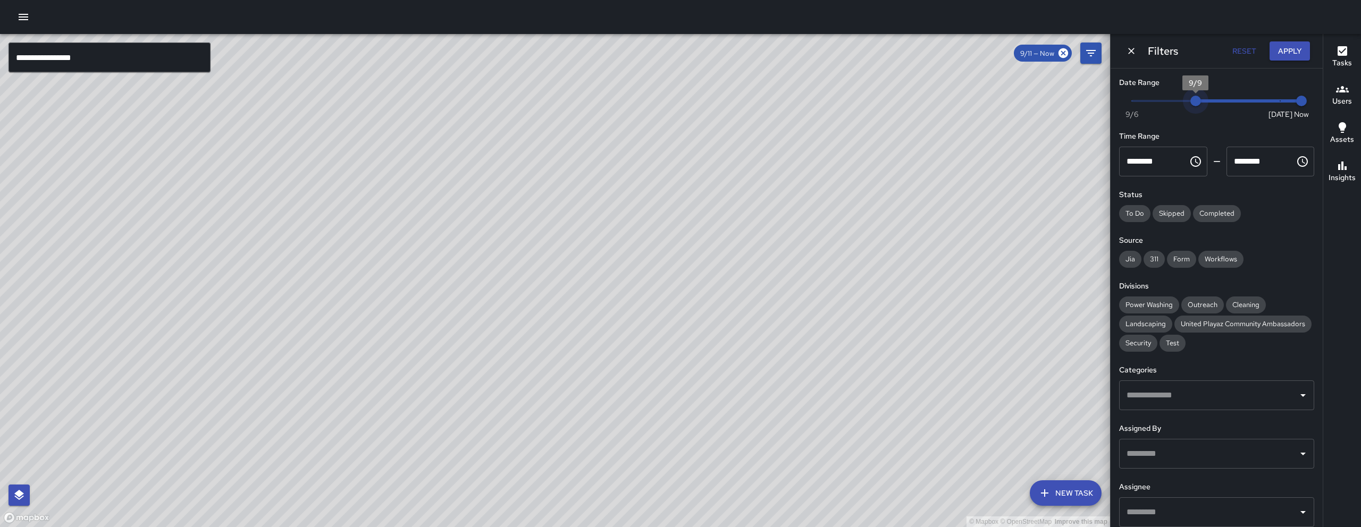
drag, startPoint x: 1231, startPoint y: 103, endPoint x: 1184, endPoint y: 103, distance: 47.3
click at [1190, 103] on span "9/9" at bounding box center [1195, 101] width 11 height 11
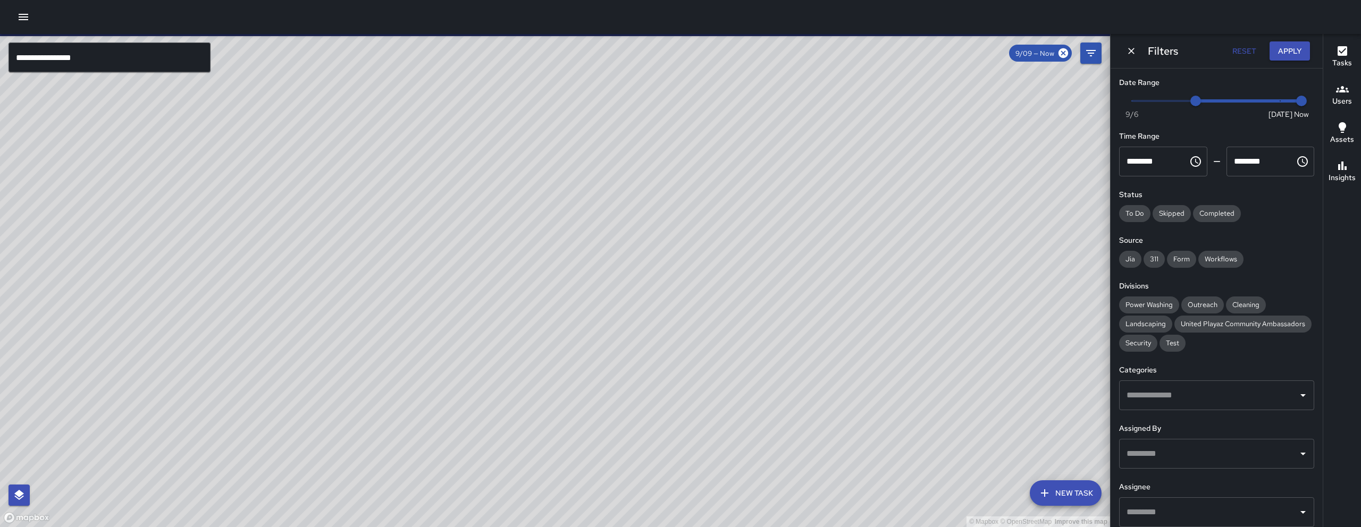
drag, startPoint x: 832, startPoint y: 297, endPoint x: 710, endPoint y: 359, distance: 137.6
click at [711, 360] on div "© Mapbox © OpenStreetMap Improve this map" at bounding box center [555, 280] width 1110 height 493
drag, startPoint x: 694, startPoint y: 314, endPoint x: 653, endPoint y: 207, distance: 114.1
click at [653, 208] on div "© Mapbox © OpenStreetMap Improve this map" at bounding box center [555, 280] width 1110 height 493
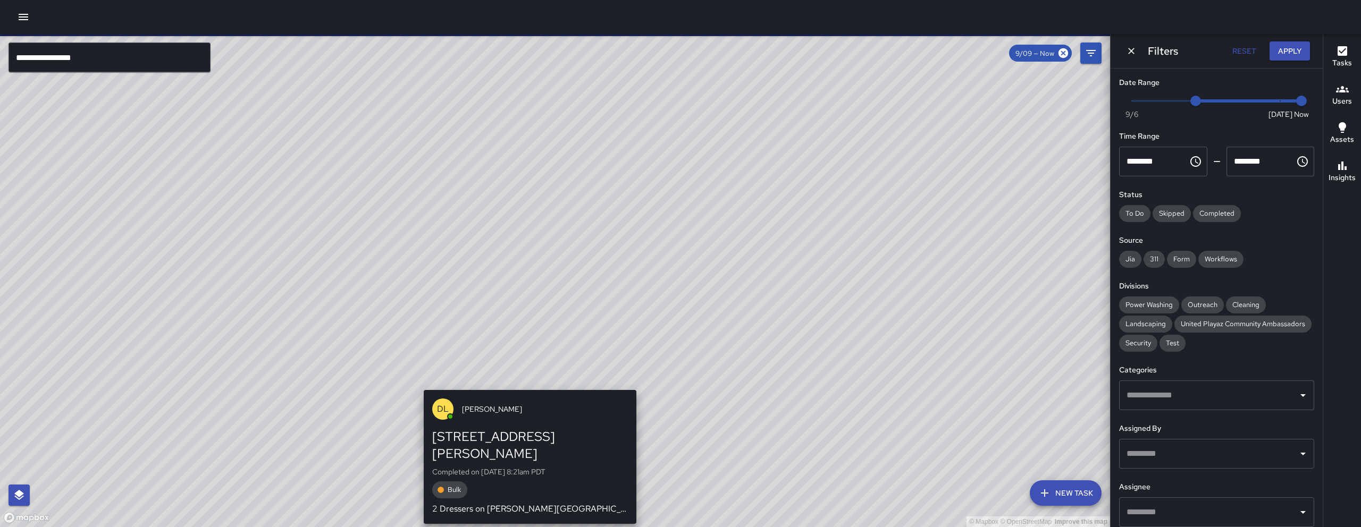
click at [520, 382] on div "© Mapbox © OpenStreetMap Improve this map DL David Lewis 278 Clara Street Compl…" at bounding box center [555, 280] width 1110 height 493
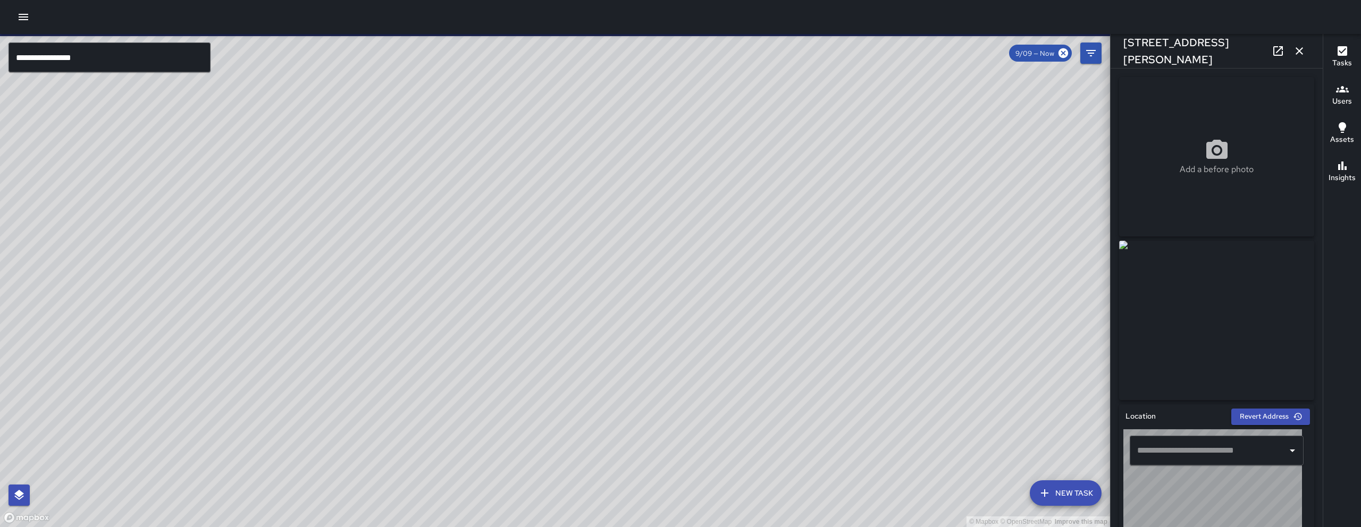
type input "**********"
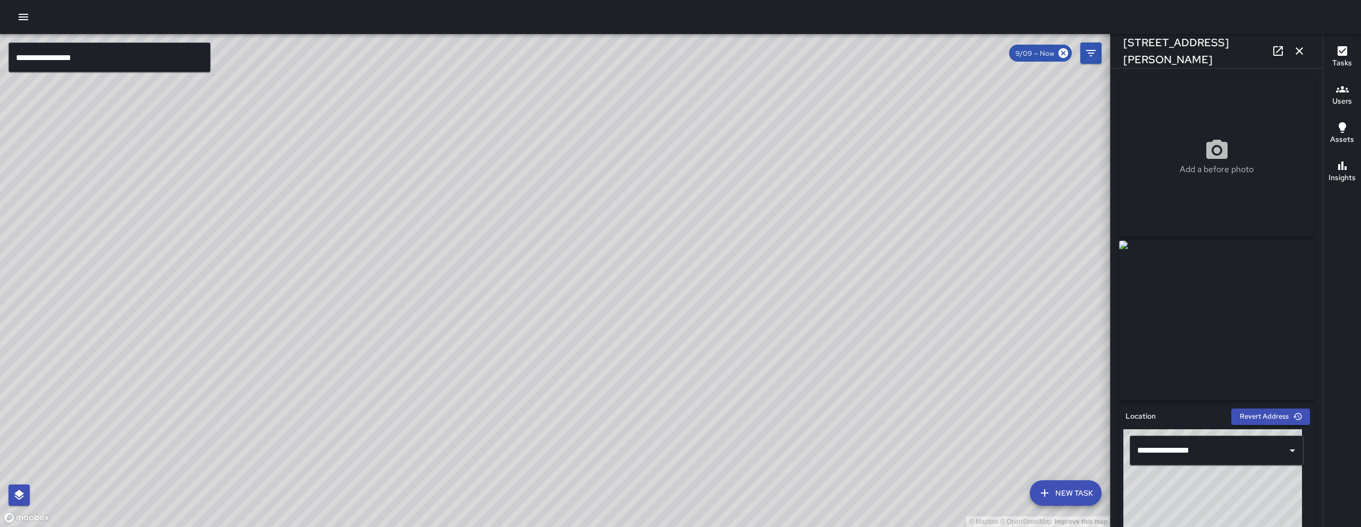
drag, startPoint x: 714, startPoint y: 215, endPoint x: 684, endPoint y: 296, distance: 87.0
click at [684, 296] on div "© Mapbox © OpenStreetMap Improve this map" at bounding box center [555, 280] width 1110 height 493
click at [705, 274] on div "© Mapbox © OpenStreetMap Improve this map" at bounding box center [555, 280] width 1110 height 493
click at [147, 64] on input "**********" at bounding box center [110, 58] width 202 height 30
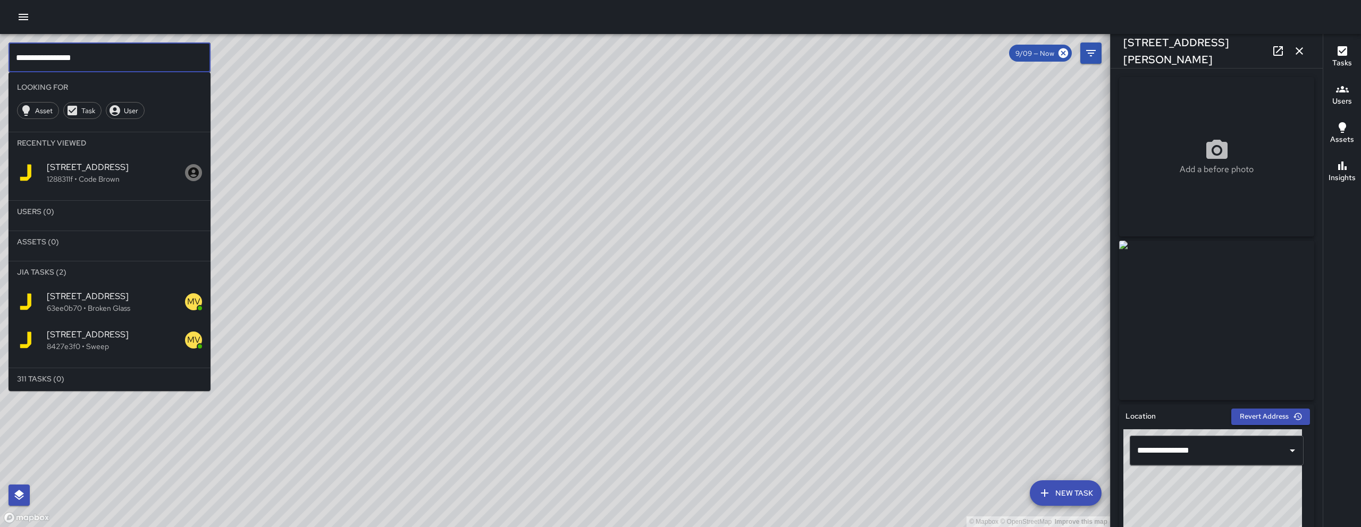
click at [147, 64] on input "**********" at bounding box center [110, 58] width 202 height 30
paste input "text"
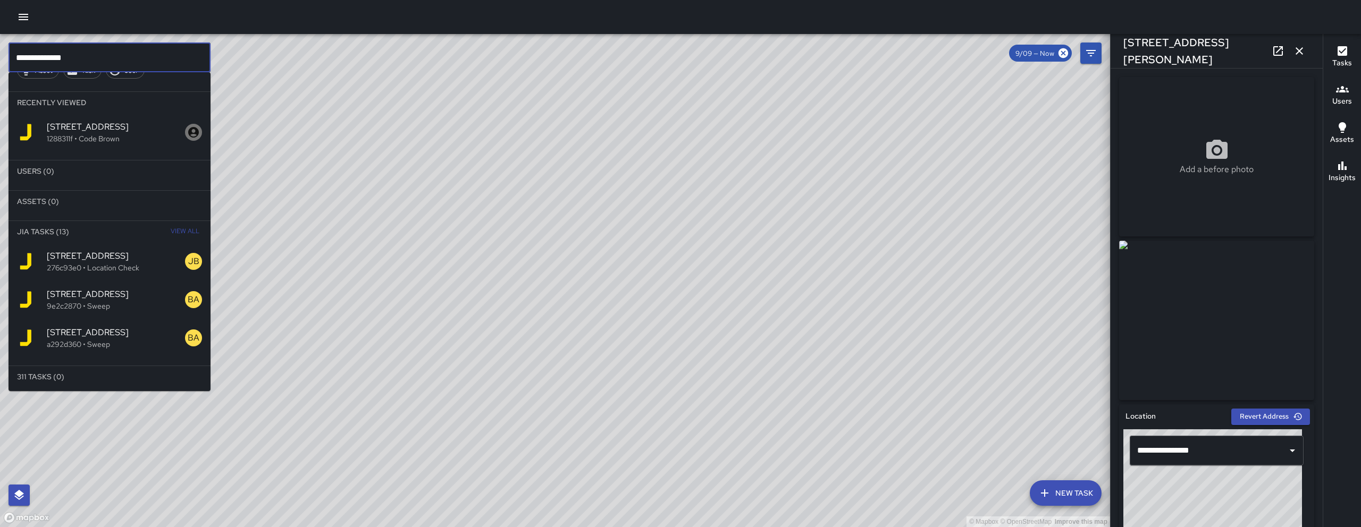
scroll to position [41, 0]
type input "**********"
click at [126, 347] on p "a292d360 • Sweep" at bounding box center [116, 344] width 138 height 11
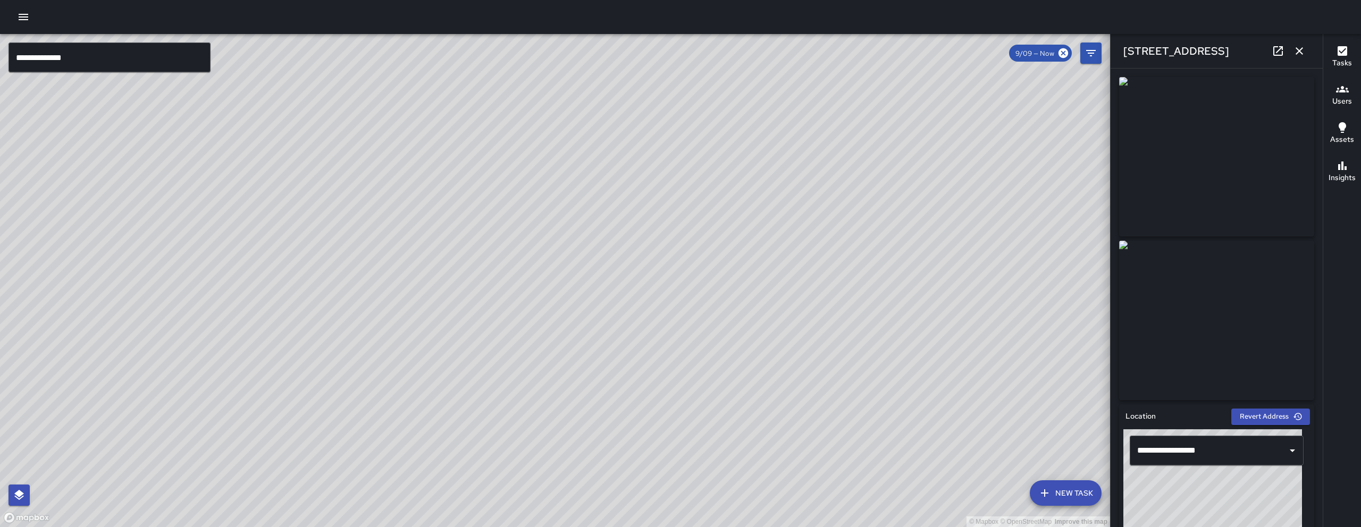
drag, startPoint x: 550, startPoint y: 291, endPoint x: 560, endPoint y: 259, distance: 34.1
click at [482, 346] on div "© Mapbox © OpenStreetMap Improve this map" at bounding box center [555, 280] width 1110 height 493
click at [1294, 53] on icon "button" at bounding box center [1299, 51] width 13 height 13
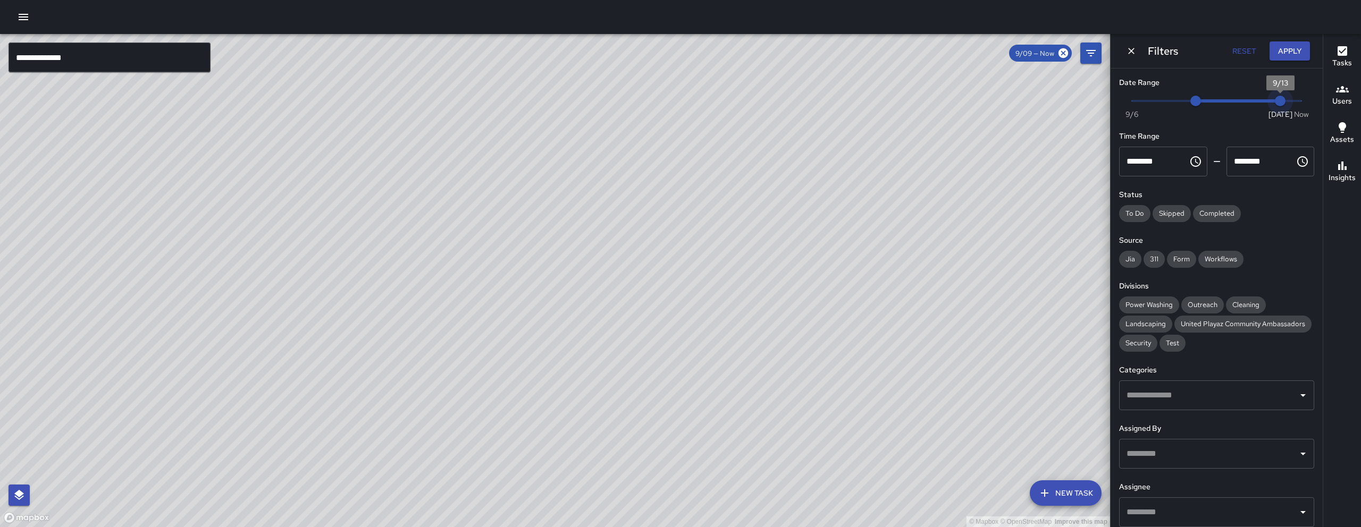
type input "*"
drag, startPoint x: 1293, startPoint y: 96, endPoint x: 1181, endPoint y: 129, distance: 116.9
click at [1181, 128] on div "Date Range Now Today 9/6 9/9 9/10 Time Range ******** ​ ******** ​ Status To Do…" at bounding box center [1216, 298] width 212 height 459
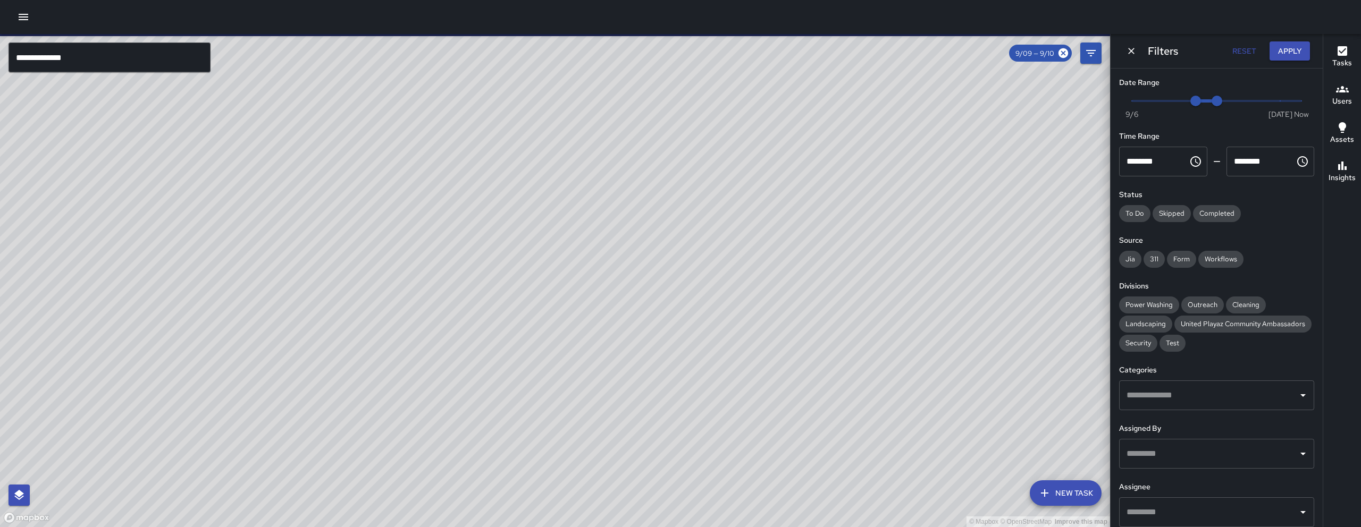
click at [137, 61] on input "**********" at bounding box center [110, 58] width 202 height 30
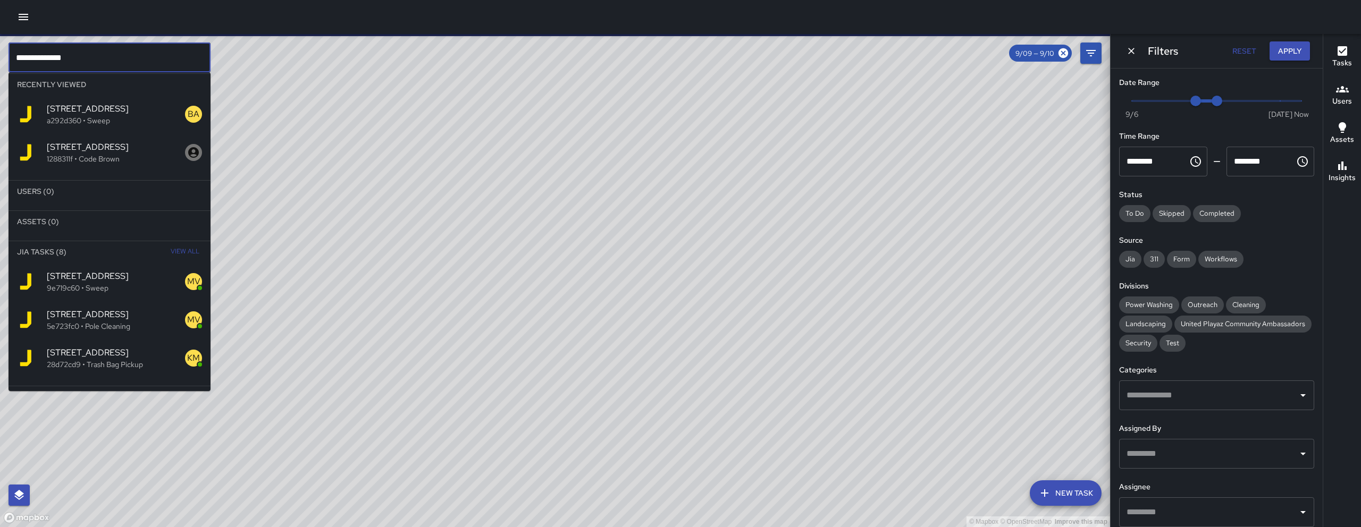
scroll to position [59, 0]
click at [120, 280] on span "1074 Folsom Street" at bounding box center [116, 276] width 138 height 13
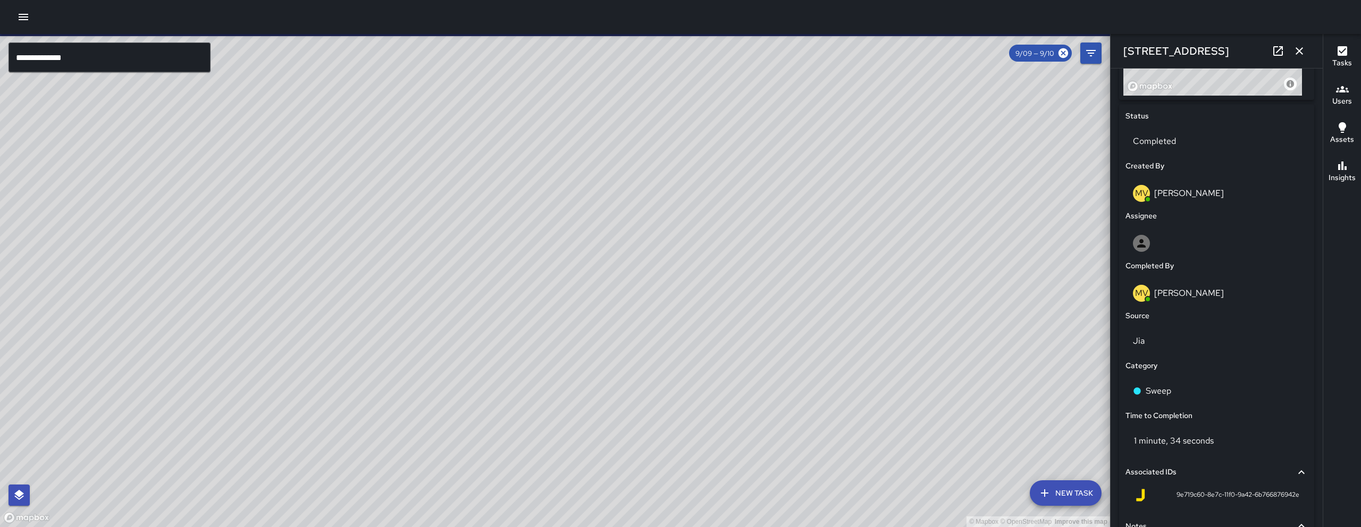
scroll to position [466, 0]
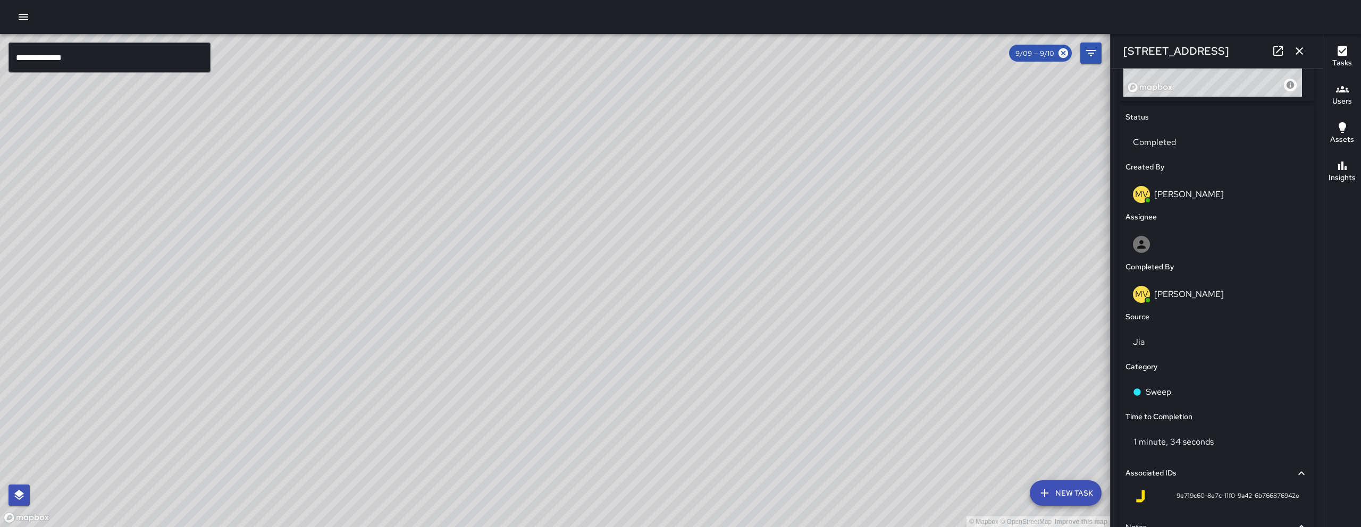
click at [165, 63] on input "**********" at bounding box center [110, 58] width 202 height 30
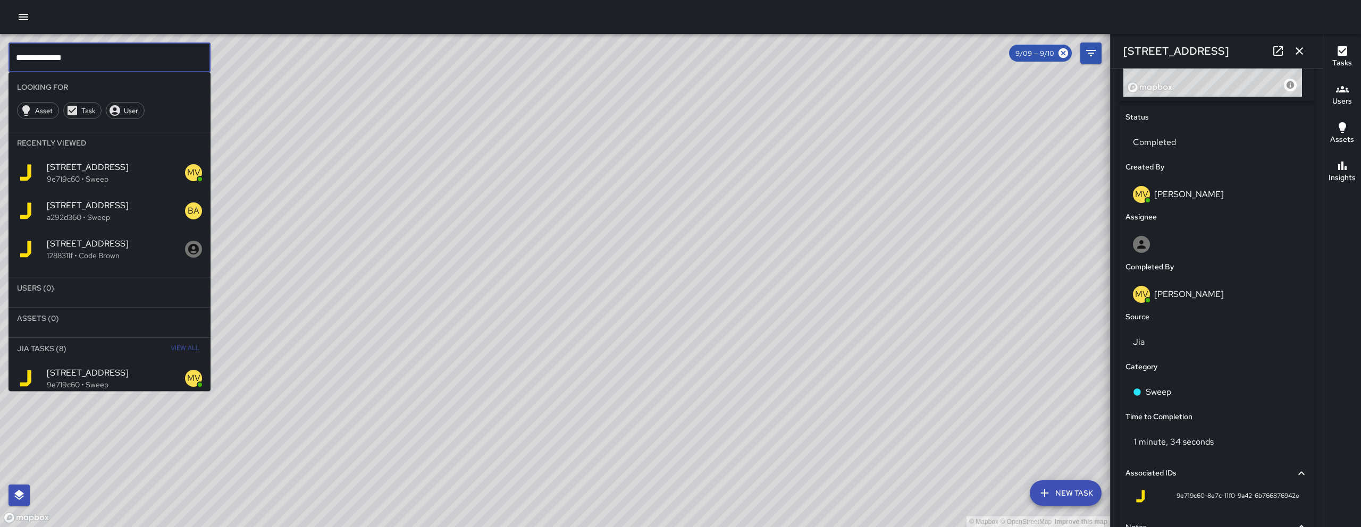
click at [165, 63] on input "**********" at bounding box center [110, 58] width 202 height 30
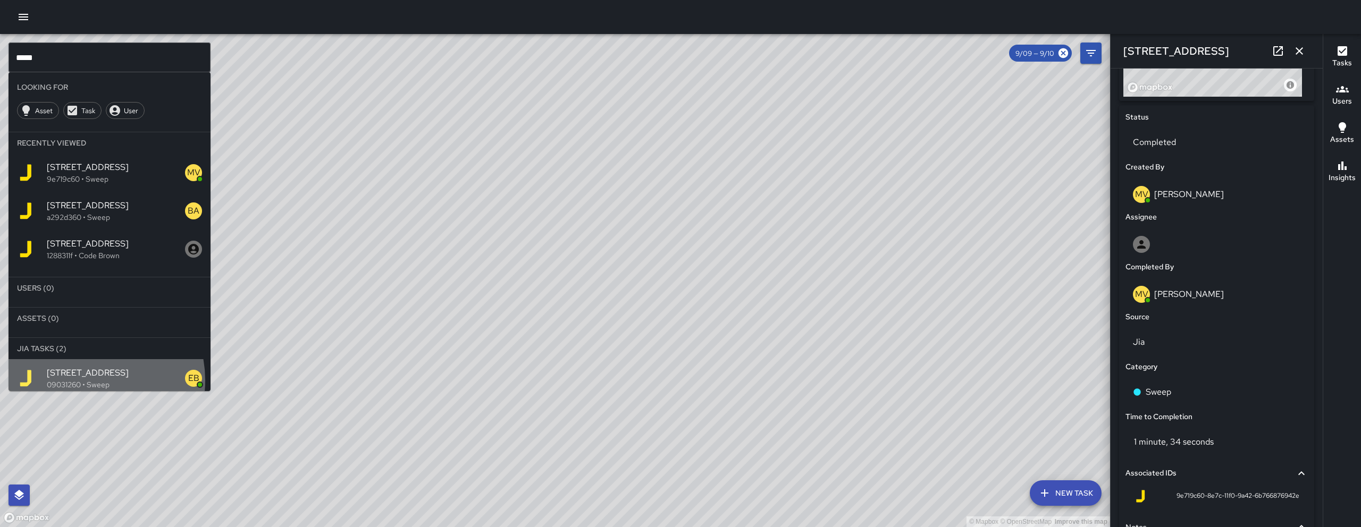
click at [84, 381] on p "09031260 • Sweep" at bounding box center [116, 385] width 138 height 11
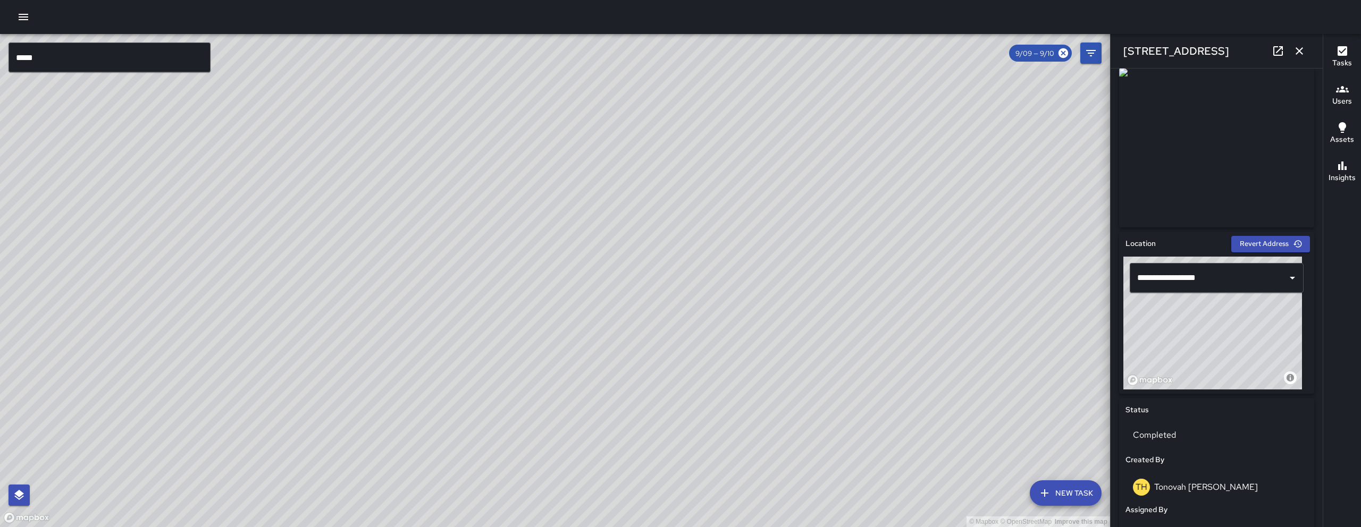
scroll to position [175, 0]
click at [185, 55] on input "****" at bounding box center [110, 58] width 202 height 30
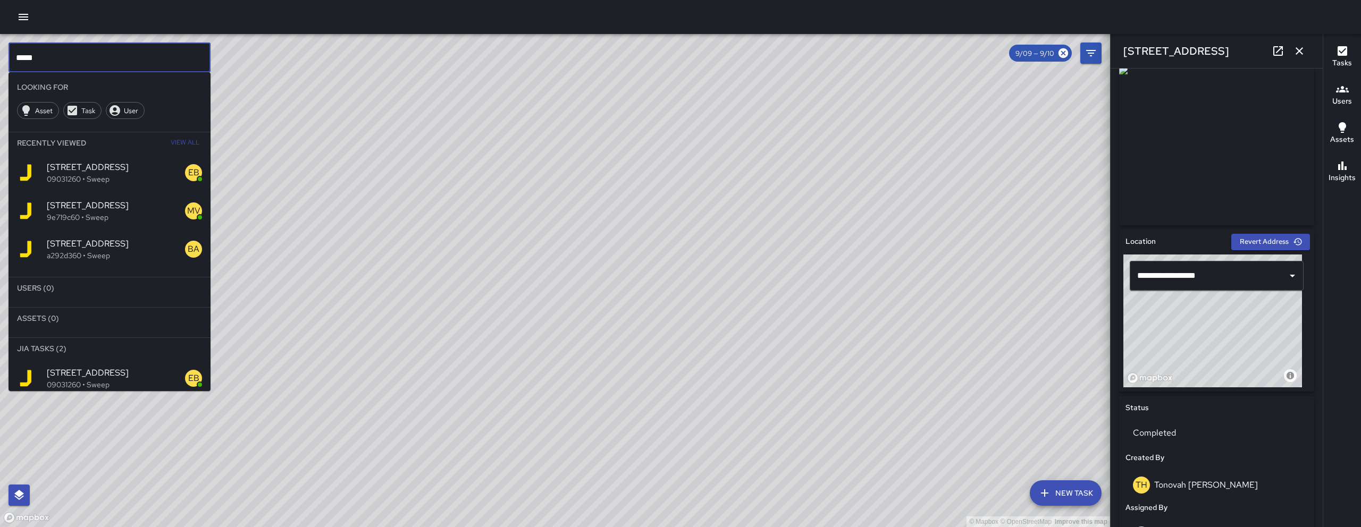
click at [185, 55] on input "****" at bounding box center [110, 58] width 202 height 30
paste input "**********"
type input "*"
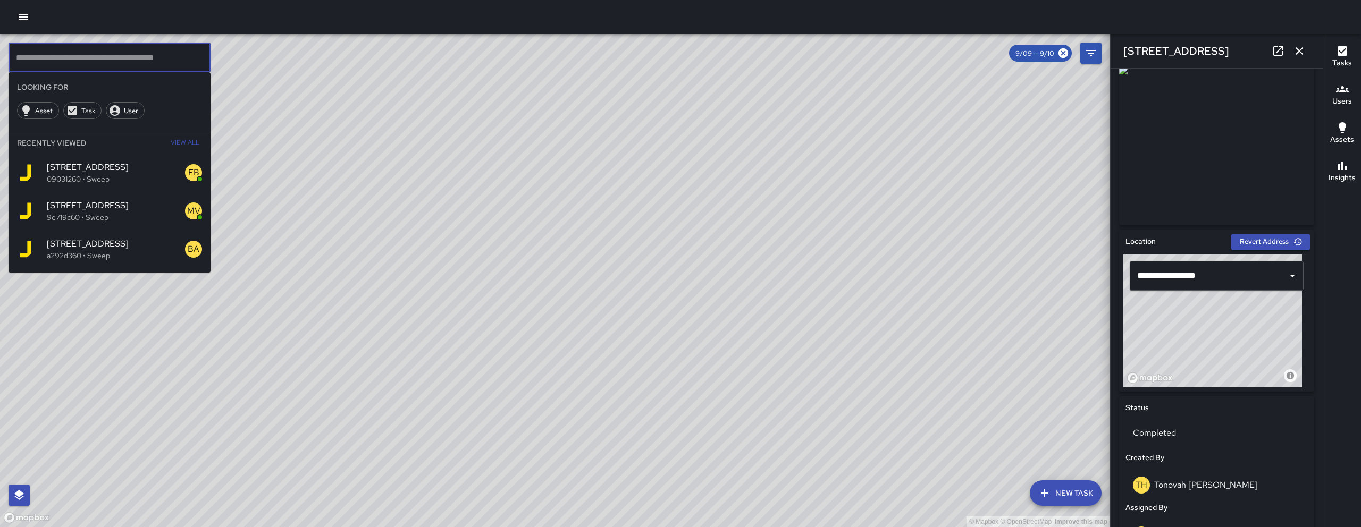
click at [1302, 52] on icon "button" at bounding box center [1299, 51] width 13 height 13
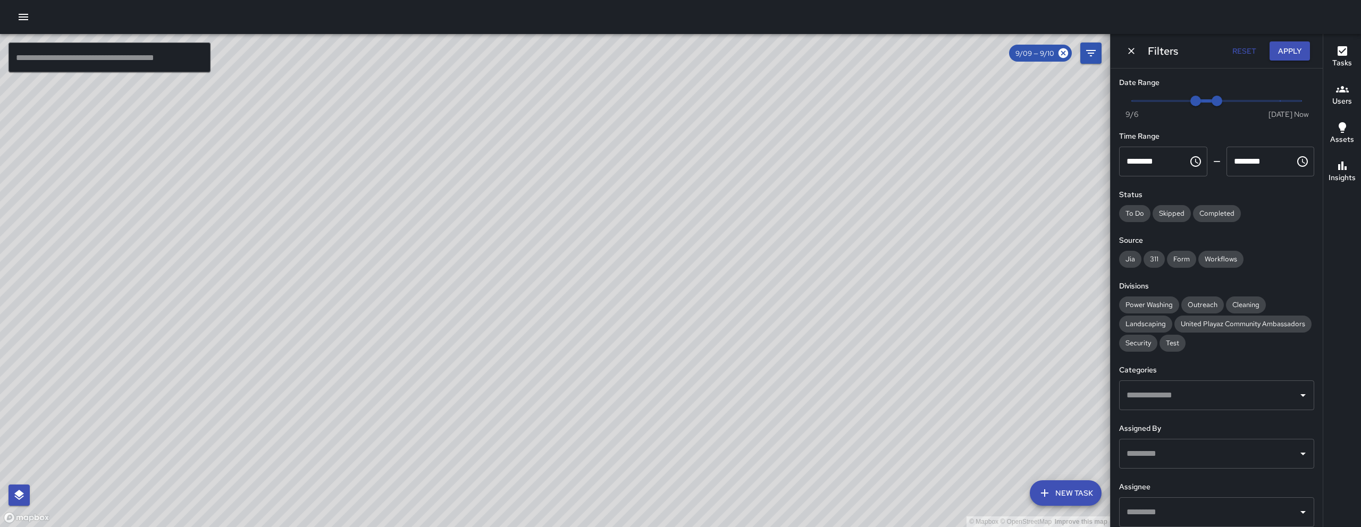
drag, startPoint x: 769, startPoint y: 290, endPoint x: 661, endPoint y: 282, distance: 108.2
click at [680, 285] on div "© Mapbox © OpenStreetMap Improve this map" at bounding box center [555, 280] width 1110 height 493
drag, startPoint x: 750, startPoint y: 358, endPoint x: 537, endPoint y: 410, distance: 218.4
click at [540, 410] on div "© Mapbox © OpenStreetMap Improve this map" at bounding box center [555, 280] width 1110 height 493
click at [1134, 54] on icon "Dismiss" at bounding box center [1131, 51] width 11 height 11
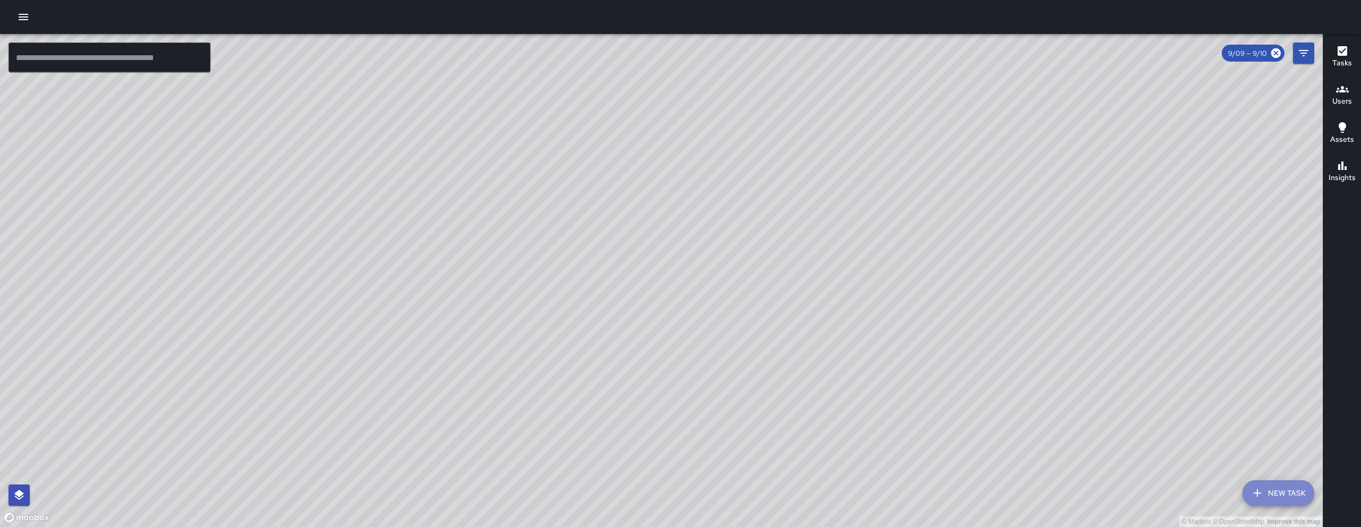
click at [1276, 494] on button "New Task" at bounding box center [1278, 494] width 72 height 26
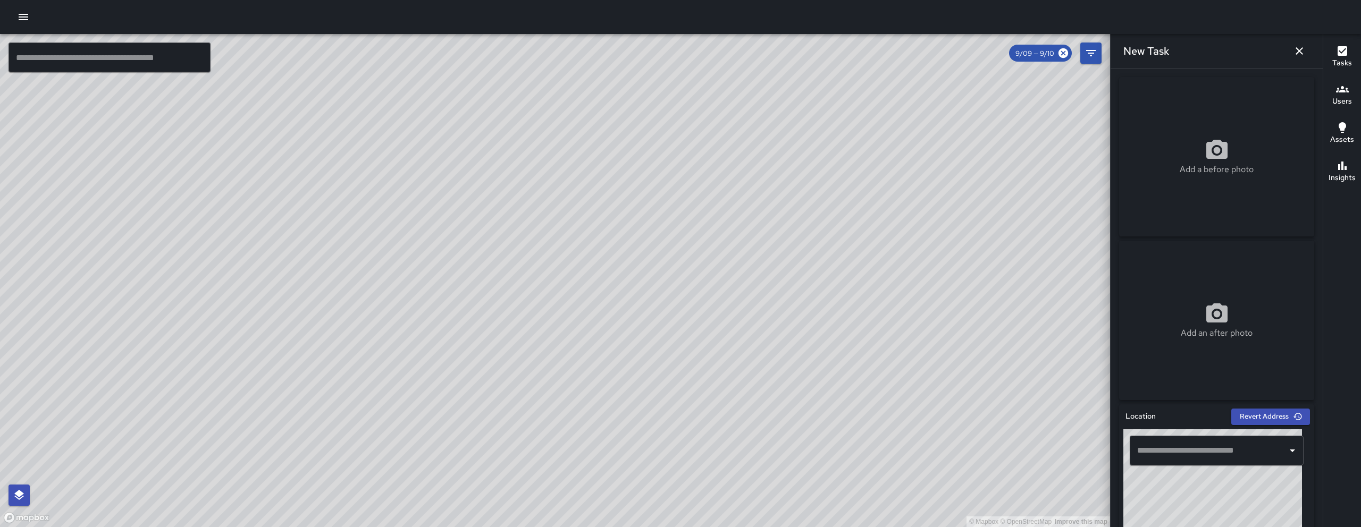
click at [1224, 452] on input "text" at bounding box center [1208, 451] width 148 height 20
paste input "**********"
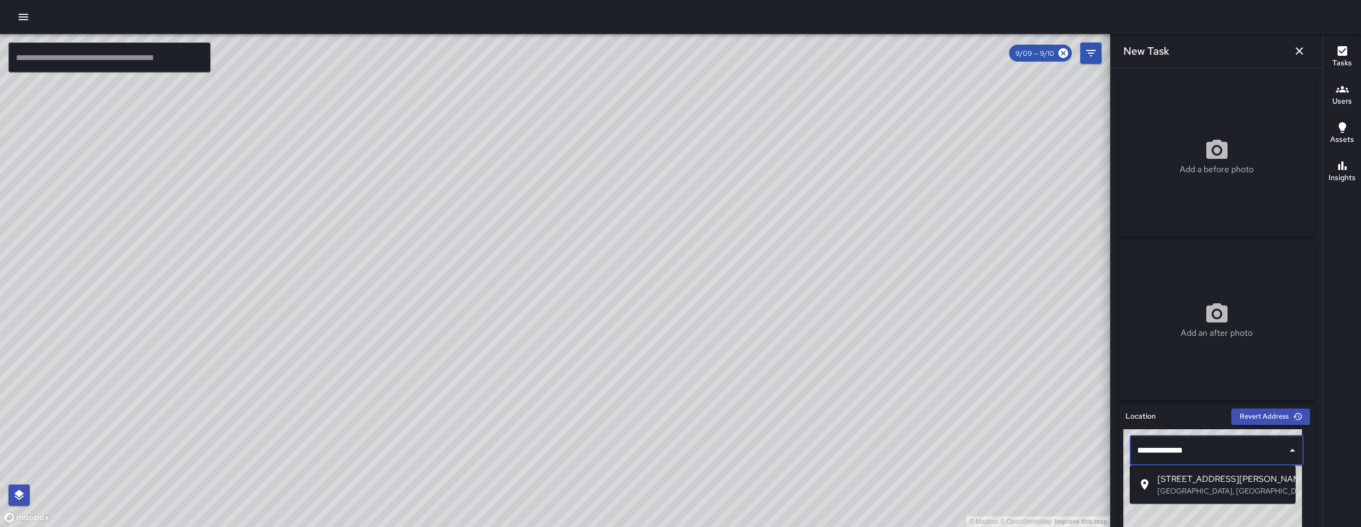
click at [1191, 478] on span "111 Gilbert St" at bounding box center [1222, 479] width 130 height 13
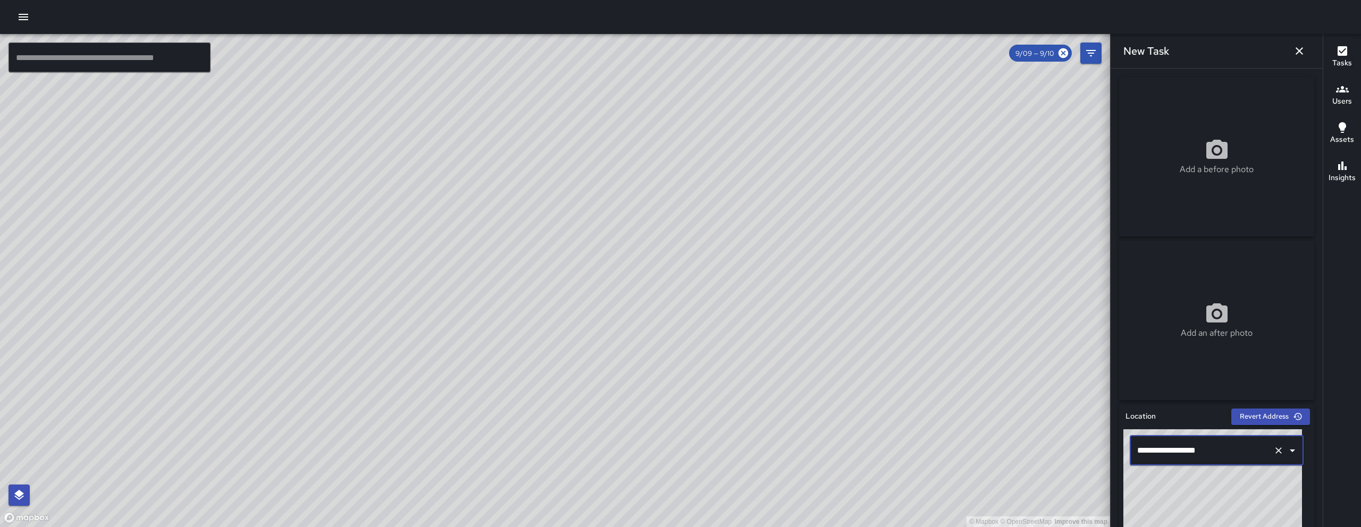
type input "**********"
drag, startPoint x: 763, startPoint y: 428, endPoint x: 654, endPoint y: 425, distance: 109.6
click at [654, 425] on div "© Mapbox © OpenStreetMap Improve this map" at bounding box center [555, 280] width 1110 height 493
drag, startPoint x: 911, startPoint y: 459, endPoint x: 780, endPoint y: 332, distance: 182.0
click at [780, 332] on div "© Mapbox © OpenStreetMap Improve this map" at bounding box center [555, 280] width 1110 height 493
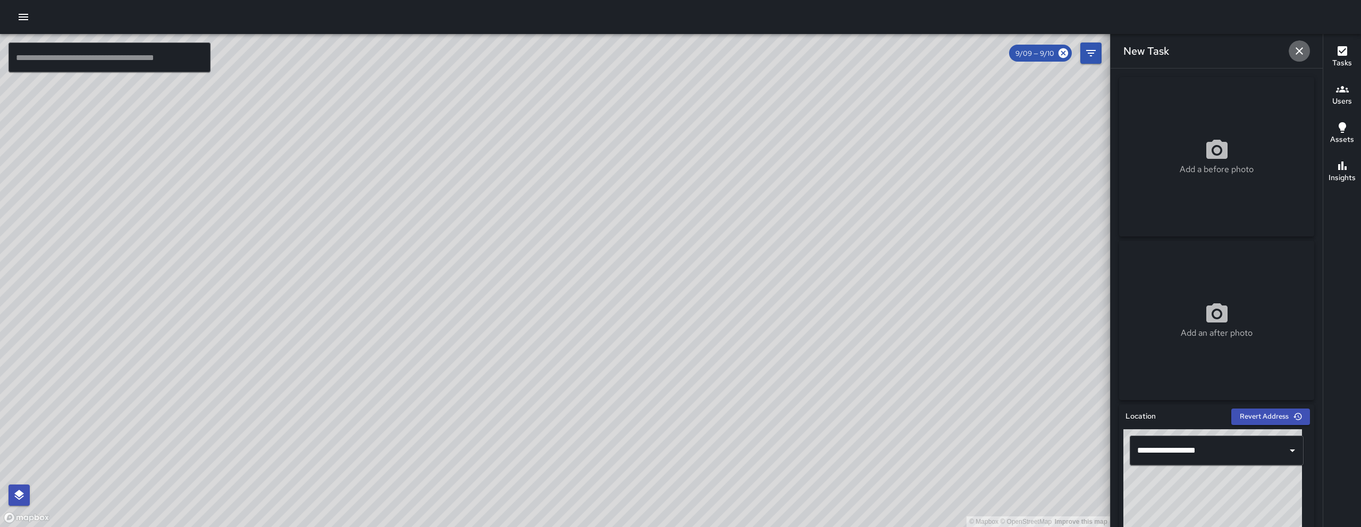
click at [1294, 52] on icon "button" at bounding box center [1299, 51] width 13 height 13
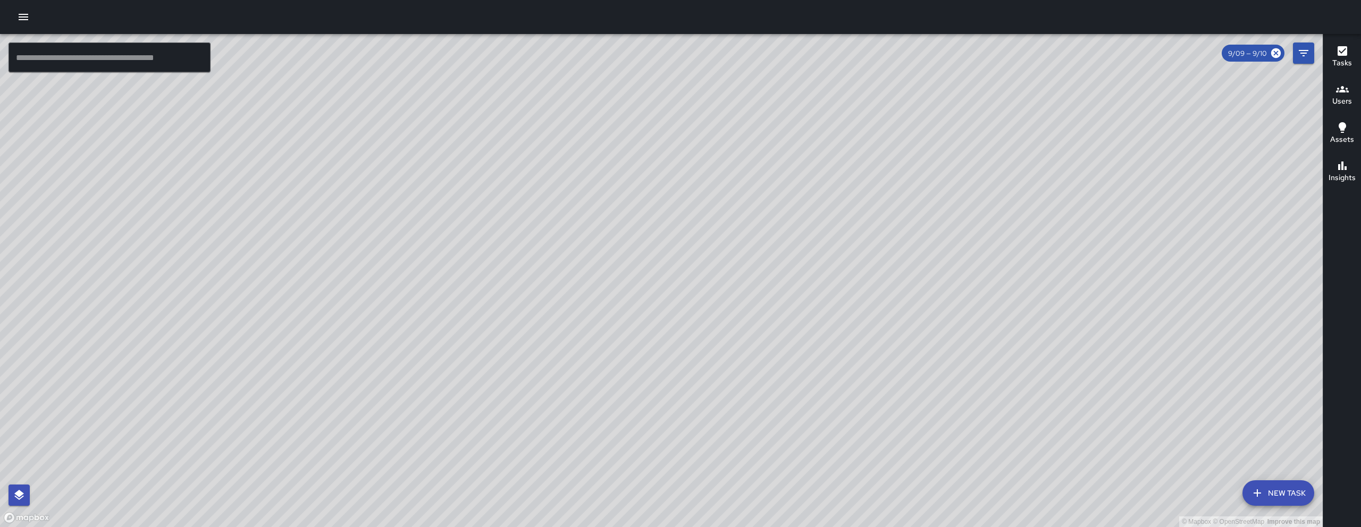
drag, startPoint x: 565, startPoint y: 168, endPoint x: 716, endPoint y: 277, distance: 186.9
click at [716, 277] on div "© Mapbox © OpenStreetMap Improve this map" at bounding box center [661, 280] width 1323 height 493
drag, startPoint x: 711, startPoint y: 215, endPoint x: 765, endPoint y: 306, distance: 105.8
click at [776, 316] on div "© Mapbox © OpenStreetMap Improve this map" at bounding box center [661, 280] width 1323 height 493
click at [1269, 487] on button "New Task" at bounding box center [1278, 494] width 72 height 26
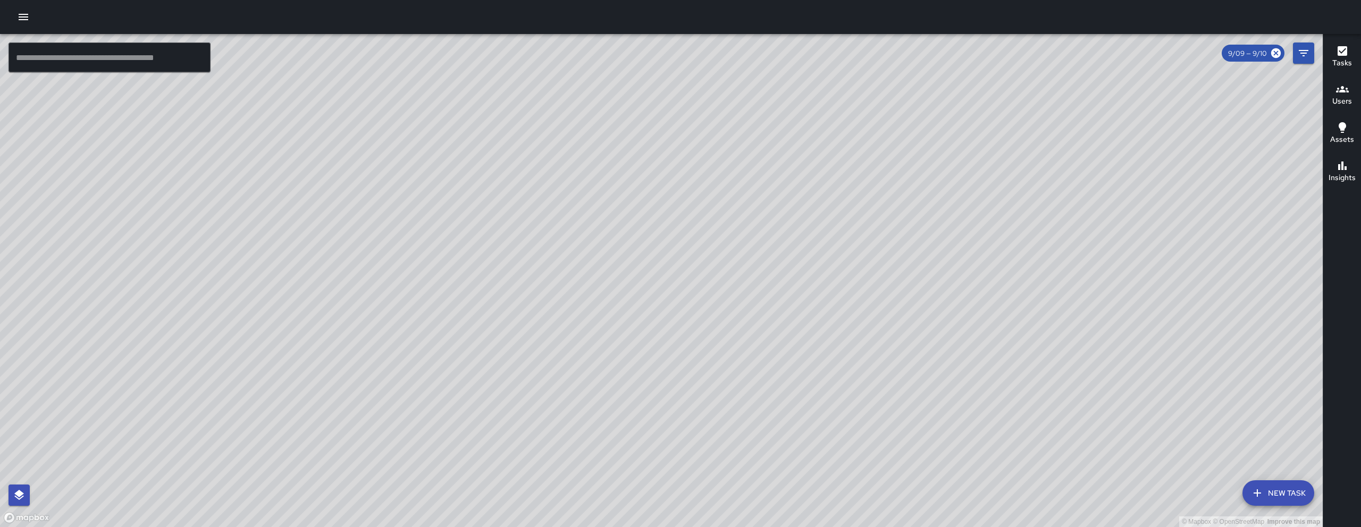
click at [1269, 487] on div "© Mapbox © OpenStreetMap Improve this map ​ New Task 9/09 — 9/10 Map Layers Tas…" at bounding box center [680, 280] width 1361 height 493
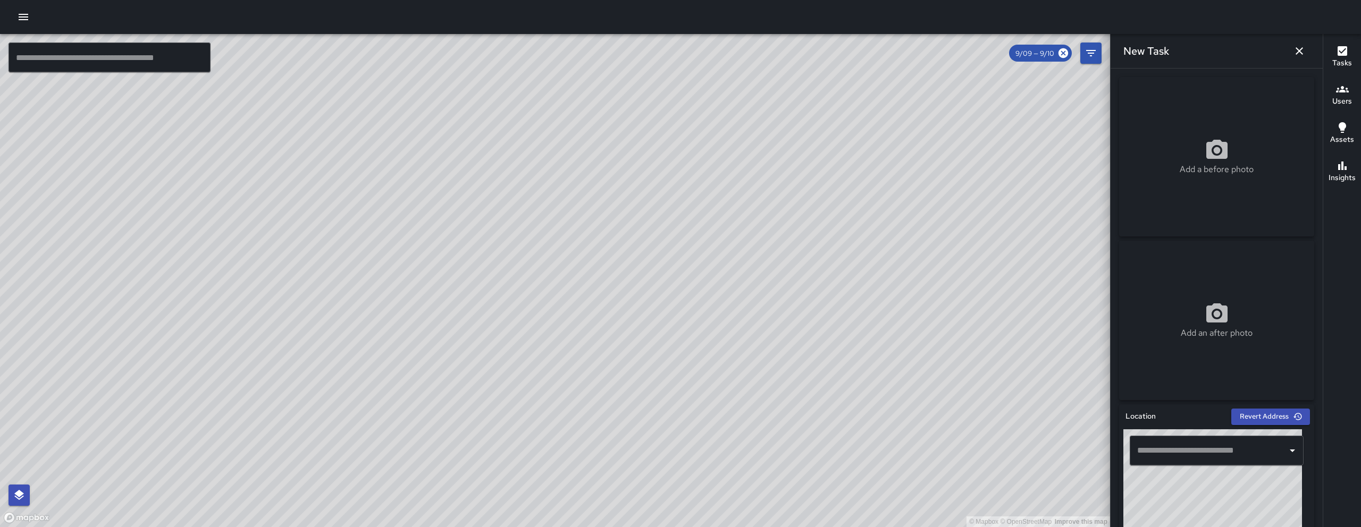
click at [1215, 455] on input "text" at bounding box center [1208, 451] width 148 height 20
paste input "**********"
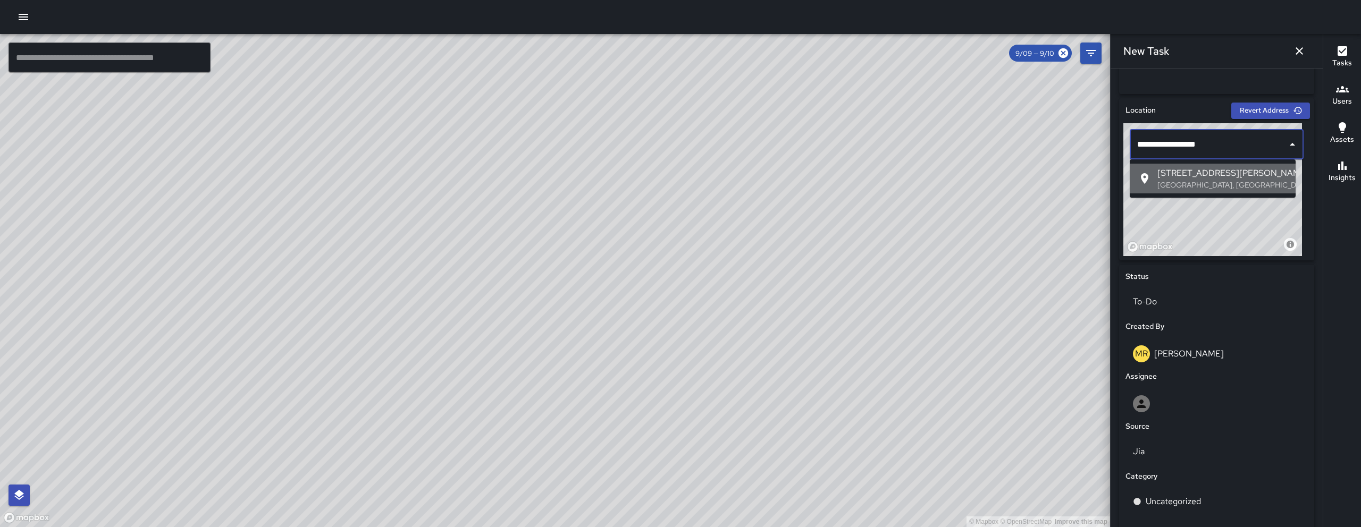
click at [1197, 176] on span "1028 Howard Street" at bounding box center [1222, 173] width 130 height 13
type input "**********"
drag, startPoint x: 921, startPoint y: 223, endPoint x: 746, endPoint y: 283, distance: 185.1
click at [740, 302] on div "© Mapbox © OpenStreetMap Improve this map" at bounding box center [555, 280] width 1110 height 493
click at [736, 302] on div "© Mapbox © OpenStreetMap Improve this map" at bounding box center [555, 280] width 1110 height 493
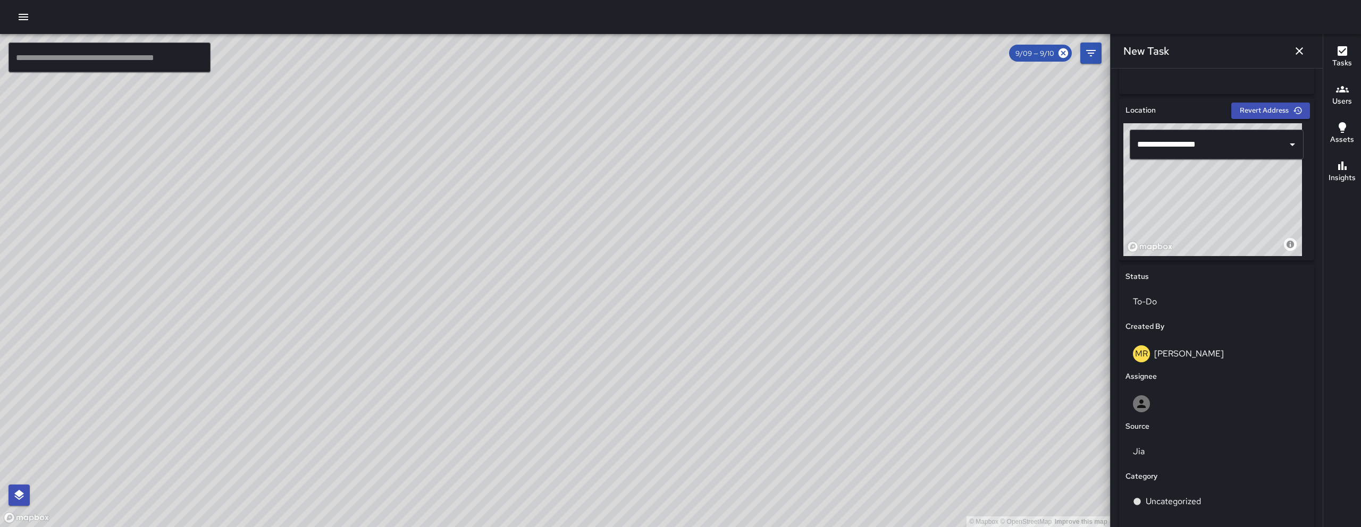
drag, startPoint x: 900, startPoint y: 292, endPoint x: 721, endPoint y: 274, distance: 180.5
click at [721, 274] on div "© Mapbox © OpenStreetMap Improve this map" at bounding box center [555, 280] width 1110 height 493
drag, startPoint x: 720, startPoint y: 274, endPoint x: 660, endPoint y: 287, distance: 60.9
click at [718, 274] on div "© Mapbox © OpenStreetMap Improve this map" at bounding box center [555, 280] width 1110 height 493
drag, startPoint x: 775, startPoint y: 214, endPoint x: 686, endPoint y: 120, distance: 129.7
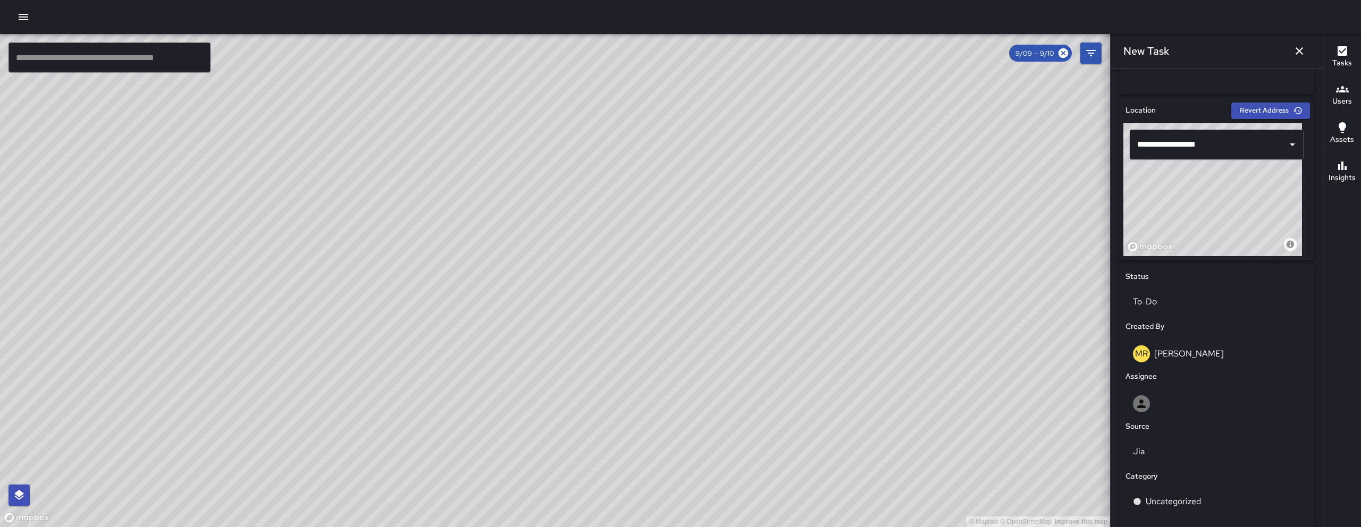
click at [688, 123] on div "© Mapbox © OpenStreetMap Improve this map" at bounding box center [555, 280] width 1110 height 493
drag, startPoint x: 824, startPoint y: 284, endPoint x: 573, endPoint y: 239, distance: 255.4
click at [574, 240] on div "© Mapbox © OpenStreetMap Improve this map" at bounding box center [555, 280] width 1110 height 493
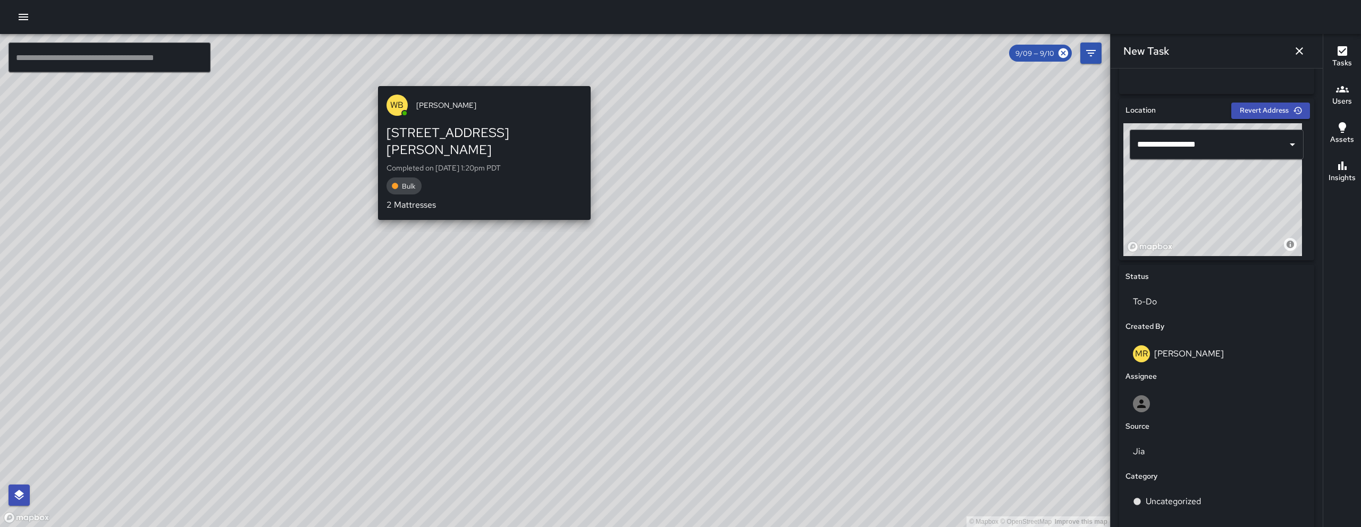
click at [480, 85] on div "WB Woodrow Blake 1001 Harrison Street Completed on 9/10/2025, 1:20pm PDT Bulk 2…" at bounding box center [484, 153] width 221 height 142
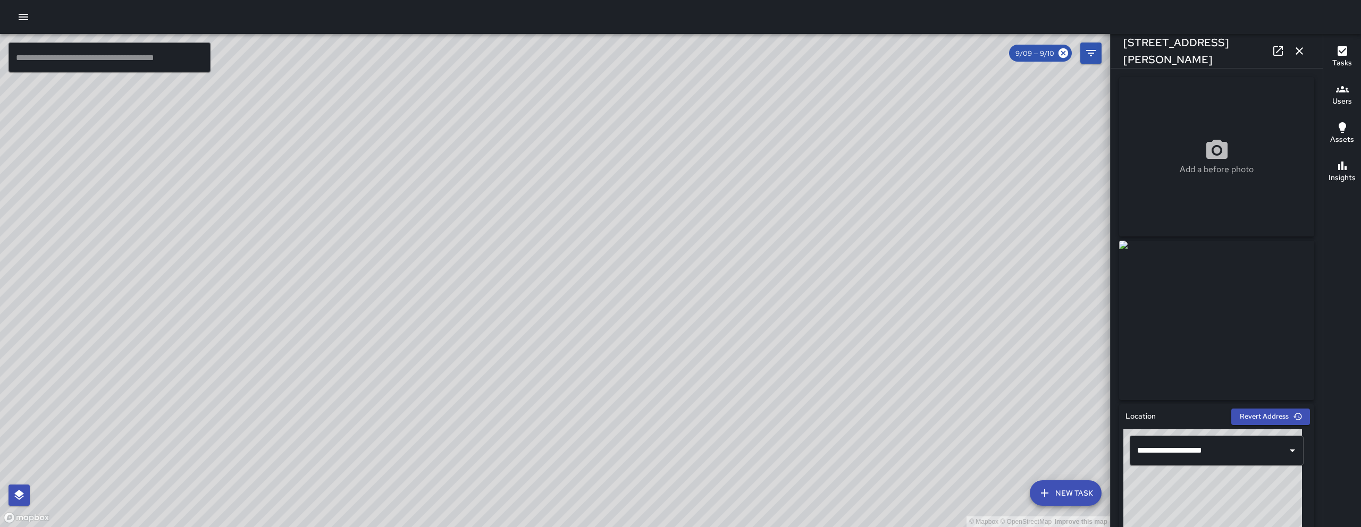
click at [573, 272] on div "© Mapbox © OpenStreetMap Improve this map WB Woodrow Blake 1000 Harrison Street…" at bounding box center [555, 280] width 1110 height 493
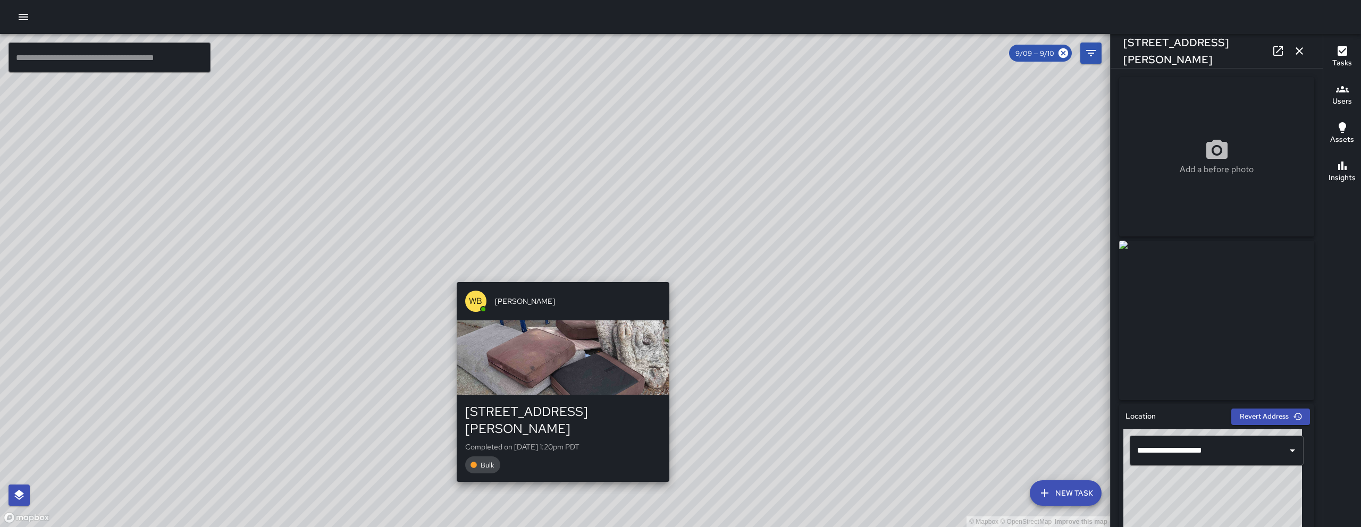
type input "**********"
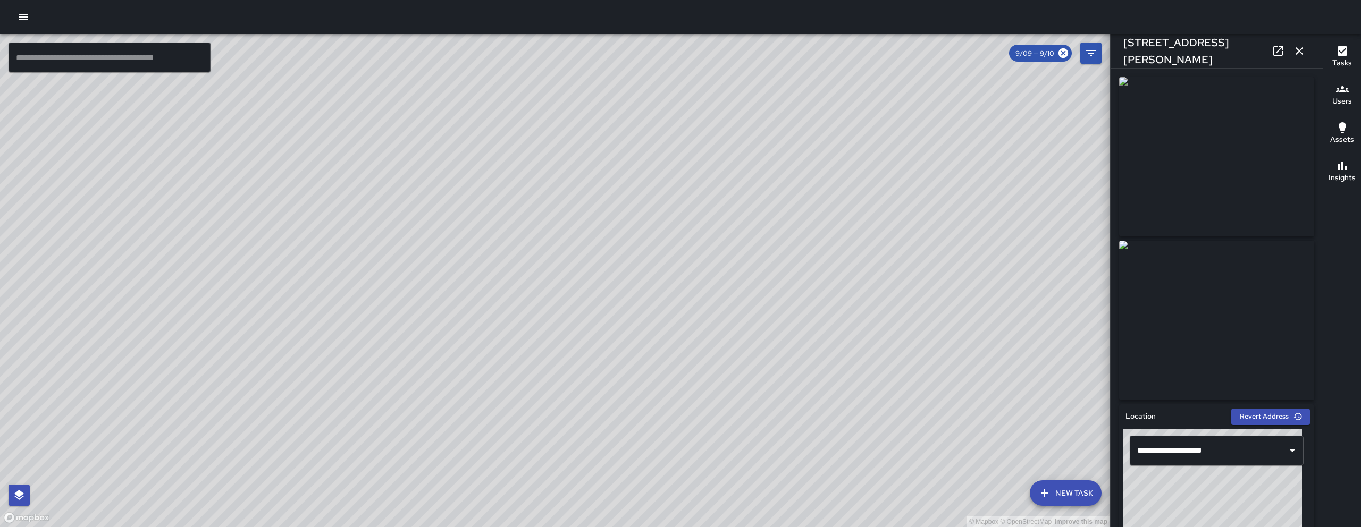
drag, startPoint x: 396, startPoint y: 310, endPoint x: 520, endPoint y: 394, distance: 149.8
click at [516, 391] on div "© Mapbox © OpenStreetMap Improve this map" at bounding box center [555, 280] width 1110 height 493
drag, startPoint x: 430, startPoint y: 333, endPoint x: 526, endPoint y: 396, distance: 115.1
click at [526, 396] on div "© Mapbox © OpenStreetMap Improve this map" at bounding box center [555, 280] width 1110 height 493
drag, startPoint x: 474, startPoint y: 358, endPoint x: 512, endPoint y: 386, distance: 47.5
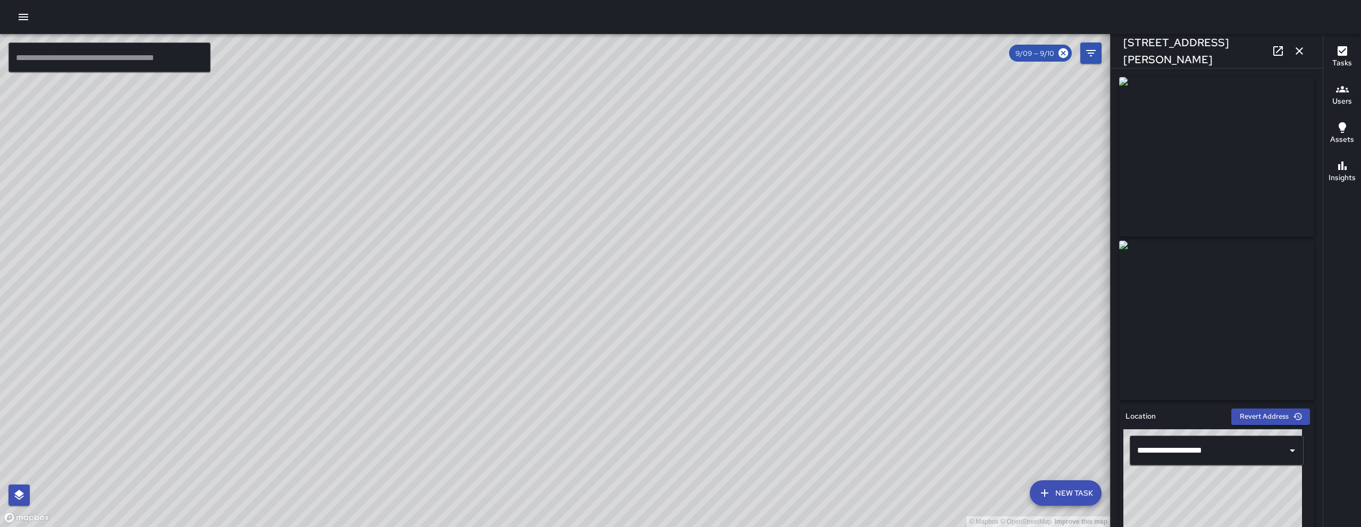
click at [512, 386] on div "© Mapbox © OpenStreetMap Improve this map" at bounding box center [555, 280] width 1110 height 493
drag, startPoint x: 297, startPoint y: 315, endPoint x: 491, endPoint y: 230, distance: 211.6
click at [491, 230] on div "© Mapbox © OpenStreetMap Improve this map" at bounding box center [555, 280] width 1110 height 493
drag, startPoint x: 435, startPoint y: 319, endPoint x: 381, endPoint y: 394, distance: 92.9
click at [381, 394] on div "© Mapbox © OpenStreetMap Improve this map" at bounding box center [555, 280] width 1110 height 493
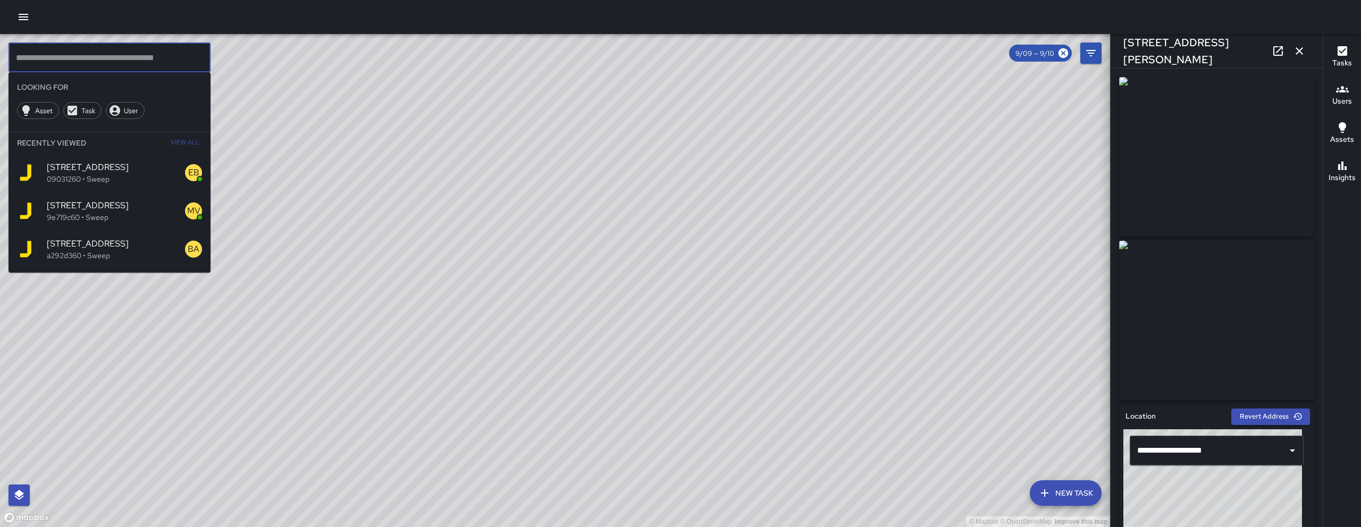
click at [180, 63] on input "text" at bounding box center [110, 58] width 202 height 30
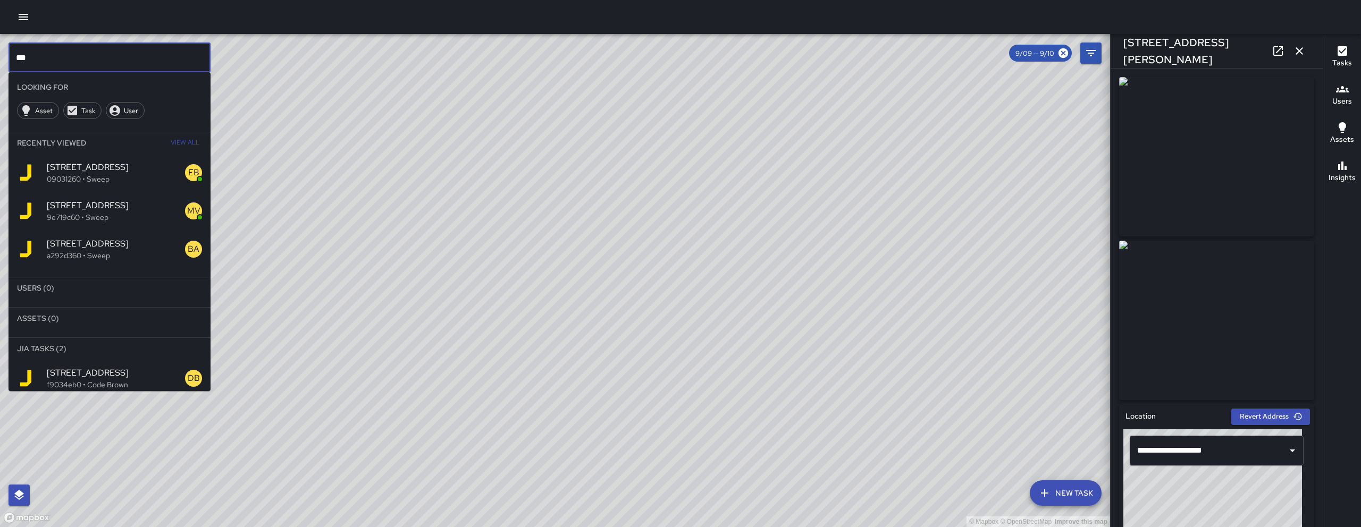
type input "***"
click at [124, 380] on p "f9034eb0 • Code Brown" at bounding box center [116, 385] width 138 height 11
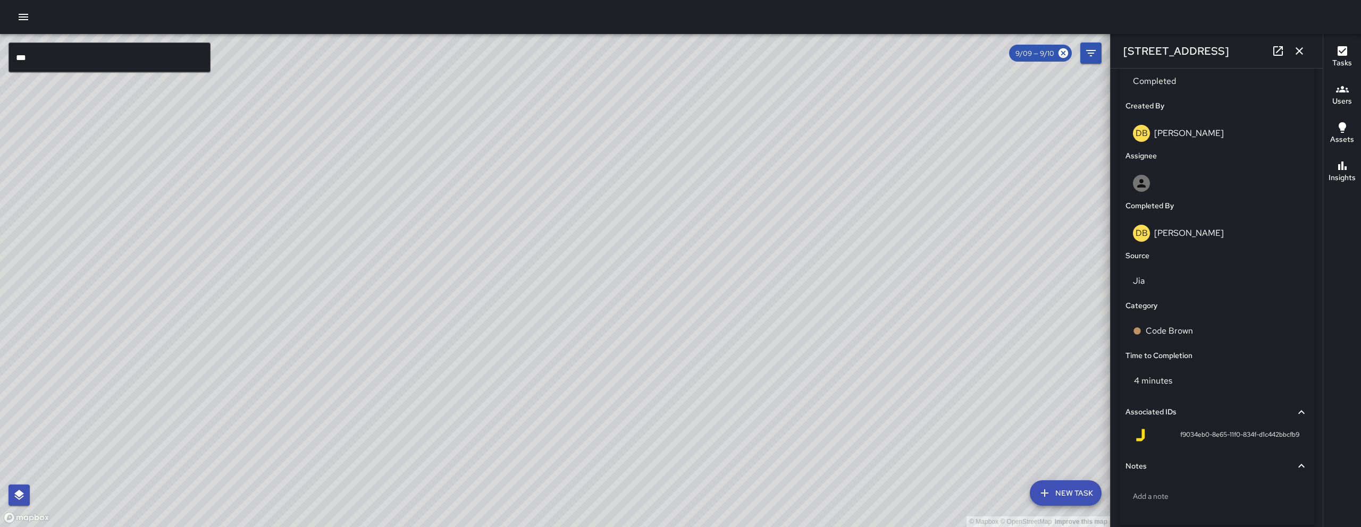
scroll to position [572, 0]
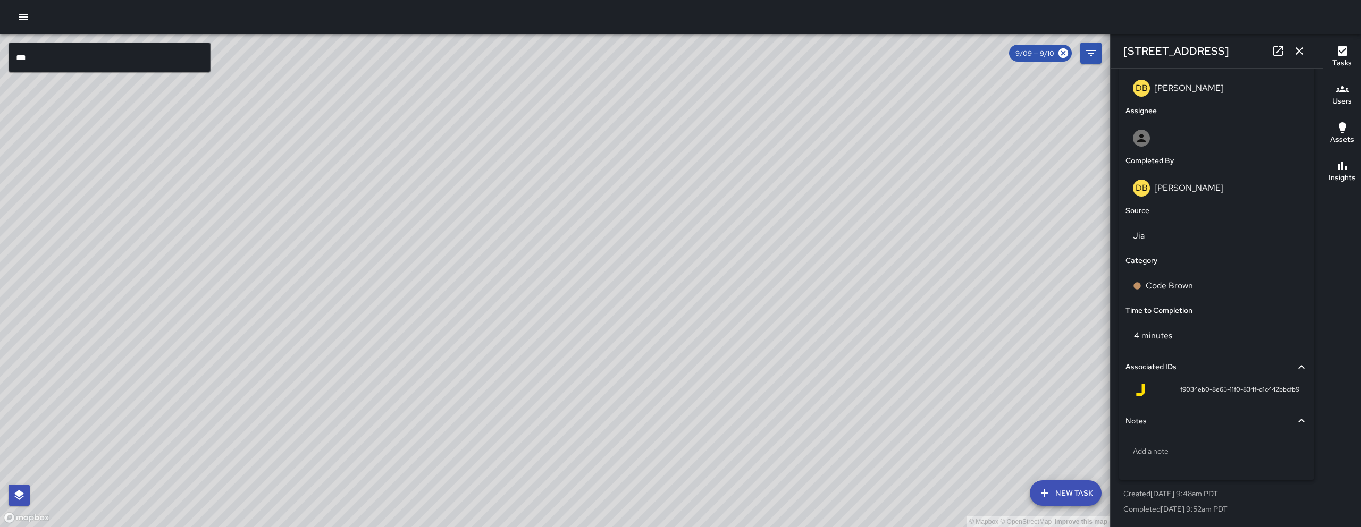
drag, startPoint x: 586, startPoint y: 463, endPoint x: 695, endPoint y: 265, distance: 226.3
click at [649, 301] on div "© Mapbox © OpenStreetMap Improve this map" at bounding box center [555, 280] width 1110 height 493
click at [581, 383] on div "© Mapbox © OpenStreetMap Improve this map" at bounding box center [555, 280] width 1110 height 493
click at [460, 294] on div "© Mapbox © OpenStreetMap Improve this map NV Nicolas Vega 15 Grace Street Compl…" at bounding box center [555, 280] width 1110 height 493
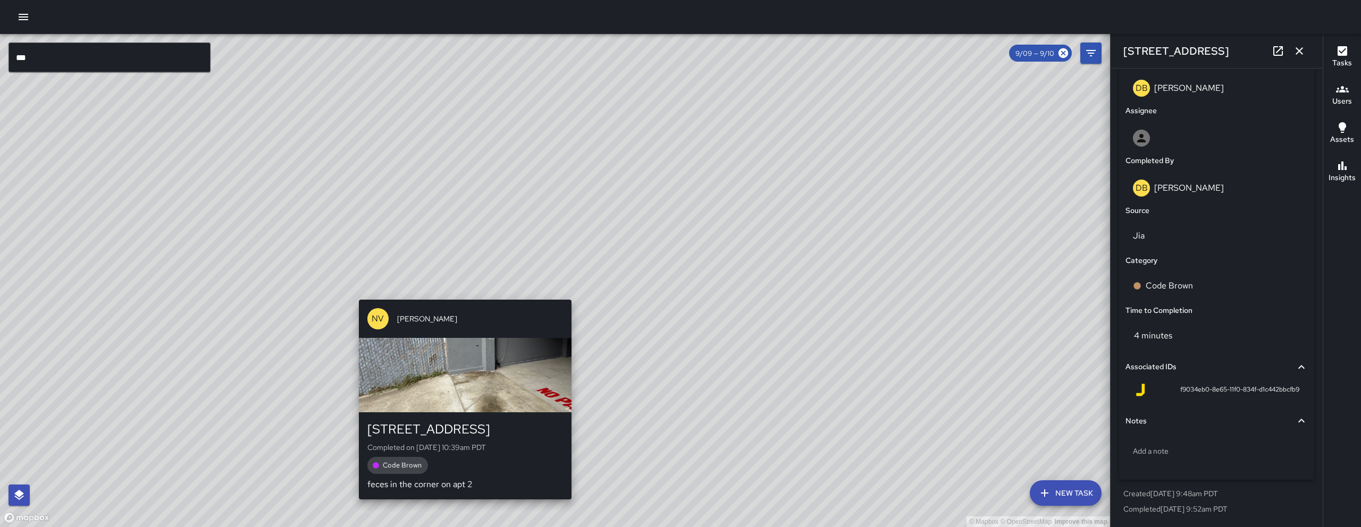
type input "**********"
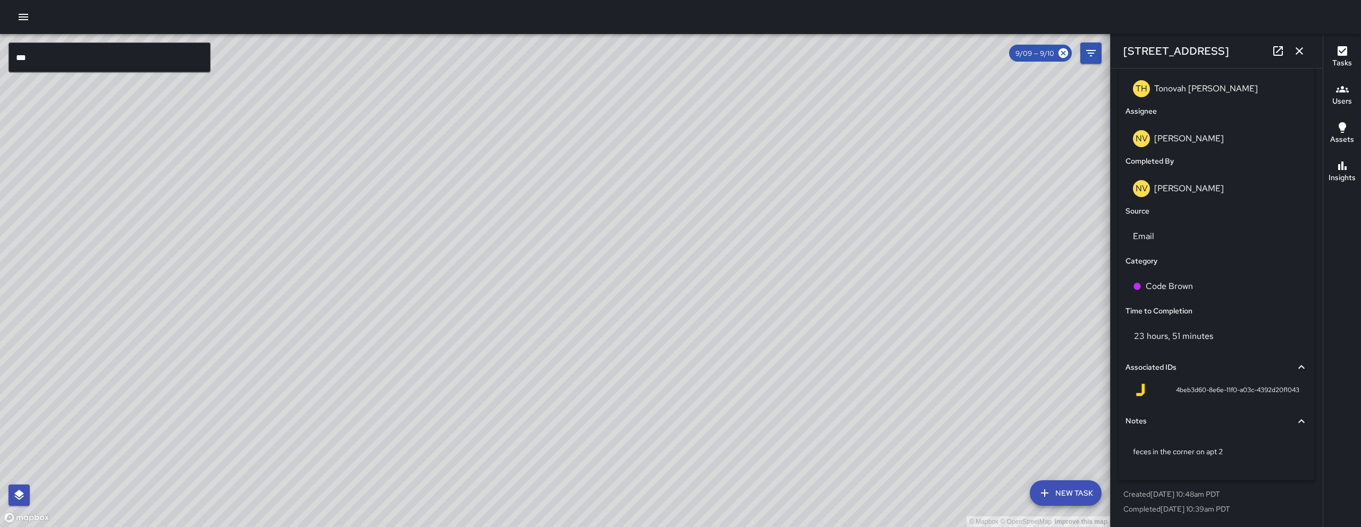
scroll to position [120, 0]
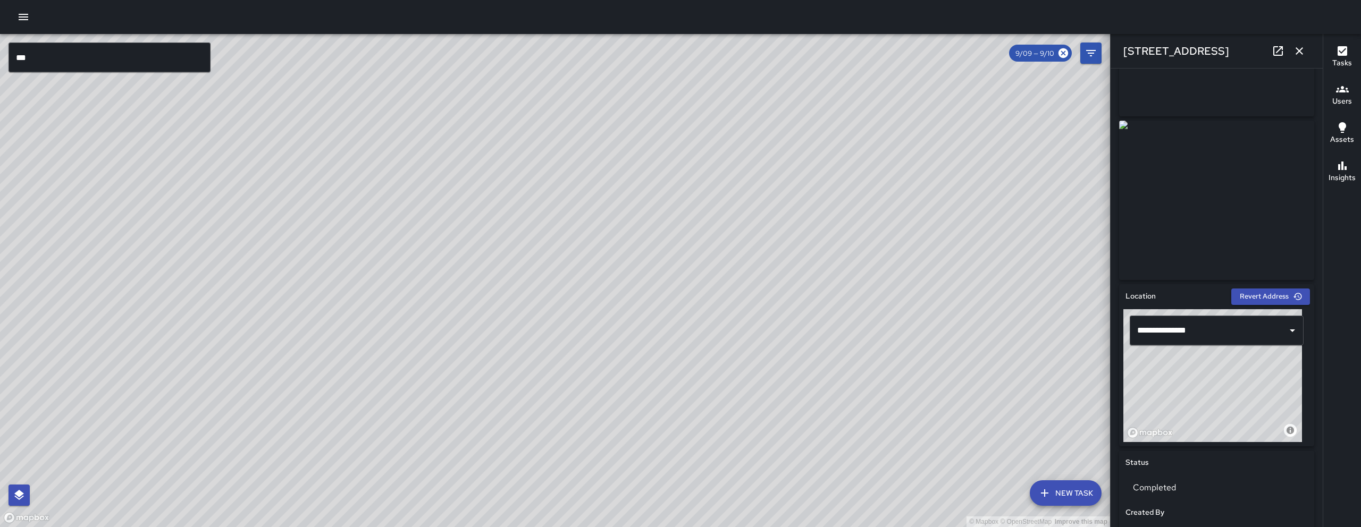
click at [1299, 48] on icon "button" at bounding box center [1299, 51] width 13 height 13
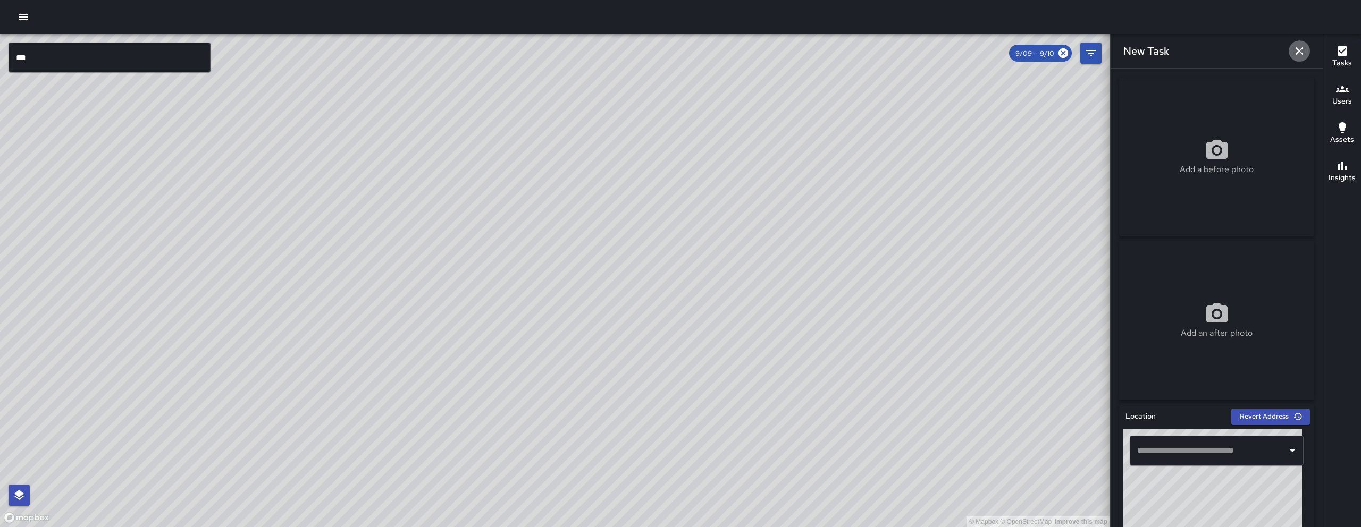
click at [1297, 49] on icon "button" at bounding box center [1298, 50] width 7 height 7
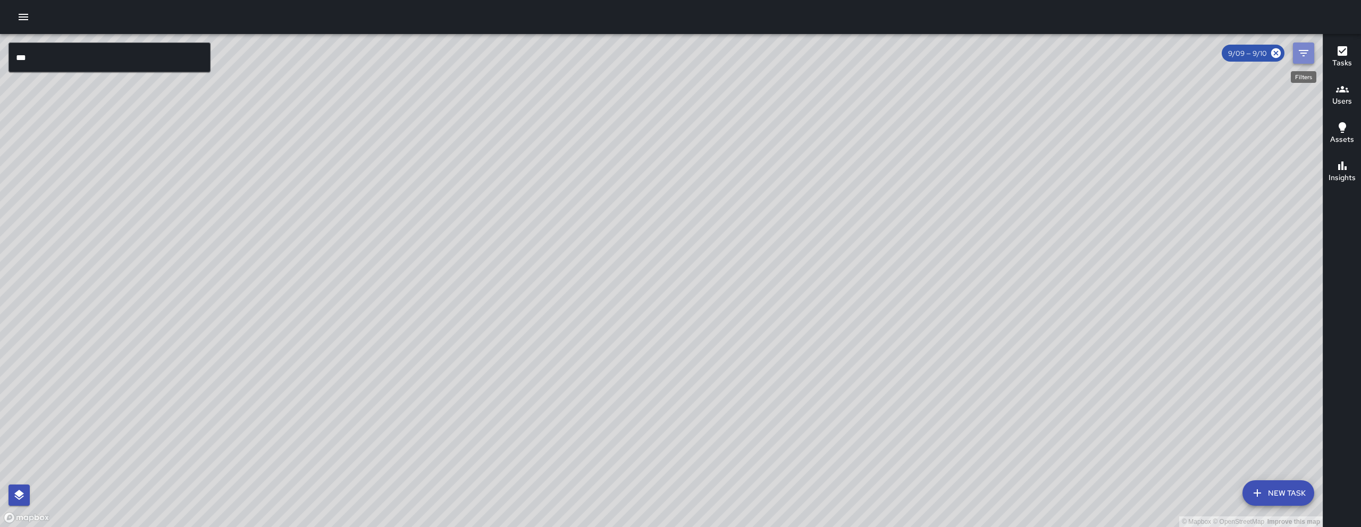
click at [1299, 58] on icon "Filters" at bounding box center [1303, 53] width 13 height 13
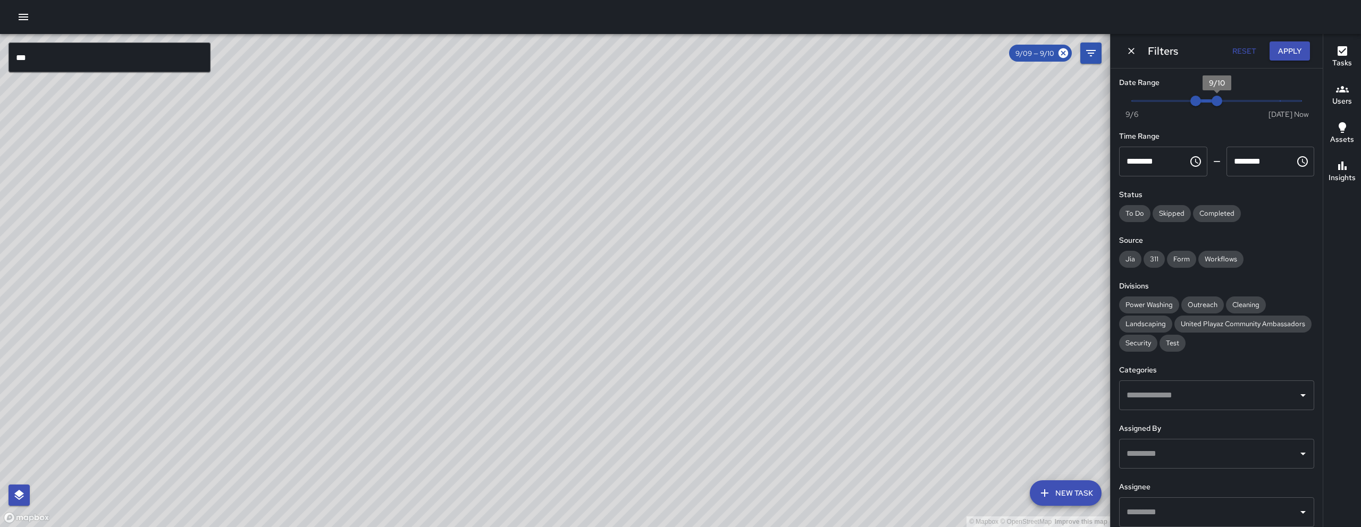
type input "*"
drag, startPoint x: 1216, startPoint y: 102, endPoint x: 1328, endPoint y: 103, distance: 112.2
click at [1320, 103] on div "Date Range Now Today 9/6 9/9 9/10 Time Range ******** ​ ******** ​ Status To Do…" at bounding box center [1216, 298] width 212 height 459
type input "*"
drag, startPoint x: 1200, startPoint y: 100, endPoint x: 1311, endPoint y: 102, distance: 111.1
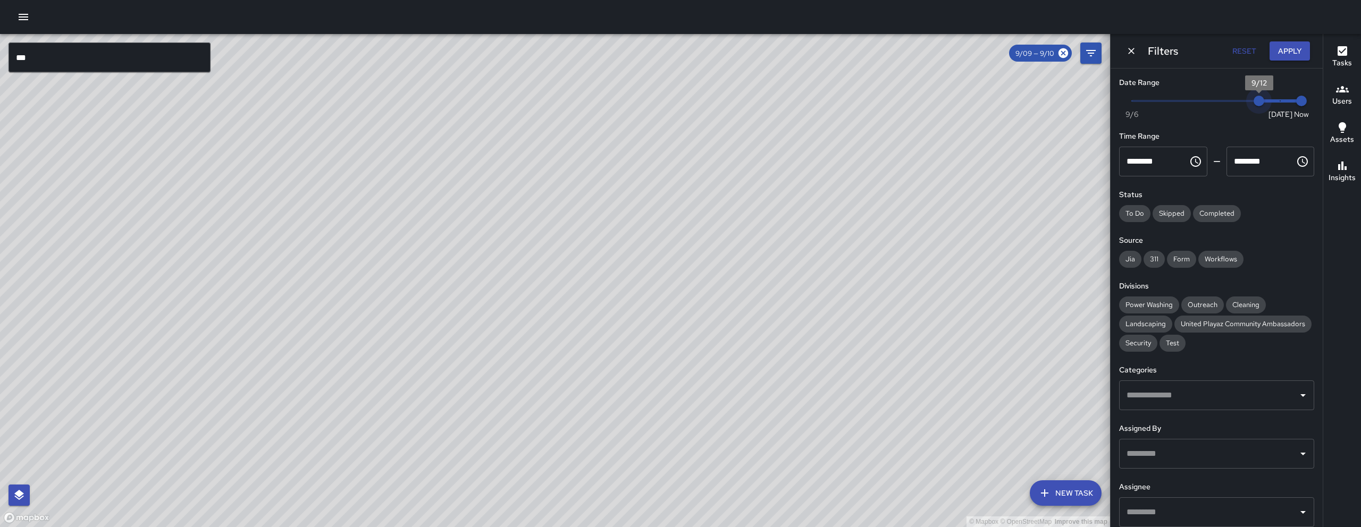
click at [1311, 102] on div "Date Range Now Today 9/6 9/12 8:19 am Time Range ******** ​ ******** ​ Status T…" at bounding box center [1216, 298] width 212 height 459
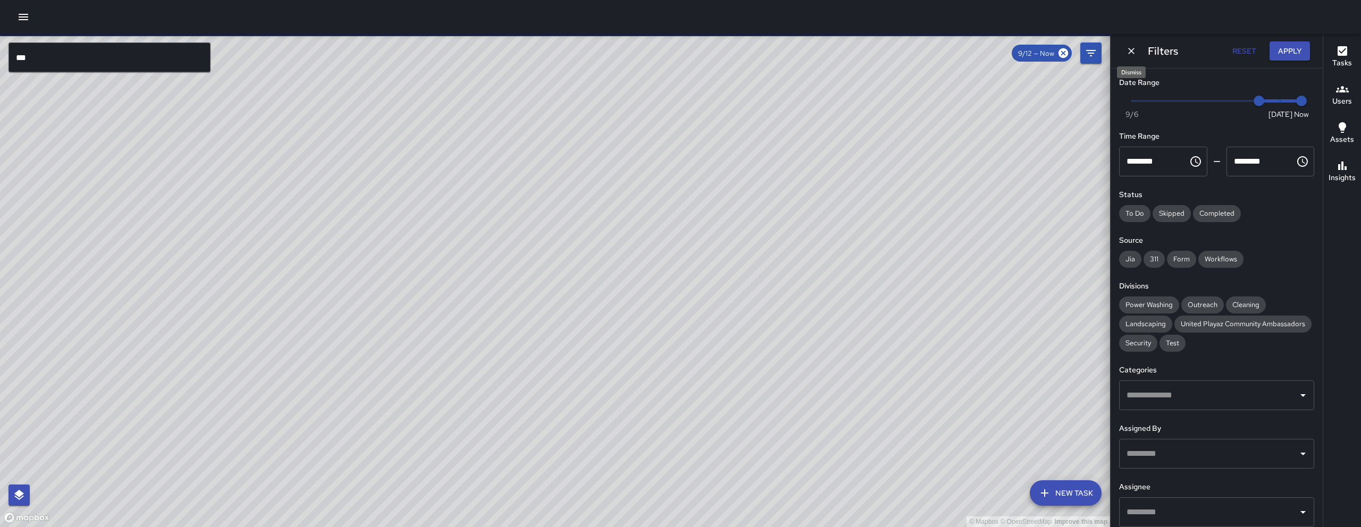
click at [1132, 47] on icon "Dismiss" at bounding box center [1131, 51] width 11 height 11
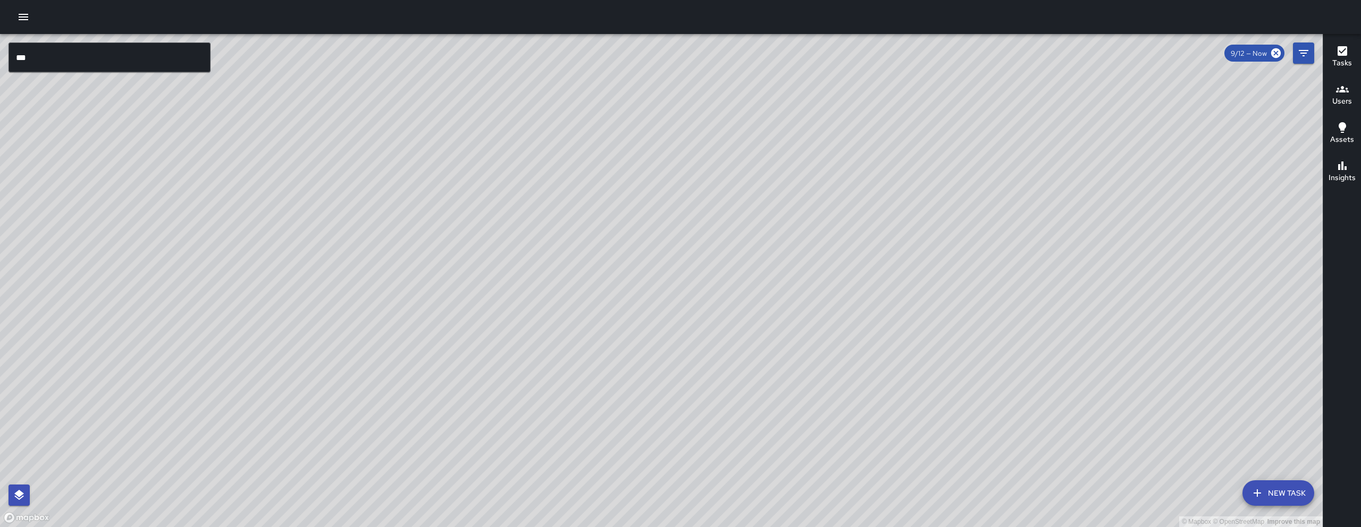
drag, startPoint x: 835, startPoint y: 414, endPoint x: 812, endPoint y: 271, distance: 144.7
click at [812, 273] on div "© Mapbox © OpenStreetMap Improve this map" at bounding box center [661, 280] width 1323 height 493
click at [1267, 484] on button "New Task" at bounding box center [1278, 494] width 72 height 26
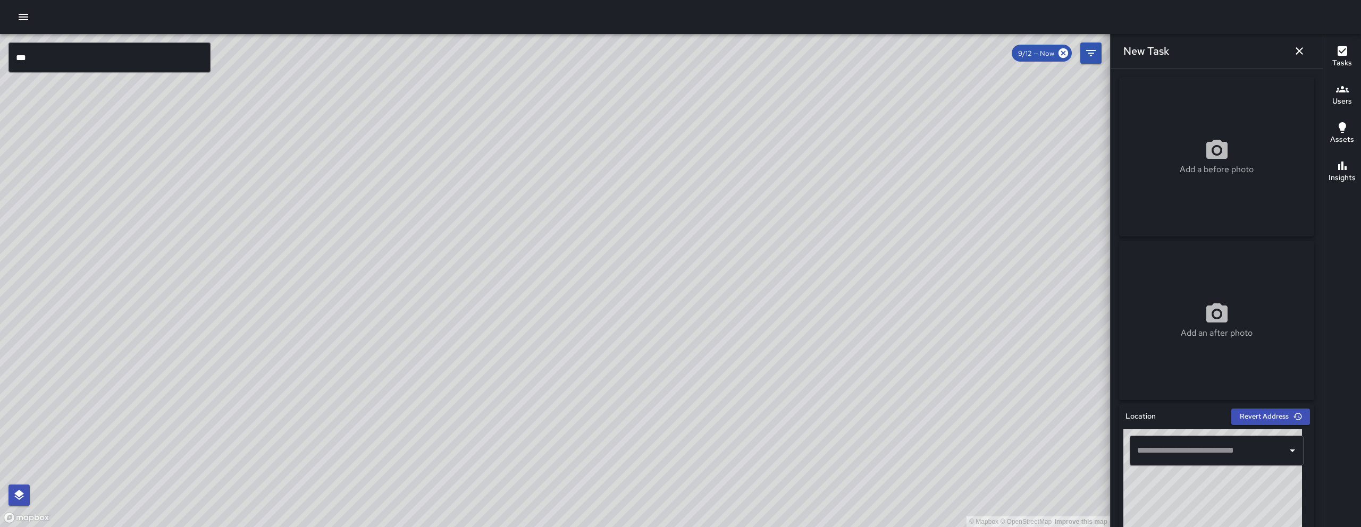
click at [1202, 457] on input "text" at bounding box center [1208, 451] width 148 height 20
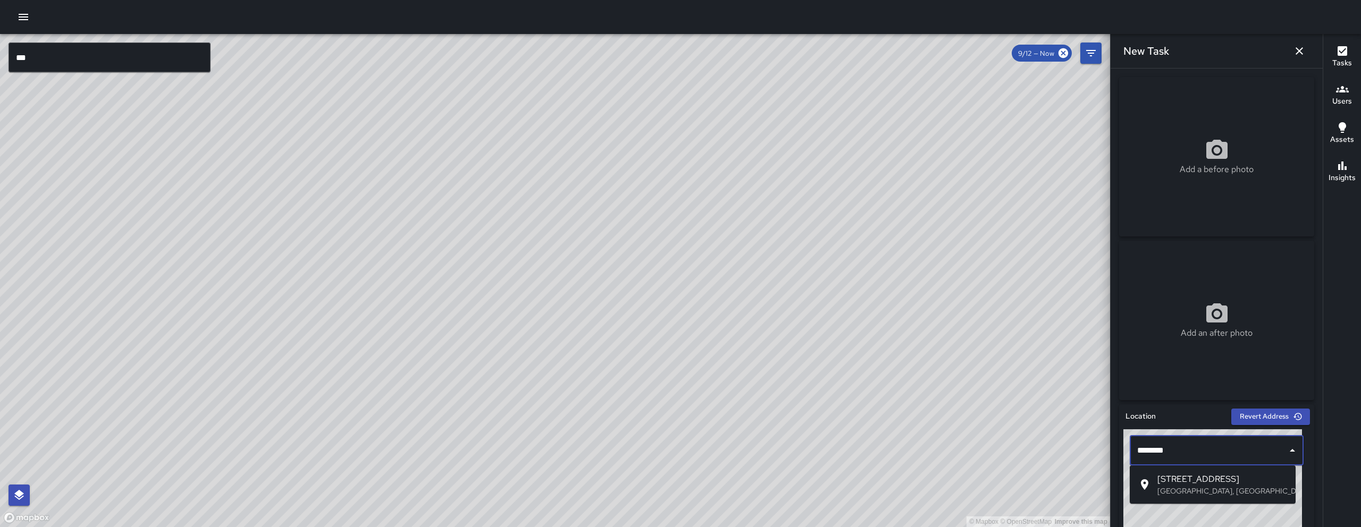
click at [1225, 488] on p "San Francisco, CA, USA" at bounding box center [1222, 491] width 130 height 11
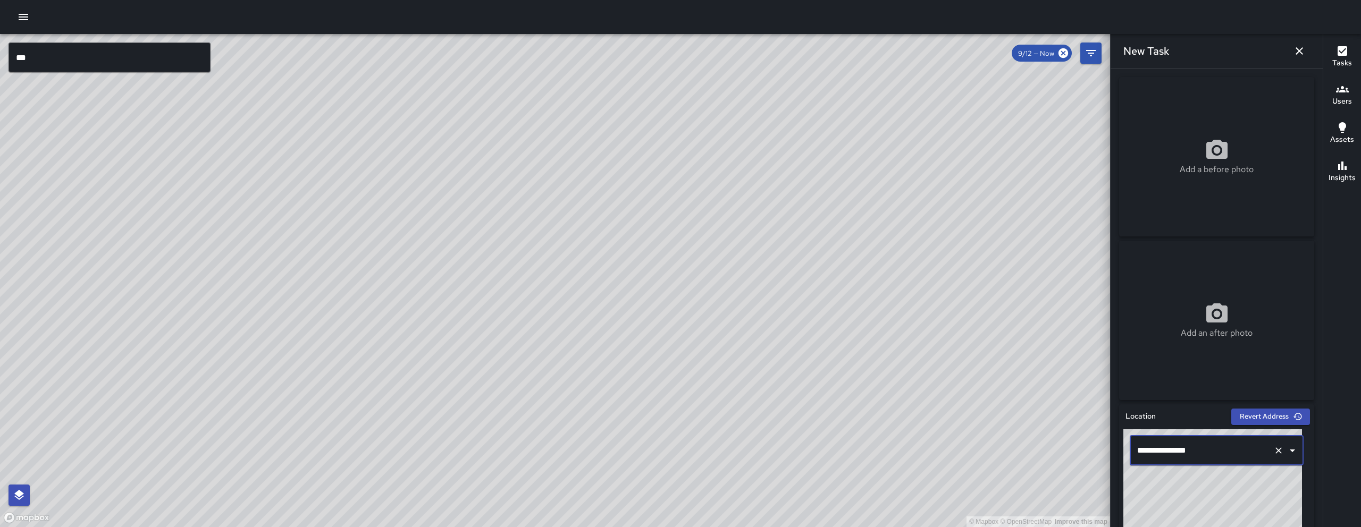
type input "**********"
click at [1214, 223] on div "Add a before photo" at bounding box center [1216, 156] width 195 height 159
type input "**********"
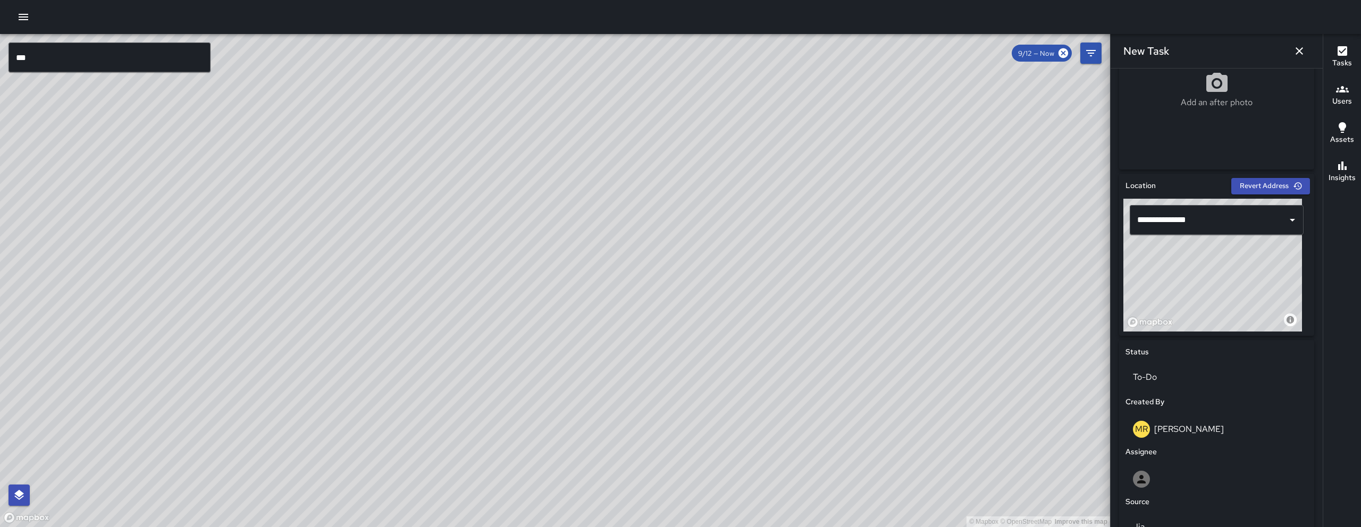
scroll to position [420, 0]
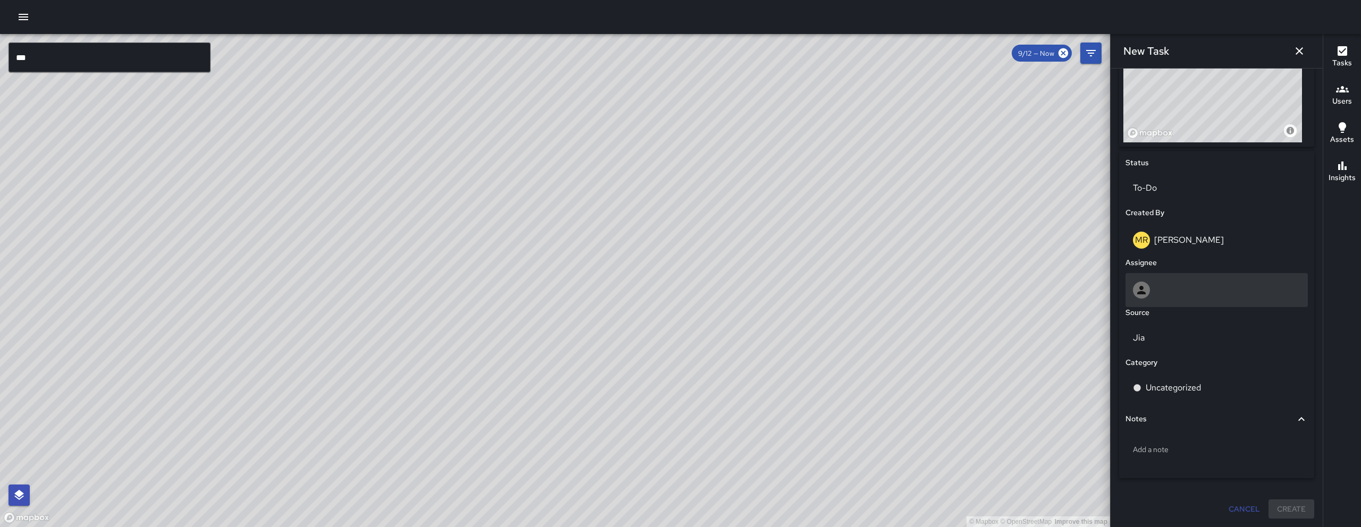
click at [1144, 286] on icon at bounding box center [1141, 290] width 13 height 13
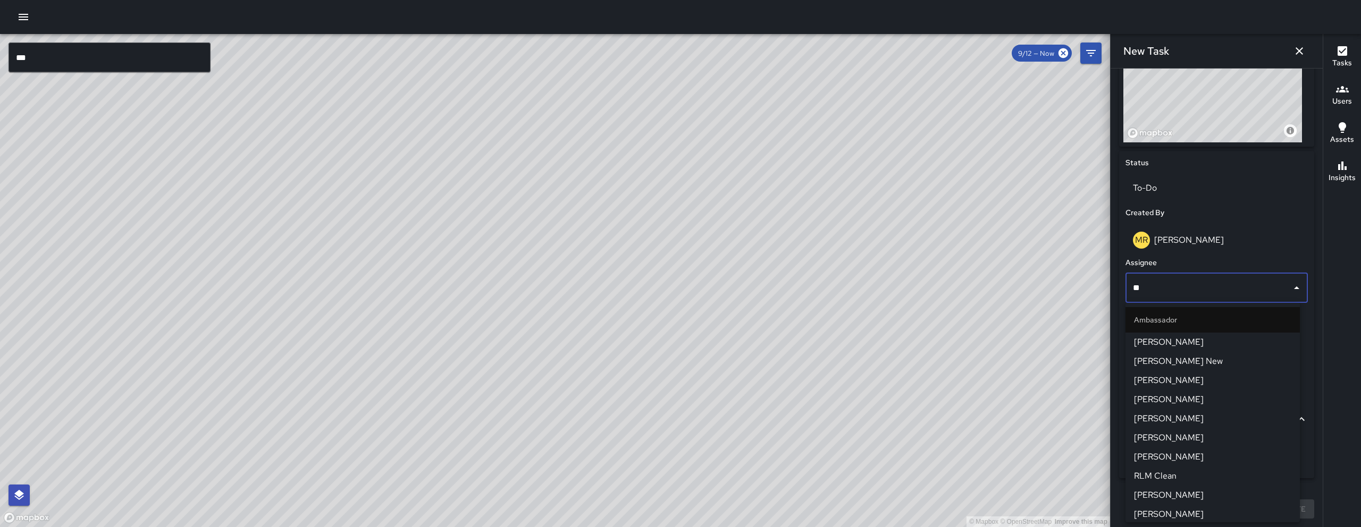
type input "***"
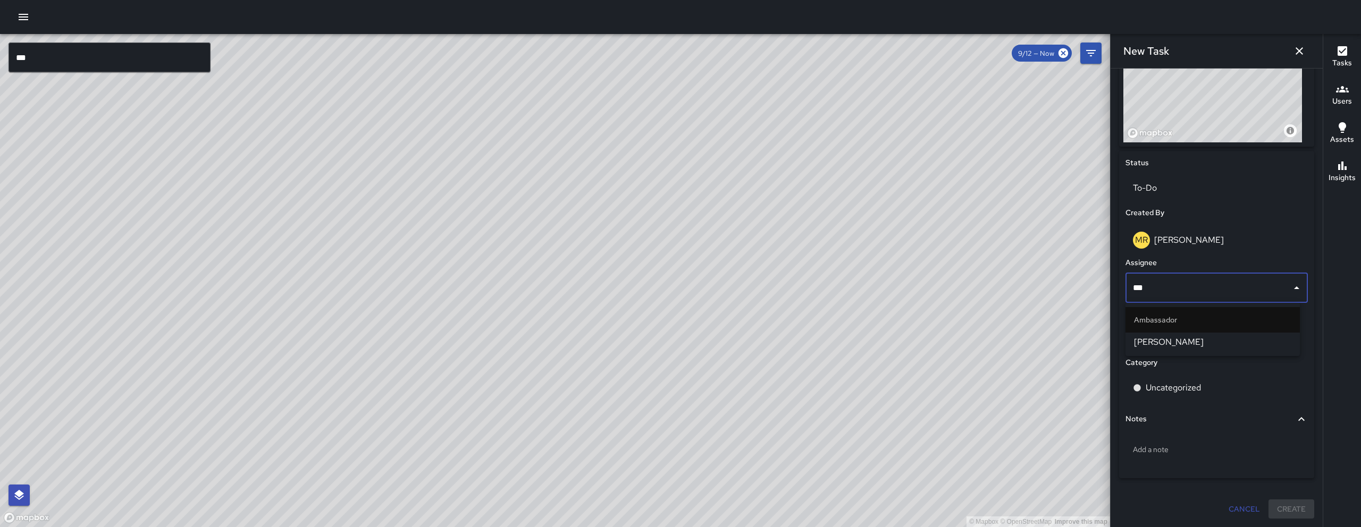
click at [1181, 343] on span "Enrique Cervantes" at bounding box center [1212, 342] width 157 height 13
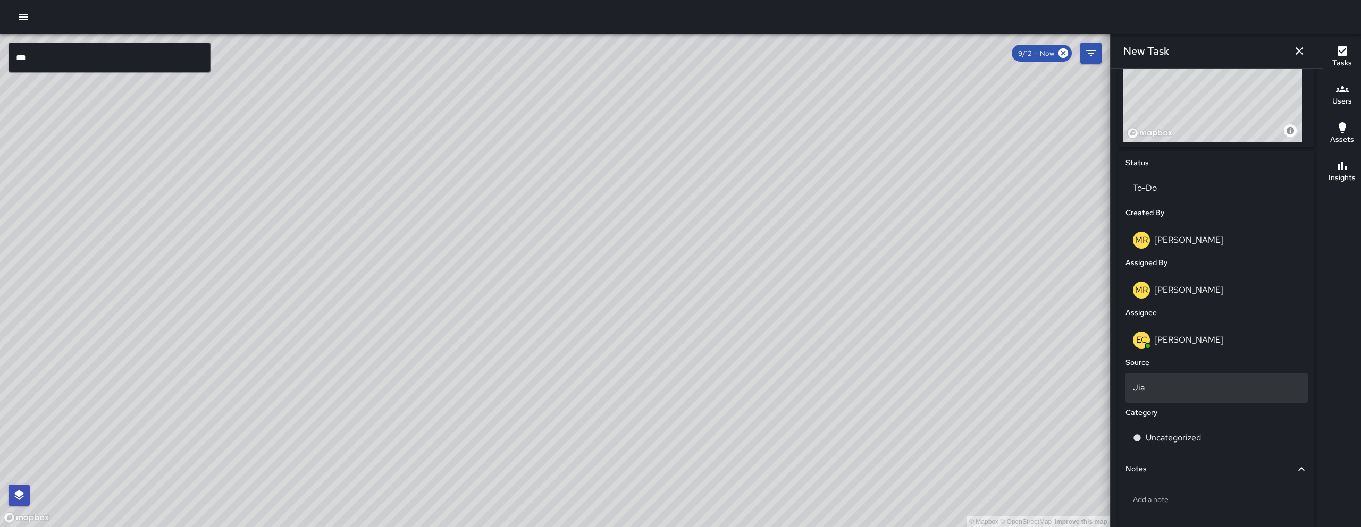
click at [1202, 380] on div "Jia" at bounding box center [1216, 388] width 182 height 30
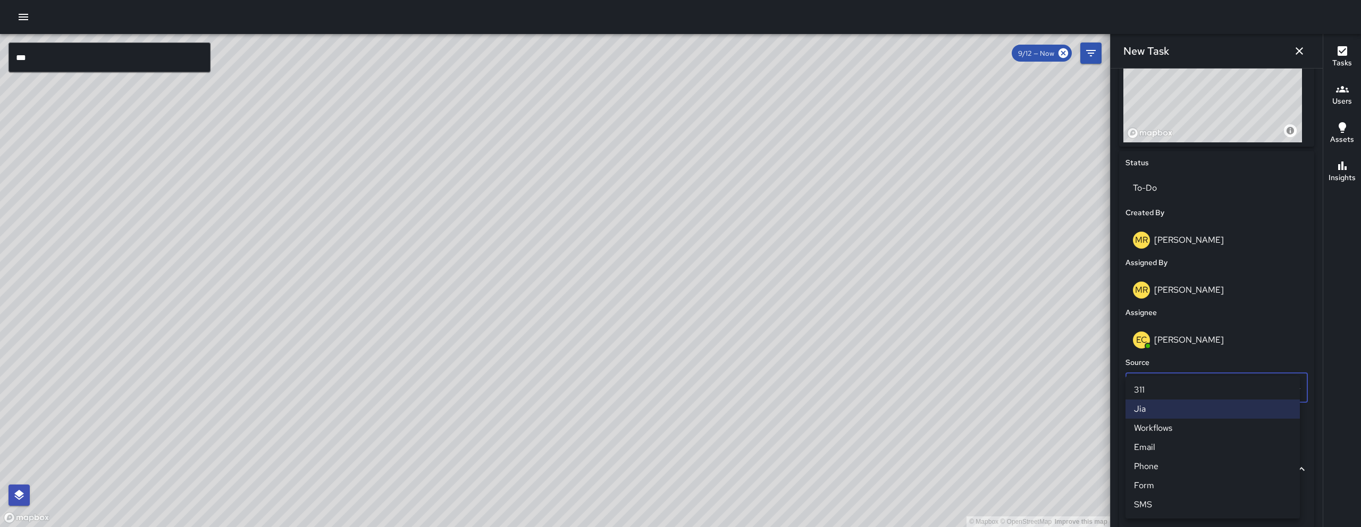
click at [1164, 443] on li "Email" at bounding box center [1212, 447] width 174 height 19
click at [1213, 428] on div "Uncategorized" at bounding box center [1216, 438] width 182 height 30
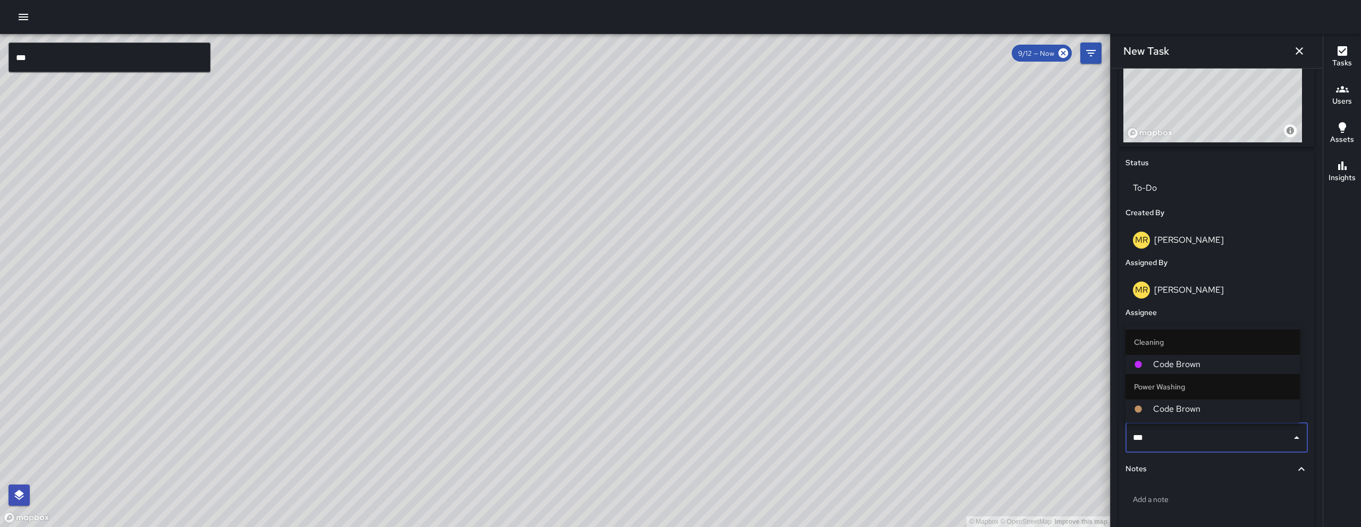
type input "****"
click at [1213, 357] on li "Code Brown" at bounding box center [1212, 364] width 174 height 19
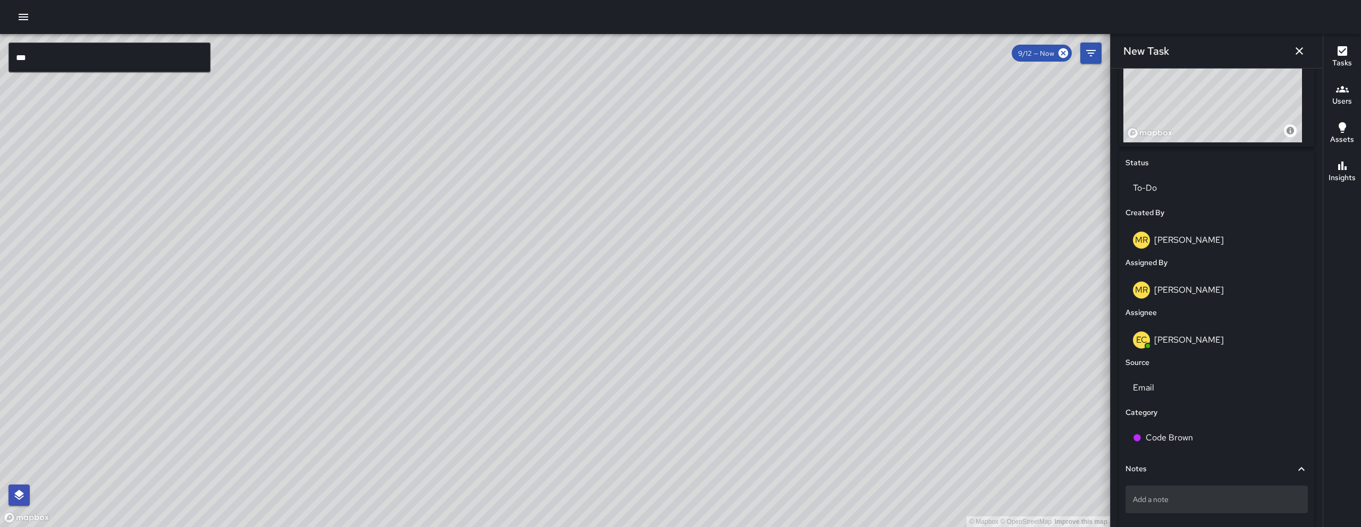
click at [1144, 498] on p "Add a note" at bounding box center [1216, 499] width 167 height 11
type textarea "**********"
drag, startPoint x: 504, startPoint y: 424, endPoint x: 439, endPoint y: 397, distance: 70.8
click at [469, 411] on div "© Mapbox © OpenStreetMap Improve this map" at bounding box center [555, 280] width 1110 height 493
drag, startPoint x: 439, startPoint y: 397, endPoint x: 430, endPoint y: 392, distance: 10.0
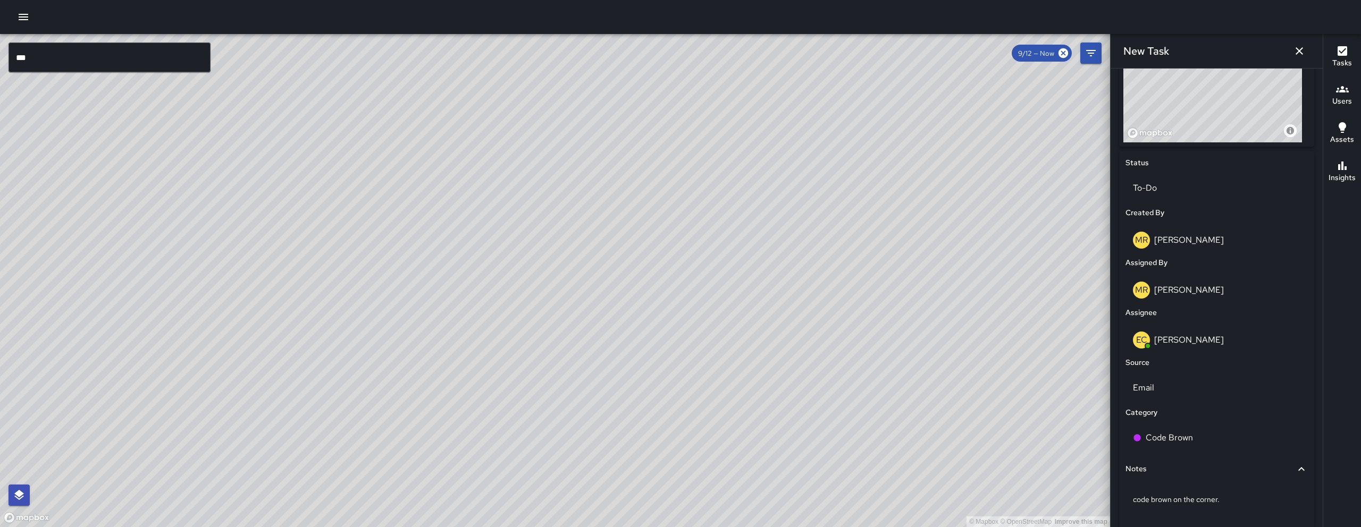
click at [430, 392] on div "© Mapbox © OpenStreetMap Improve this map" at bounding box center [555, 280] width 1110 height 493
drag, startPoint x: 616, startPoint y: 366, endPoint x: 519, endPoint y: 355, distance: 97.4
click at [520, 356] on div "© Mapbox © OpenStreetMap Improve this map" at bounding box center [555, 280] width 1110 height 493
click at [1294, 54] on icon "button" at bounding box center [1299, 51] width 13 height 13
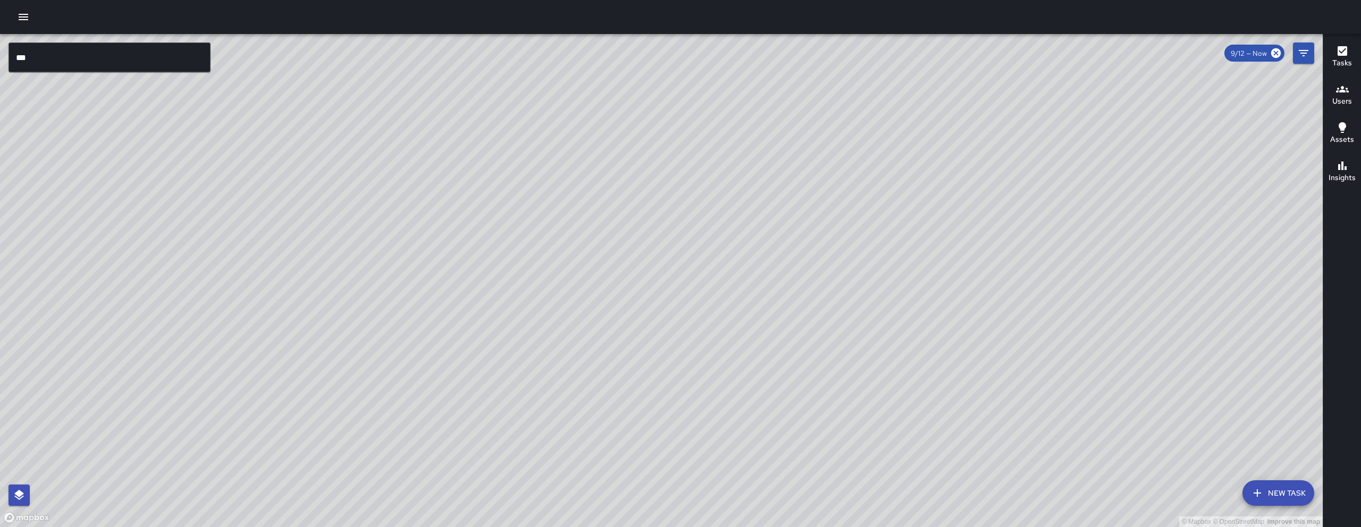
drag, startPoint x: 911, startPoint y: 266, endPoint x: 869, endPoint y: 273, distance: 42.0
click at [876, 273] on div "© Mapbox © OpenStreetMap Improve this map" at bounding box center [661, 280] width 1323 height 493
drag, startPoint x: 869, startPoint y: 273, endPoint x: 794, endPoint y: 273, distance: 75.0
click at [866, 273] on div "© Mapbox © OpenStreetMap Improve this map" at bounding box center [661, 280] width 1323 height 493
click at [821, 288] on div "© Mapbox © OpenStreetMap Improve this map JJ Jesus Jamaica 761 Tehama Street Co…" at bounding box center [661, 280] width 1323 height 493
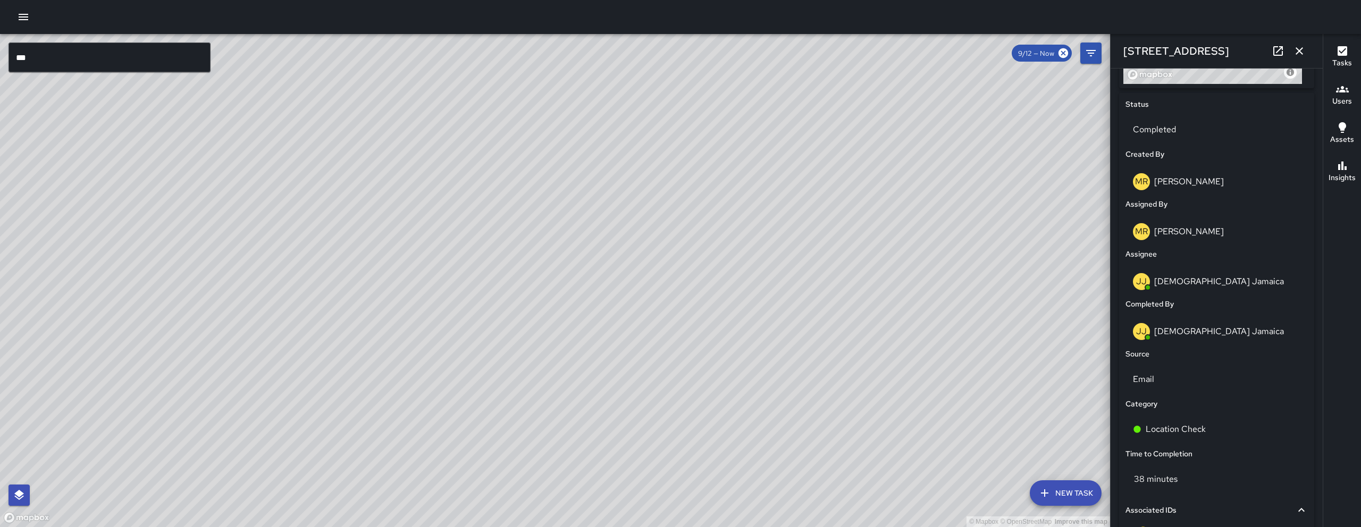
scroll to position [707, 0]
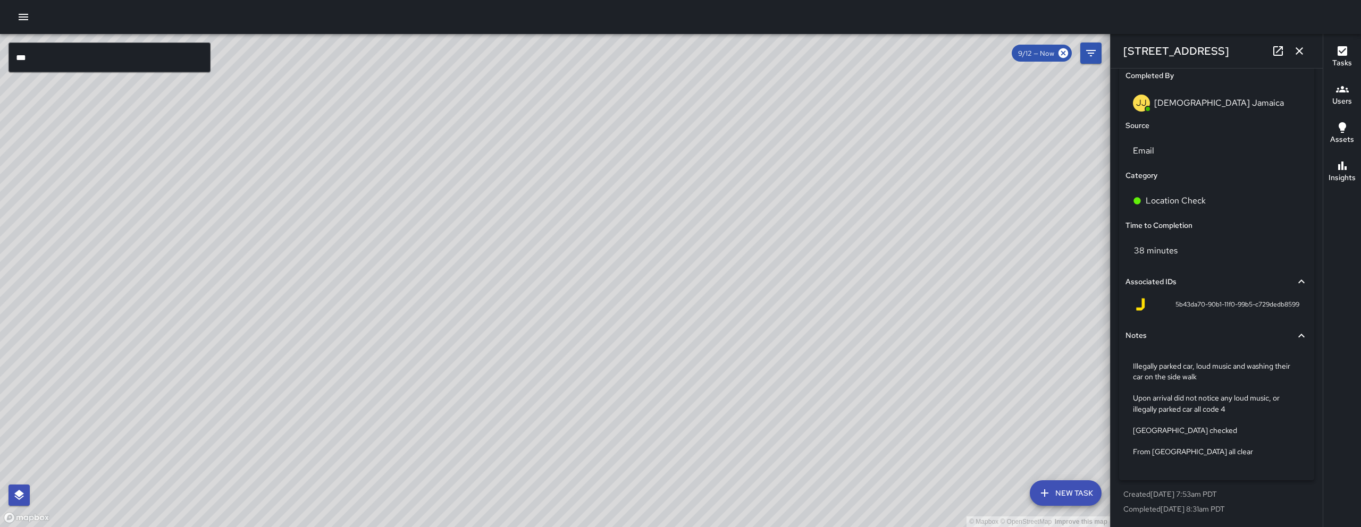
click at [1275, 53] on icon at bounding box center [1278, 51] width 13 height 13
drag, startPoint x: 307, startPoint y: 418, endPoint x: 341, endPoint y: 412, distance: 34.6
click at [340, 412] on div "© Mapbox © OpenStreetMap Improve this map" at bounding box center [555, 280] width 1110 height 493
click at [341, 412] on div "© Mapbox © OpenStreetMap Improve this map" at bounding box center [555, 280] width 1110 height 493
click at [272, 350] on div "© Mapbox © OpenStreetMap Improve this map JJ Jesus Jamaica Supervisor Tasks 30 …" at bounding box center [555, 280] width 1110 height 493
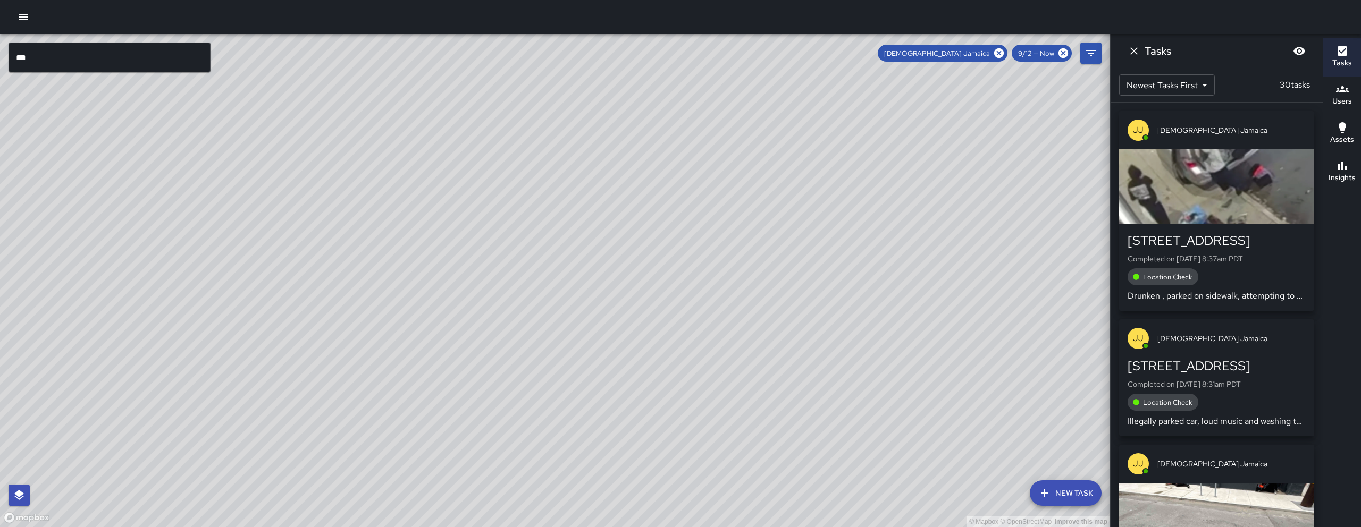
click at [272, 358] on div "© Mapbox © OpenStreetMap Improve this map" at bounding box center [555, 280] width 1110 height 493
click at [271, 353] on div "© Mapbox © OpenStreetMap Improve this map JJ Jesus Jamaica Supervisor Tasks 30 …" at bounding box center [555, 280] width 1110 height 493
click at [1129, 47] on icon "Dismiss" at bounding box center [1133, 51] width 13 height 13
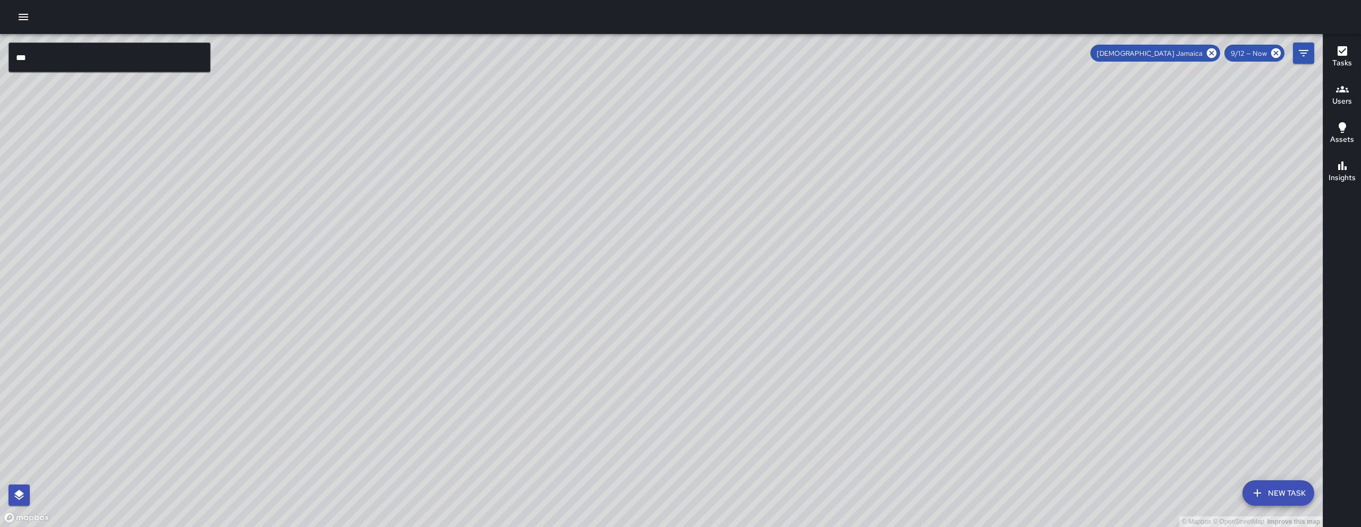
drag, startPoint x: 275, startPoint y: 470, endPoint x: 361, endPoint y: 413, distance: 103.5
click at [359, 363] on div "© Mapbox © OpenStreetMap Improve this map" at bounding box center [661, 280] width 1323 height 493
drag, startPoint x: 365, startPoint y: 397, endPoint x: 357, endPoint y: 400, distance: 8.3
click at [365, 397] on div "© Mapbox © OpenStreetMap Improve this map JJ Jesus Jamaica 160 10th Street Comp…" at bounding box center [661, 280] width 1323 height 493
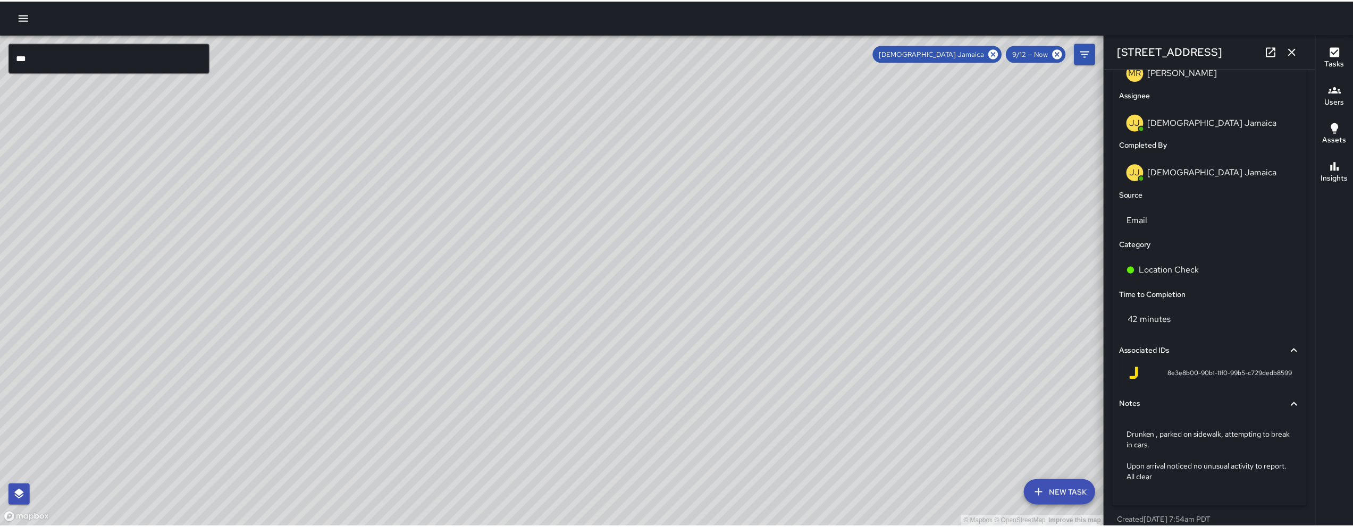
scroll to position [664, 0]
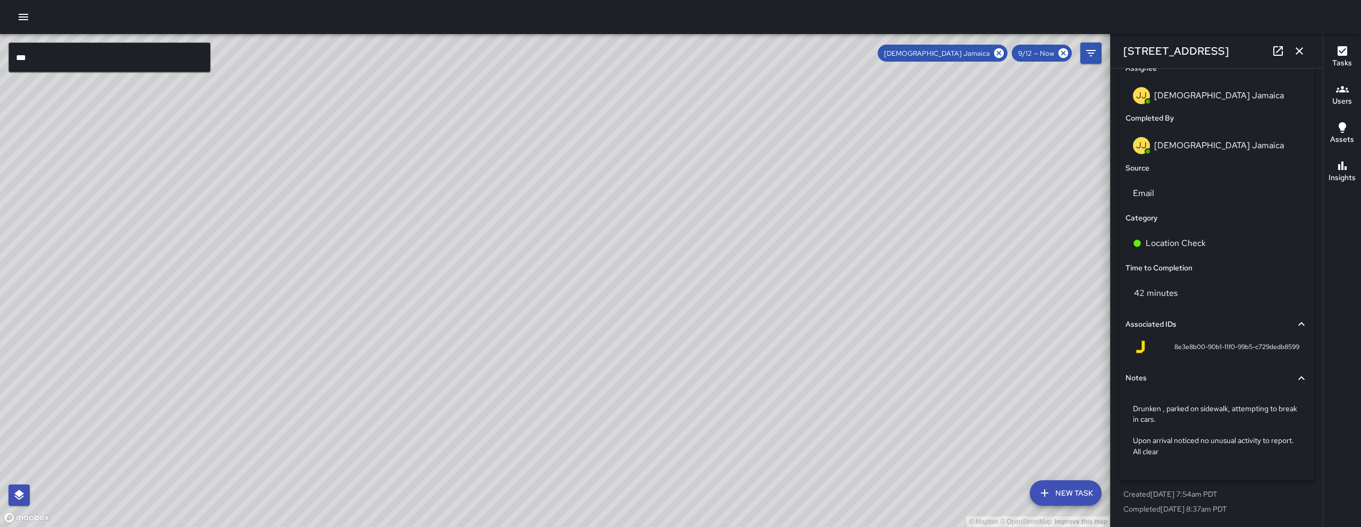
click at [1301, 48] on icon "button" at bounding box center [1298, 50] width 7 height 7
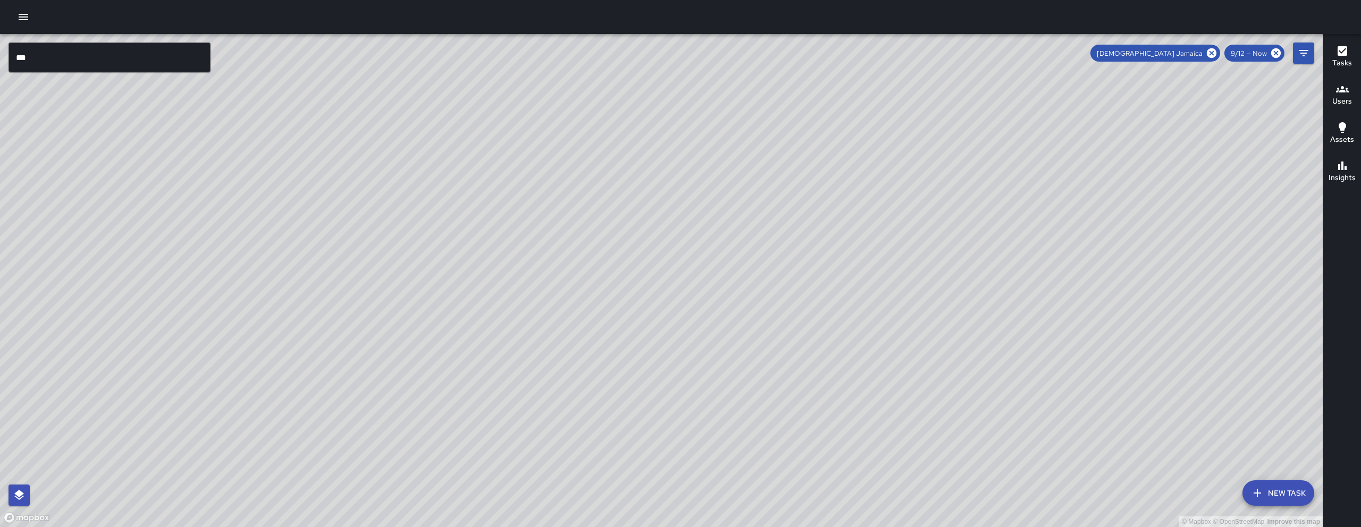
click at [665, 282] on div "© Mapbox © OpenStreetMap Improve this map" at bounding box center [661, 280] width 1323 height 493
click at [661, 280] on div "© Mapbox © OpenStreetMap Improve this map JJ Jesus Jamaica 160 10th Street Comp…" at bounding box center [661, 280] width 1323 height 493
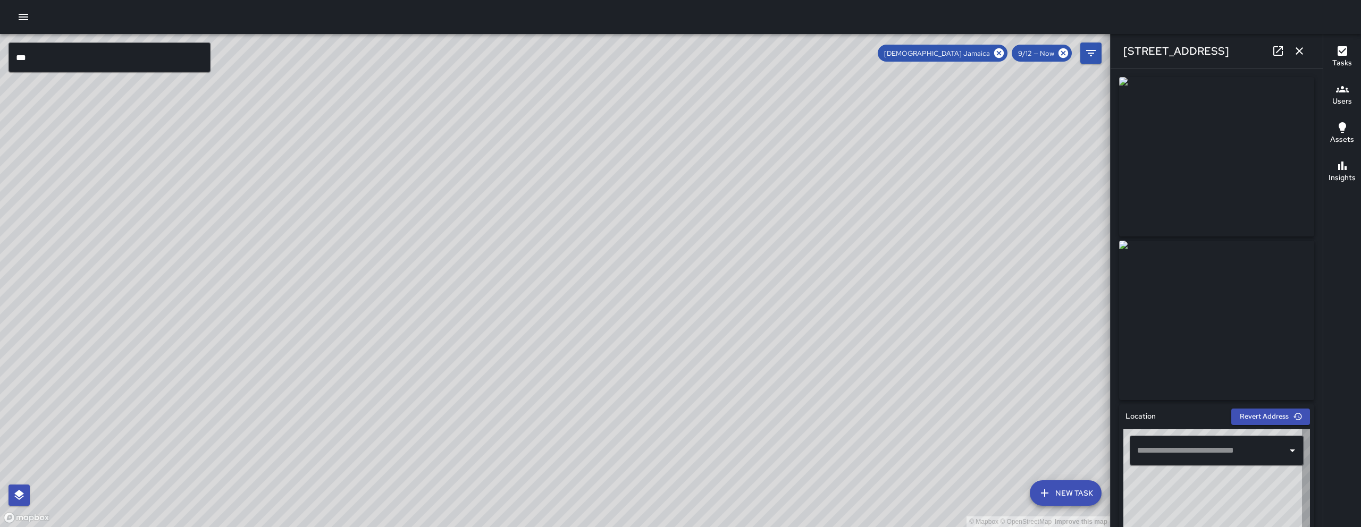
type input "**********"
click at [1301, 51] on icon "button" at bounding box center [1299, 51] width 13 height 13
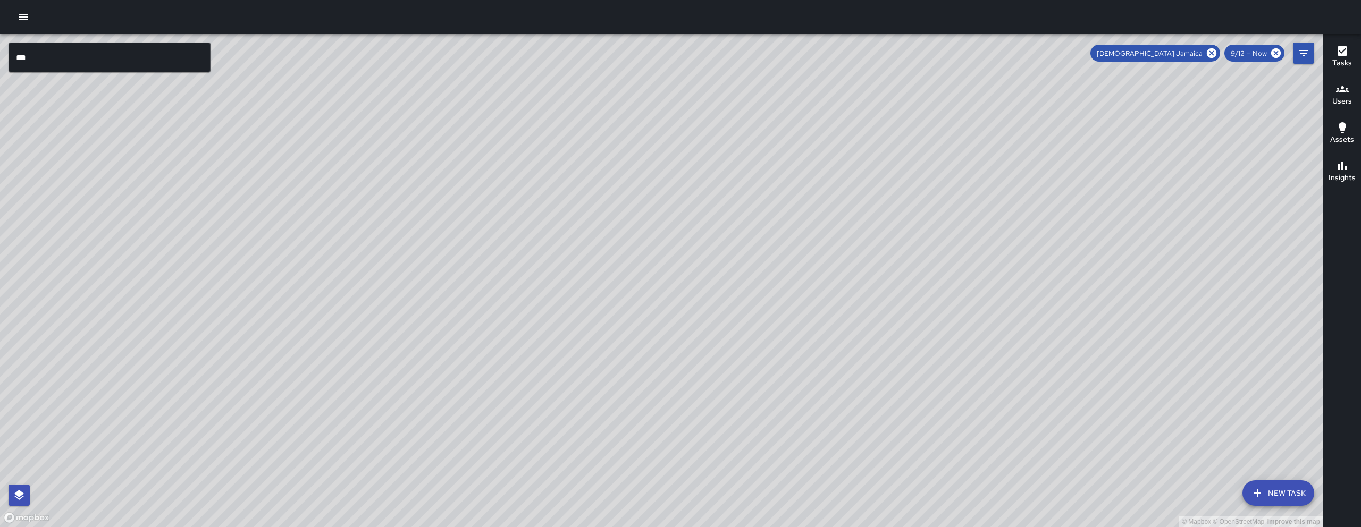
drag, startPoint x: 881, startPoint y: 330, endPoint x: 607, endPoint y: 412, distance: 286.9
click at [607, 412] on div "© Mapbox © OpenStreetMap Improve this map" at bounding box center [661, 280] width 1323 height 493
click at [1213, 53] on icon at bounding box center [1212, 53] width 10 height 10
click at [1102, 238] on div "© Mapbox © OpenStreetMap Improve this map" at bounding box center [661, 280] width 1323 height 493
drag, startPoint x: 1150, startPoint y: 265, endPoint x: 1000, endPoint y: 239, distance: 152.1
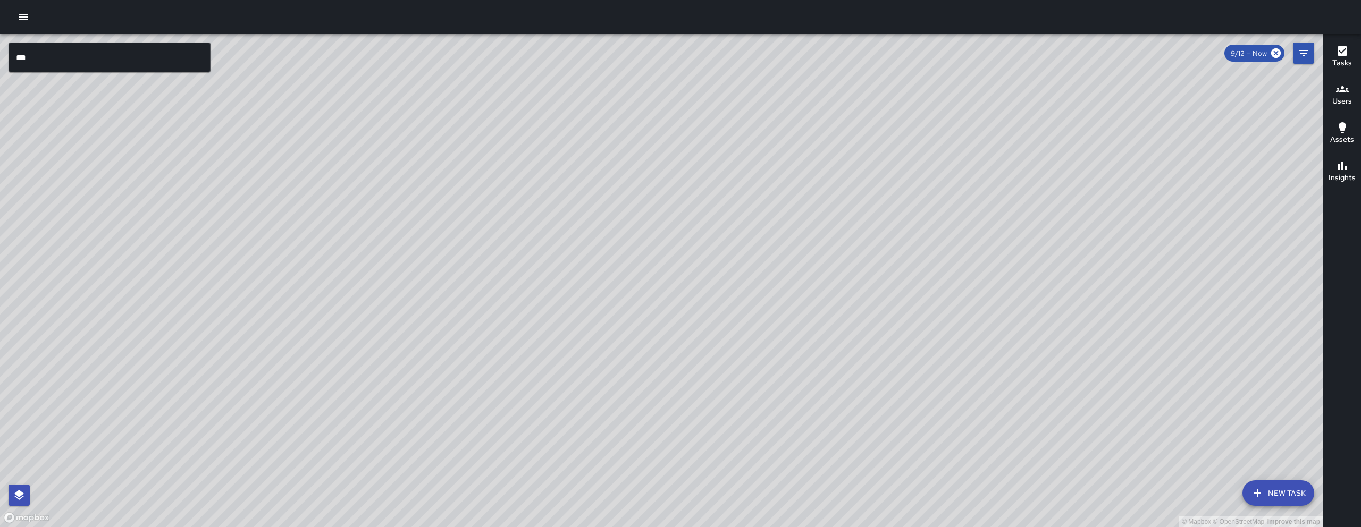
click at [1000, 239] on div "© Mapbox © OpenStreetMap Improve this map" at bounding box center [661, 280] width 1323 height 493
click at [220, 206] on div "© Mapbox © OpenStreetMap Improve this map" at bounding box center [661, 280] width 1323 height 493
click at [23, 21] on icon "button" at bounding box center [23, 17] width 13 height 13
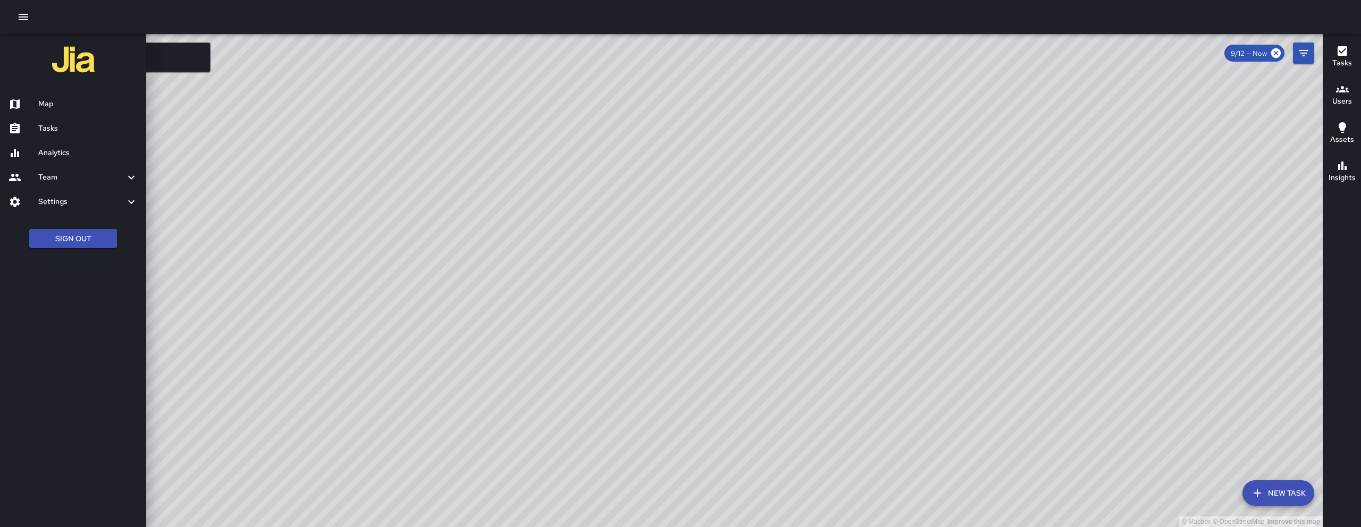
click at [98, 154] on h6 "Analytics" at bounding box center [87, 153] width 99 height 12
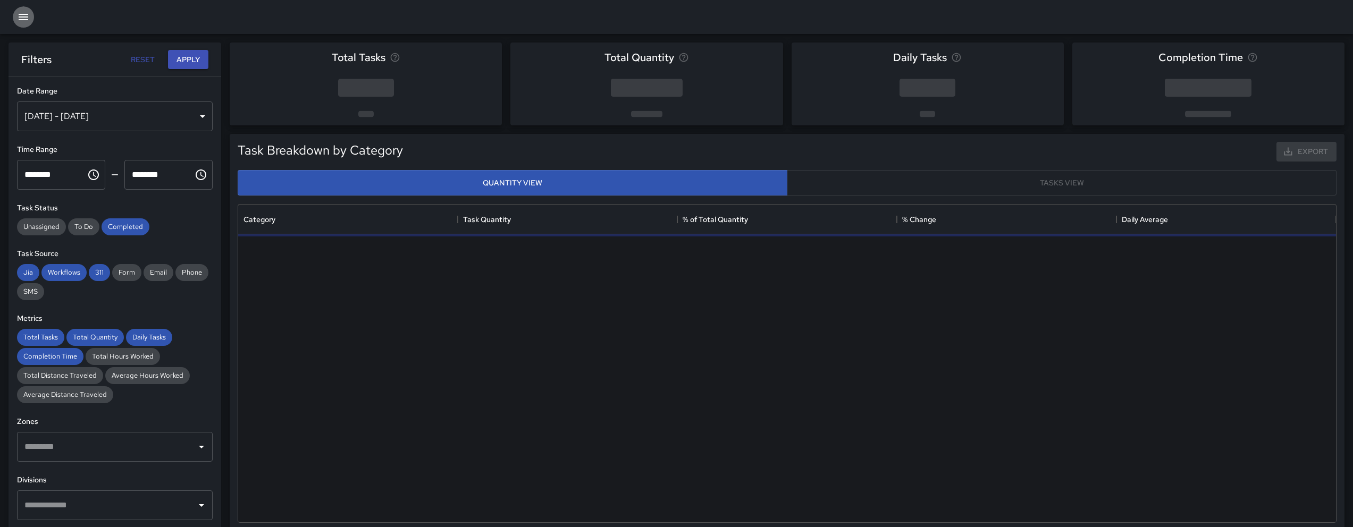
scroll to position [310, 1090]
click at [19, 19] on icon "button" at bounding box center [24, 17] width 10 height 6
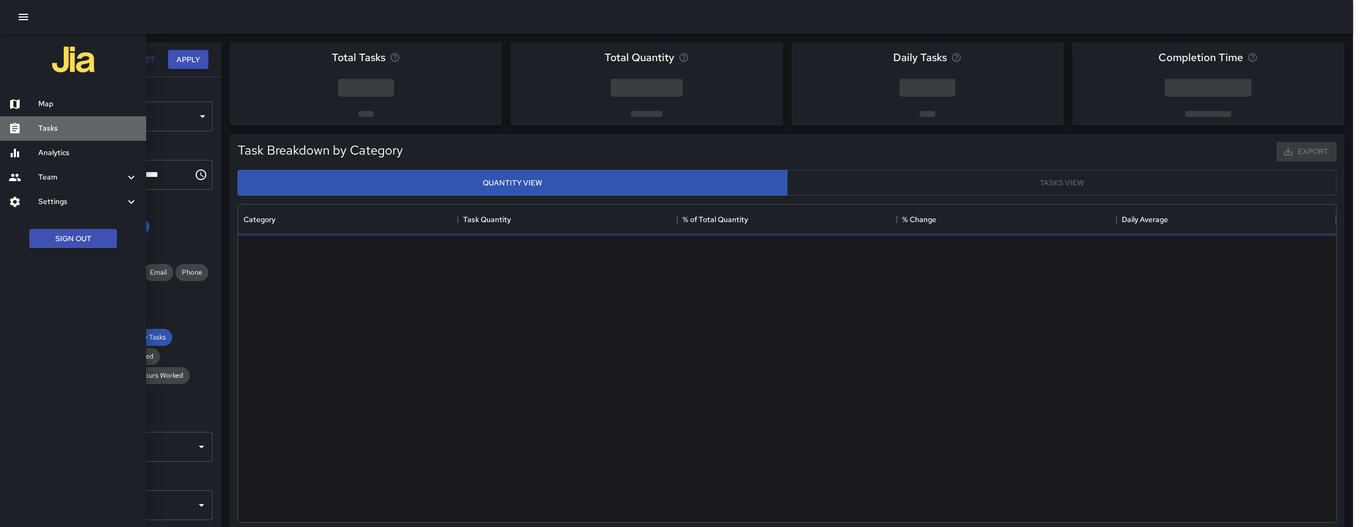
click at [69, 136] on div "Tasks" at bounding box center [73, 128] width 146 height 24
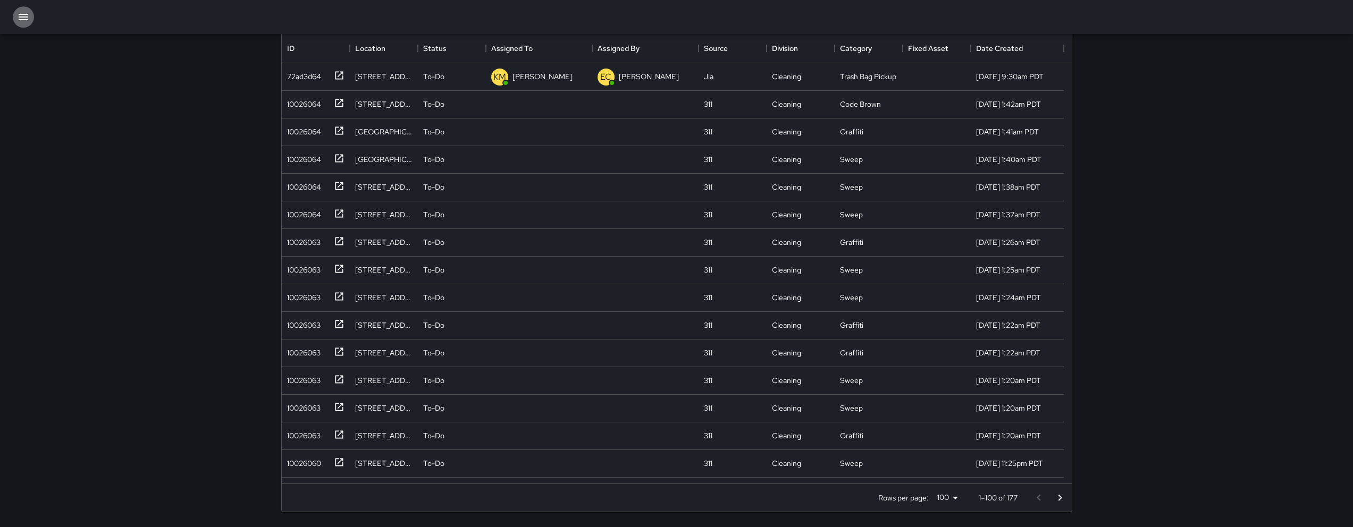
click at [17, 17] on icon "button" at bounding box center [23, 17] width 13 height 13
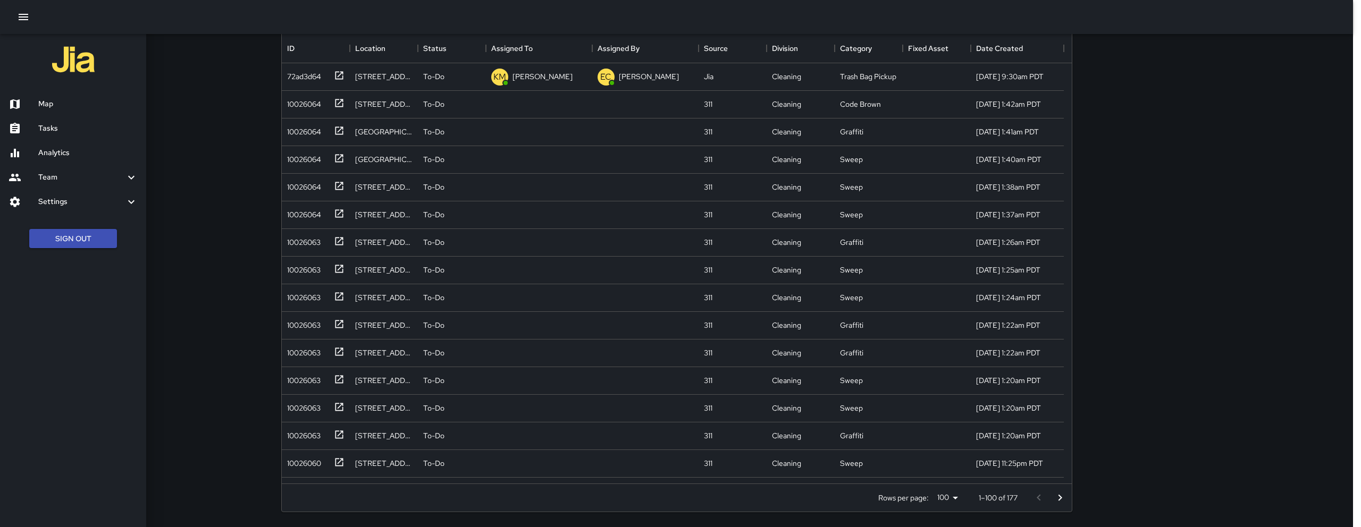
click at [40, 106] on h6 "Map" at bounding box center [87, 104] width 99 height 12
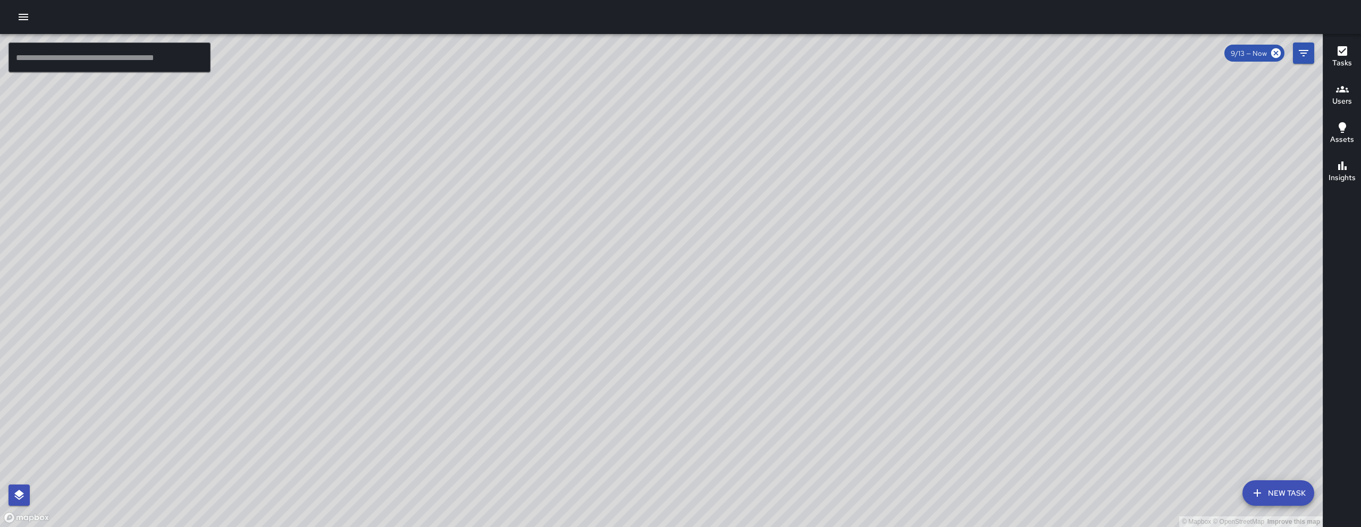
click at [1314, 57] on div "© Mapbox © OpenStreetMap Improve this map" at bounding box center [661, 280] width 1323 height 493
click at [1303, 62] on button "Filters" at bounding box center [1303, 53] width 21 height 21
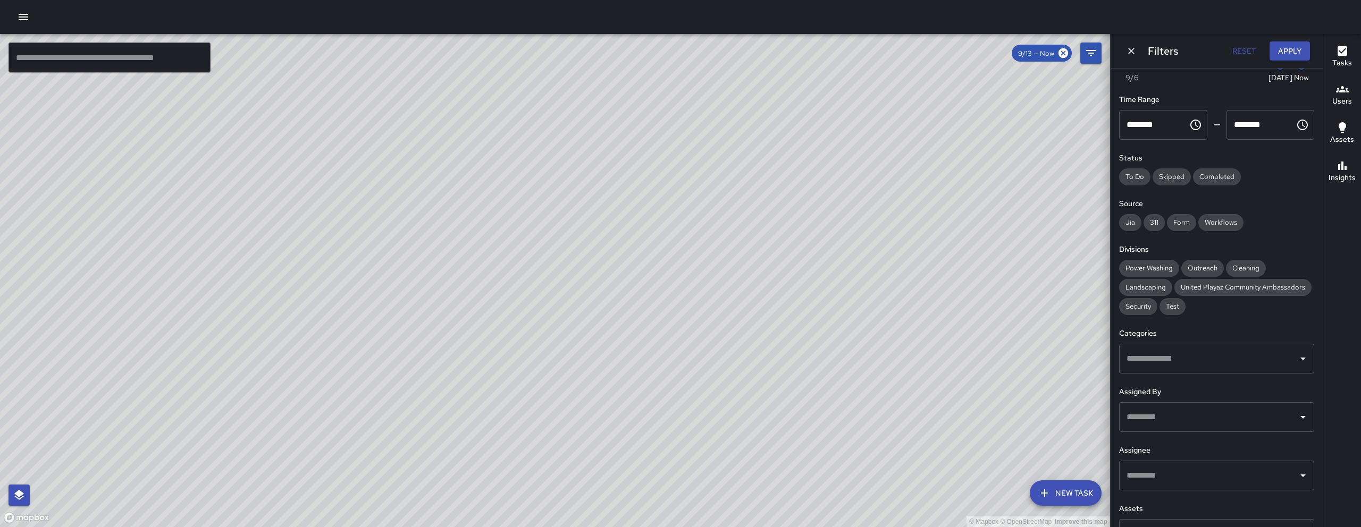
scroll to position [86, 0]
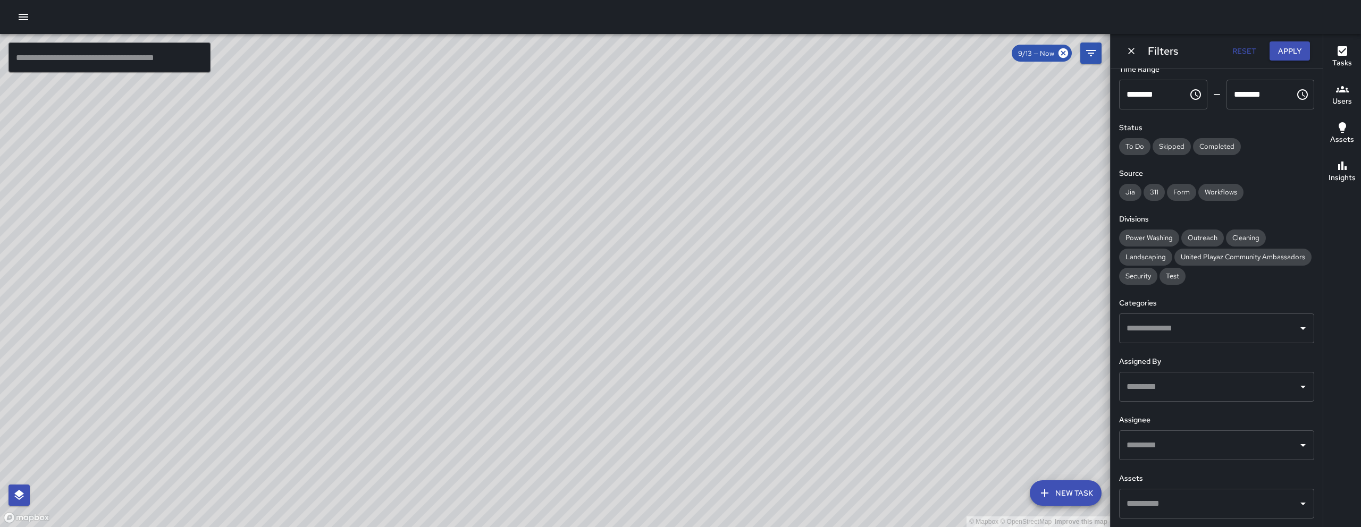
click at [1121, 48] on div "Filters Reset Apply" at bounding box center [1216, 51] width 212 height 34
click at [1124, 49] on button "Dismiss" at bounding box center [1131, 51] width 16 height 16
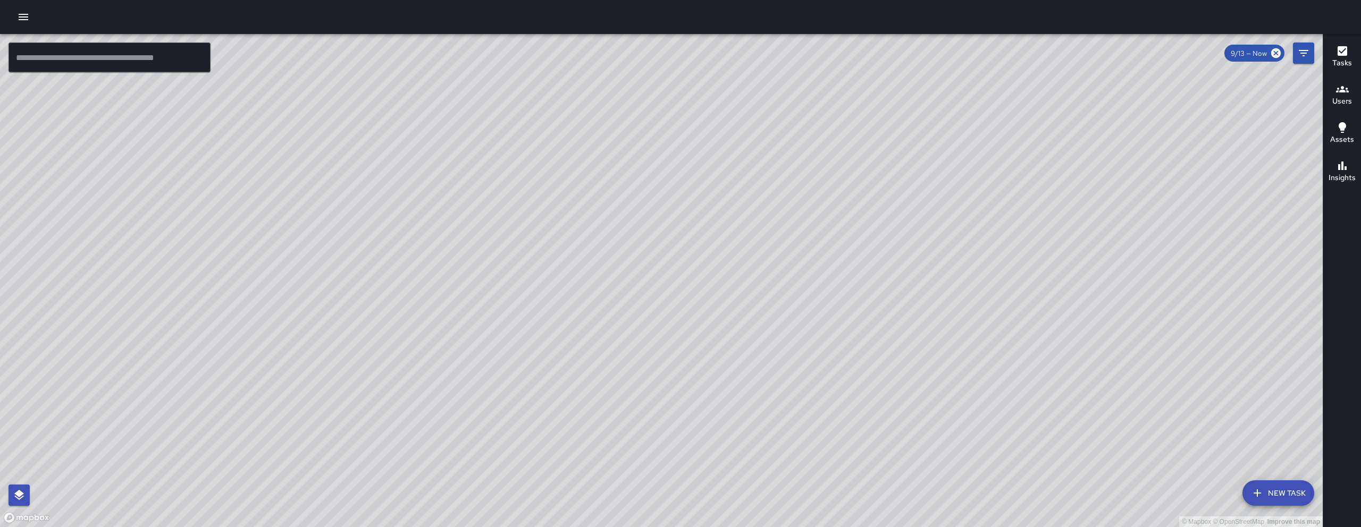
click at [1298, 496] on button "New Task" at bounding box center [1278, 494] width 72 height 26
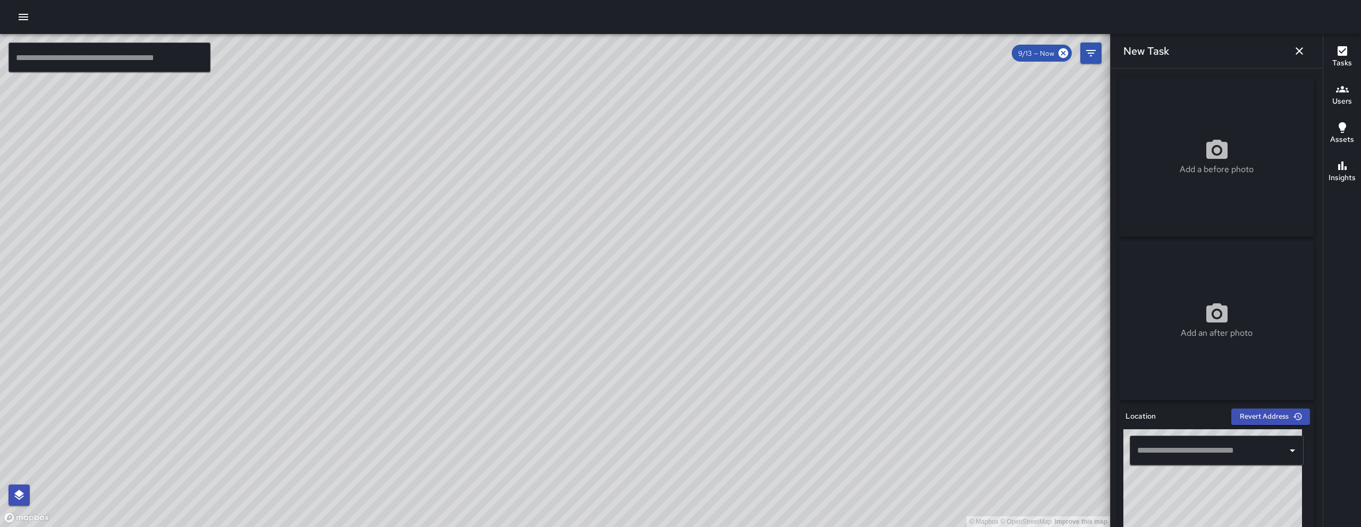
click at [1192, 459] on input "text" at bounding box center [1208, 451] width 148 height 20
type input "**"
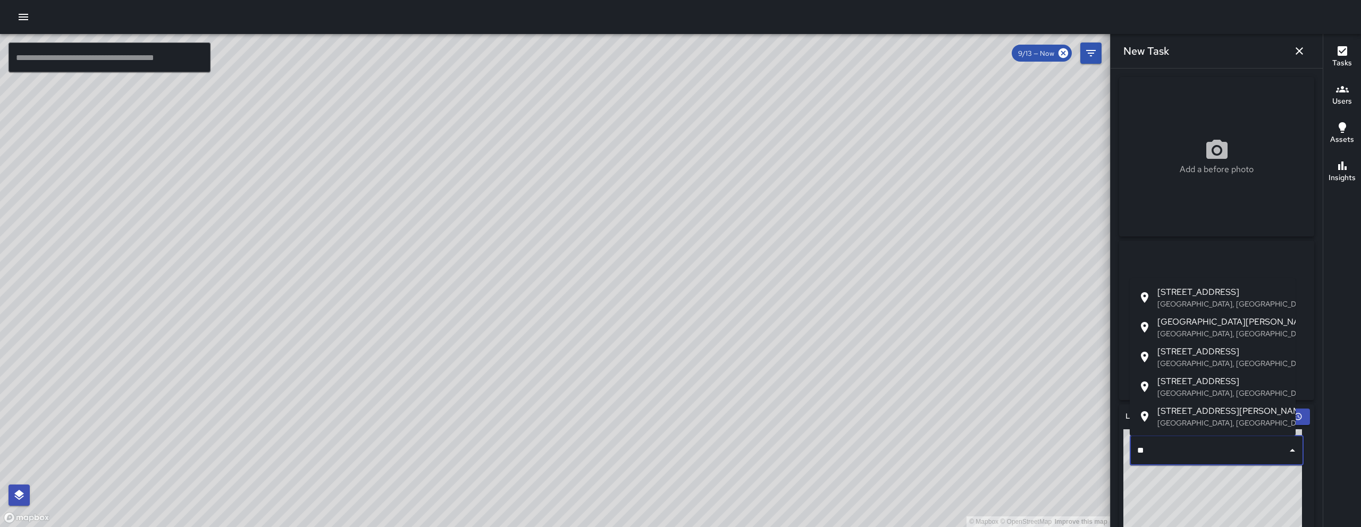
click at [1299, 52] on icon "button" at bounding box center [1299, 51] width 13 height 13
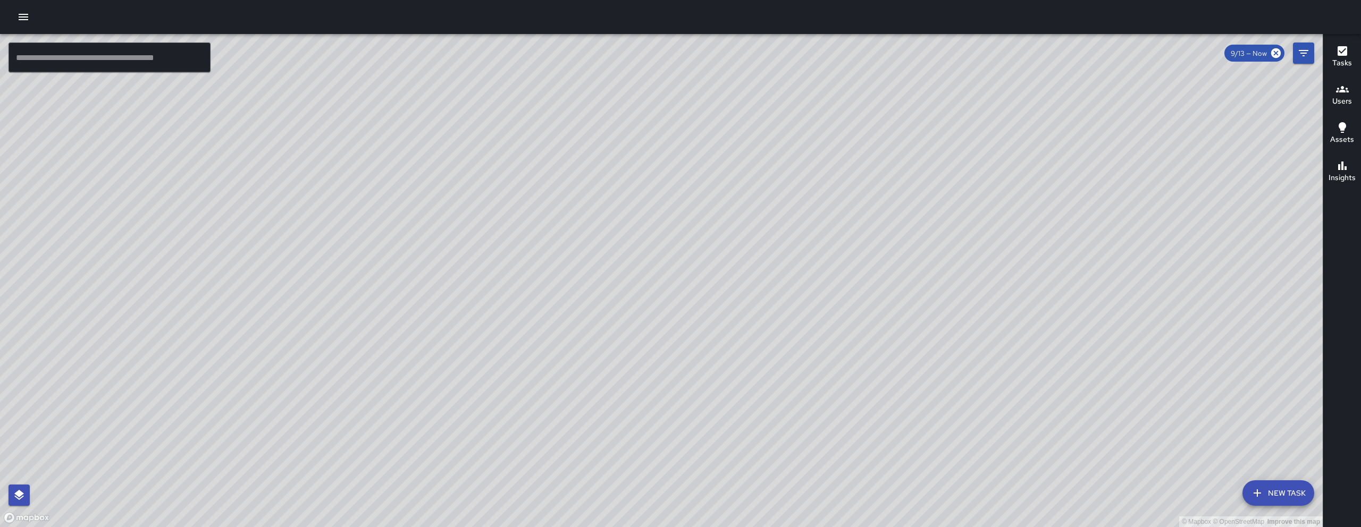
click at [1268, 484] on button "New Task" at bounding box center [1278, 494] width 72 height 26
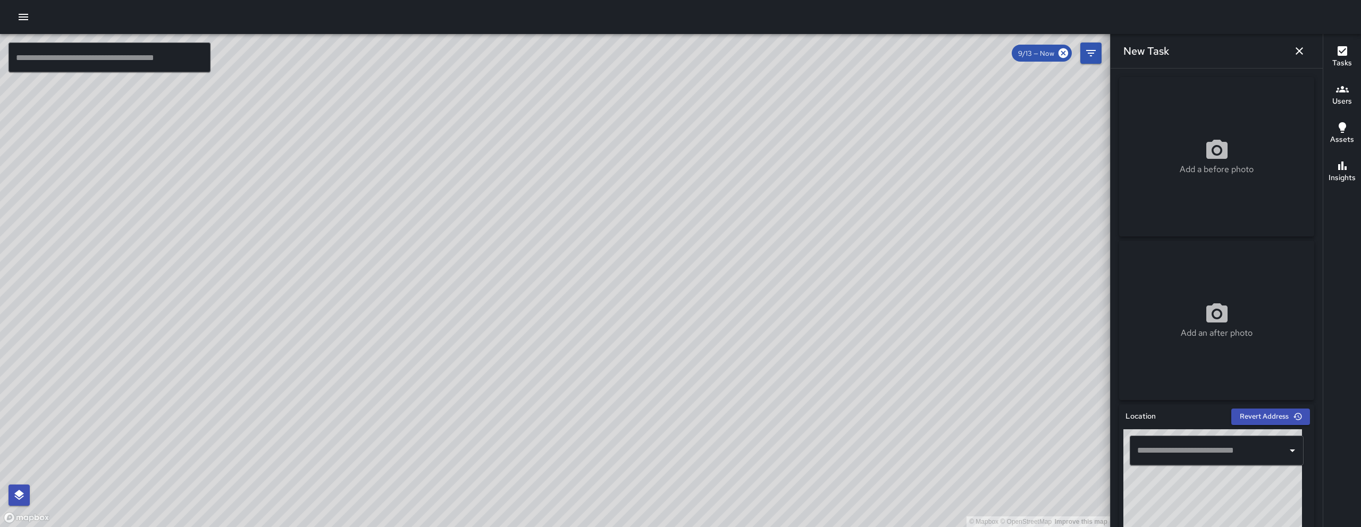
click at [1305, 55] on icon "button" at bounding box center [1299, 51] width 13 height 13
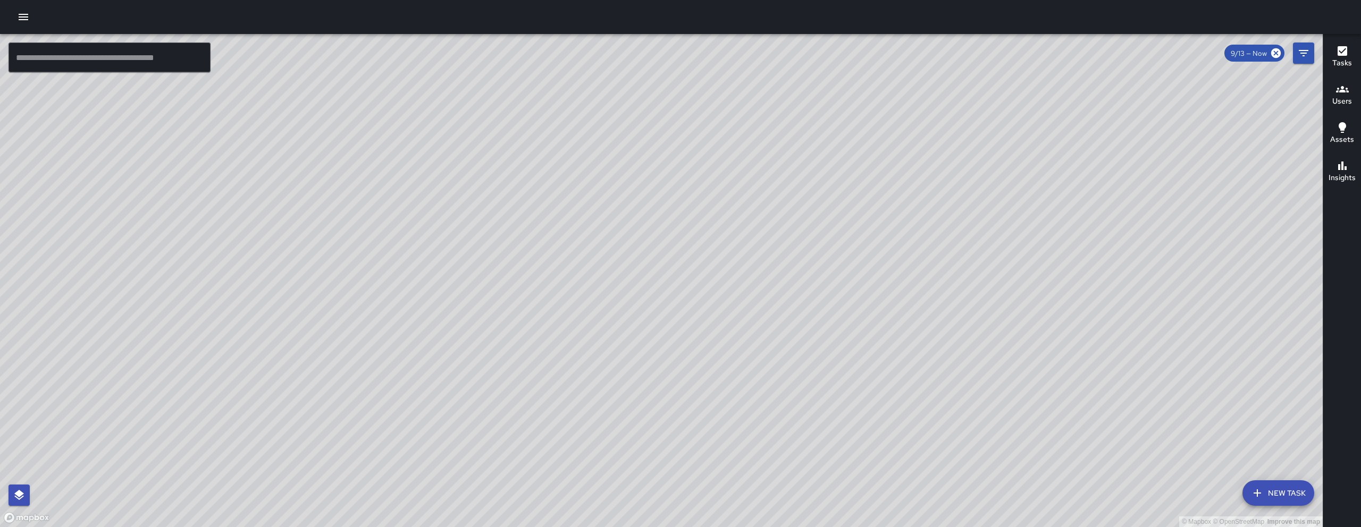
click at [1279, 482] on button "New Task" at bounding box center [1278, 494] width 72 height 26
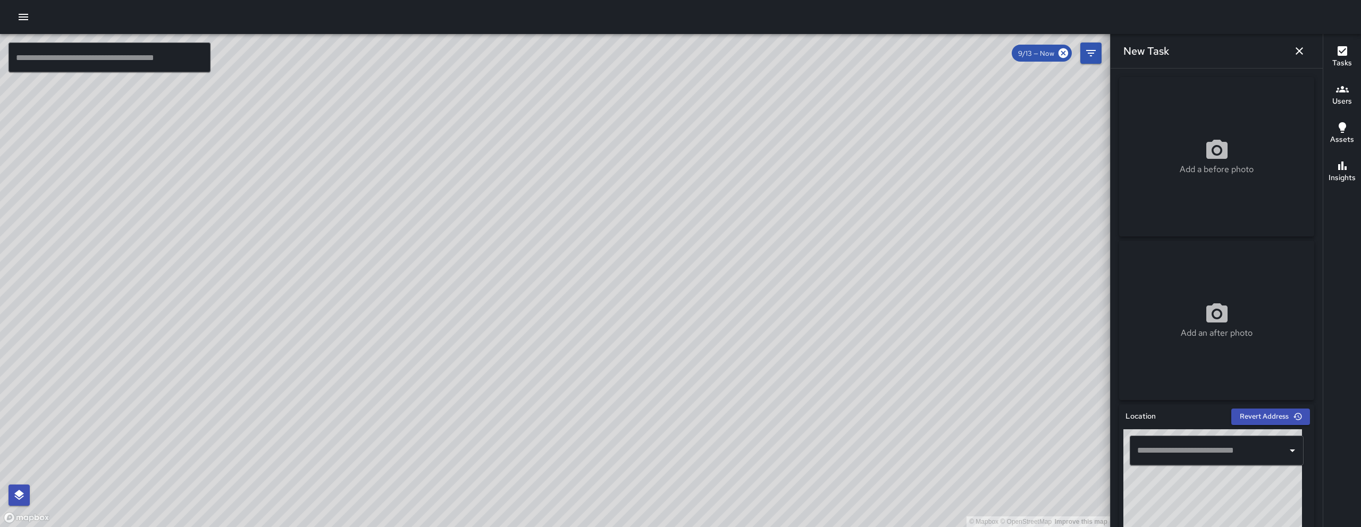
click at [1223, 225] on div "Add a before photo" at bounding box center [1216, 156] width 195 height 159
click at [1305, 48] on icon "button" at bounding box center [1299, 51] width 13 height 13
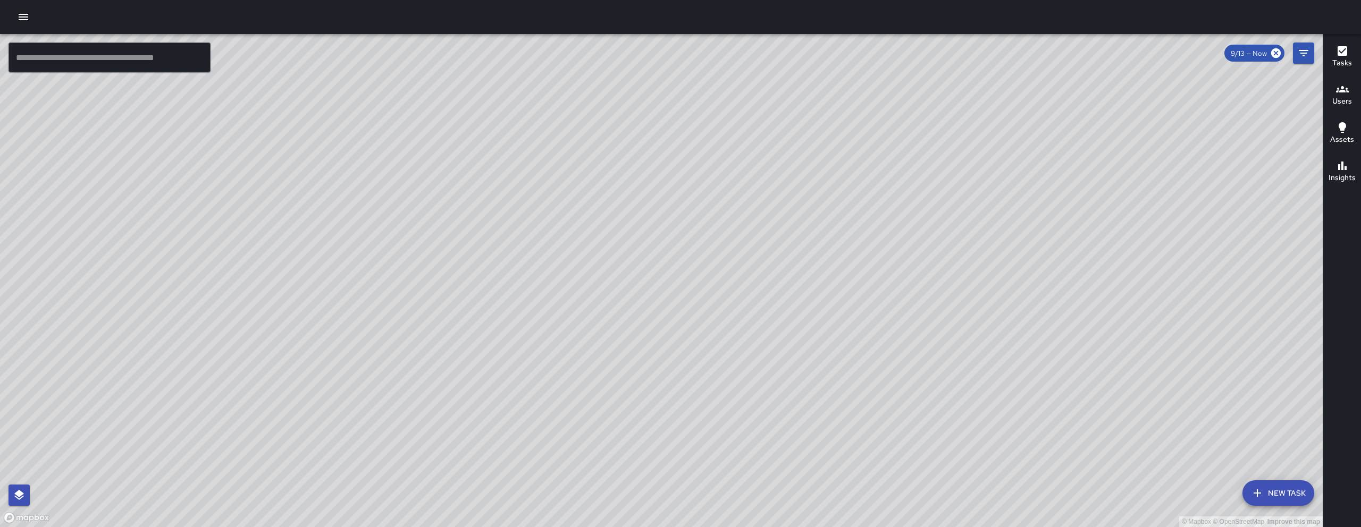
click at [1285, 494] on button "New Task" at bounding box center [1278, 494] width 72 height 26
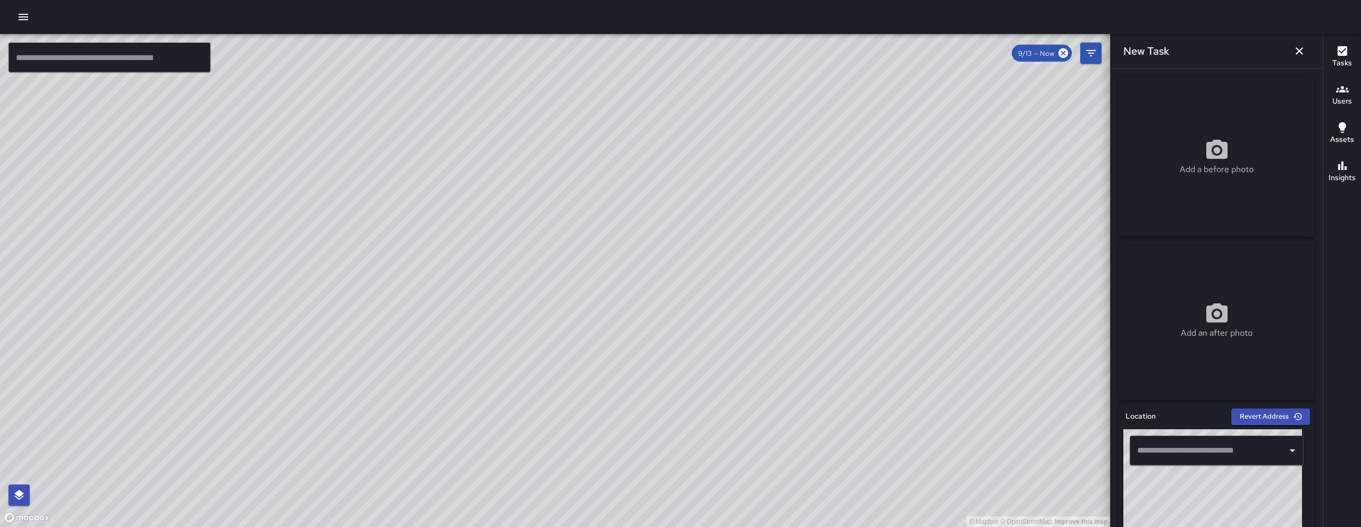
click at [1197, 205] on div "Add a before photo" at bounding box center [1216, 156] width 195 height 159
type input "**********"
click at [1160, 455] on input "text" at bounding box center [1208, 451] width 148 height 20
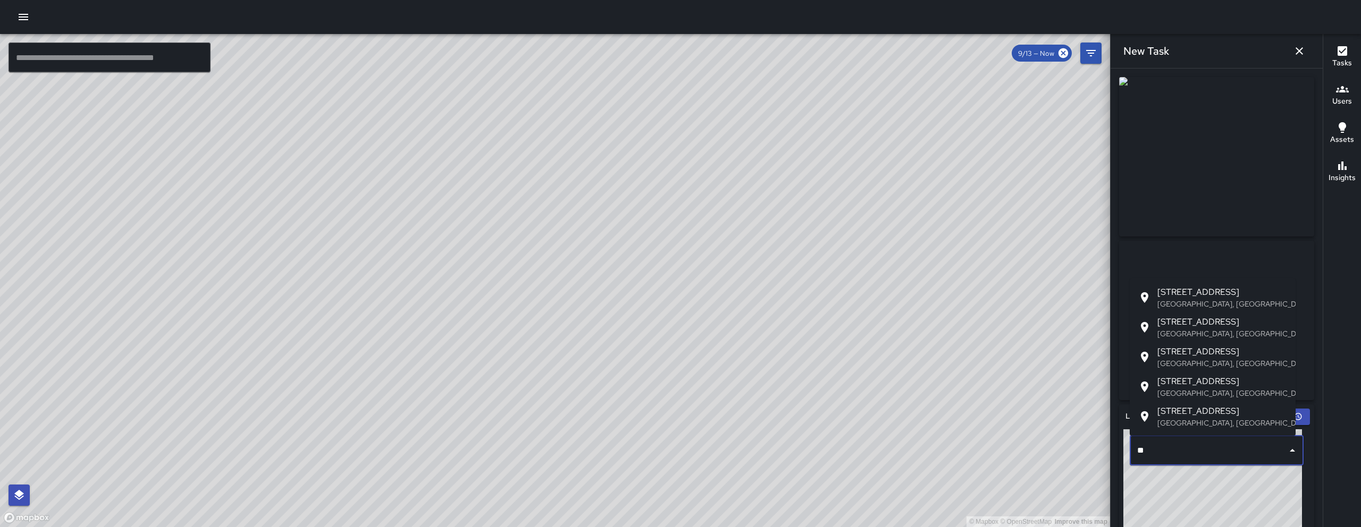
type input "*"
click at [1263, 360] on p "San Francisco, CA, USA" at bounding box center [1222, 363] width 130 height 11
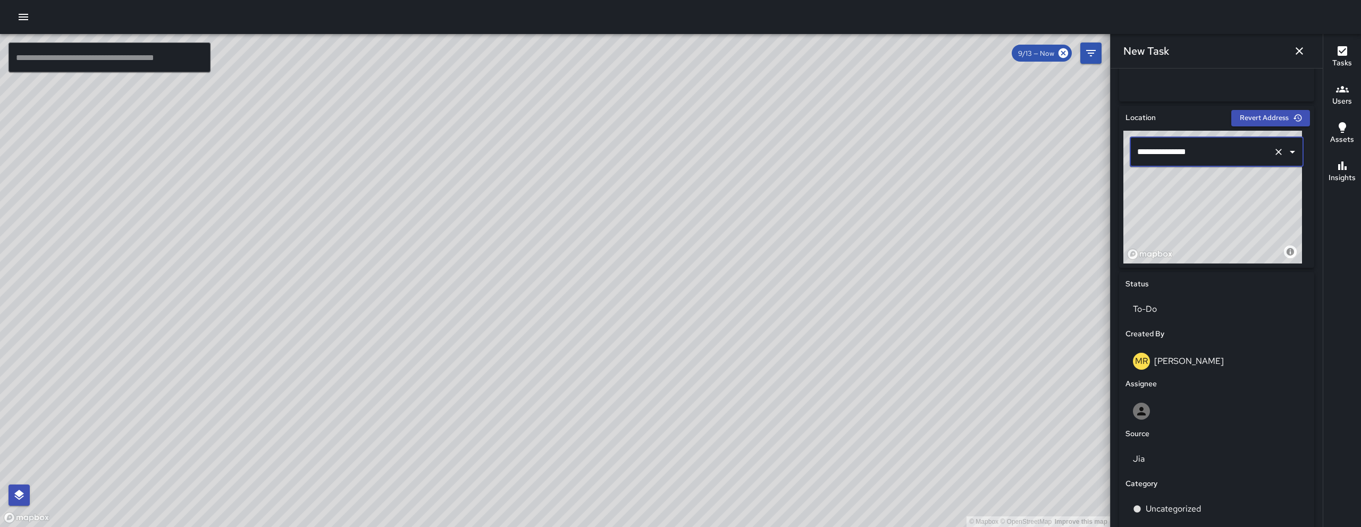
scroll to position [420, 0]
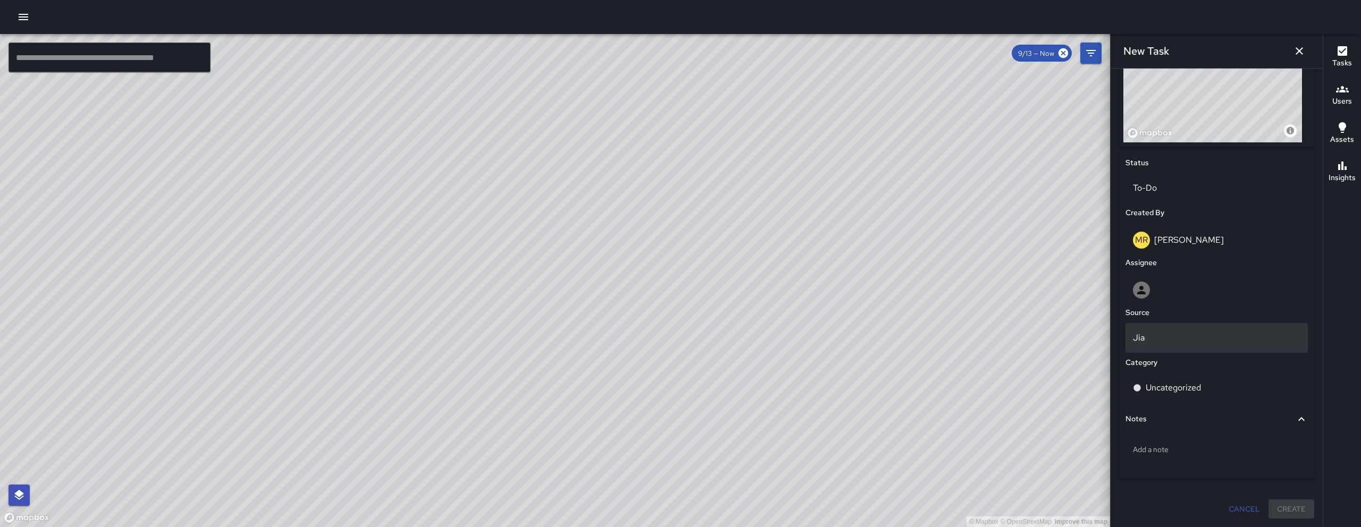
type input "**********"
click at [1210, 339] on p "Jia" at bounding box center [1216, 338] width 167 height 13
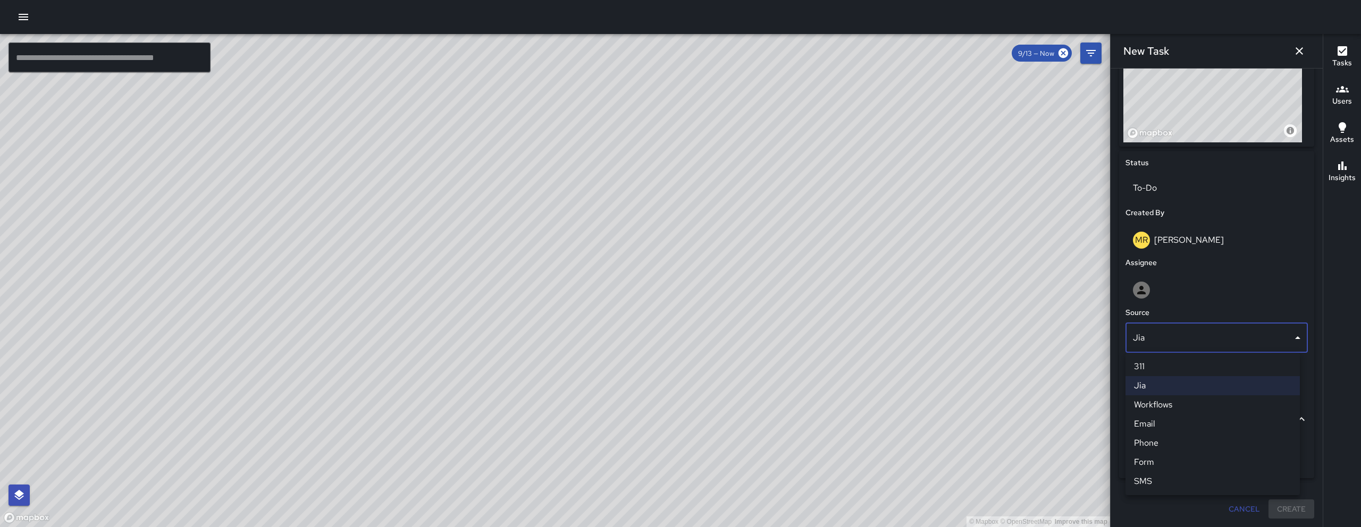
click at [1191, 418] on li "Email" at bounding box center [1212, 424] width 174 height 19
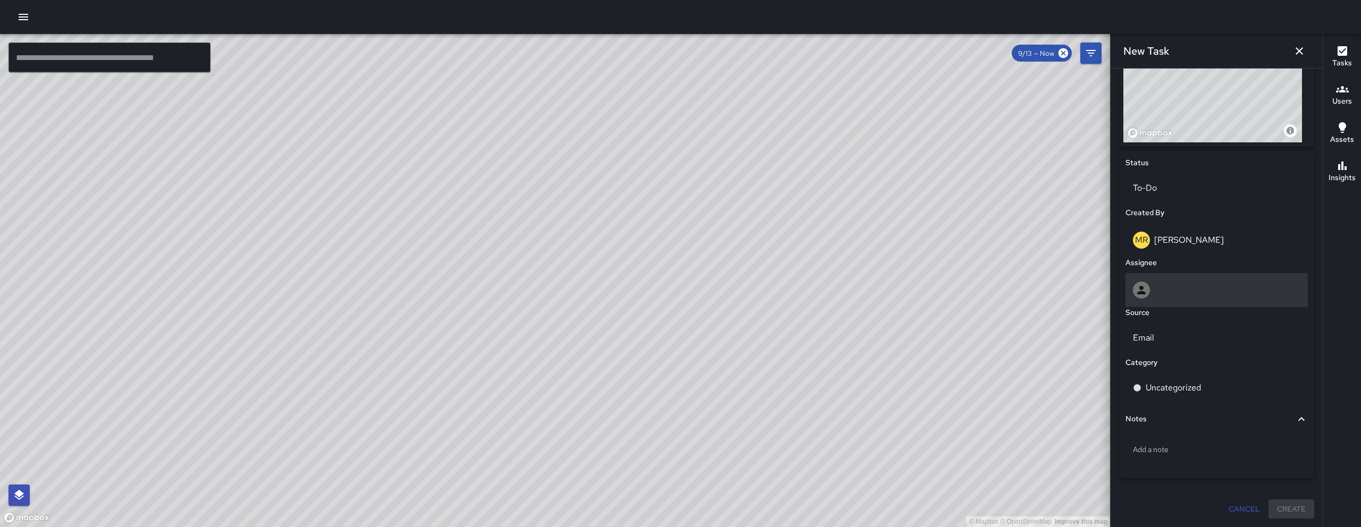
click at [1174, 277] on div at bounding box center [1216, 290] width 182 height 34
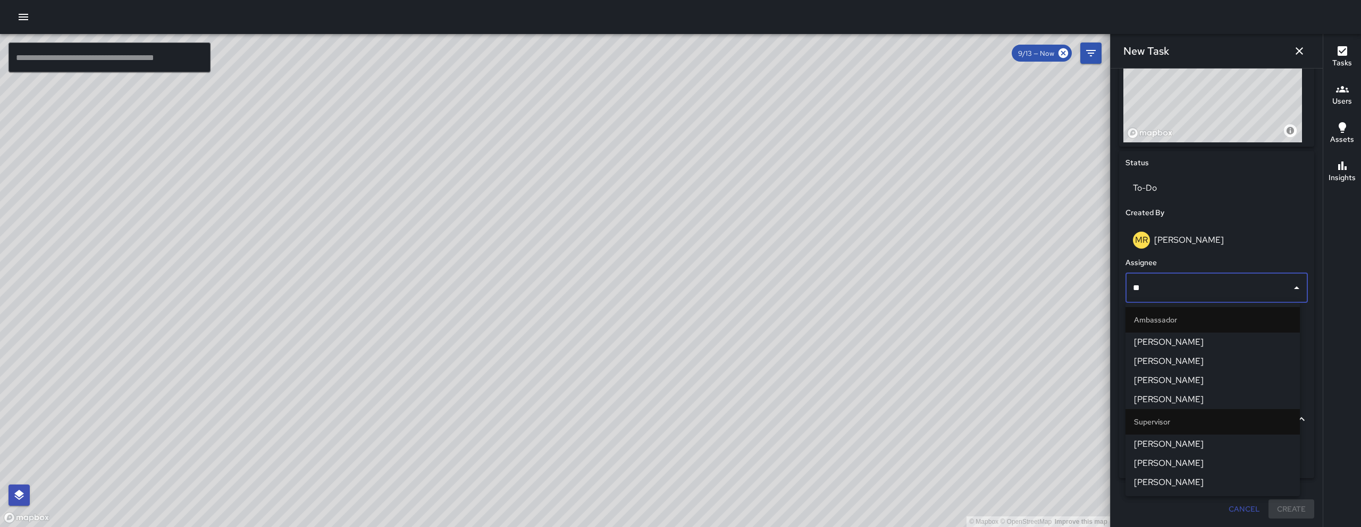
type input "***"
click at [1216, 348] on span "Enrique Cervantes" at bounding box center [1212, 342] width 157 height 13
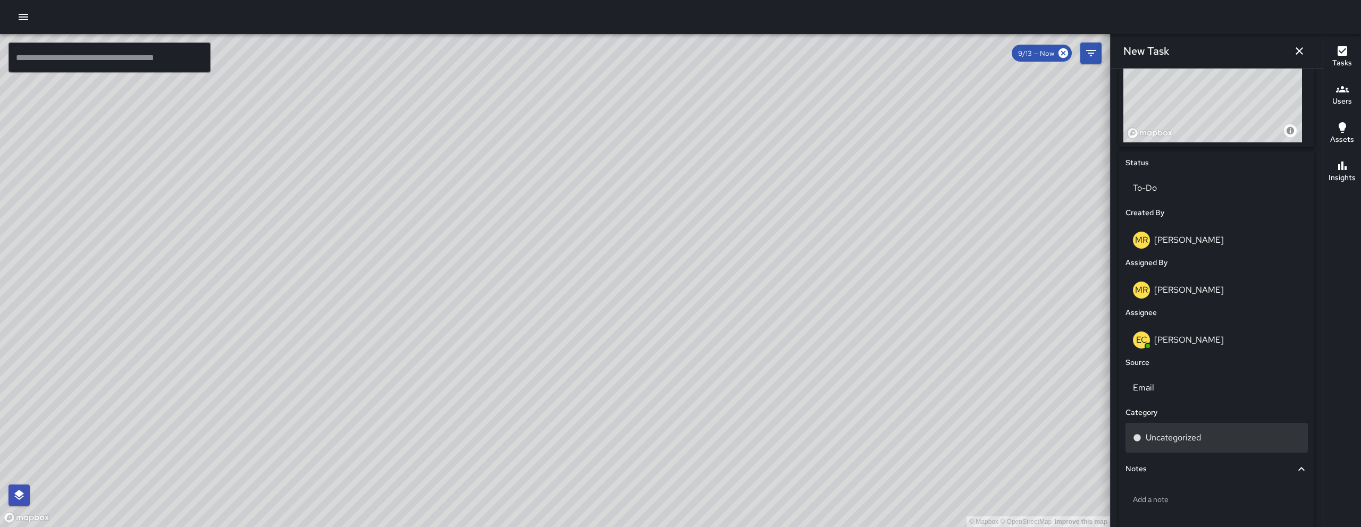
click at [1202, 439] on div "Uncategorized" at bounding box center [1216, 438] width 167 height 13
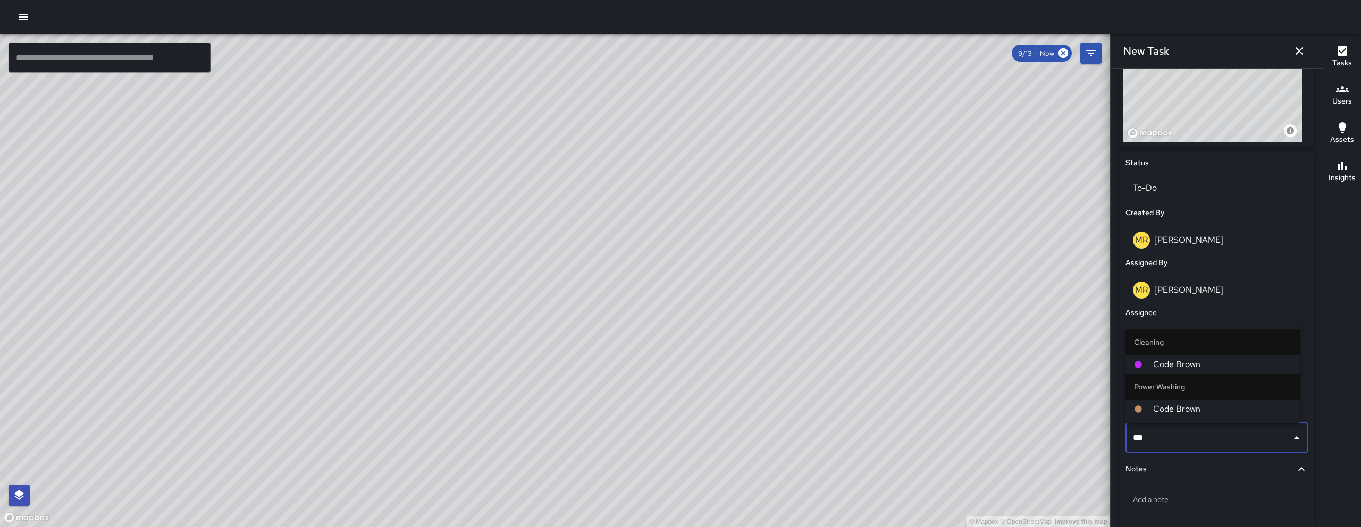
type input "****"
click at [1164, 369] on span "Code Brown" at bounding box center [1222, 364] width 138 height 13
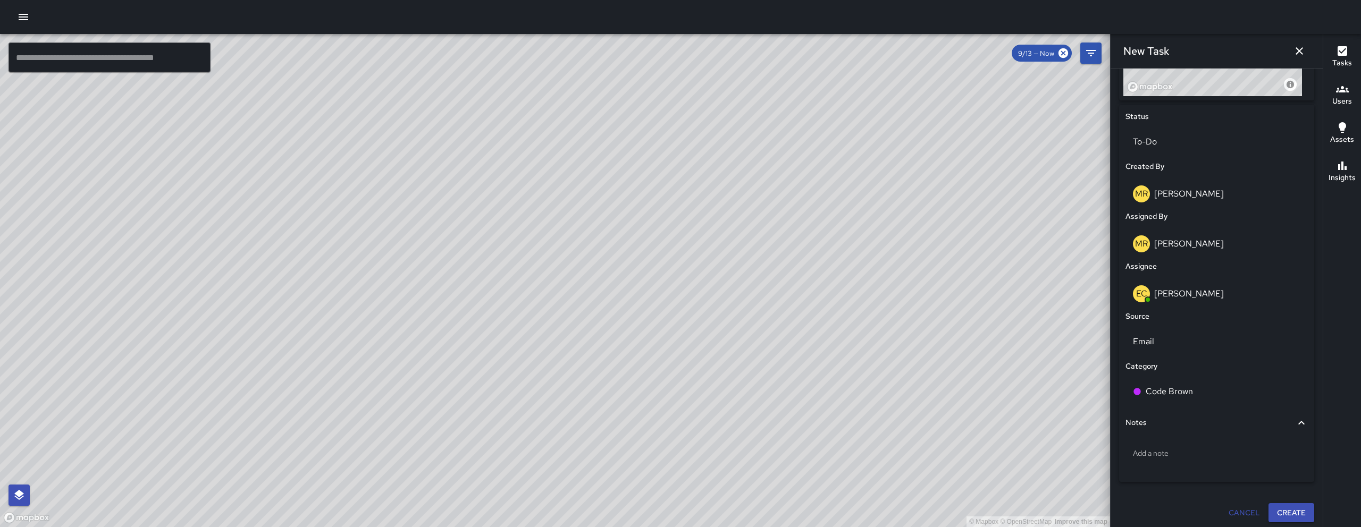
scroll to position [470, 0]
click at [1290, 502] on button "Create" at bounding box center [1291, 510] width 46 height 20
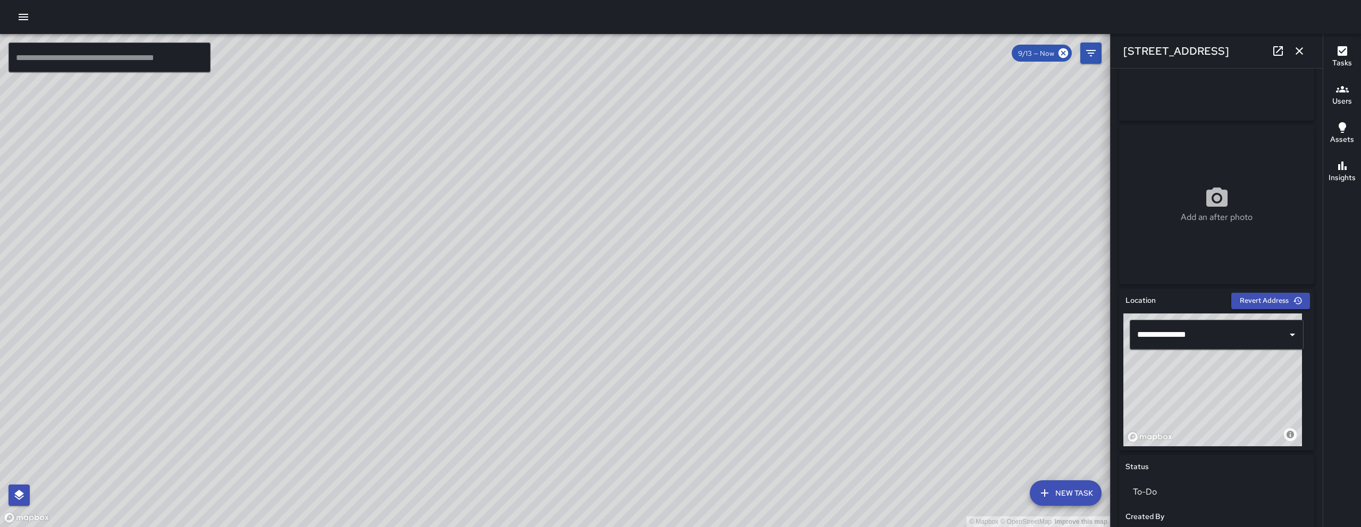
scroll to position [228, 0]
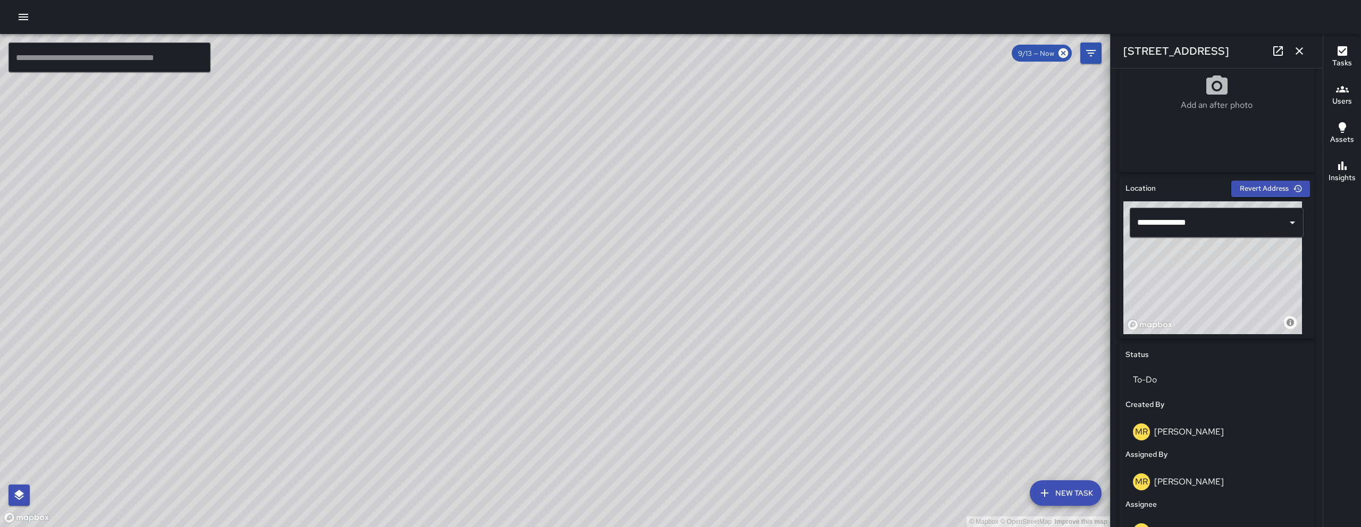
click at [1292, 58] on button "button" at bounding box center [1299, 50] width 21 height 21
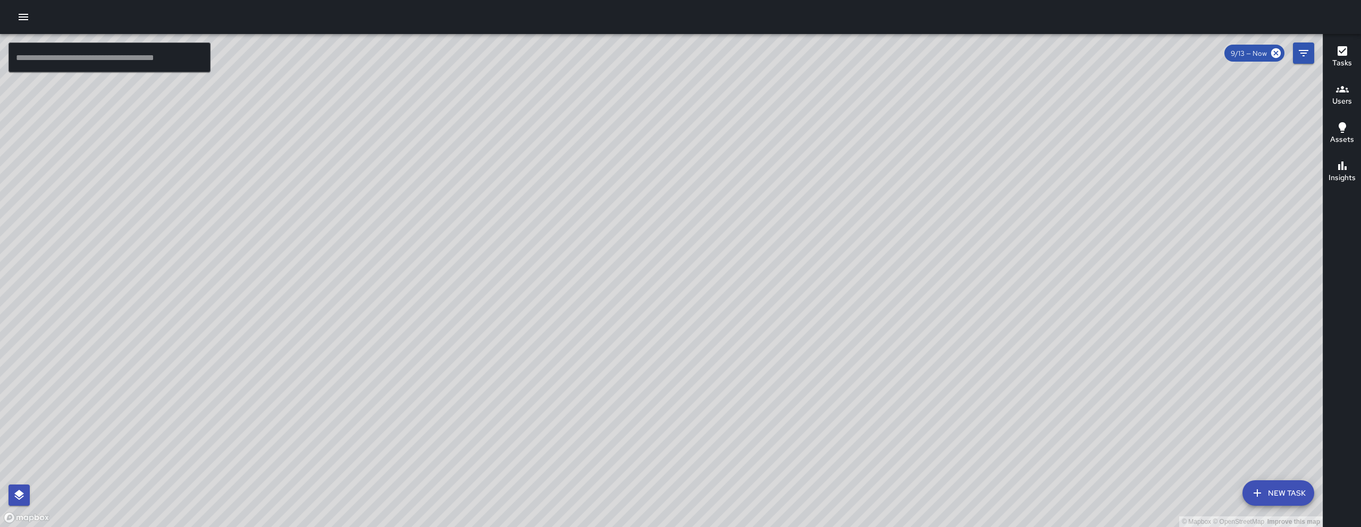
drag, startPoint x: 1082, startPoint y: 413, endPoint x: 622, endPoint y: 333, distance: 466.2
click at [622, 333] on div "© Mapbox © OpenStreetMap Improve this map" at bounding box center [661, 280] width 1323 height 493
drag, startPoint x: 633, startPoint y: 335, endPoint x: 666, endPoint y: 351, distance: 36.8
click at [666, 351] on div "© Mapbox © OpenStreetMap Improve this map" at bounding box center [661, 280] width 1323 height 493
click at [1273, 509] on div "© Mapbox © OpenStreetMap Improve this map" at bounding box center [661, 280] width 1323 height 493
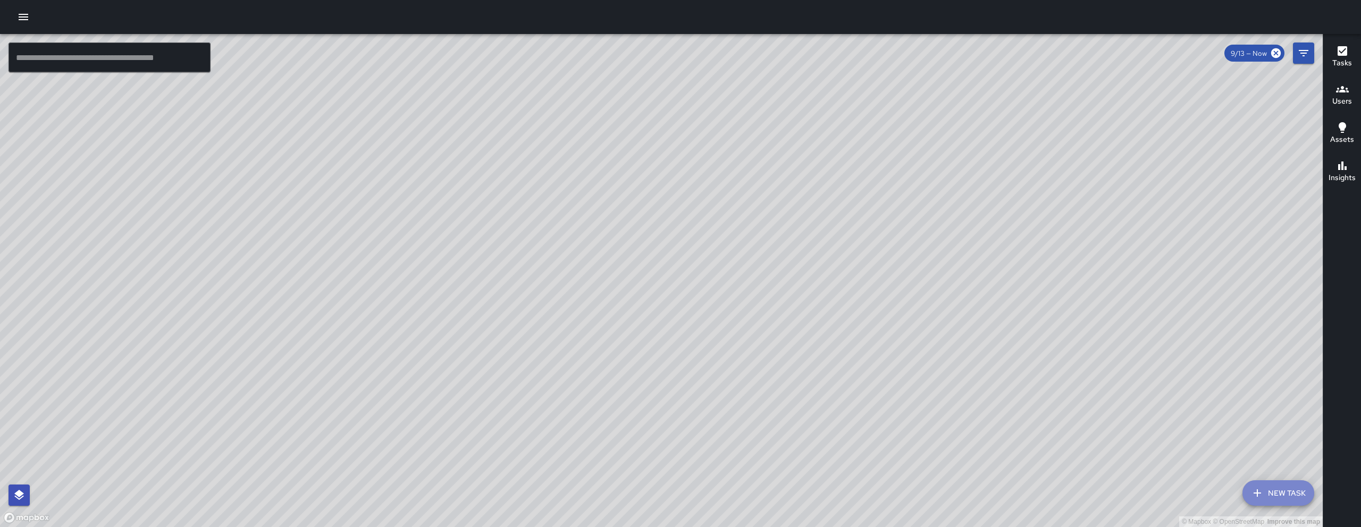
click at [1272, 499] on button "New Task" at bounding box center [1278, 494] width 72 height 26
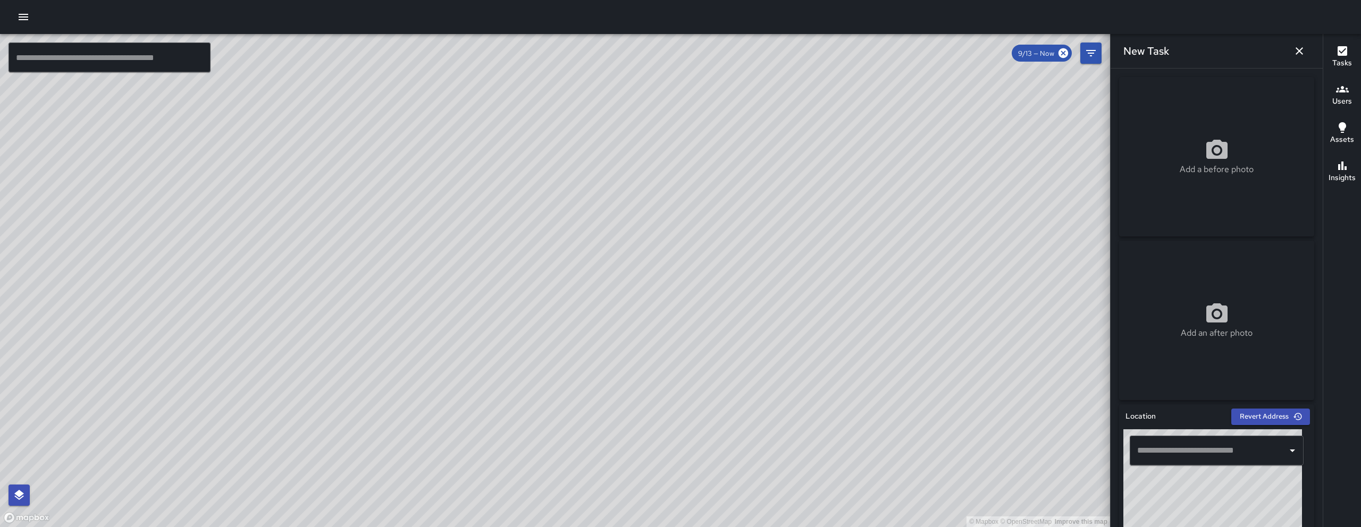
click at [1220, 437] on div "​" at bounding box center [1217, 451] width 174 height 30
click at [1196, 452] on input "text" at bounding box center [1208, 451] width 148 height 20
paste input "**********"
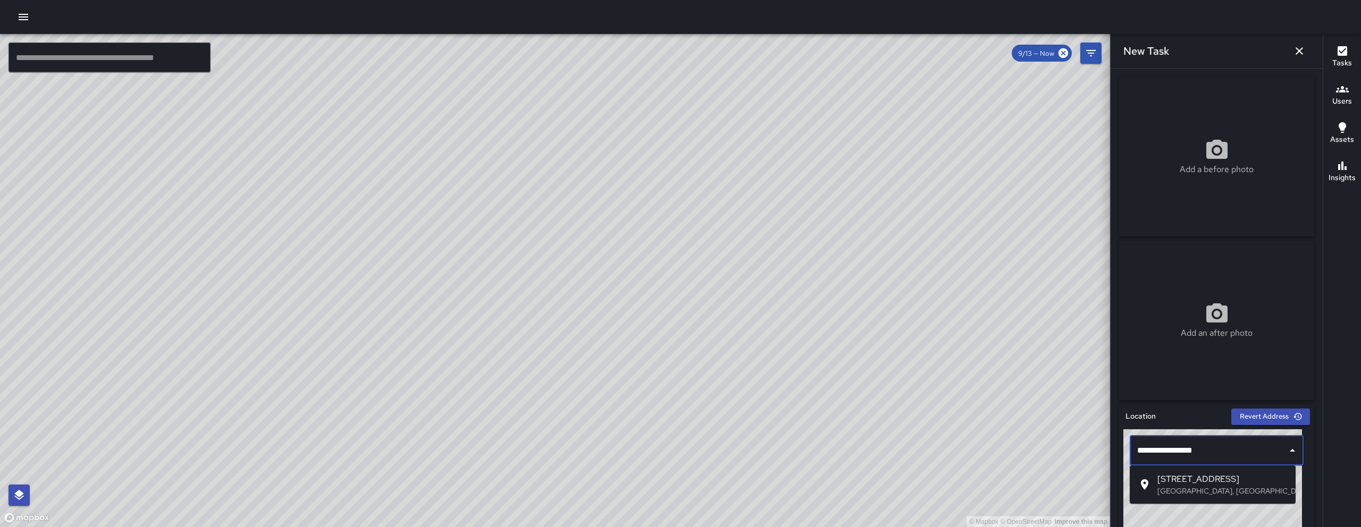
click at [1188, 470] on li "587 Natoma Street San Francisco, CA, USA" at bounding box center [1213, 485] width 166 height 30
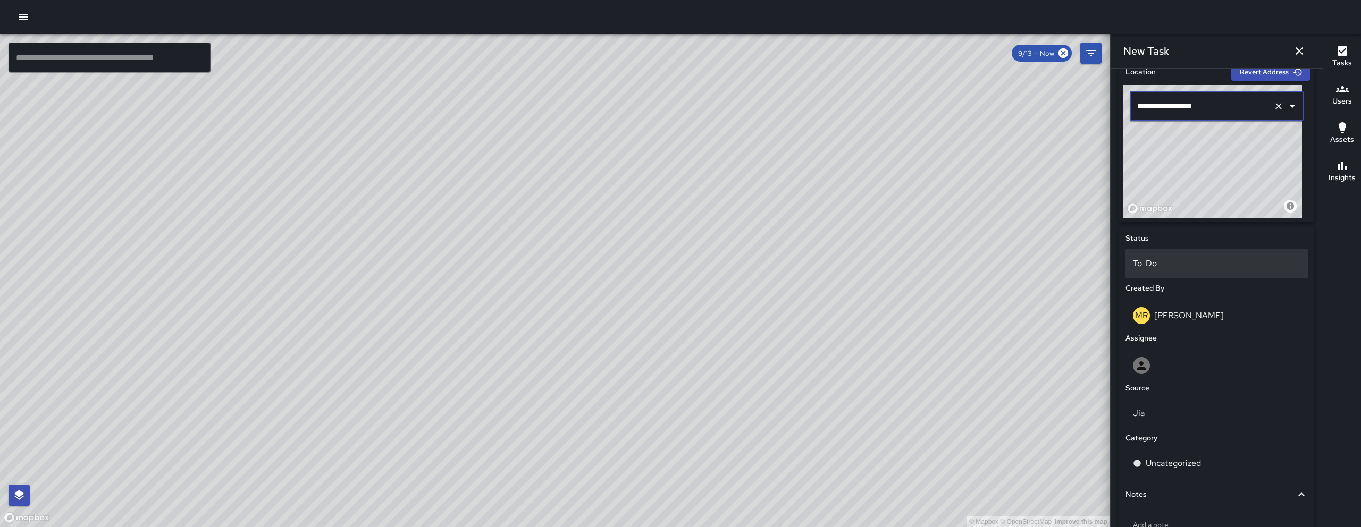
scroll to position [352, 0]
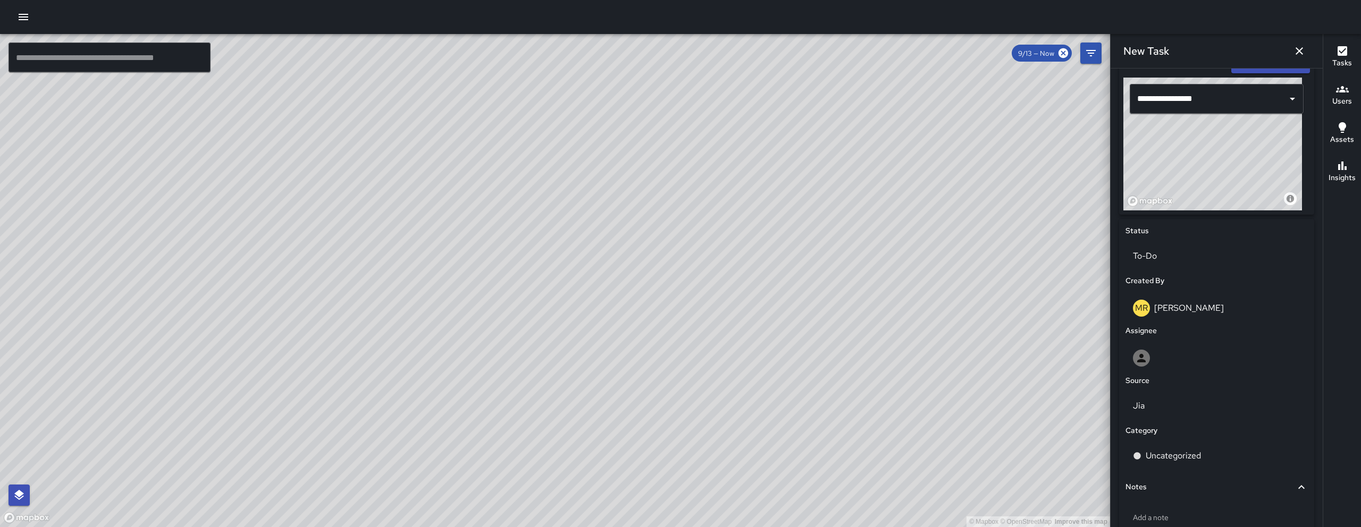
drag, startPoint x: 1201, startPoint y: 169, endPoint x: 1215, endPoint y: 180, distance: 17.4
click at [1215, 180] on div "© Mapbox © OpenStreetMap Improve this map" at bounding box center [1212, 144] width 179 height 133
drag, startPoint x: 1210, startPoint y: 171, endPoint x: 1219, endPoint y: 179, distance: 11.3
click at [1219, 179] on div "© Mapbox © OpenStreetMap Improve this map" at bounding box center [1212, 144] width 179 height 133
click at [1207, 182] on div "© Mapbox © OpenStreetMap Improve this map" at bounding box center [1212, 144] width 179 height 133
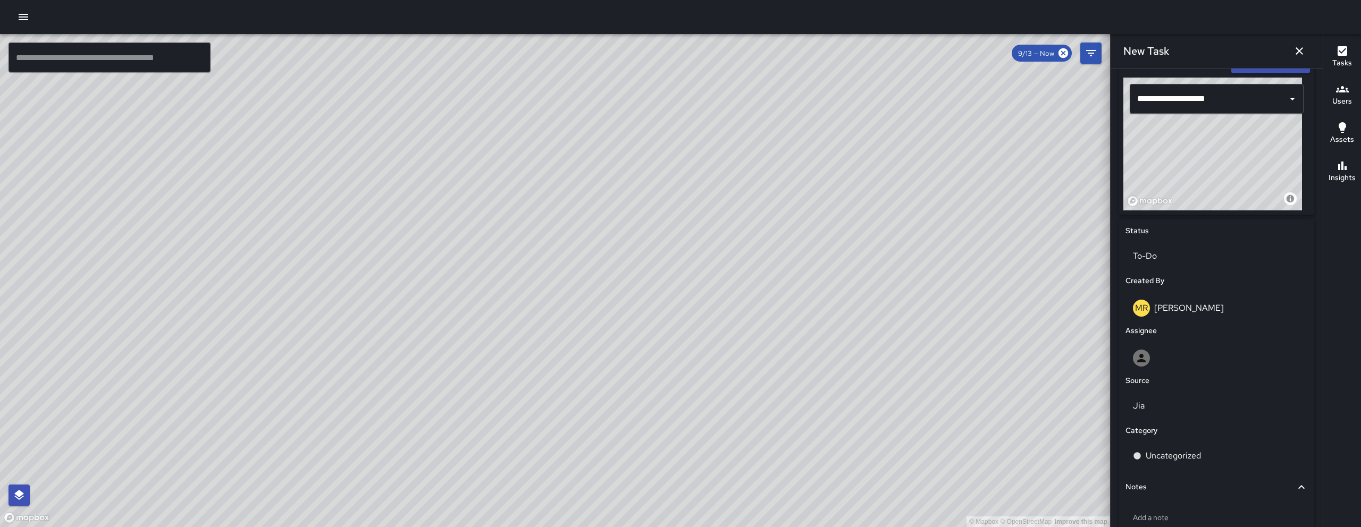
drag, startPoint x: 1204, startPoint y: 180, endPoint x: 1197, endPoint y: 175, distance: 8.7
click at [1197, 175] on div "© Mapbox © OpenStreetMap Improve this map" at bounding box center [1212, 144] width 179 height 133
type input "**********"
click at [1184, 389] on div "Jia" at bounding box center [1216, 406] width 187 height 34
click at [1183, 362] on div at bounding box center [1216, 358] width 167 height 17
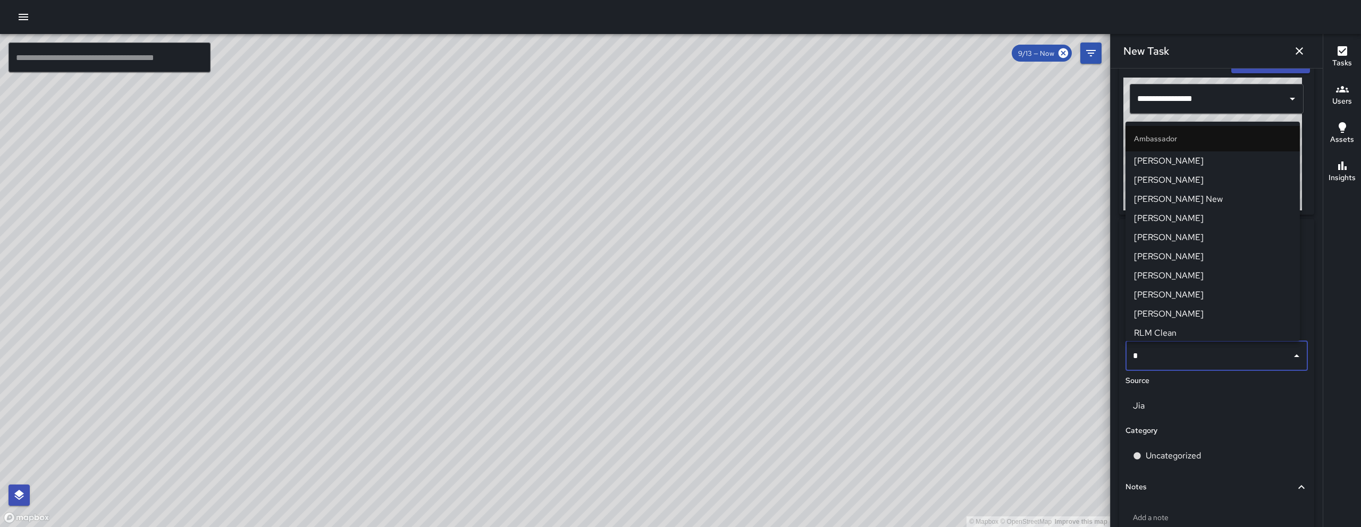
type input "**"
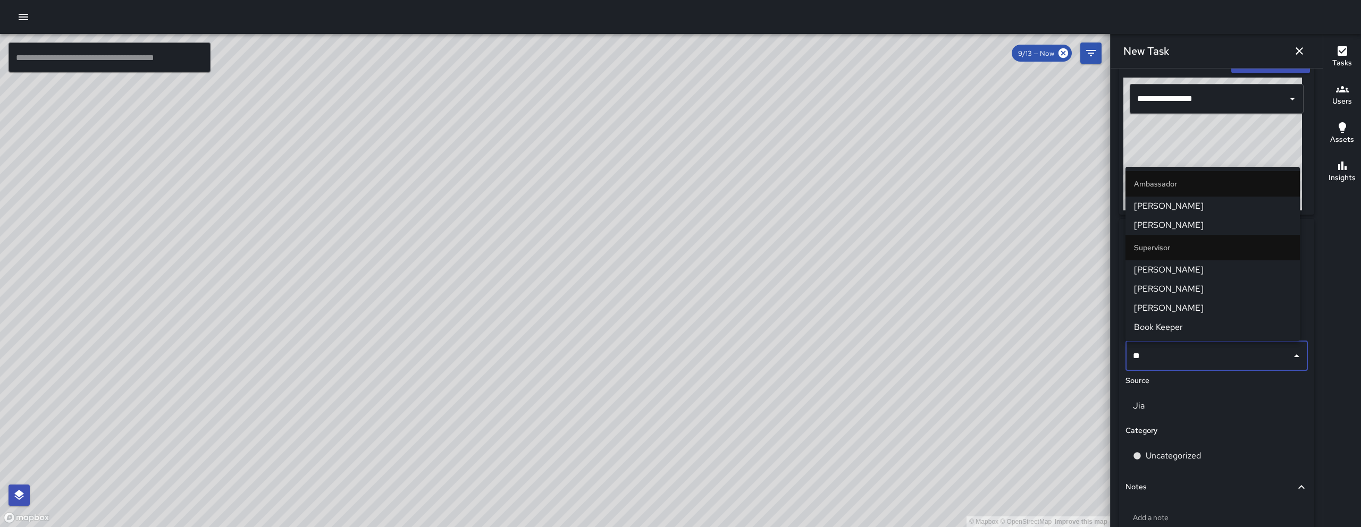
click at [1196, 232] on li "Kenneth Ware" at bounding box center [1212, 225] width 174 height 19
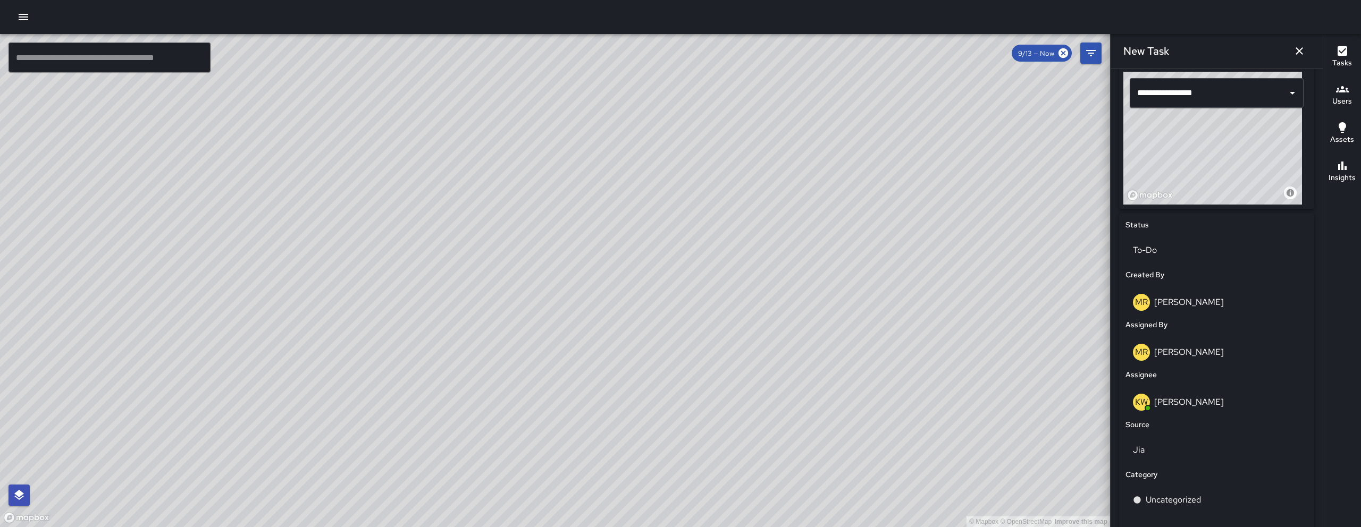
scroll to position [418, 0]
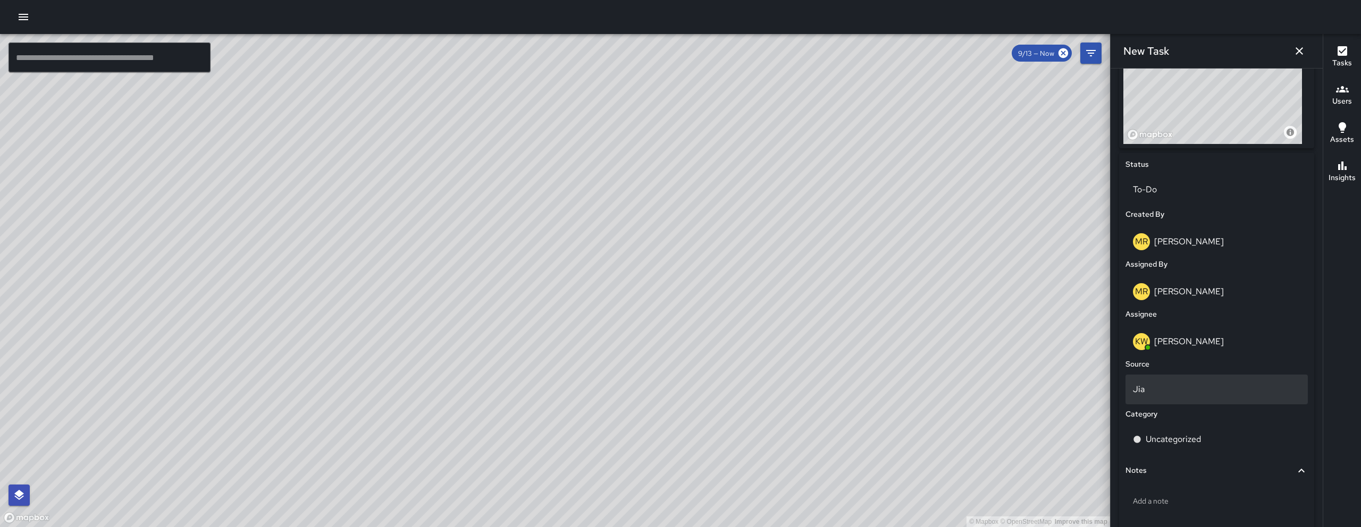
click at [1172, 401] on div "Jia" at bounding box center [1216, 390] width 182 height 30
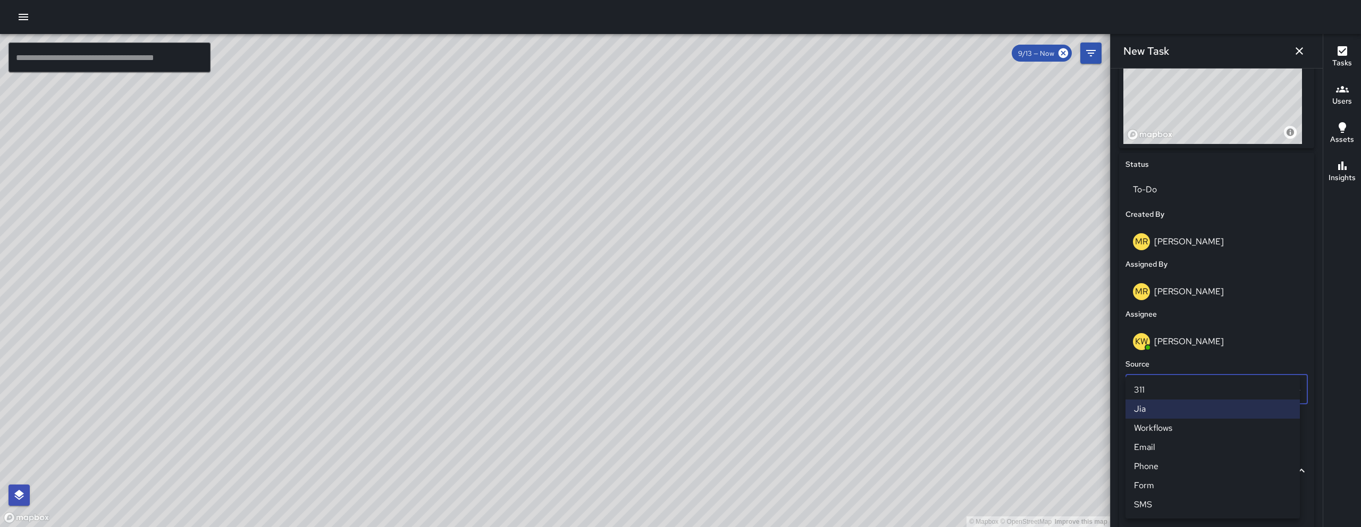
click at [1171, 448] on li "Email" at bounding box center [1212, 447] width 174 height 19
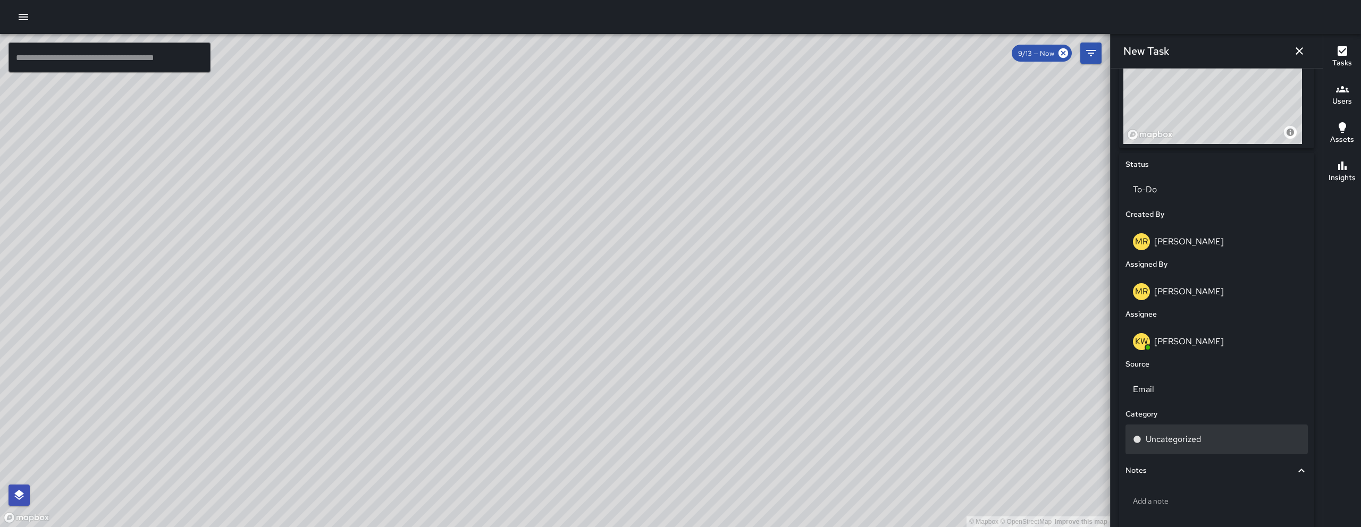
click at [1171, 439] on p "Uncategorized" at bounding box center [1173, 439] width 55 height 13
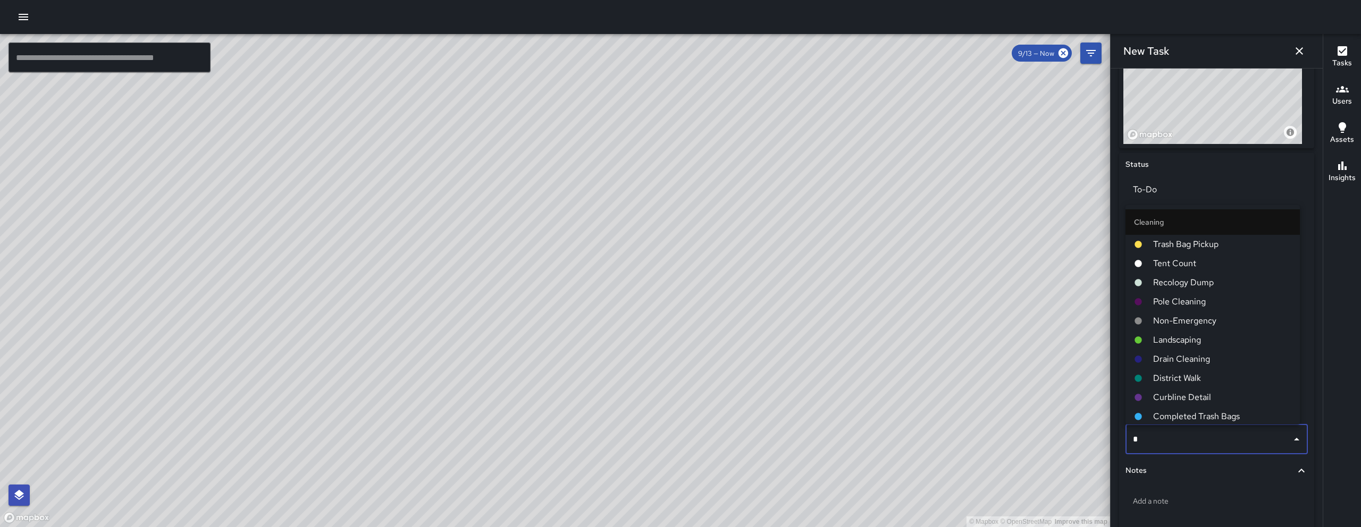
type input "**"
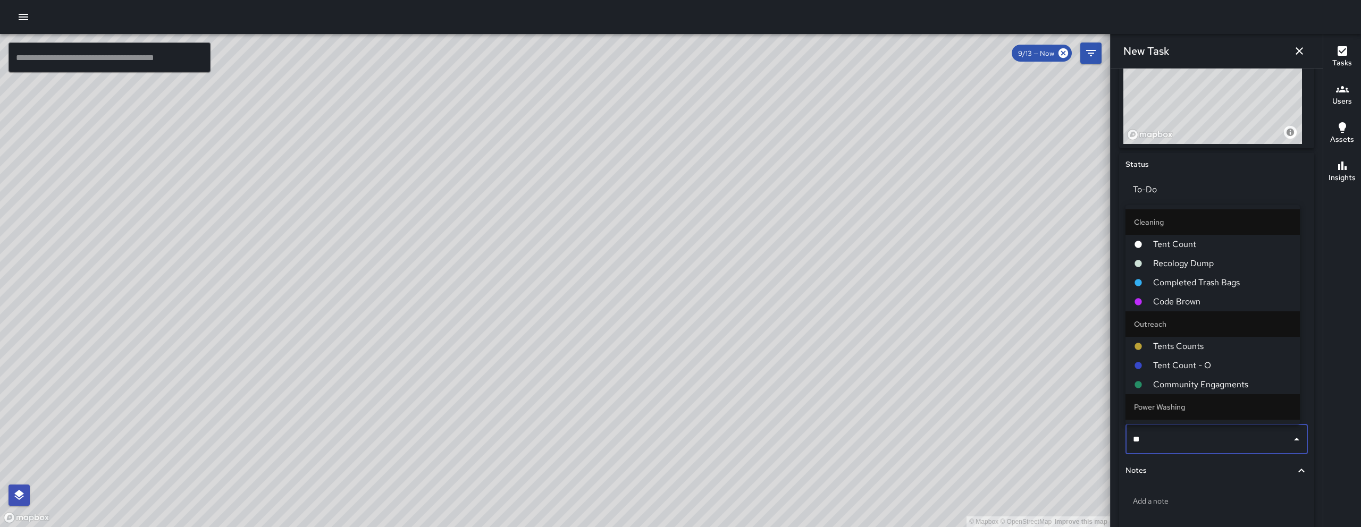
click at [1185, 304] on span "Code Brown" at bounding box center [1222, 302] width 138 height 13
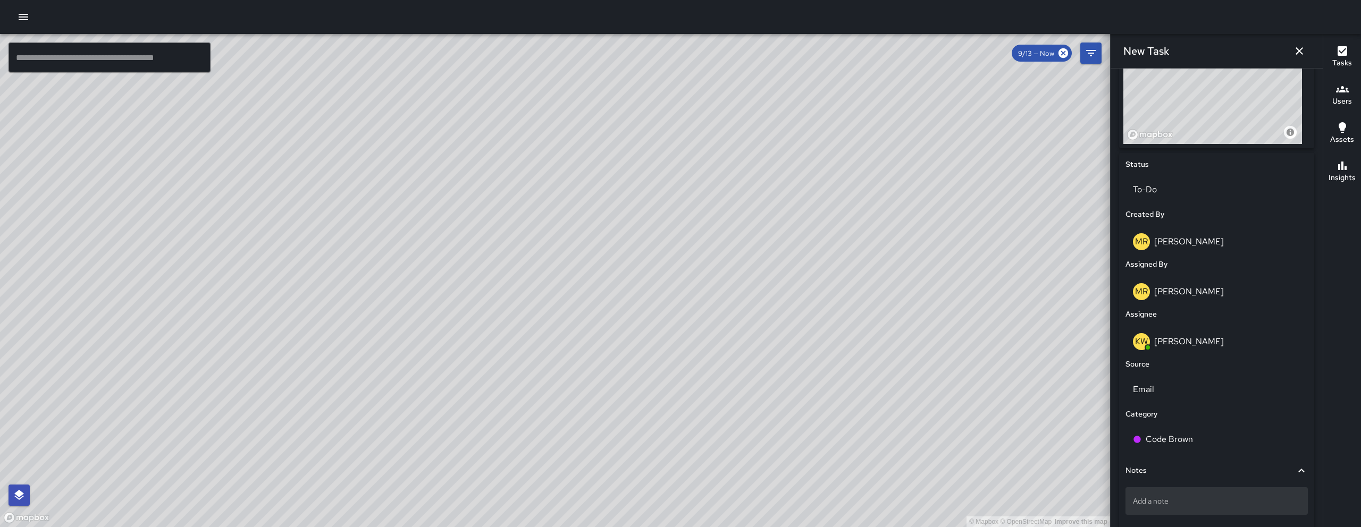
click at [1199, 503] on p "Add a note" at bounding box center [1216, 501] width 167 height 11
type textarea "*****"
click at [1215, 499] on p "feces" at bounding box center [1216, 501] width 167 height 11
type textarea "**********"
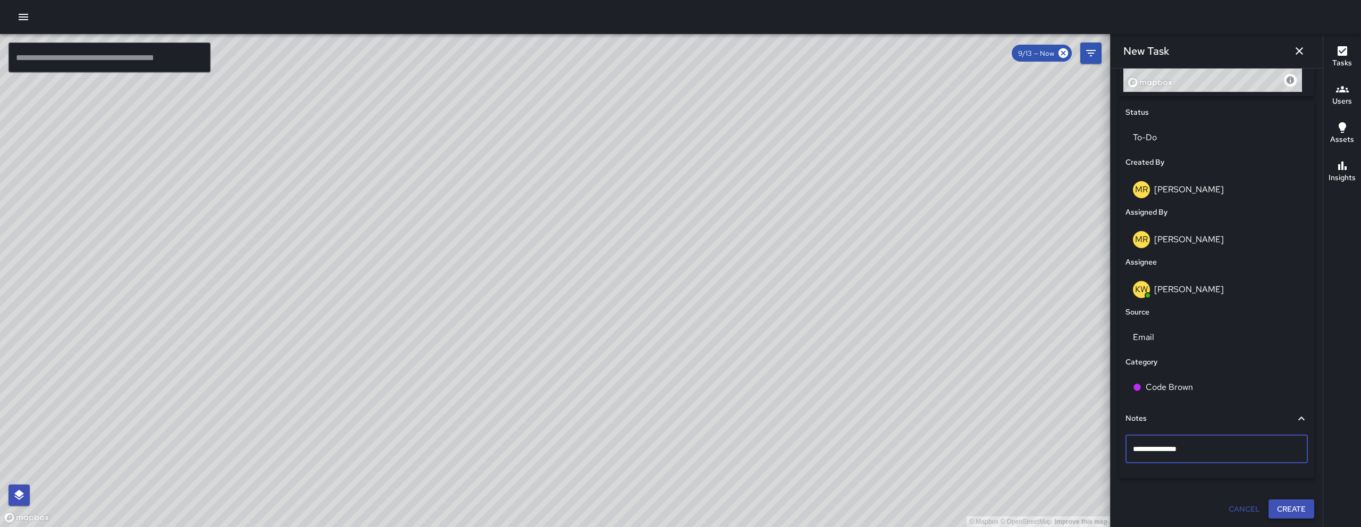
click at [1297, 506] on button "Create" at bounding box center [1291, 510] width 46 height 20
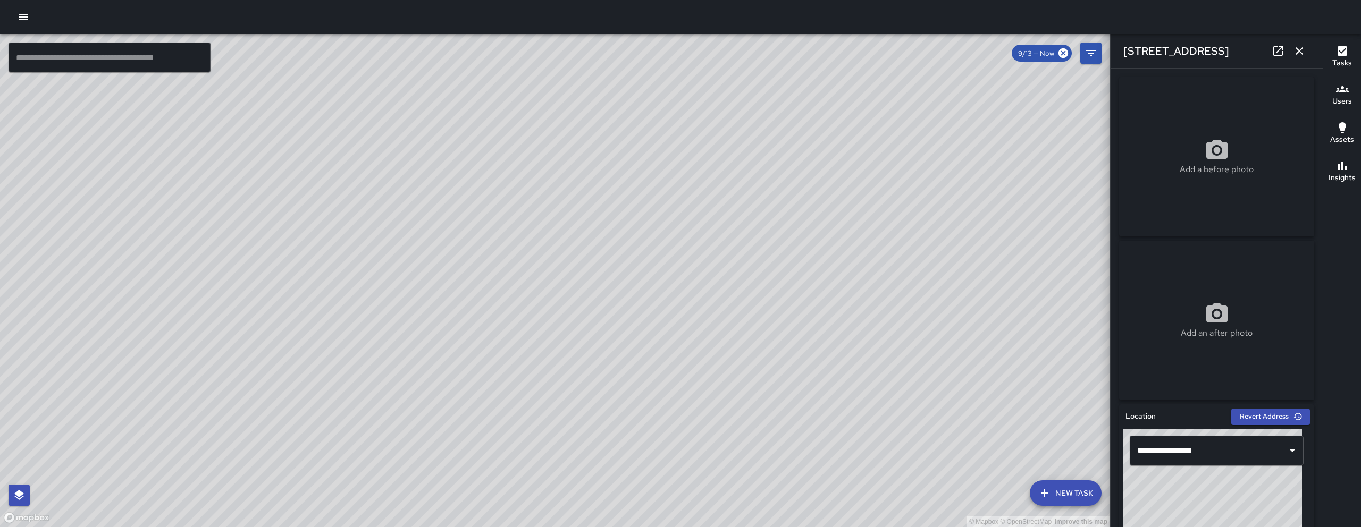
drag, startPoint x: 1300, startPoint y: 46, endPoint x: 1302, endPoint y: 91, distance: 45.3
click at [1300, 46] on icon "button" at bounding box center [1299, 51] width 13 height 13
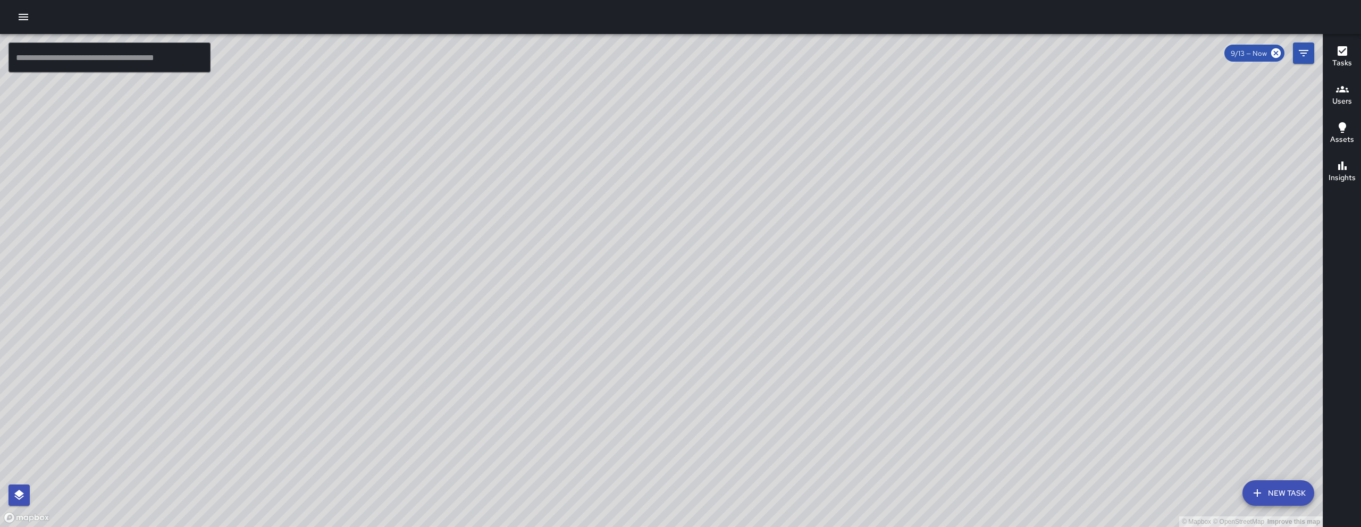
click at [1273, 498] on button "New Task" at bounding box center [1278, 494] width 72 height 26
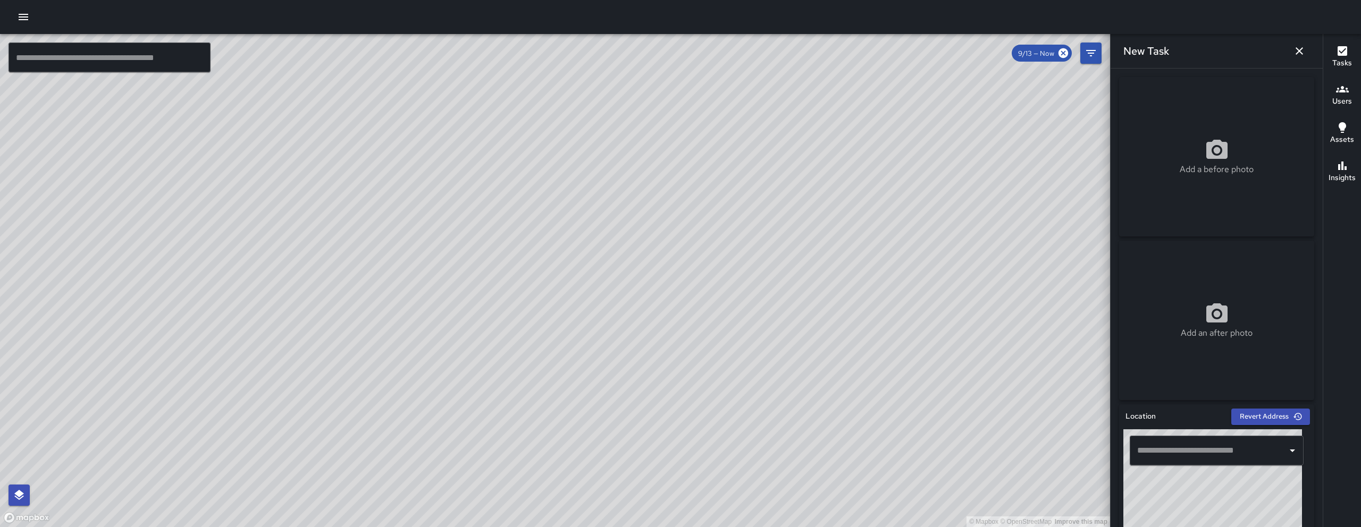
click at [1199, 443] on input "text" at bounding box center [1208, 451] width 148 height 20
paste input "**********"
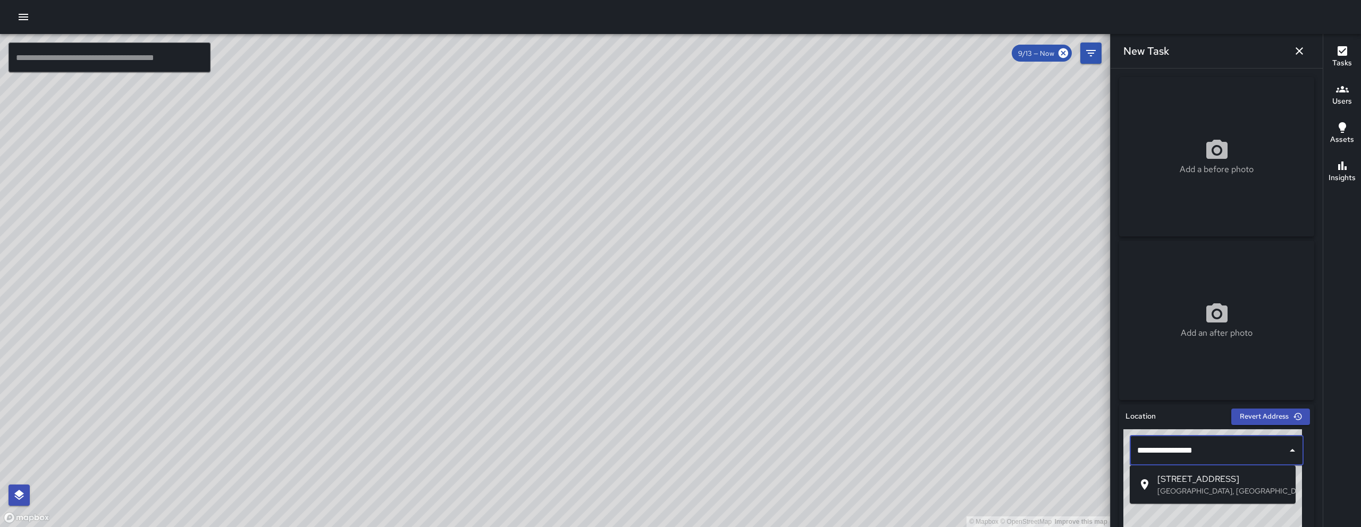
click at [1208, 474] on span "565 Natoma Street" at bounding box center [1222, 479] width 130 height 13
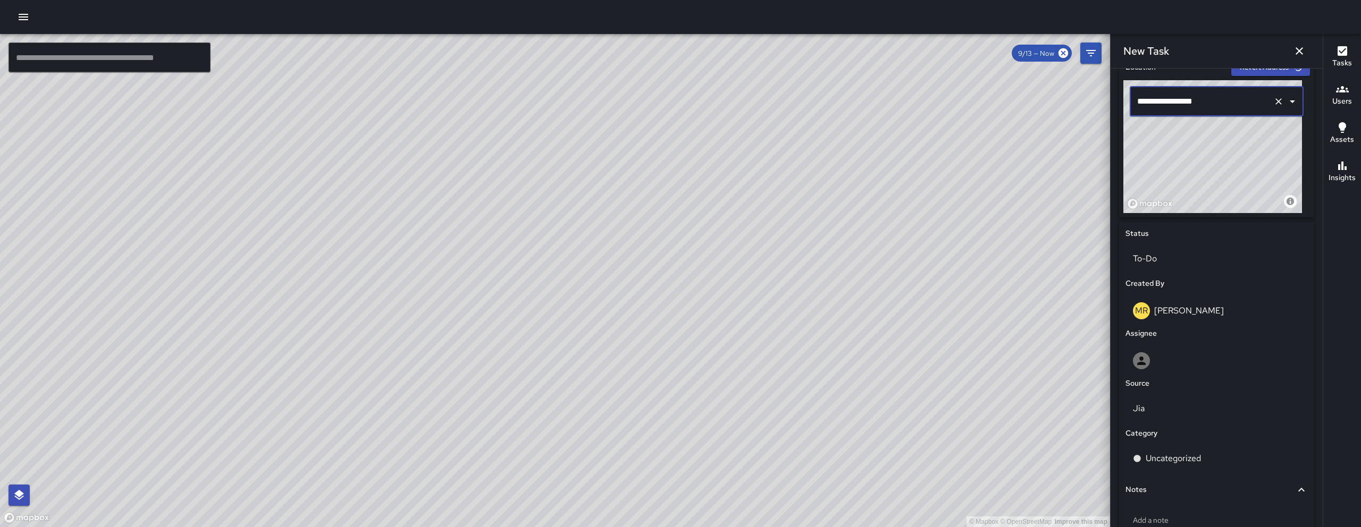
scroll to position [369, 0]
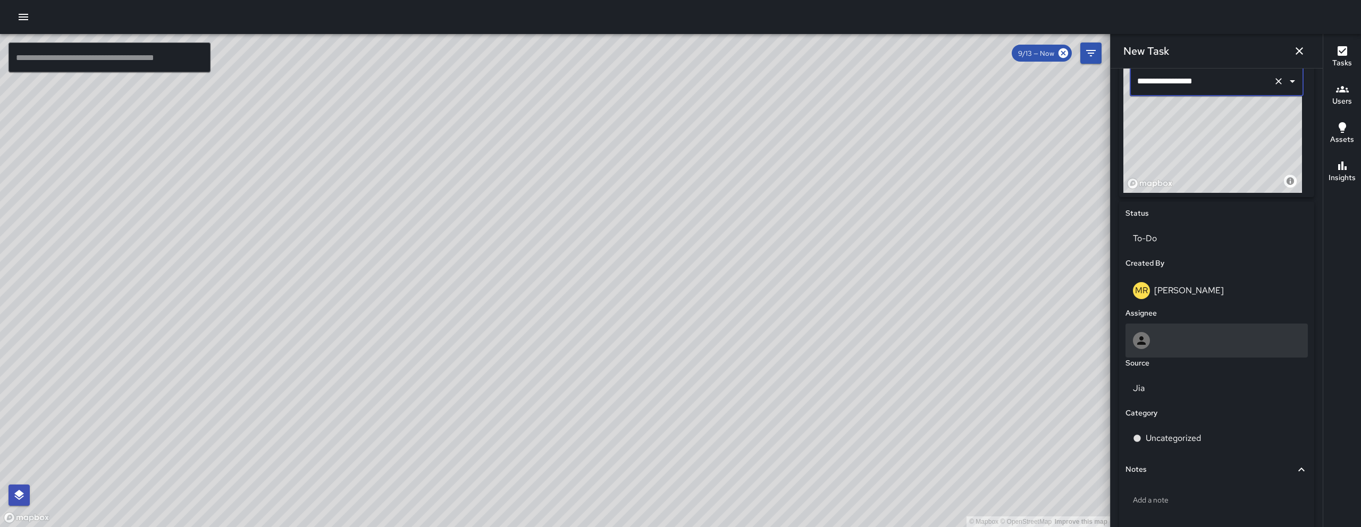
type input "**********"
click at [1155, 334] on div at bounding box center [1216, 340] width 167 height 17
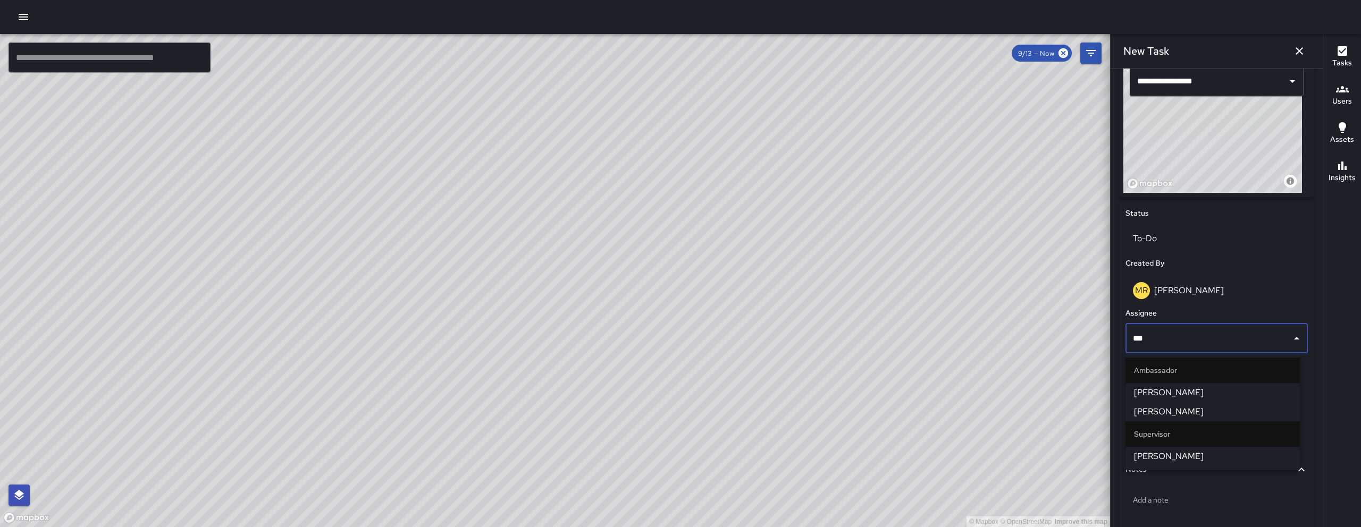
type input "****"
click at [1183, 405] on li "Kenneth Ware" at bounding box center [1212, 411] width 174 height 19
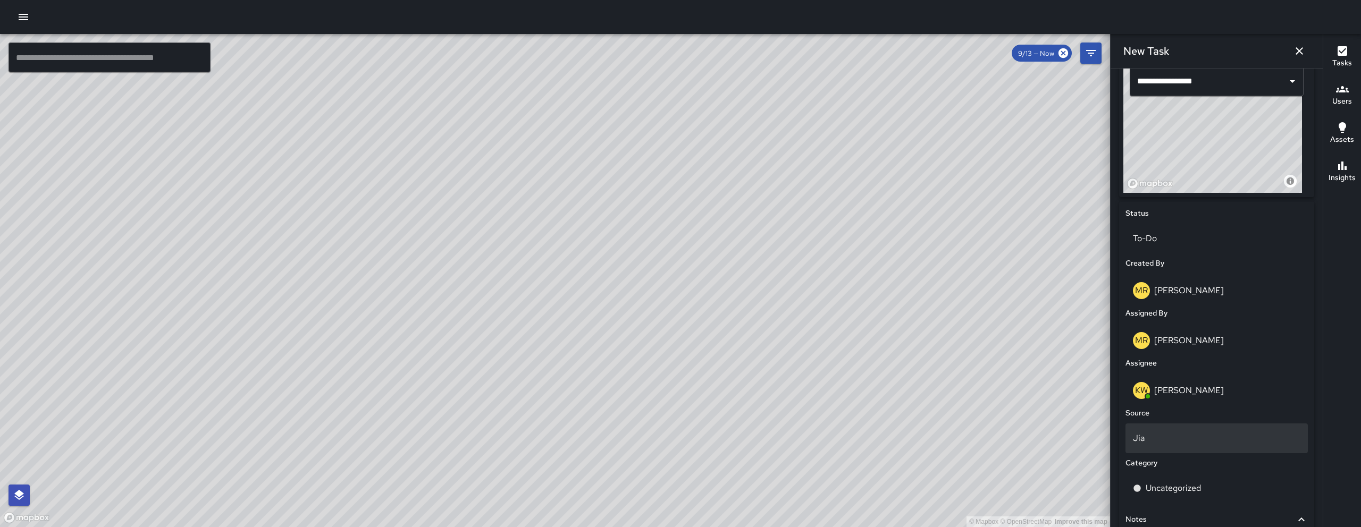
click at [1175, 442] on p "Jia" at bounding box center [1216, 438] width 167 height 13
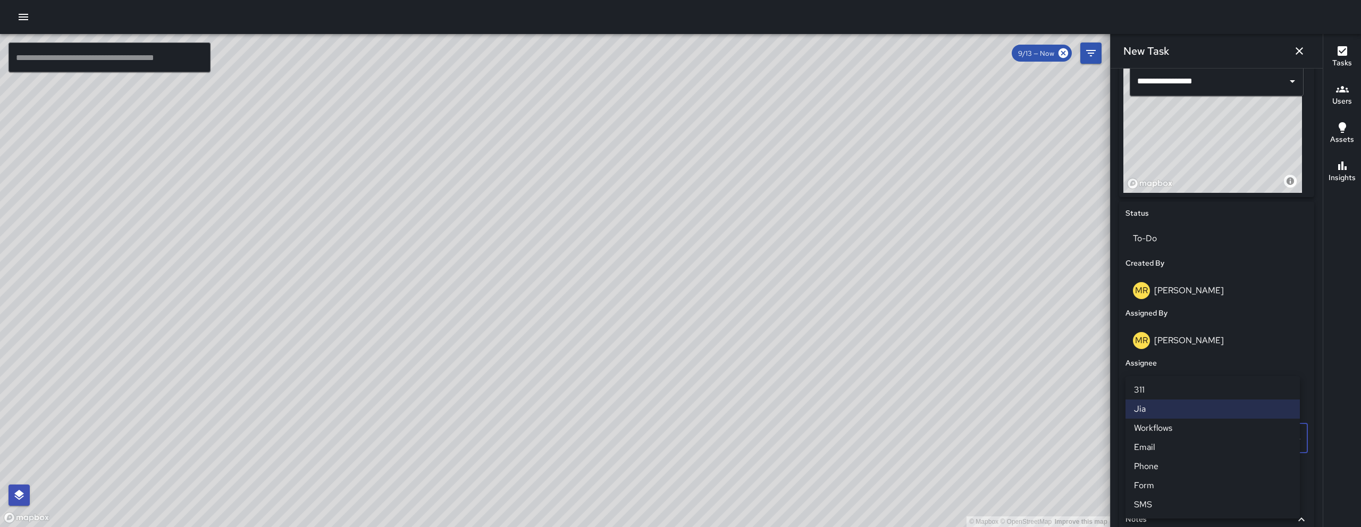
click at [1170, 448] on li "Email" at bounding box center [1212, 447] width 174 height 19
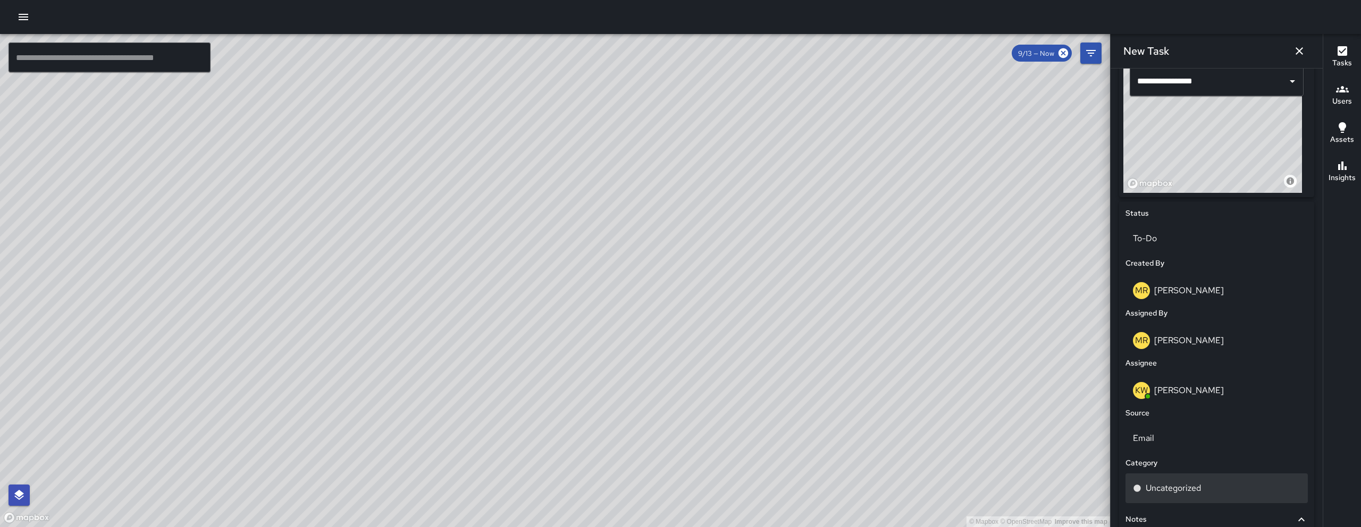
click at [1216, 493] on div "Uncategorized" at bounding box center [1216, 488] width 167 height 13
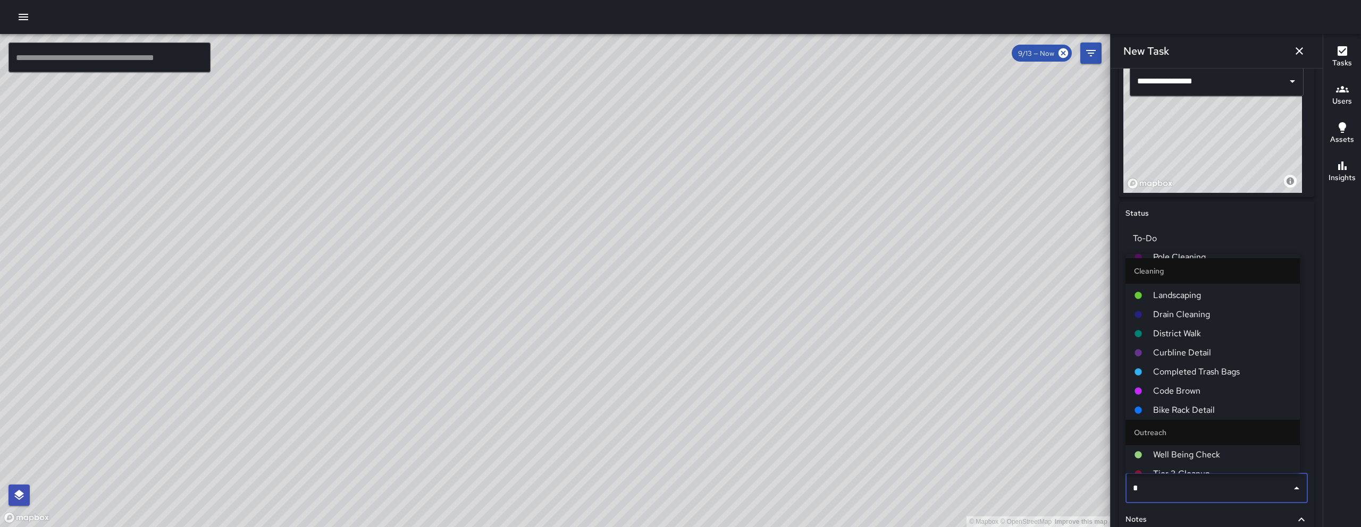
scroll to position [0, 0]
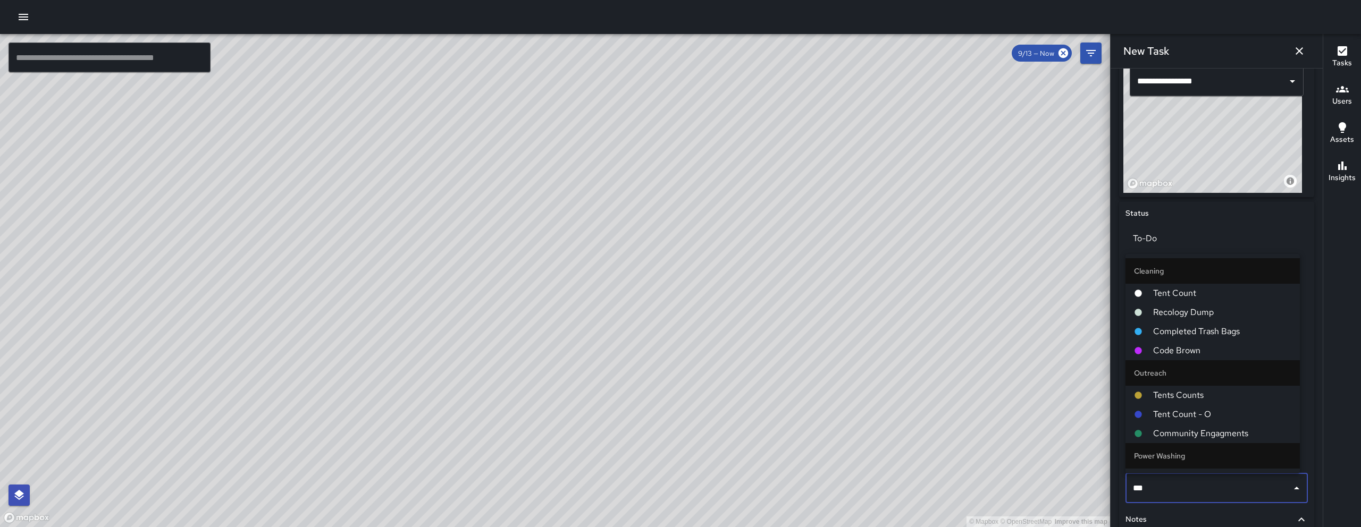
type input "****"
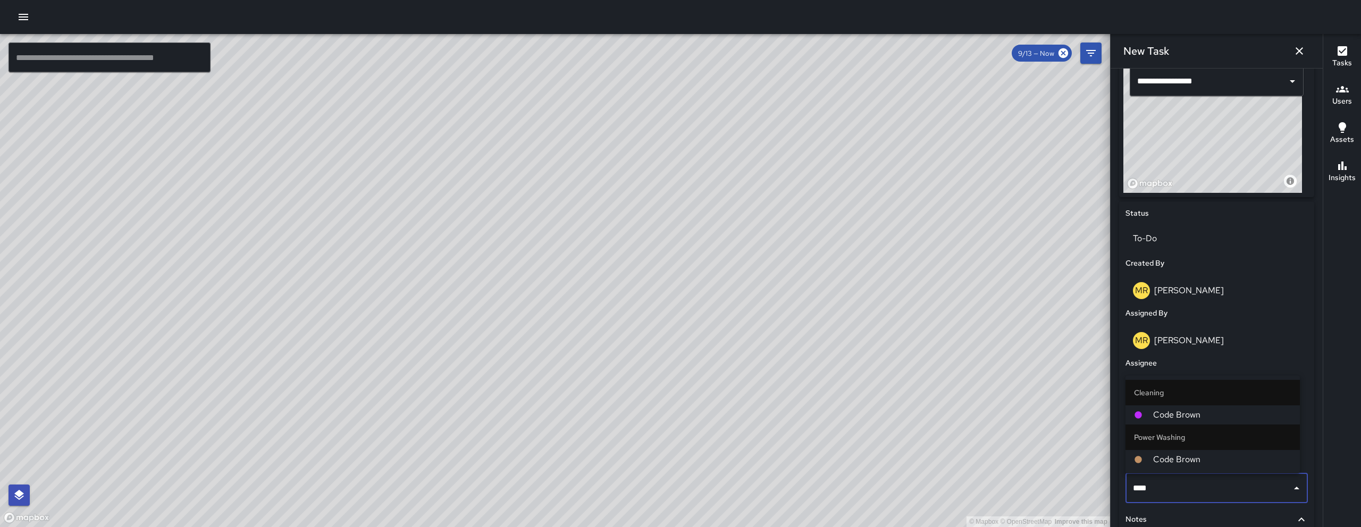
click at [1185, 416] on span "Code Brown" at bounding box center [1222, 415] width 138 height 13
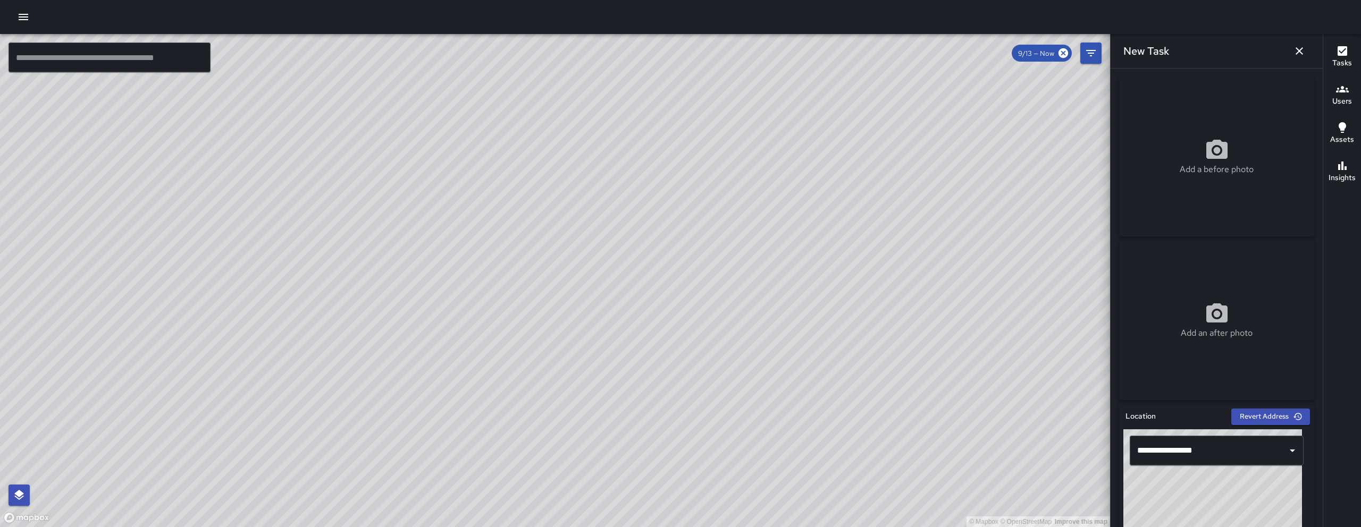
click at [1185, 164] on p "Add a before photo" at bounding box center [1217, 169] width 74 height 13
type input "**********"
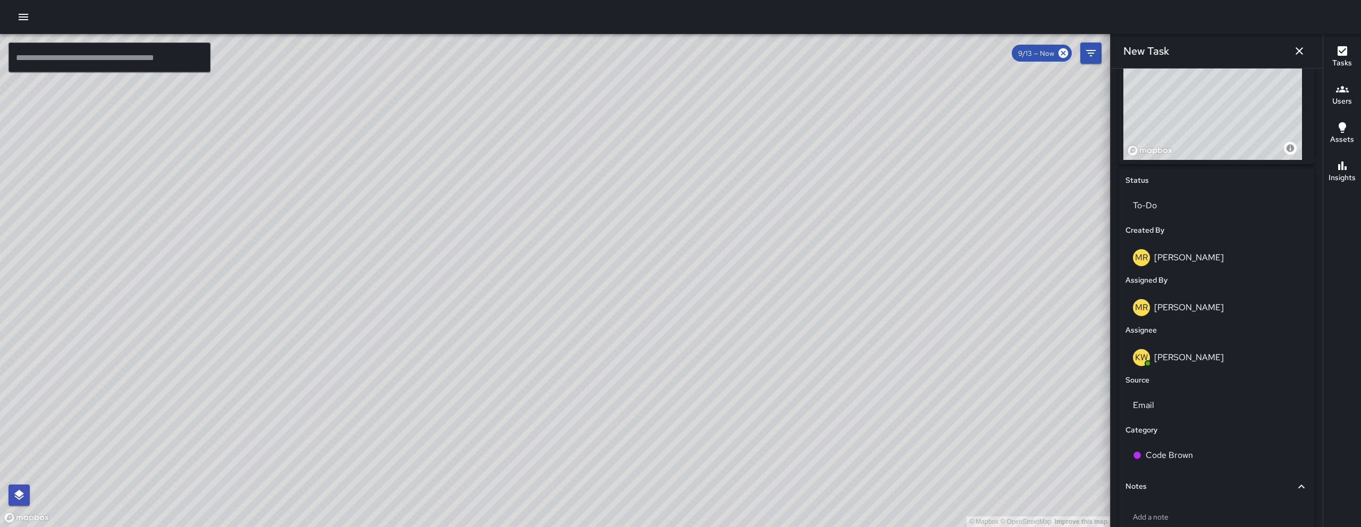
scroll to position [470, 0]
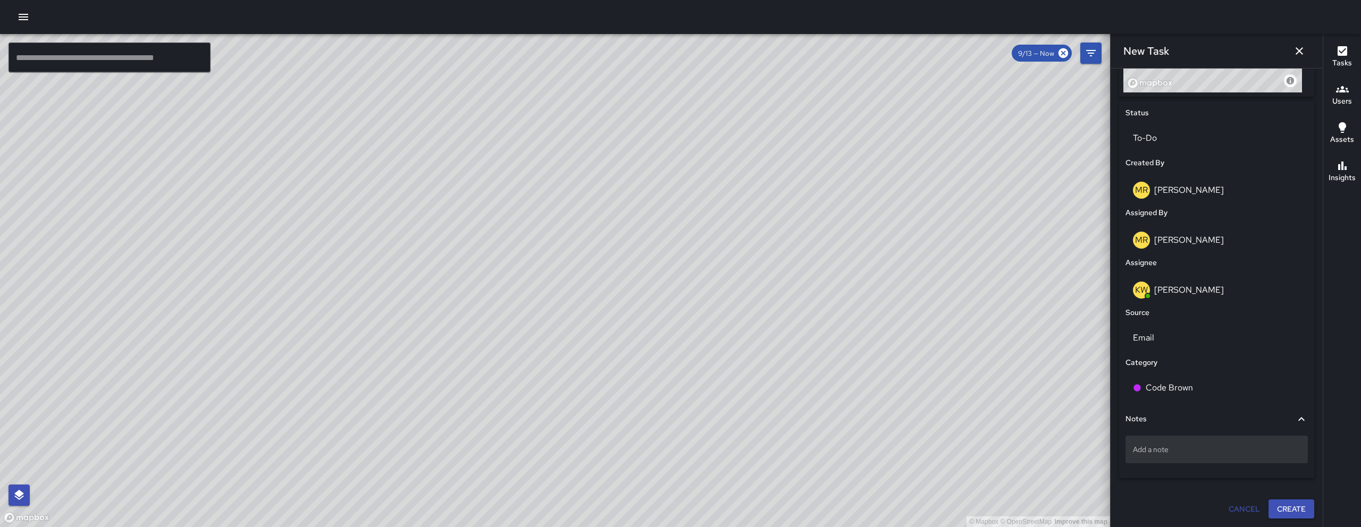
click at [1169, 456] on div "Add a note" at bounding box center [1216, 450] width 182 height 28
type textarea "**********"
drag, startPoint x: 1236, startPoint y: 451, endPoint x: 1131, endPoint y: 449, distance: 104.7
click at [1131, 449] on div "feces on sidewalk next to a tree -" at bounding box center [1216, 450] width 182 height 28
drag, startPoint x: 1234, startPoint y: 452, endPoint x: 1127, endPoint y: 451, distance: 106.9
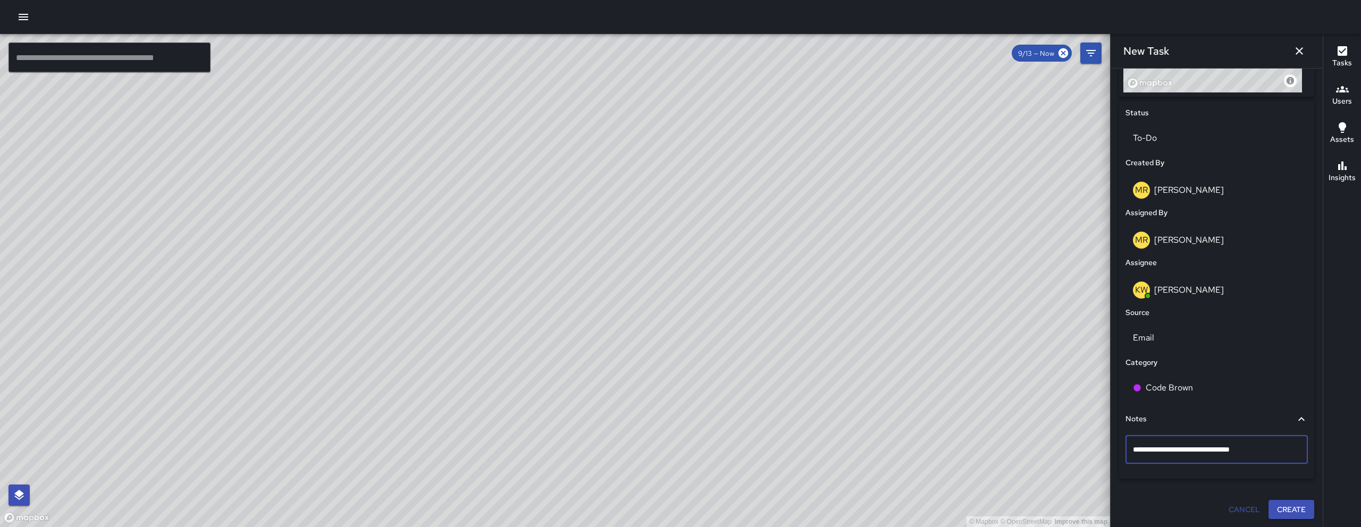
click at [1127, 451] on div "**********" at bounding box center [1216, 450] width 182 height 28
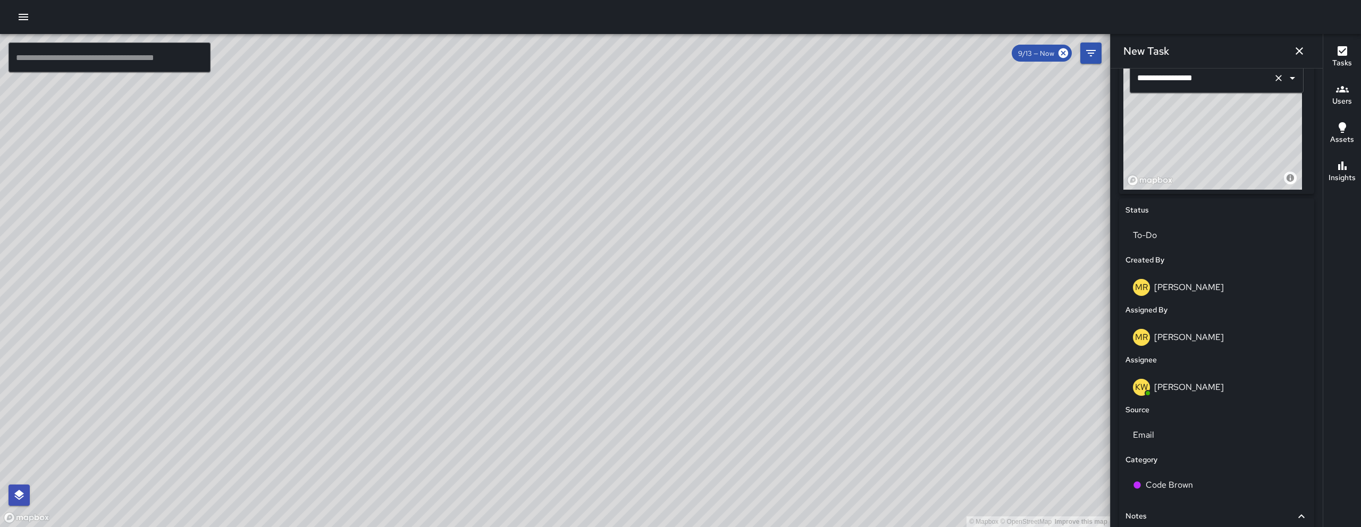
scroll to position [245, 0]
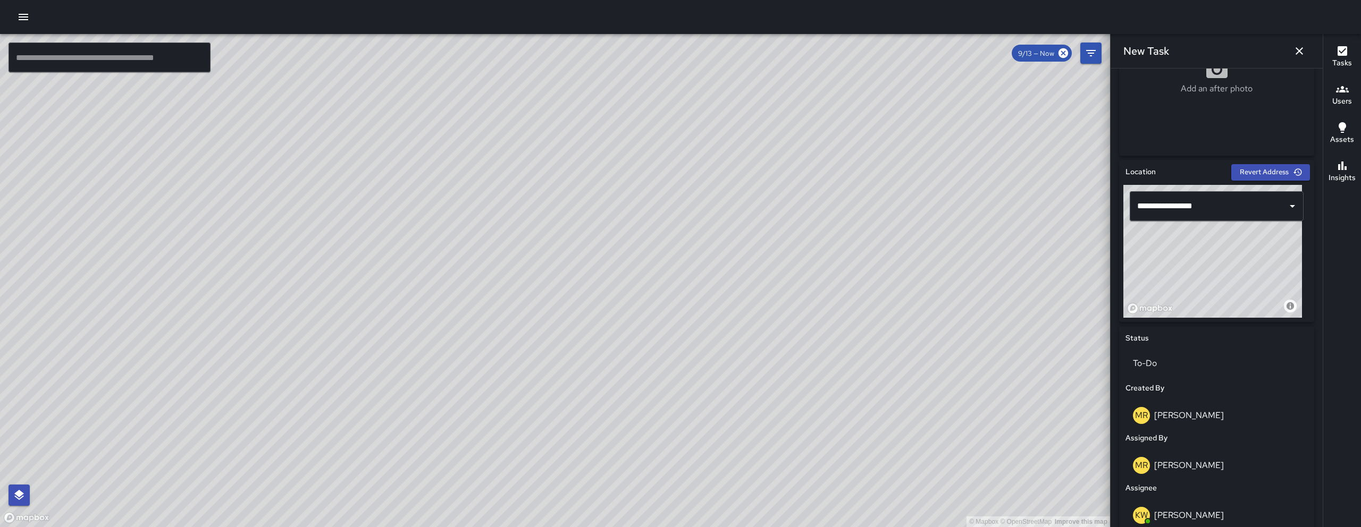
drag, startPoint x: 1215, startPoint y: 262, endPoint x: 1220, endPoint y: 266, distance: 6.8
click at [1220, 266] on div "© Mapbox © OpenStreetMap Improve this map" at bounding box center [1212, 251] width 179 height 133
drag, startPoint x: 1218, startPoint y: 266, endPoint x: 1231, endPoint y: 274, distance: 15.3
click at [1231, 274] on div "© Mapbox © OpenStreetMap Improve this map" at bounding box center [1212, 251] width 179 height 133
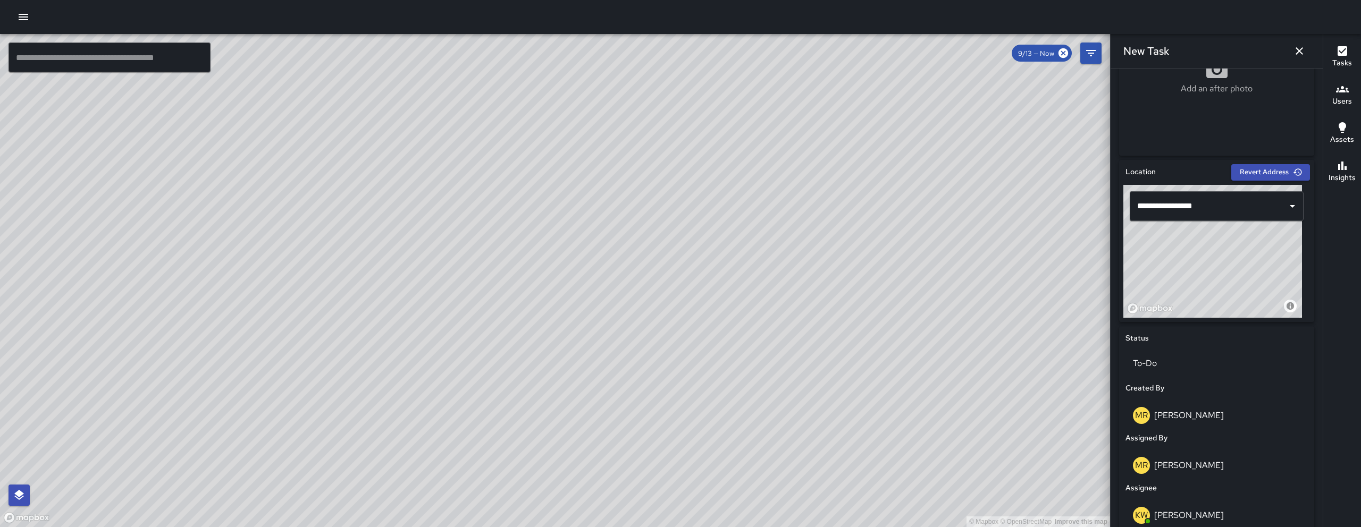
drag, startPoint x: 1221, startPoint y: 267, endPoint x: 1229, endPoint y: 273, distance: 9.9
click at [1229, 273] on div "© Mapbox © OpenStreetMap Improve this map" at bounding box center [1212, 251] width 179 height 133
drag, startPoint x: 1225, startPoint y: 269, endPoint x: 1232, endPoint y: 274, distance: 8.4
click at [1232, 274] on div "© Mapbox © OpenStreetMap Improve this map" at bounding box center [1212, 251] width 179 height 133
drag, startPoint x: 1232, startPoint y: 274, endPoint x: 1220, endPoint y: 265, distance: 14.5
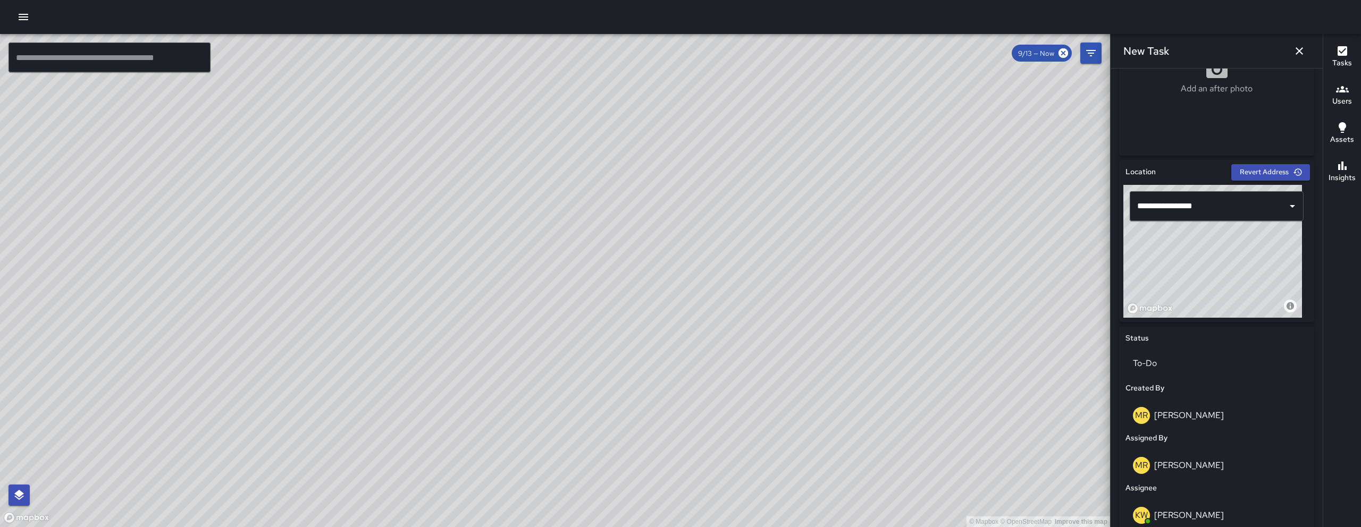
click at [1220, 265] on div "© Mapbox © OpenStreetMap Improve this map" at bounding box center [1212, 251] width 179 height 133
drag, startPoint x: 1221, startPoint y: 266, endPoint x: 1234, endPoint y: 274, distance: 15.3
click at [1234, 274] on div "© Mapbox © OpenStreetMap Improve this map" at bounding box center [1212, 251] width 179 height 133
click at [1238, 273] on div "© Mapbox © OpenStreetMap Improve this map" at bounding box center [1212, 251] width 179 height 133
drag, startPoint x: 1238, startPoint y: 272, endPoint x: 1237, endPoint y: 277, distance: 5.3
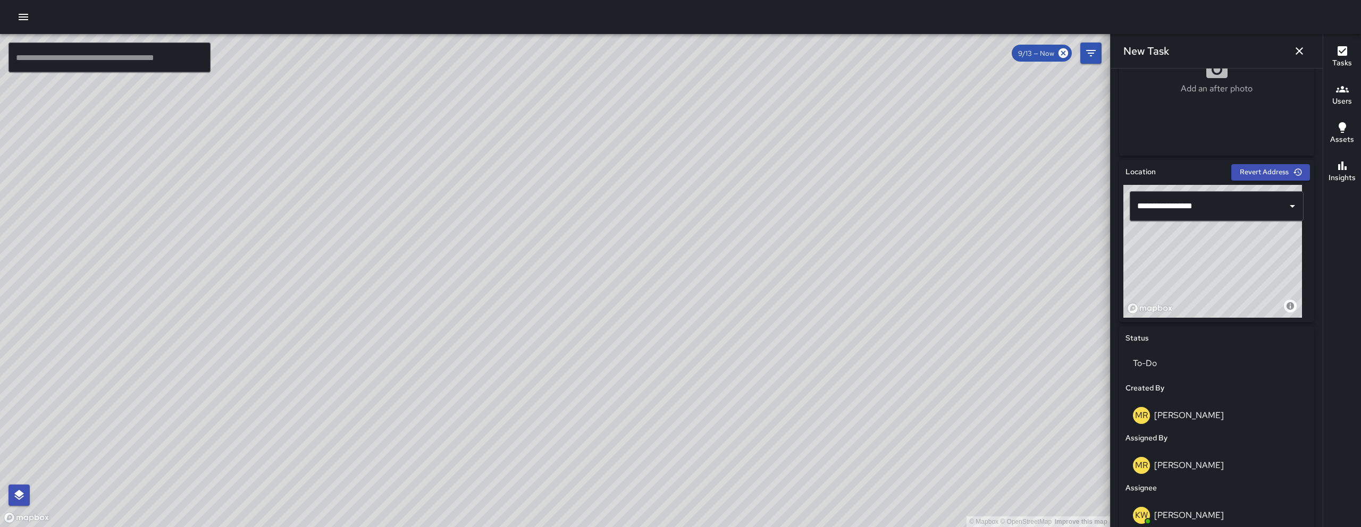
click at [1237, 277] on div "© Mapbox © OpenStreetMap Improve this map" at bounding box center [1212, 251] width 179 height 133
type input "**********"
click at [1234, 276] on div "© Mapbox © OpenStreetMap Improve this map" at bounding box center [1212, 251] width 179 height 133
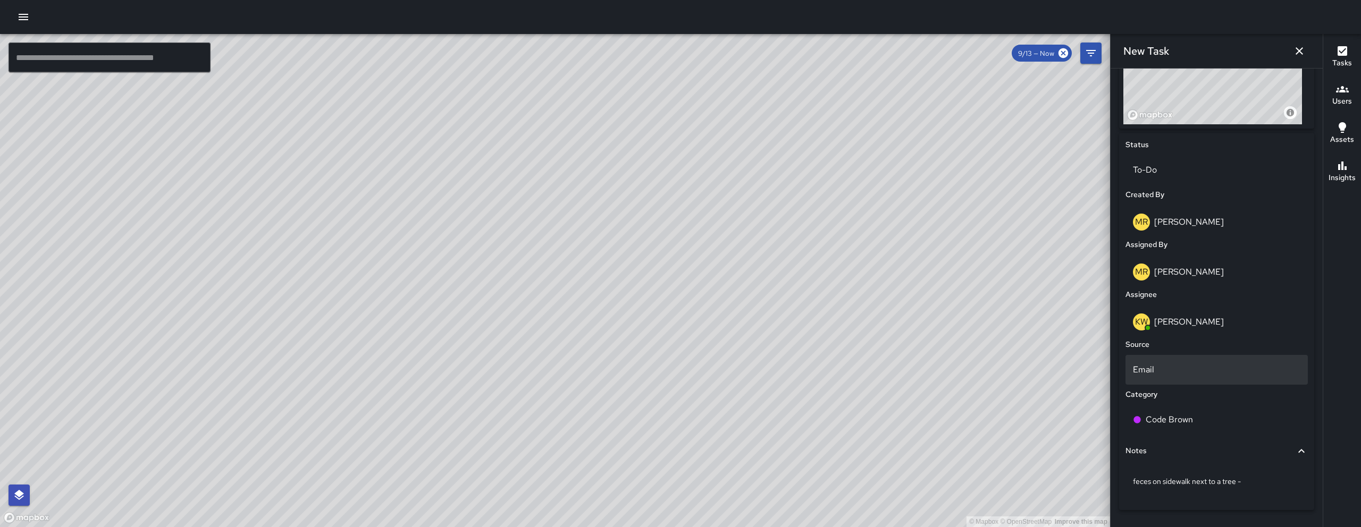
scroll to position [470, 0]
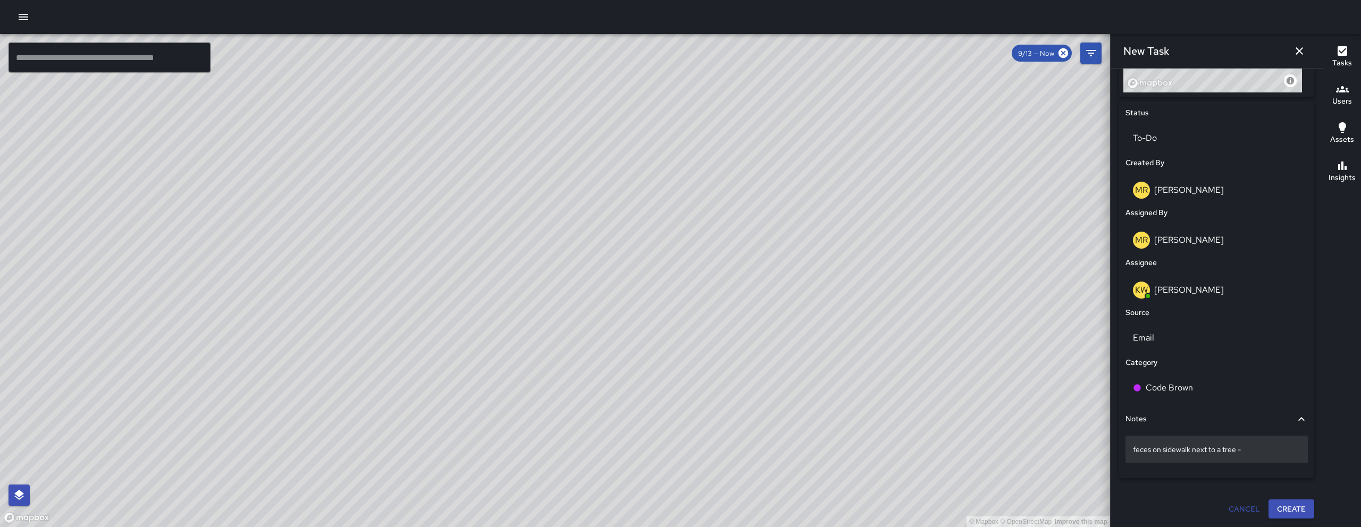
click at [1289, 449] on p "feces on sidewalk next to a tree -" at bounding box center [1216, 449] width 167 height 11
type textarea "**********"
click at [1295, 512] on button "Create" at bounding box center [1291, 510] width 46 height 20
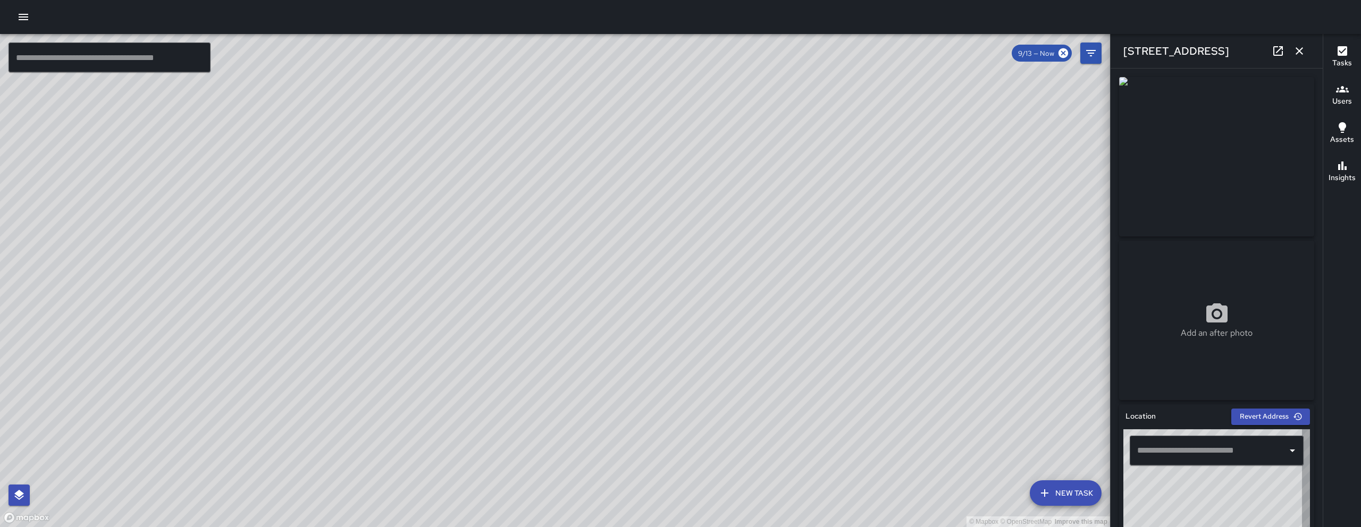
type input "**********"
click at [1304, 49] on icon "button" at bounding box center [1299, 51] width 13 height 13
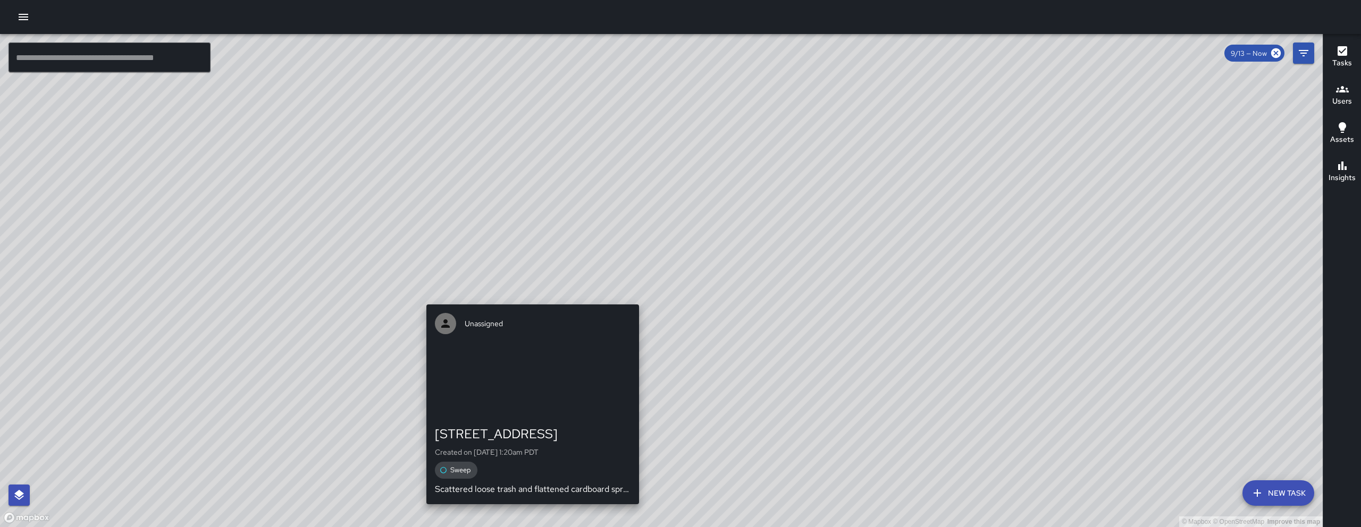
click at [634, 296] on div "© Mapbox © OpenStreetMap Improve this map Unassigned 574 Natoma Street Created …" at bounding box center [661, 280] width 1323 height 493
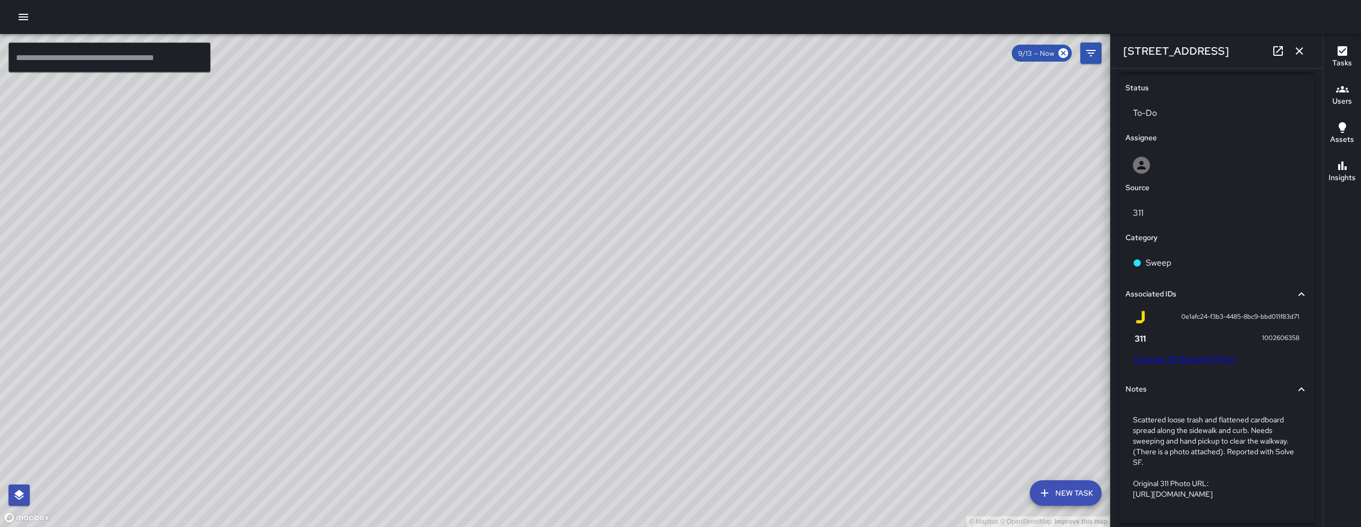
scroll to position [495, 0]
click at [525, 365] on div "© Mapbox © OpenStreetMap Improve this map" at bounding box center [555, 280] width 1110 height 493
click at [517, 368] on div "© Mapbox © OpenStreetMap Improve this map" at bounding box center [555, 280] width 1110 height 493
click at [523, 371] on div "© Mapbox © OpenStreetMap Improve this map Unassigned 175 7th Street Created on …" at bounding box center [555, 280] width 1110 height 493
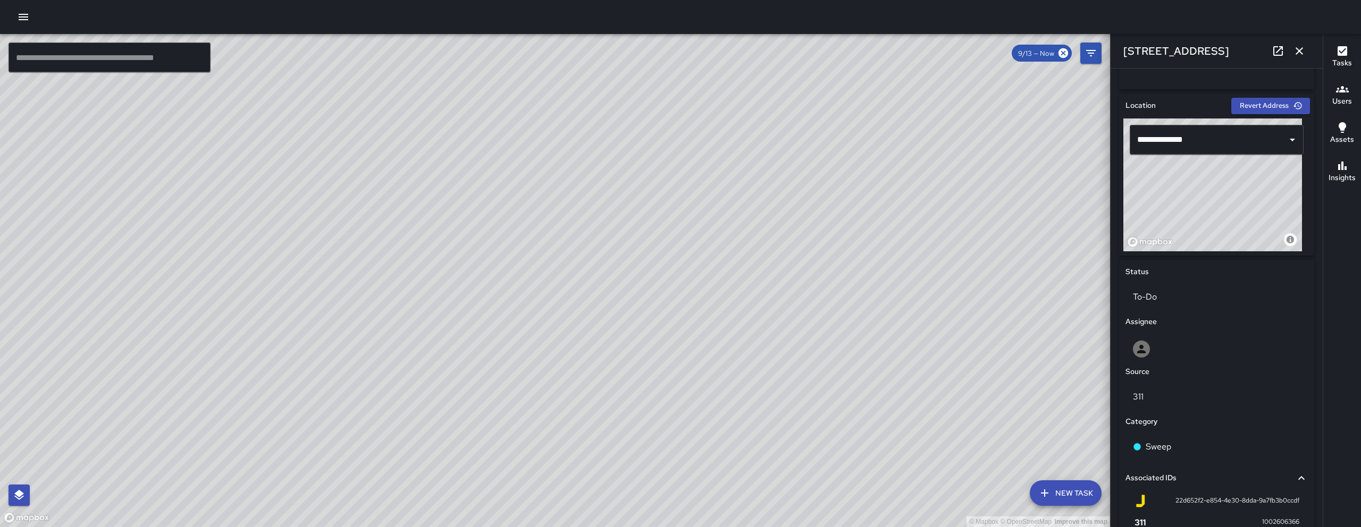
scroll to position [322, 0]
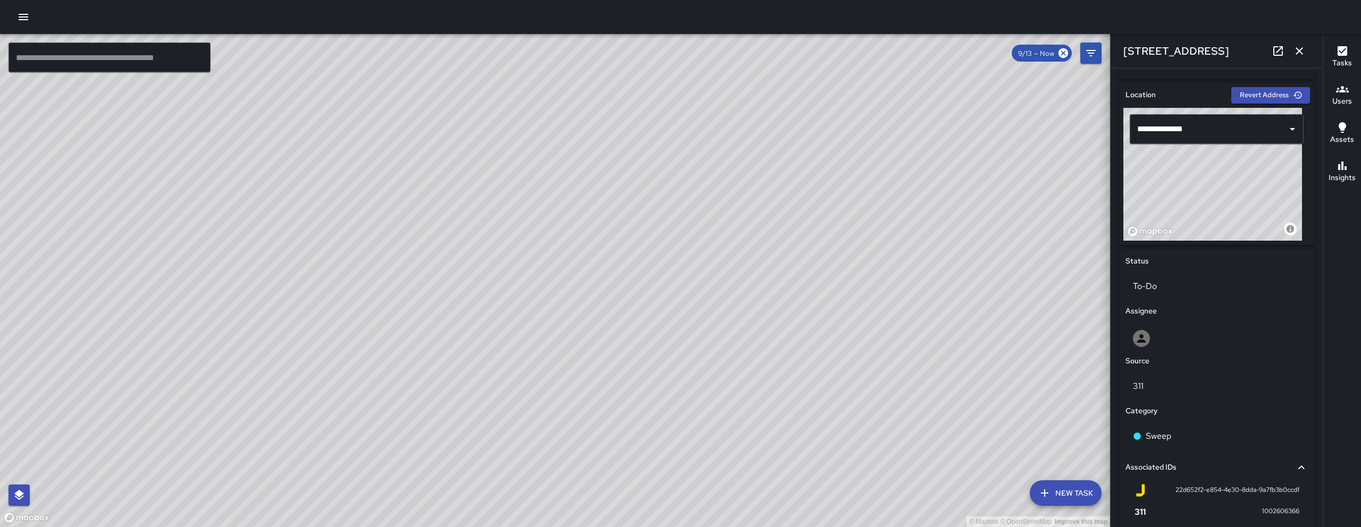
click at [1299, 46] on icon "button" at bounding box center [1299, 51] width 13 height 13
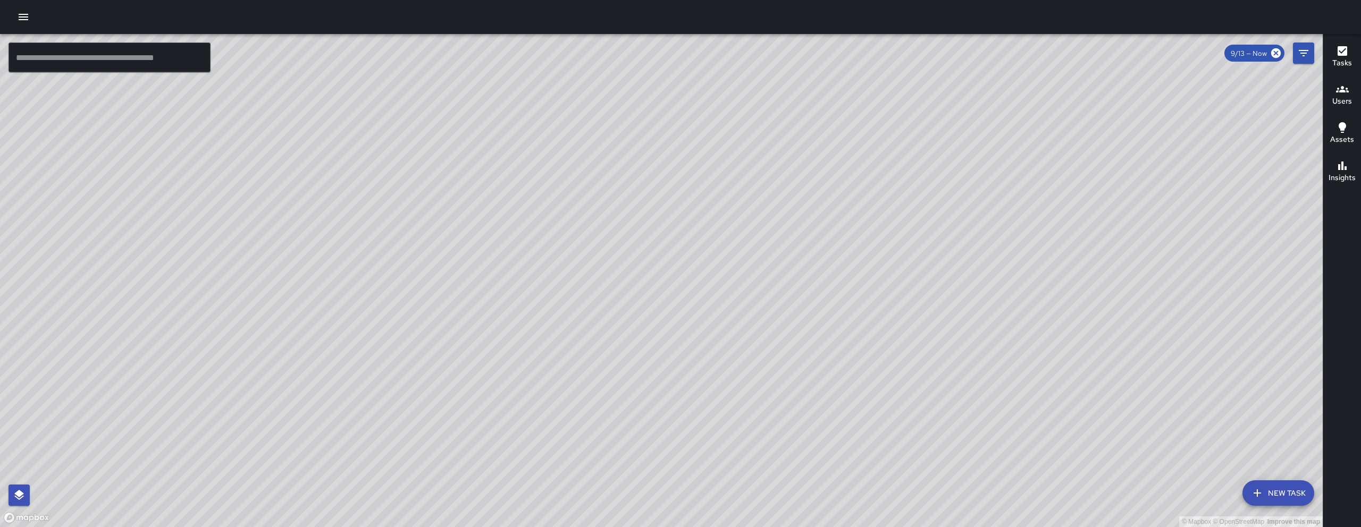
drag, startPoint x: 1158, startPoint y: 405, endPoint x: 879, endPoint y: 356, distance: 283.4
click at [981, 442] on div "© Mapbox © OpenStreetMap Improve this map" at bounding box center [661, 280] width 1323 height 493
click at [1234, 473] on div "© Mapbox © OpenStreetMap Improve this map" at bounding box center [661, 280] width 1323 height 493
click at [1274, 499] on button "New Task" at bounding box center [1278, 494] width 72 height 26
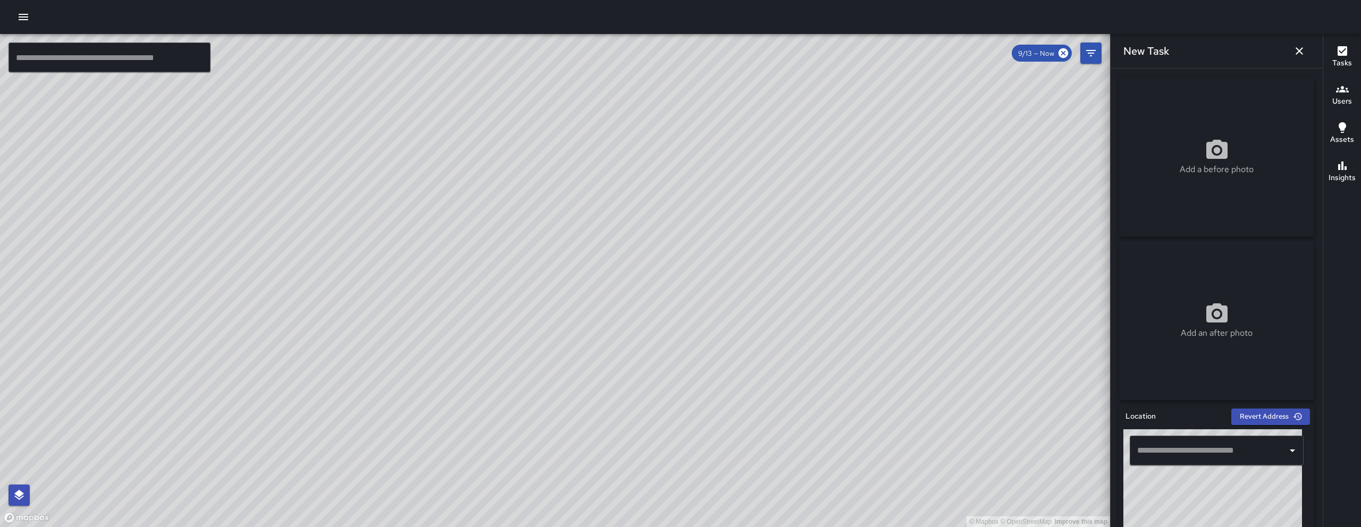
click at [1189, 450] on input "text" at bounding box center [1208, 451] width 148 height 20
paste input "**********"
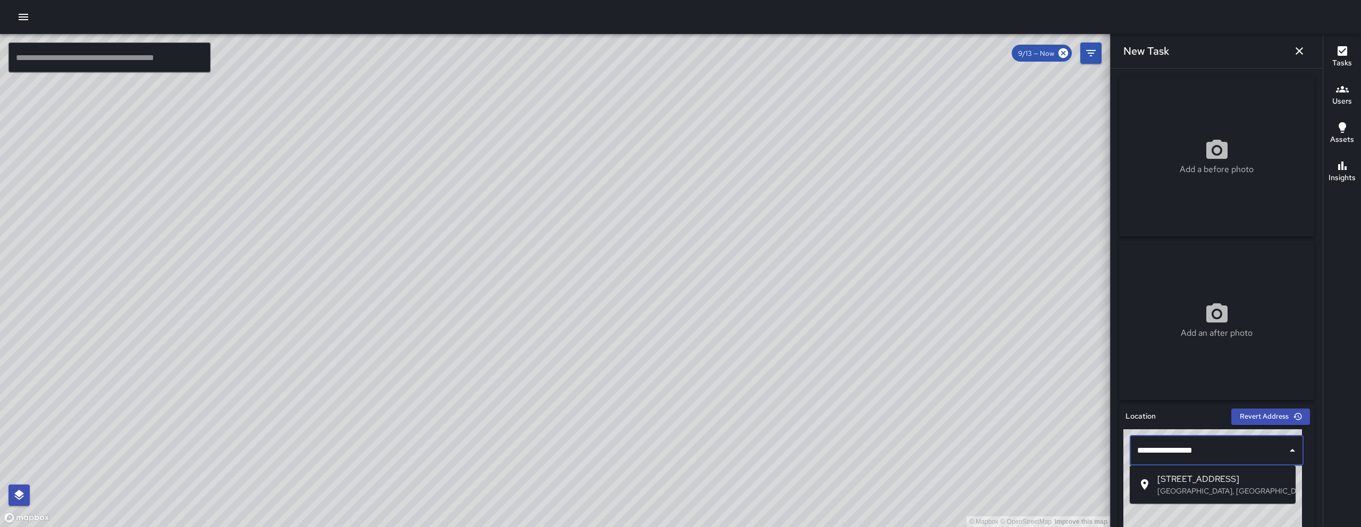
click at [1216, 472] on li "555 Natoma Street San Francisco, CA, USA" at bounding box center [1213, 485] width 166 height 30
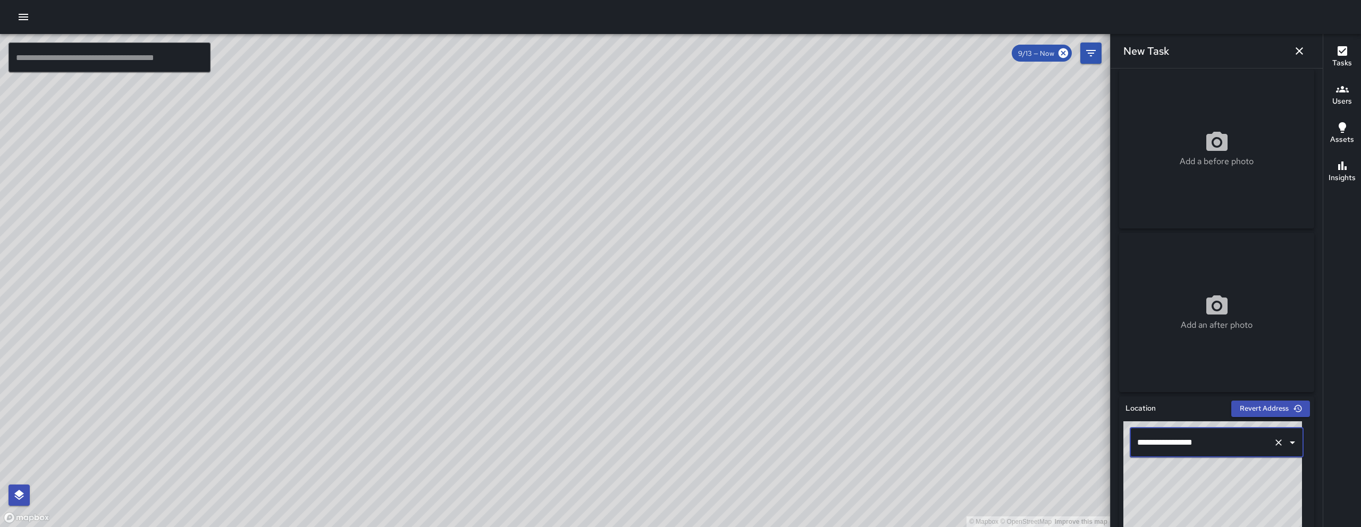
scroll to position [16, 0]
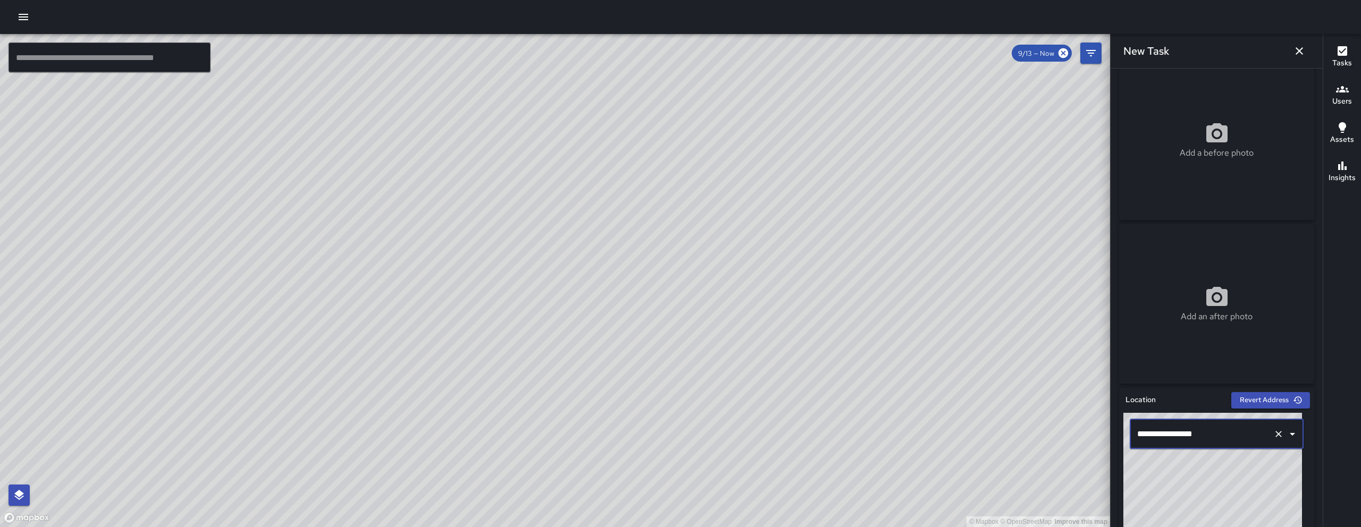
type input "**********"
drag, startPoint x: 1207, startPoint y: 493, endPoint x: 1228, endPoint y: 510, distance: 26.5
click at [1228, 510] on div "© Mapbox © OpenStreetMap Improve this map" at bounding box center [1212, 479] width 179 height 133
click at [1229, 511] on div "© Mapbox © OpenStreetMap Improve this map" at bounding box center [1212, 479] width 179 height 133
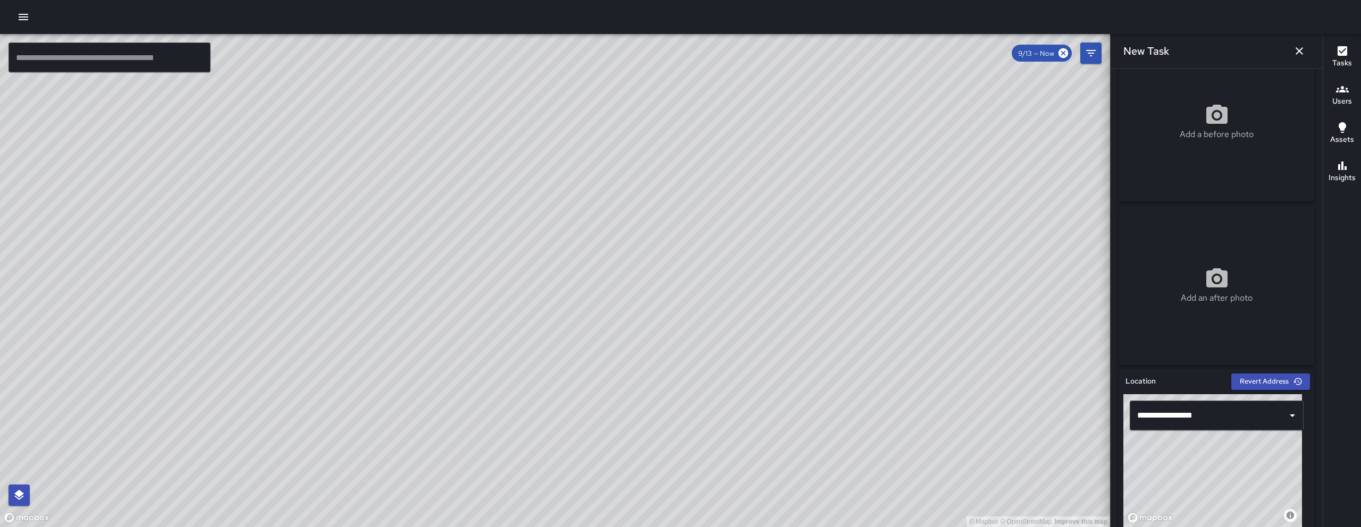
scroll to position [401, 0]
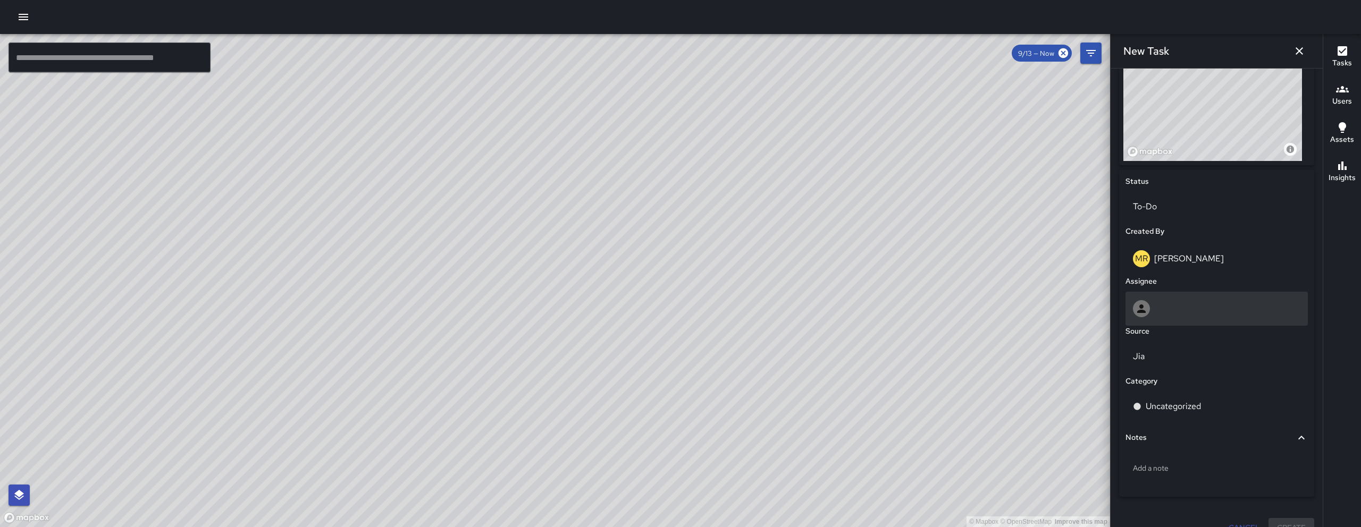
click at [1176, 311] on div at bounding box center [1216, 308] width 167 height 17
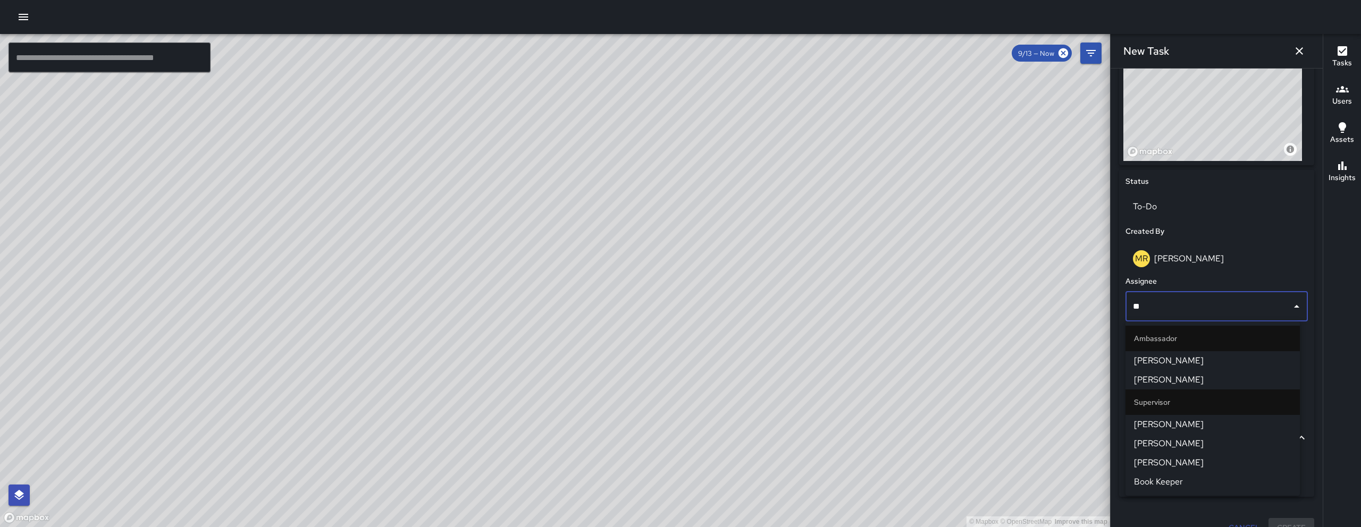
type input "***"
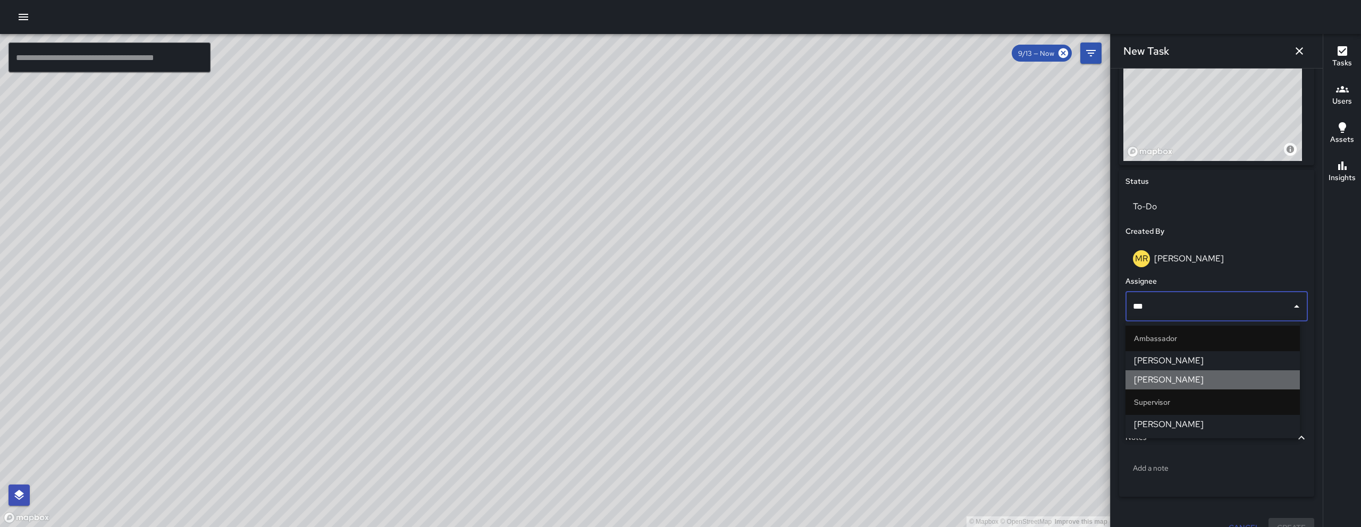
click at [1189, 385] on span "Kenneth Ware" at bounding box center [1212, 380] width 157 height 13
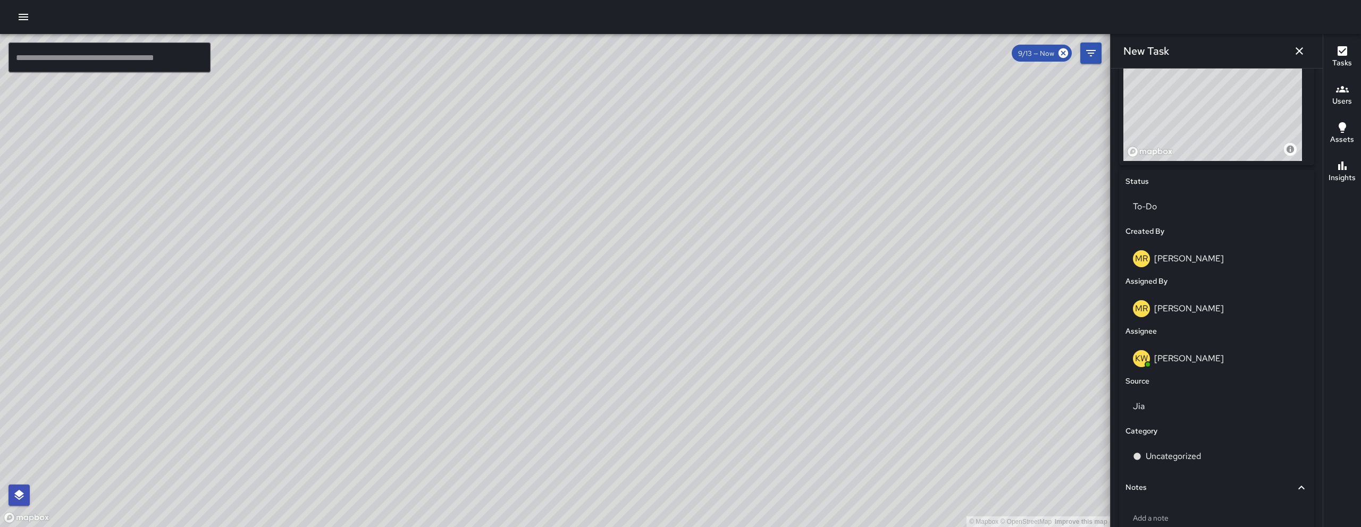
click at [1192, 425] on div "Category" at bounding box center [1216, 432] width 187 height 16
click at [1192, 400] on p "Jia" at bounding box center [1216, 406] width 167 height 13
click at [1189, 447] on li "Email" at bounding box center [1212, 447] width 174 height 19
click at [1190, 453] on p "Uncategorized" at bounding box center [1173, 456] width 55 height 13
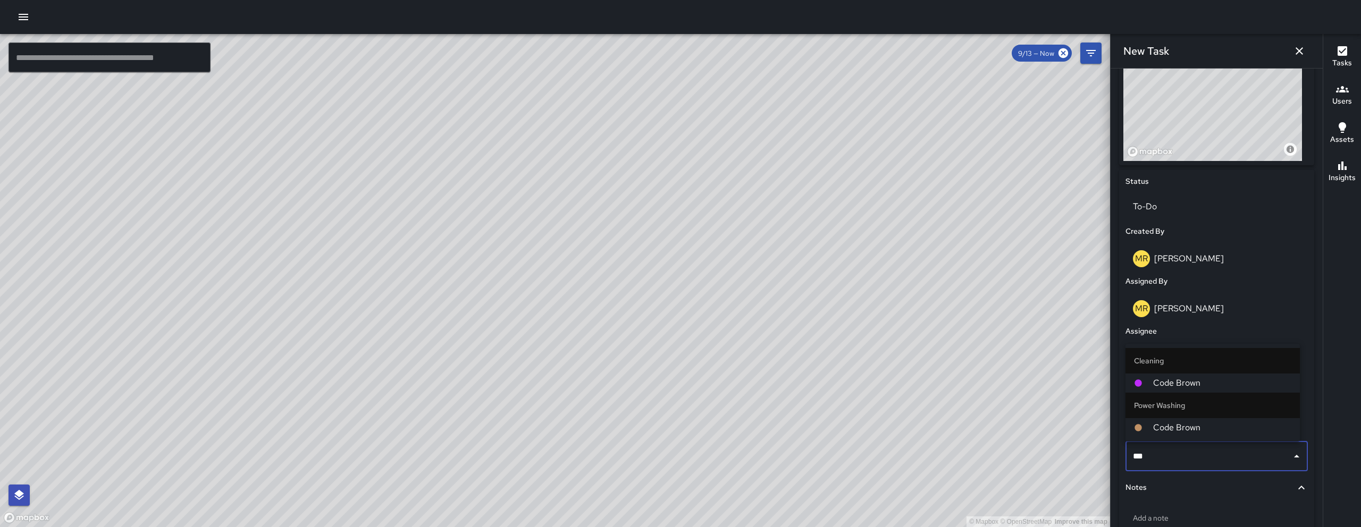
type input "****"
click at [1205, 371] on li "Cleaning" at bounding box center [1212, 361] width 174 height 26
click at [1205, 377] on span "Code Brown" at bounding box center [1222, 383] width 138 height 13
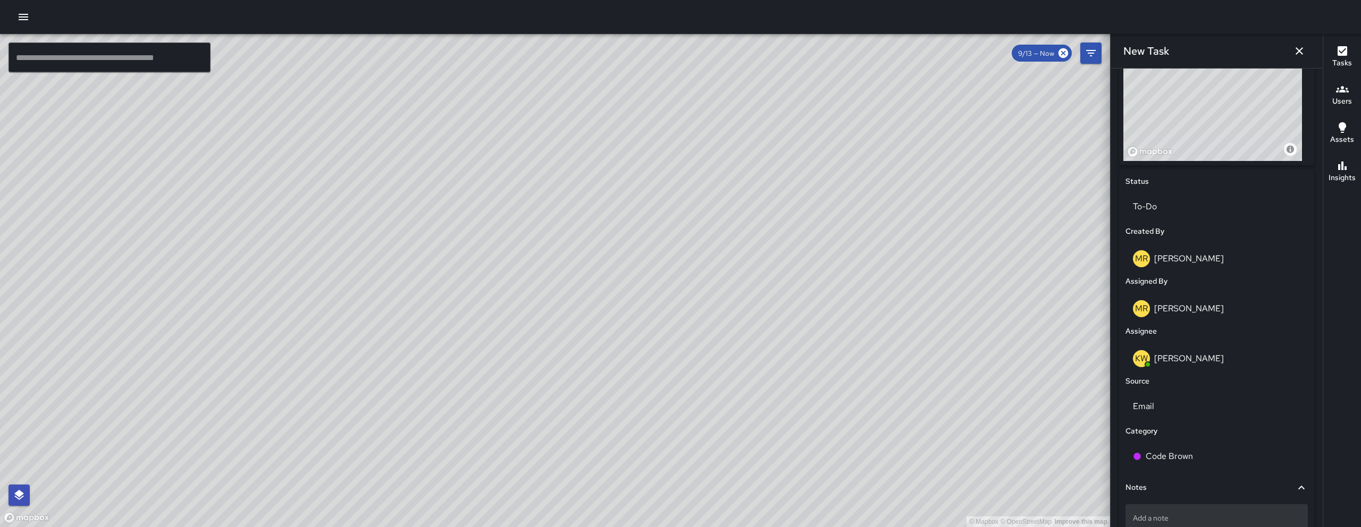
click at [1185, 504] on div "Add a note" at bounding box center [1216, 518] width 182 height 28
type textarea "******"
click at [1218, 524] on div "feces-" at bounding box center [1216, 518] width 182 height 28
type textarea "**********"
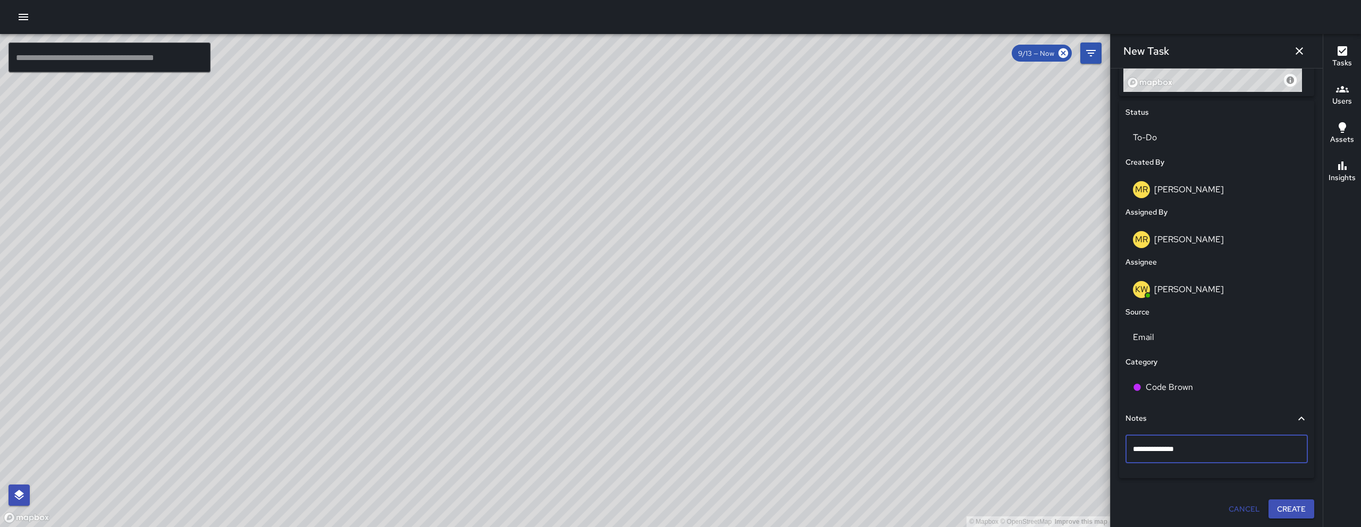
click at [1277, 490] on div at bounding box center [1216, 487] width 195 height 9
click at [1274, 514] on button "Create" at bounding box center [1291, 510] width 46 height 20
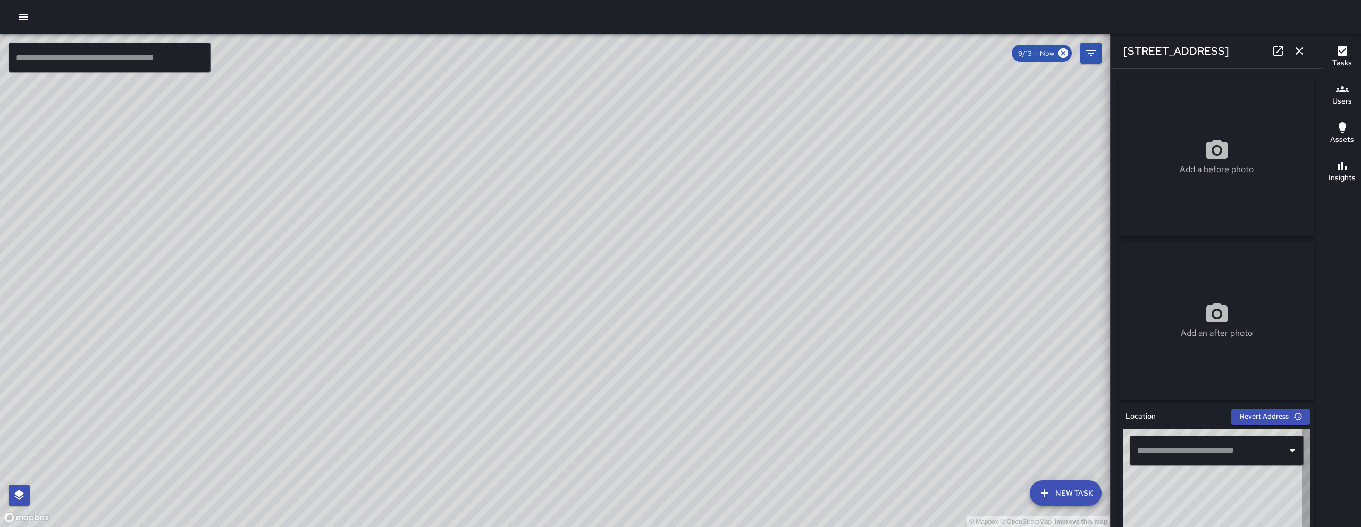
type input "**********"
drag, startPoint x: 284, startPoint y: 433, endPoint x: 383, endPoint y: 339, distance: 136.5
click at [372, 344] on div "© Mapbox © OpenStreetMap Improve this map DL David Lewis 642 Natoma Street Comp…" at bounding box center [555, 280] width 1110 height 493
drag, startPoint x: 271, startPoint y: 449, endPoint x: 389, endPoint y: 369, distance: 142.9
click at [389, 369] on div "© Mapbox © OpenStreetMap Improve this map" at bounding box center [555, 280] width 1110 height 493
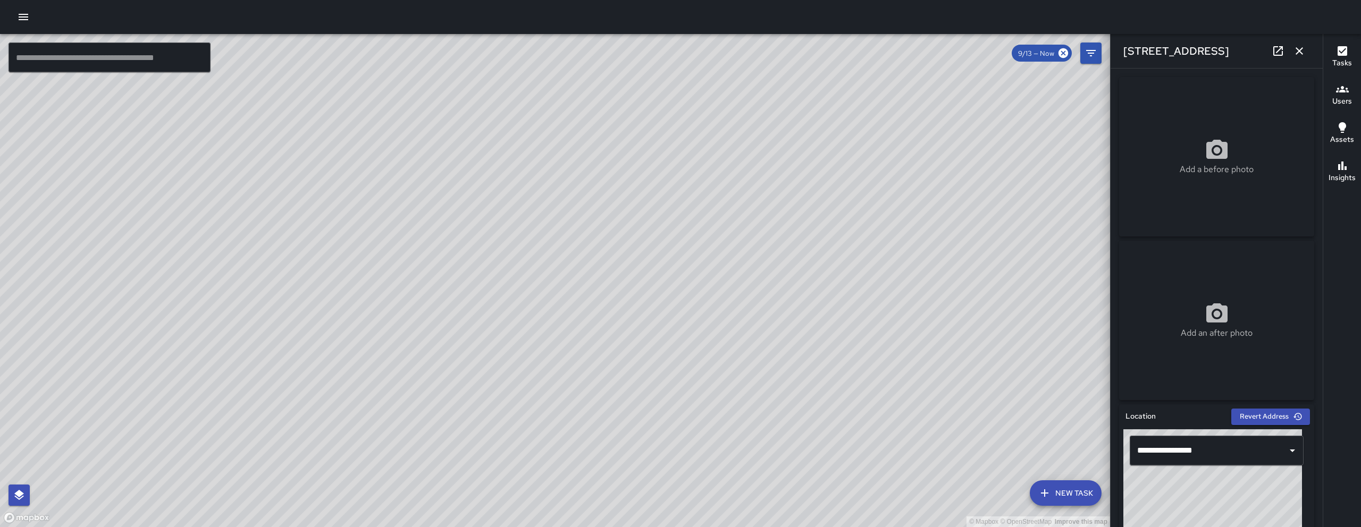
click at [389, 369] on div "© Mapbox © OpenStreetMap Improve this map" at bounding box center [555, 280] width 1110 height 493
drag, startPoint x: 335, startPoint y: 439, endPoint x: 349, endPoint y: 418, distance: 24.9
click at [349, 423] on div "© Mapbox © OpenStreetMap Improve this map" at bounding box center [555, 280] width 1110 height 493
click at [1300, 55] on icon "button" at bounding box center [1299, 51] width 13 height 13
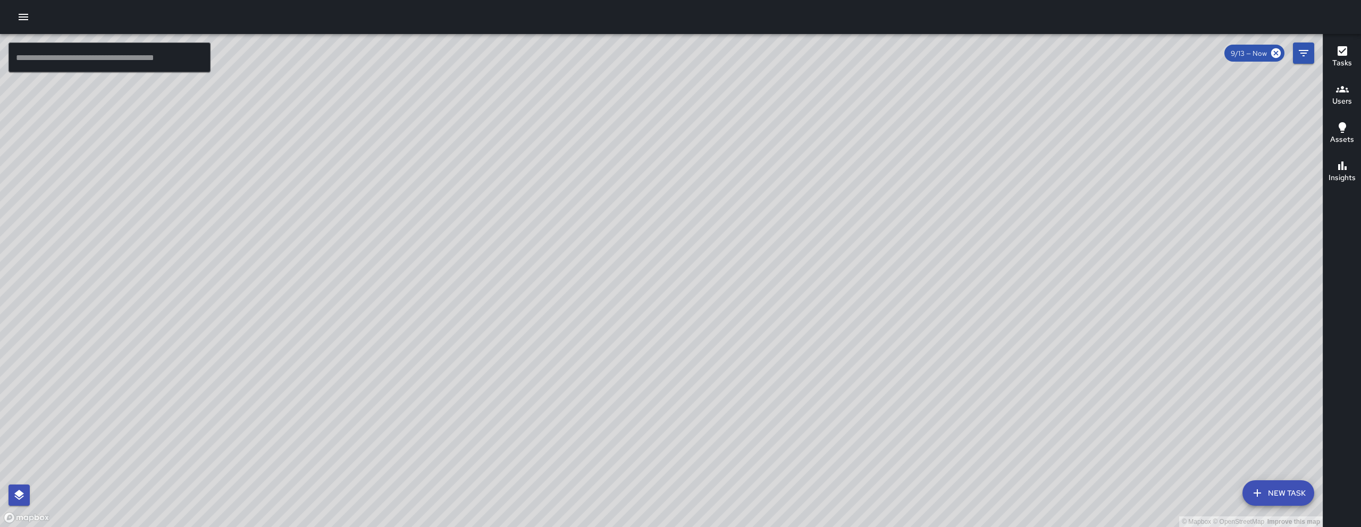
drag, startPoint x: 1027, startPoint y: 309, endPoint x: 714, endPoint y: 310, distance: 313.1
click at [773, 310] on div "© Mapbox © OpenStreetMap Improve this map" at bounding box center [661, 280] width 1323 height 493
drag, startPoint x: 714, startPoint y: 310, endPoint x: 675, endPoint y: 310, distance: 39.3
click at [683, 311] on div "© Mapbox © OpenStreetMap Improve this map" at bounding box center [661, 280] width 1323 height 493
click at [679, 311] on div "© Mapbox © OpenStreetMap Improve this map" at bounding box center [661, 280] width 1323 height 493
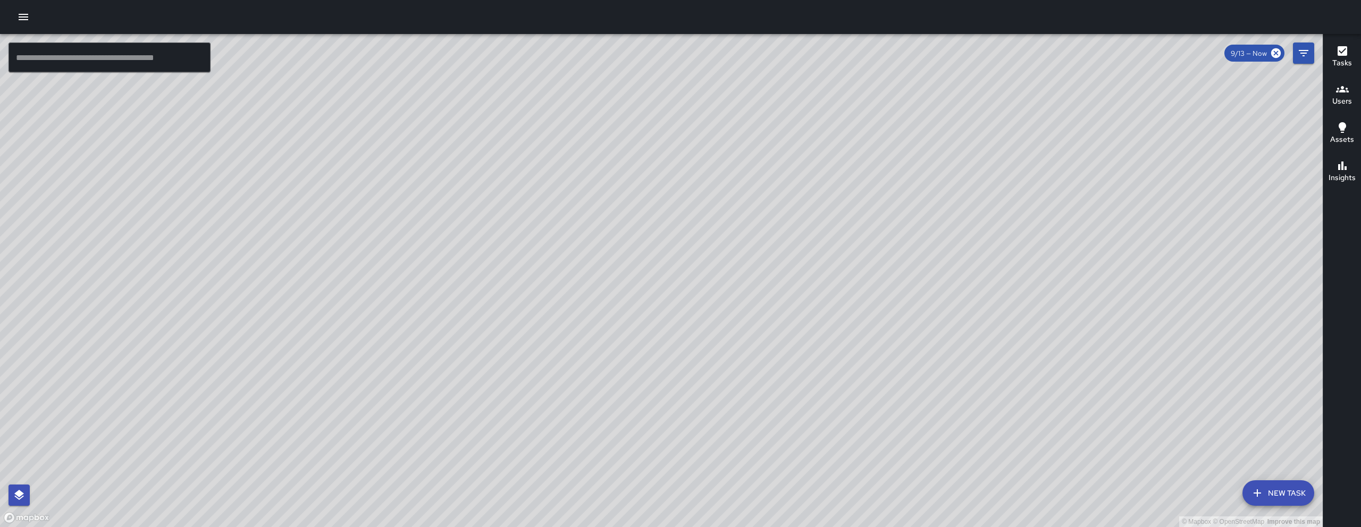
click at [674, 310] on div "© Mapbox © OpenStreetMap Improve this map" at bounding box center [661, 280] width 1323 height 493
click at [872, 365] on div "© Mapbox © OpenStreetMap Improve this map" at bounding box center [661, 280] width 1323 height 493
drag, startPoint x: 872, startPoint y: 365, endPoint x: 696, endPoint y: 323, distance: 180.4
click at [696, 323] on div "© Mapbox © OpenStreetMap Improve this map" at bounding box center [661, 280] width 1323 height 493
drag, startPoint x: 747, startPoint y: 354, endPoint x: 755, endPoint y: 356, distance: 8.1
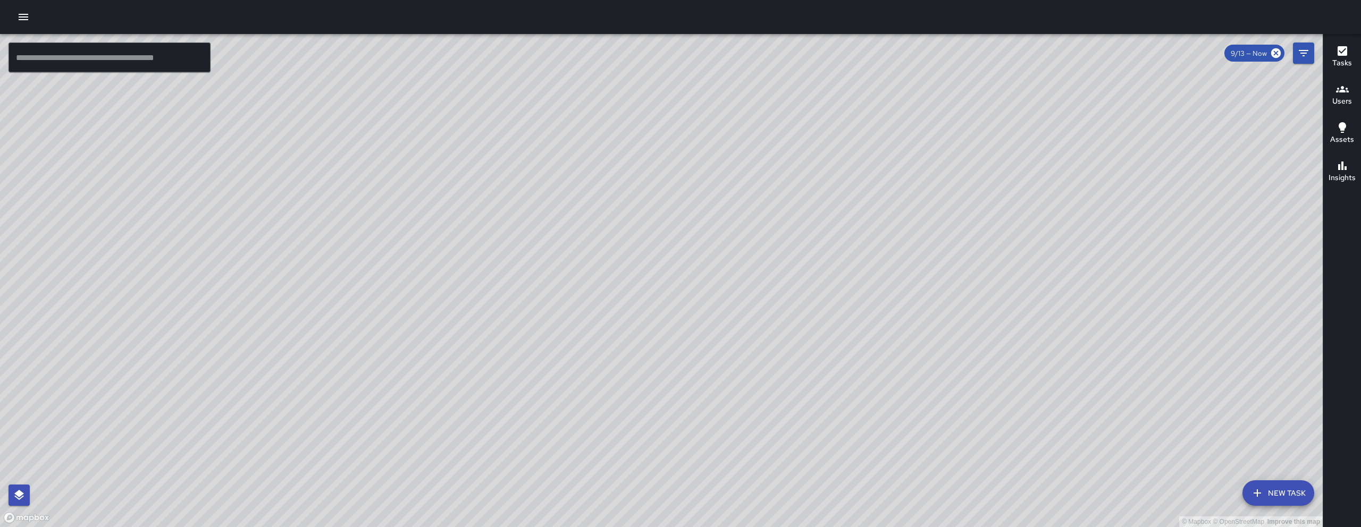
click at [755, 356] on div "© Mapbox © OpenStreetMap Improve this map" at bounding box center [661, 280] width 1323 height 493
click at [765, 367] on div "© Mapbox © OpenStreetMap Improve this map" at bounding box center [661, 280] width 1323 height 493
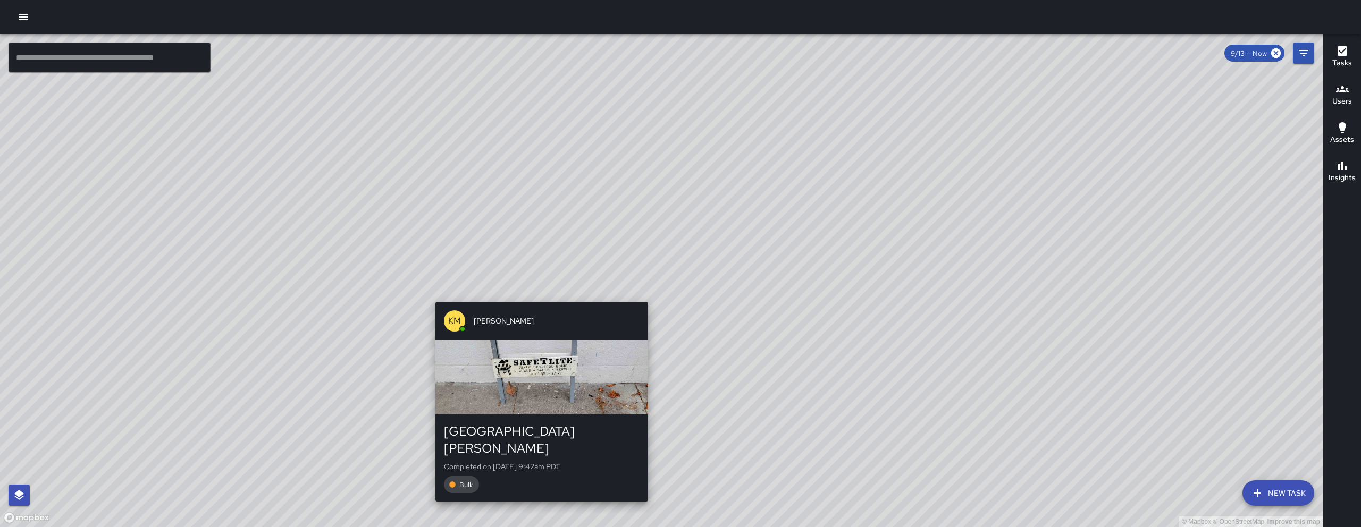
click at [538, 296] on div "© Mapbox © OpenStreetMap Improve this map KM Ken McCarter 1375 Howard Street Co…" at bounding box center [661, 280] width 1323 height 493
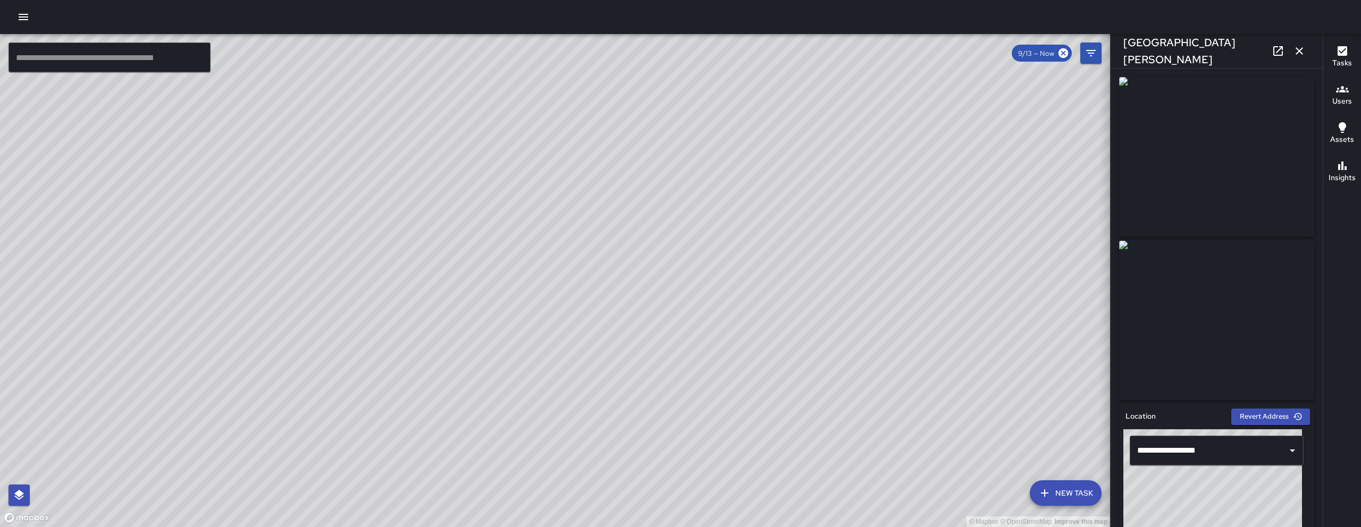
click at [1300, 54] on icon "button" at bounding box center [1299, 51] width 13 height 13
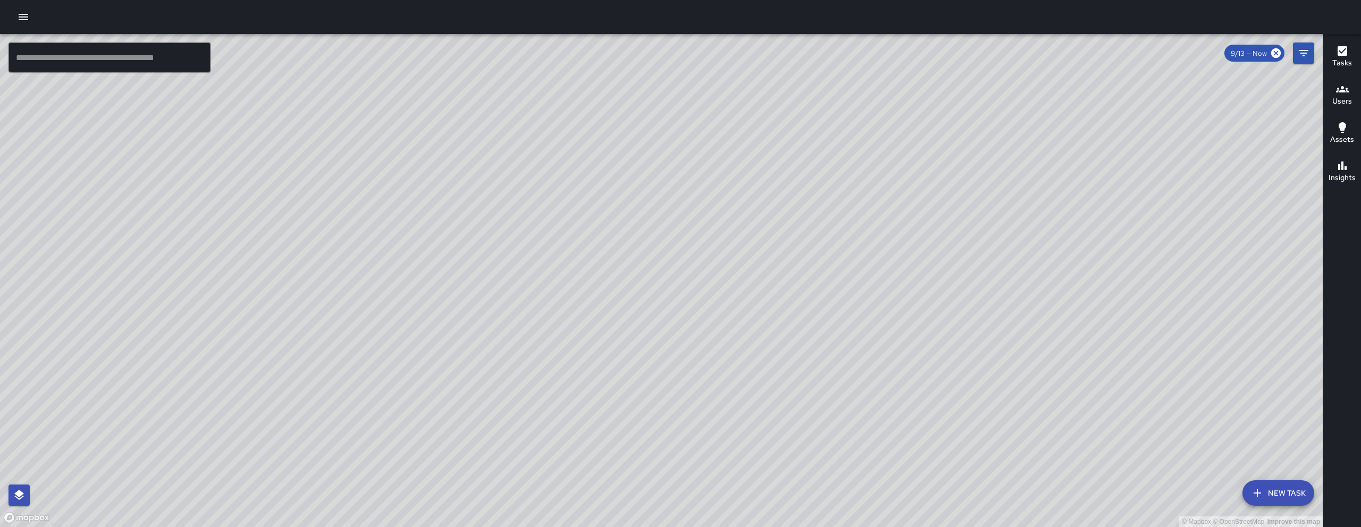
drag, startPoint x: 1037, startPoint y: 327, endPoint x: 717, endPoint y: 366, distance: 322.4
click at [725, 367] on div "© Mapbox © OpenStreetMap Improve this map" at bounding box center [661, 280] width 1323 height 493
drag, startPoint x: 1080, startPoint y: 396, endPoint x: 832, endPoint y: 371, distance: 249.0
click at [832, 371] on div "© Mapbox © OpenStreetMap Improve this map" at bounding box center [661, 280] width 1323 height 493
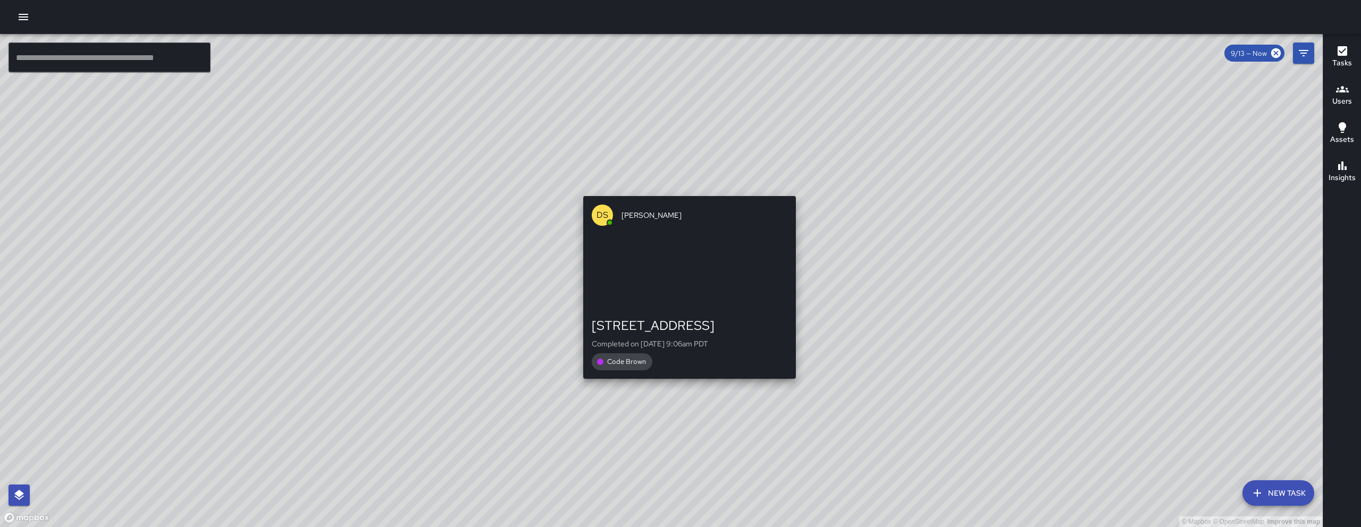
drag, startPoint x: 822, startPoint y: 386, endPoint x: 685, endPoint y: 386, distance: 137.1
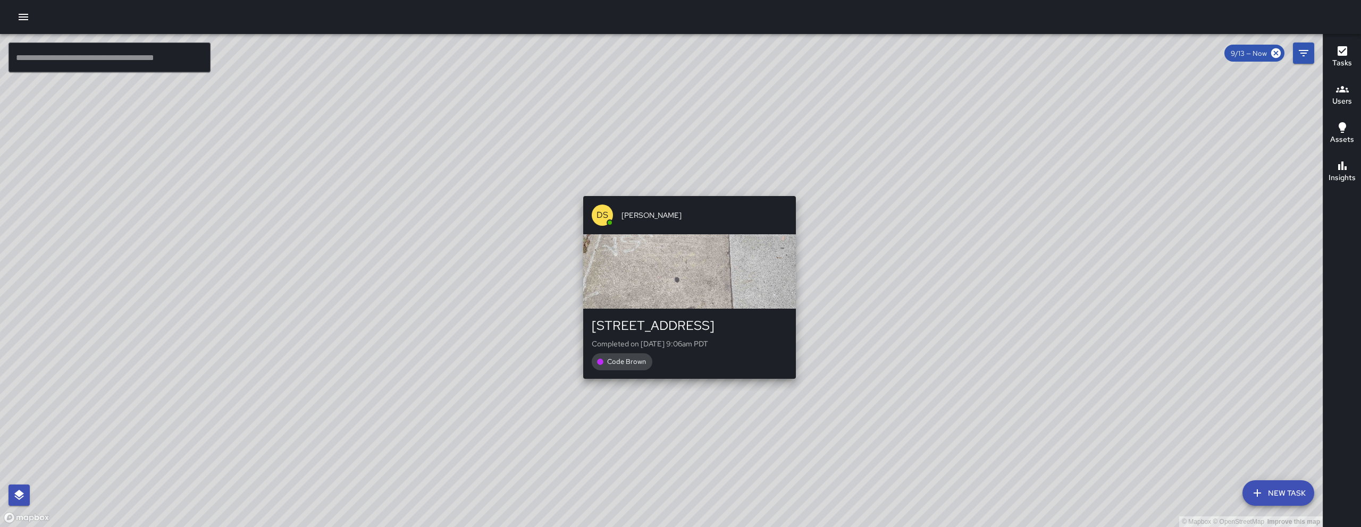
click at [685, 386] on div "© Mapbox © OpenStreetMap Improve this map DS Daniel Sterling 488 8th Street Com…" at bounding box center [661, 280] width 1323 height 493
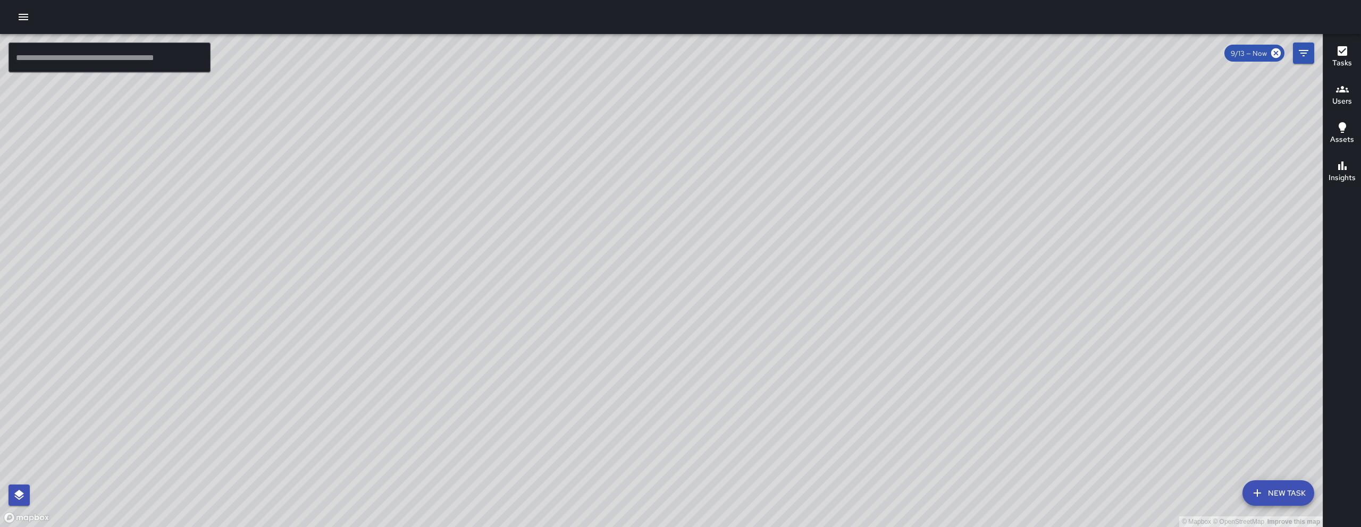
drag, startPoint x: 731, startPoint y: 369, endPoint x: 821, endPoint y: 364, distance: 90.0
click at [821, 364] on div "© Mapbox © OpenStreetMap Improve this map" at bounding box center [661, 280] width 1323 height 493
drag, startPoint x: 731, startPoint y: 287, endPoint x: 736, endPoint y: 275, distance: 12.6
click at [736, 275] on div "© Mapbox © OpenStreetMap Improve this map" at bounding box center [661, 280] width 1323 height 493
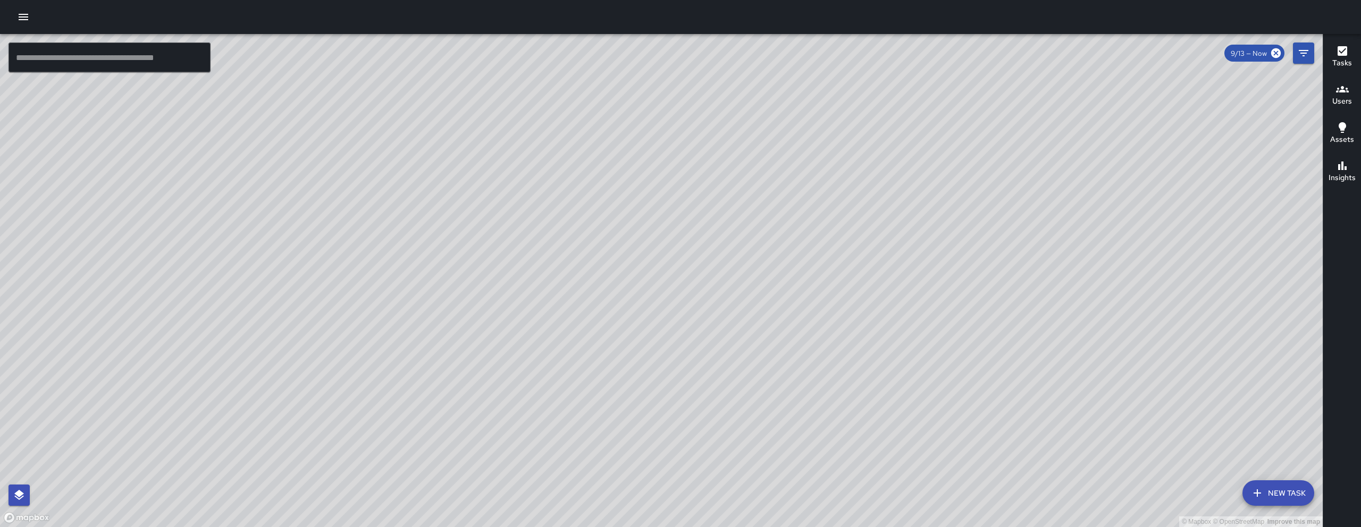
click at [1287, 494] on button "New Task" at bounding box center [1278, 494] width 72 height 26
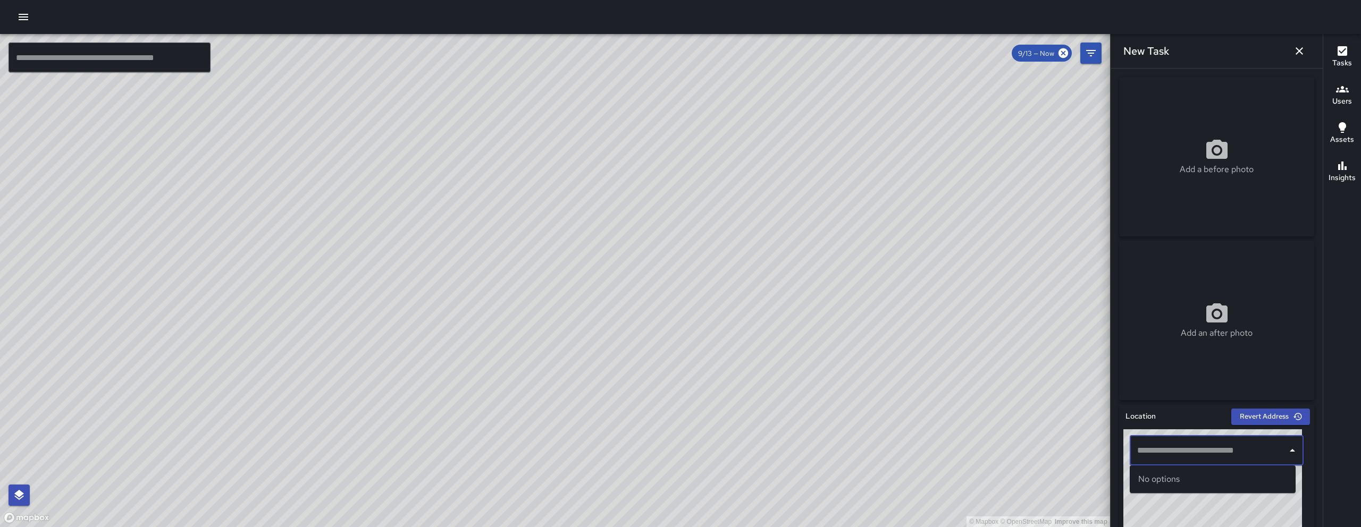
click at [1210, 442] on input "text" at bounding box center [1208, 451] width 148 height 20
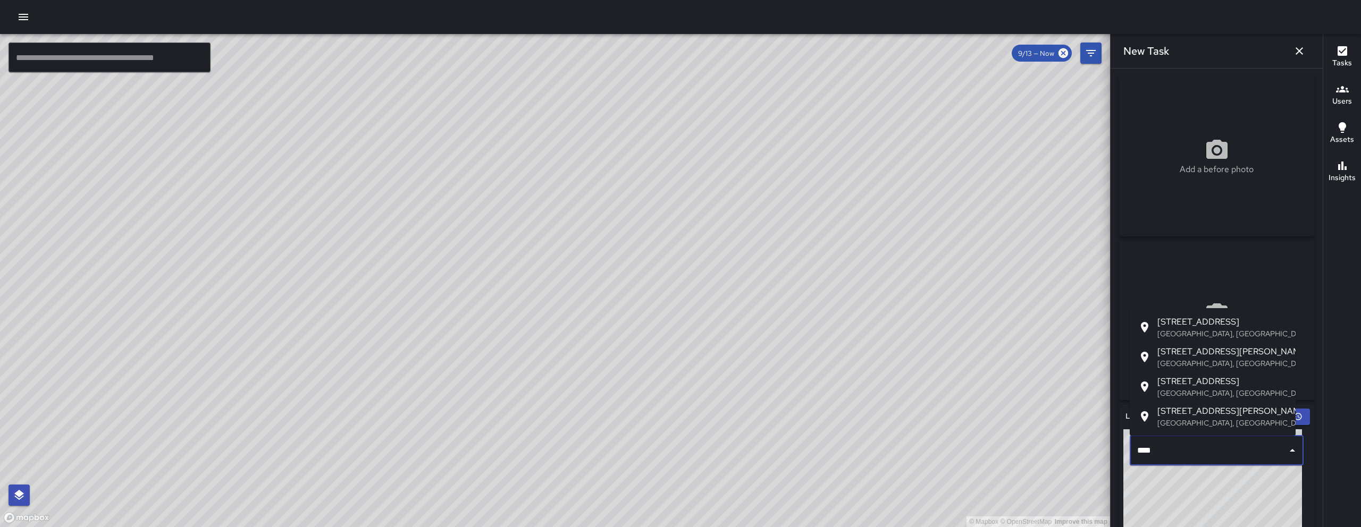
click at [1239, 426] on p "San Francisco, CA, USA" at bounding box center [1222, 423] width 130 height 11
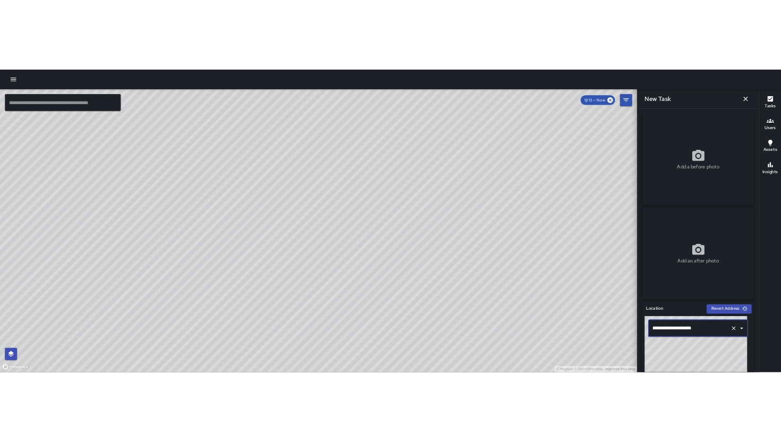
scroll to position [220, 0]
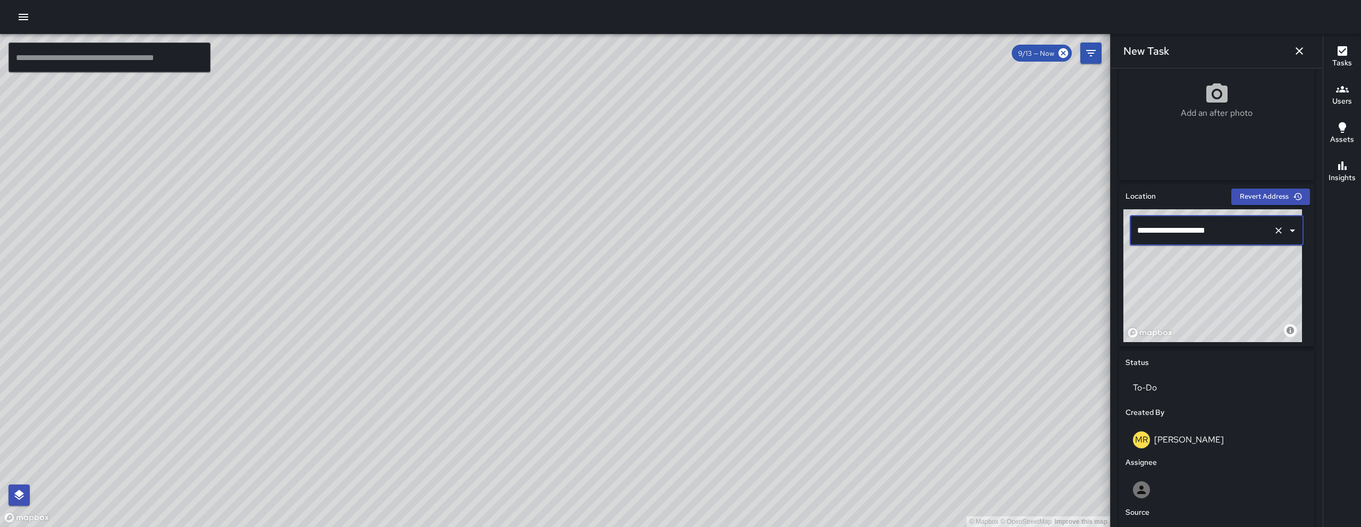
type input "**********"
click at [1301, 54] on icon "button" at bounding box center [1299, 51] width 13 height 13
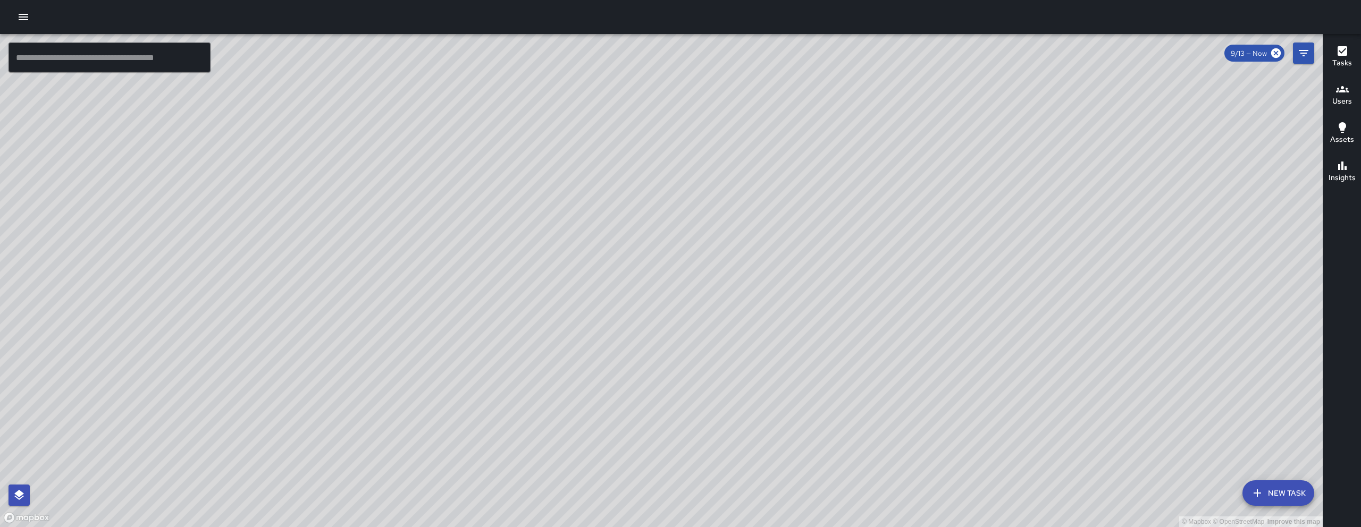
drag, startPoint x: 652, startPoint y: 346, endPoint x: 461, endPoint y: 228, distance: 224.4
click at [461, 228] on div "© Mapbox © OpenStreetMap Improve this map" at bounding box center [661, 280] width 1323 height 493
drag, startPoint x: 918, startPoint y: 394, endPoint x: 725, endPoint y: 381, distance: 194.0
click at [725, 381] on div "© Mapbox © OpenStreetMap Improve this map" at bounding box center [661, 280] width 1323 height 493
drag, startPoint x: 895, startPoint y: 325, endPoint x: 832, endPoint y: 365, distance: 73.9
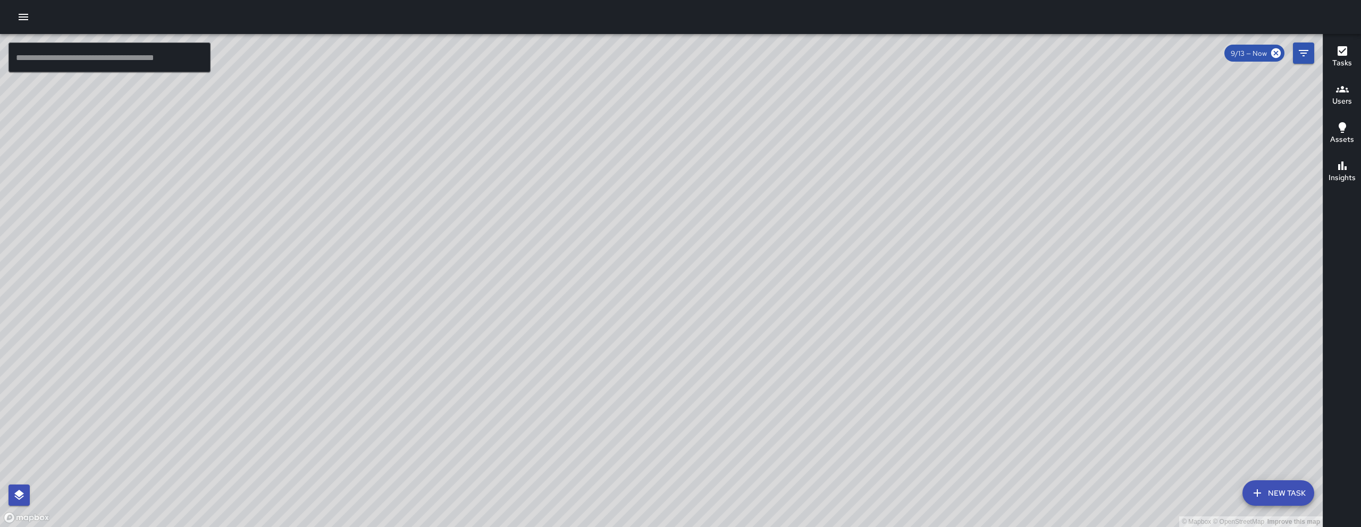
click at [832, 365] on div "© Mapbox © OpenStreetMap Improve this map" at bounding box center [661, 280] width 1323 height 493
drag, startPoint x: 1125, startPoint y: 305, endPoint x: 765, endPoint y: 404, distance: 373.4
click at [765, 404] on div "© Mapbox © OpenStreetMap Improve this map" at bounding box center [661, 280] width 1323 height 493
drag, startPoint x: 967, startPoint y: 301, endPoint x: 840, endPoint y: 252, distance: 136.3
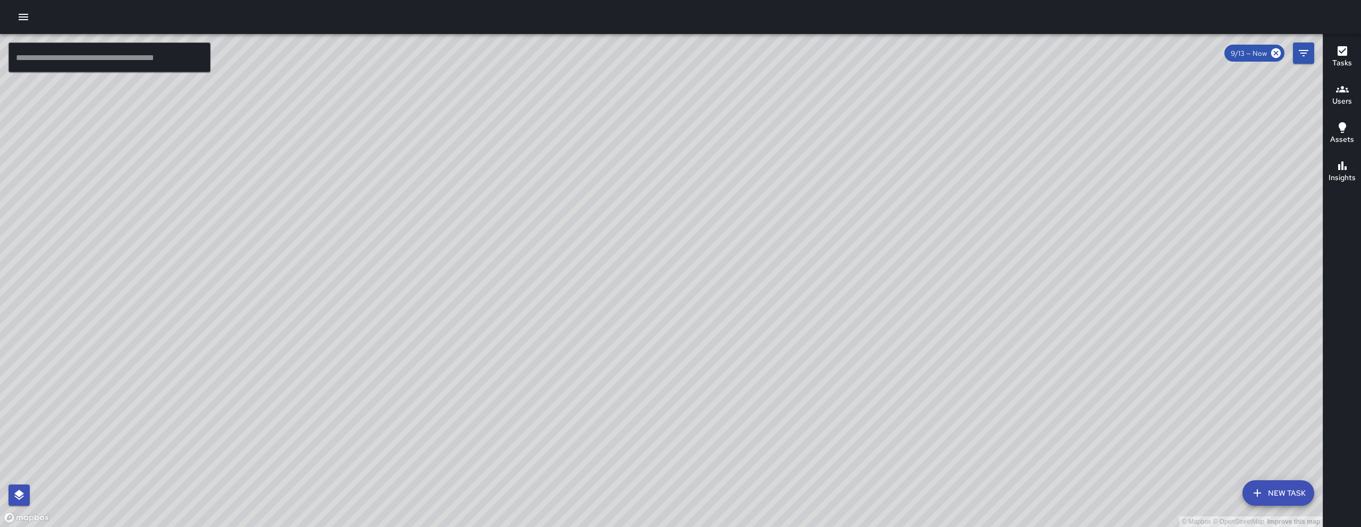
click at [841, 253] on div "© Mapbox © OpenStreetMap Improve this map" at bounding box center [661, 280] width 1323 height 493
click at [840, 252] on div "© Mapbox © OpenStreetMap Improve this map" at bounding box center [661, 280] width 1323 height 493
drag, startPoint x: 437, startPoint y: 388, endPoint x: 709, endPoint y: 243, distance: 307.5
click at [709, 243] on div "© Mapbox © OpenStreetMap Improve this map" at bounding box center [661, 280] width 1323 height 493
drag, startPoint x: 743, startPoint y: 426, endPoint x: 814, endPoint y: 228, distance: 210.7
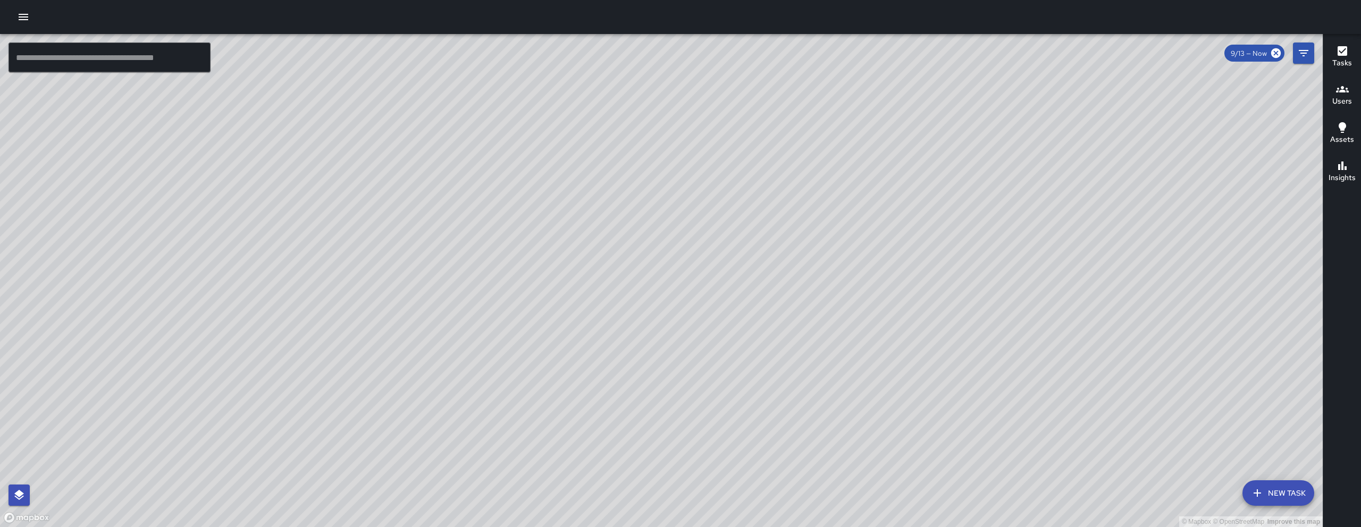
click at [807, 233] on div "© Mapbox © OpenStreetMap Improve this map" at bounding box center [661, 280] width 1323 height 493
drag, startPoint x: 1017, startPoint y: 170, endPoint x: 1022, endPoint y: 178, distance: 8.8
click at [1020, 173] on div "© Mapbox © OpenStreetMap Improve this map" at bounding box center [661, 280] width 1323 height 493
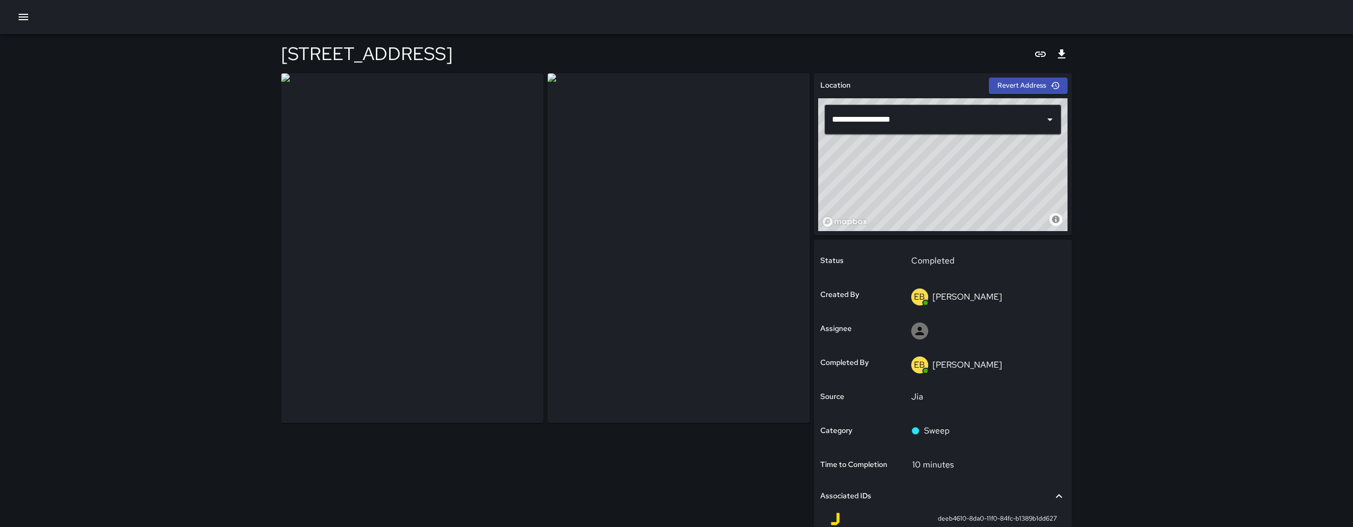
click at [1079, 454] on div "**********" at bounding box center [676, 341] width 817 height 614
